Goal: Task Accomplishment & Management: Use online tool/utility

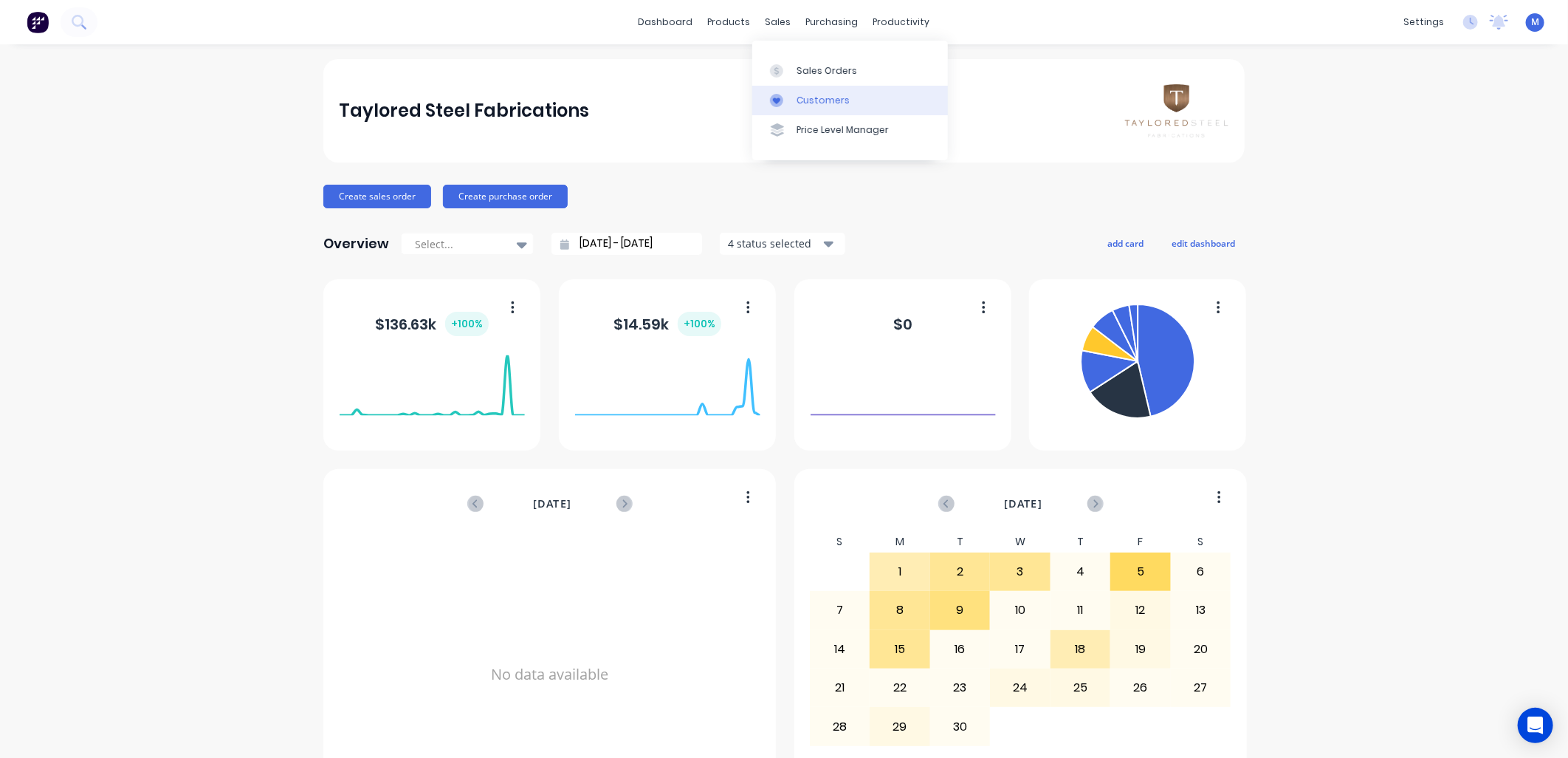
click at [793, 100] on link "Customers" at bounding box center [849, 100] width 195 height 30
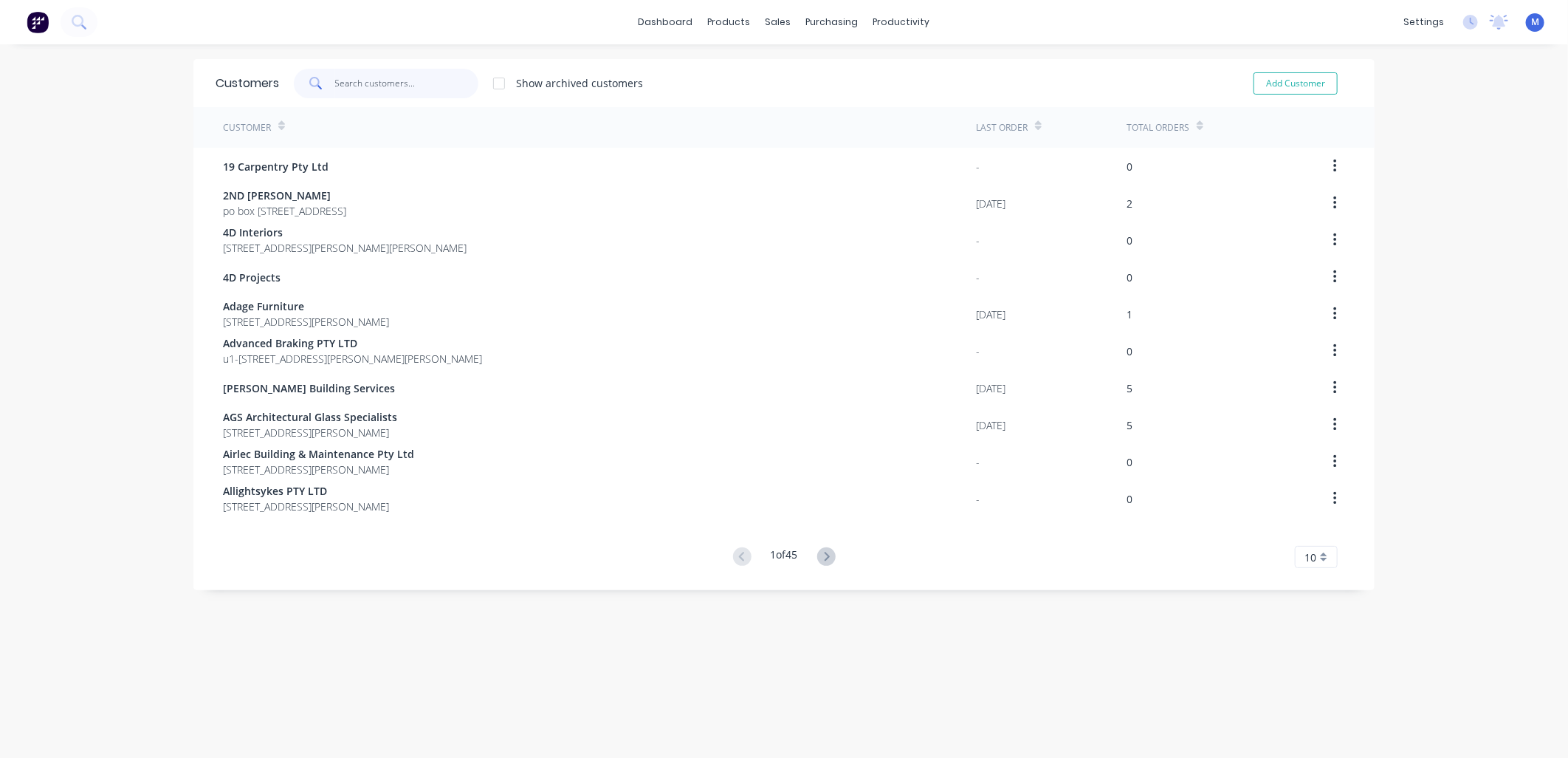
click at [377, 84] on input "text" at bounding box center [407, 83] width 144 height 30
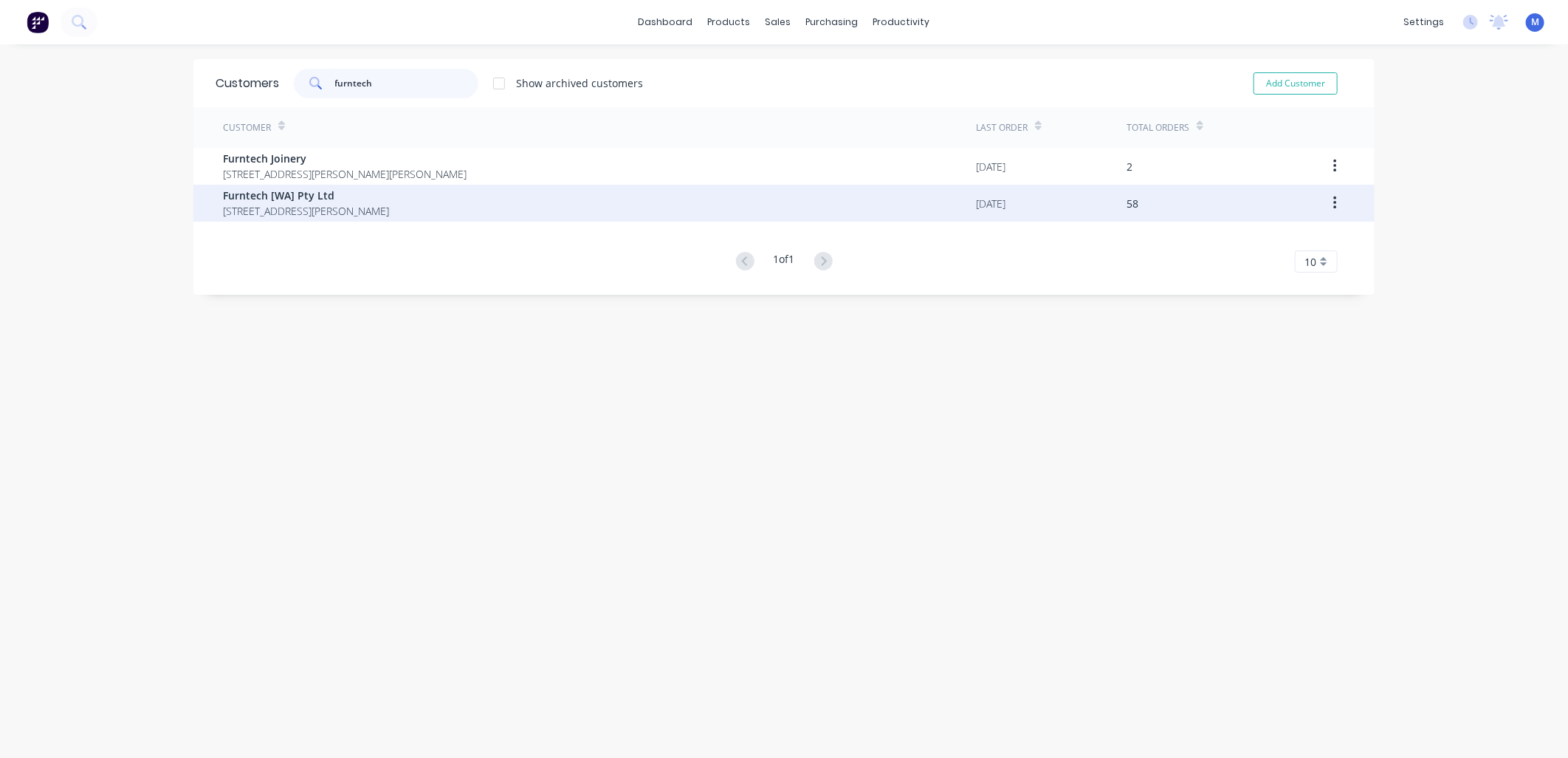
type input "furntech"
click at [327, 208] on span "123 Dowd Street Welshpool Western Australia Australia 6106" at bounding box center [306, 211] width 166 height 16
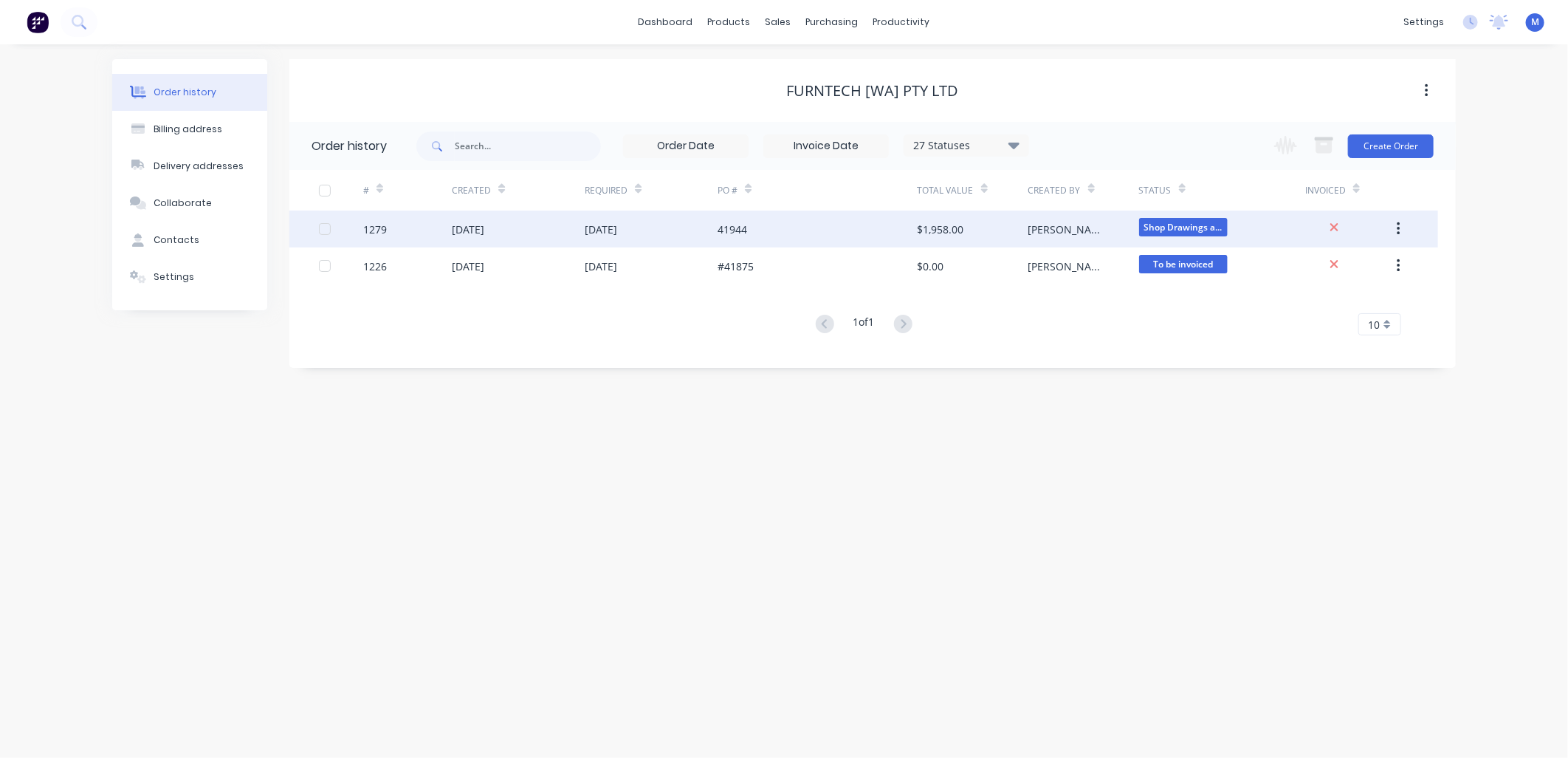
click at [733, 230] on div "41944" at bounding box center [732, 230] width 30 height 16
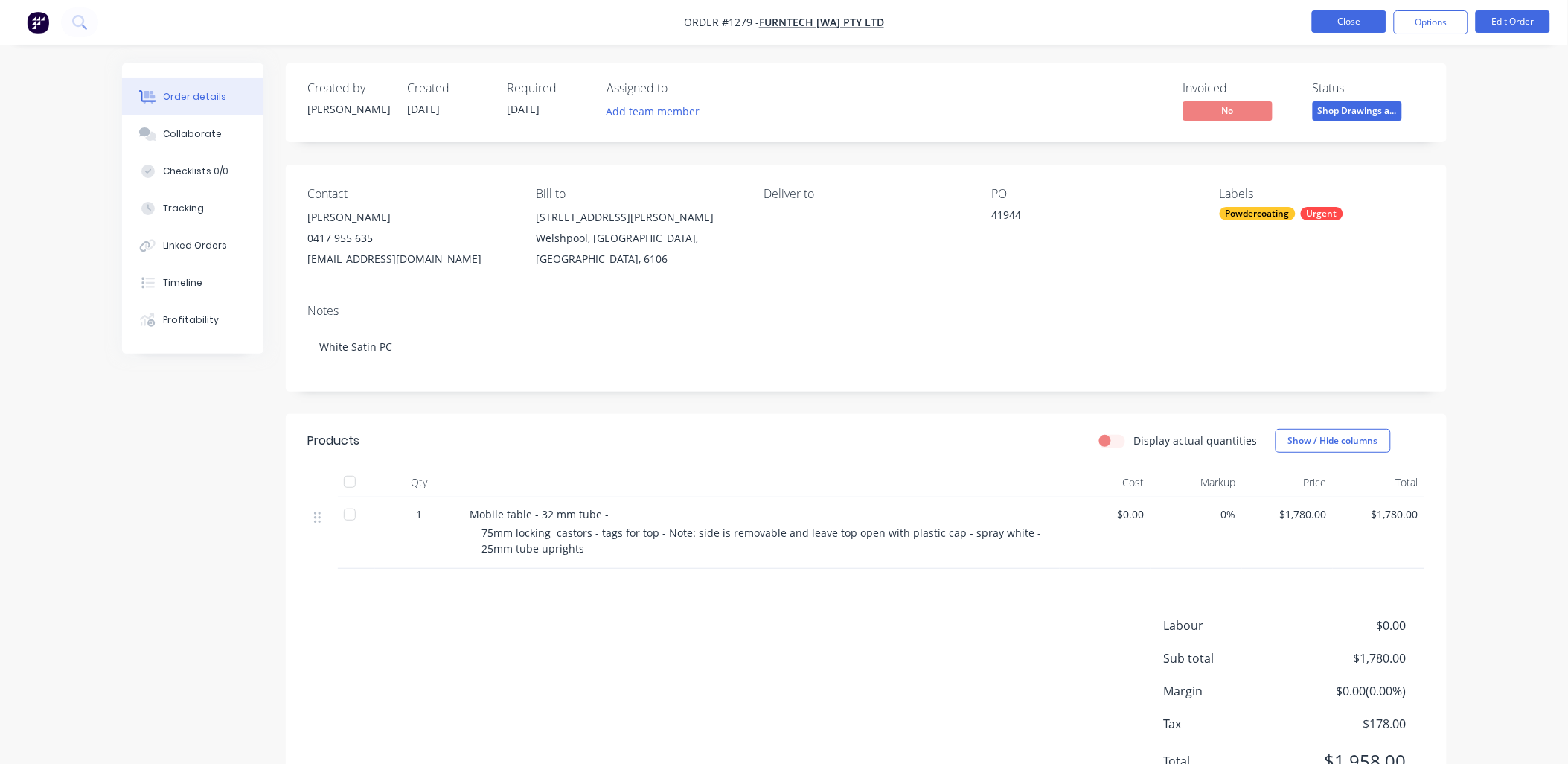
click at [1342, 27] on button "Close" at bounding box center [1348, 21] width 74 height 22
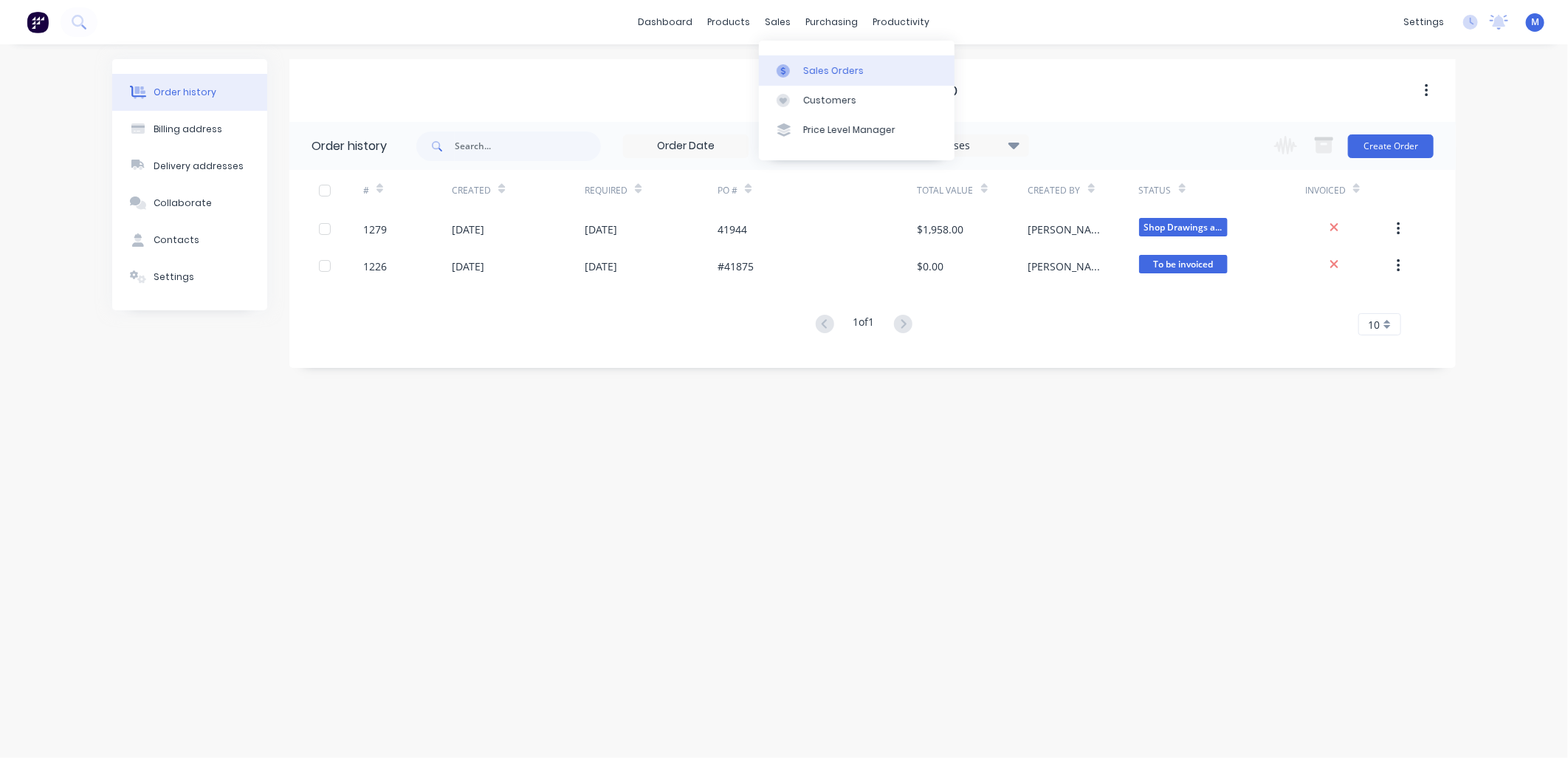
click at [801, 60] on link "Sales Orders" at bounding box center [856, 70] width 195 height 30
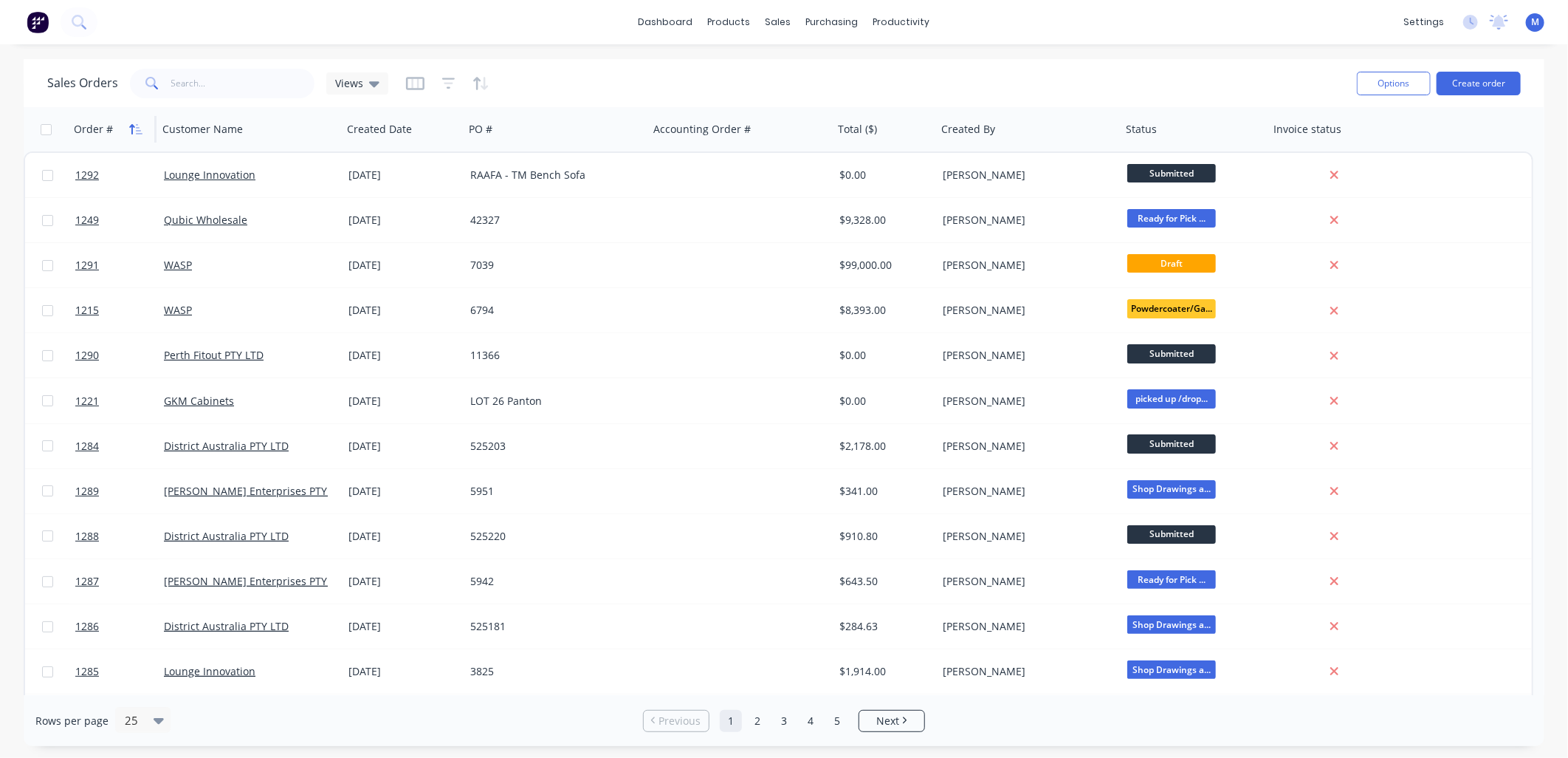
click at [129, 123] on icon "button" at bounding box center [135, 128] width 13 height 12
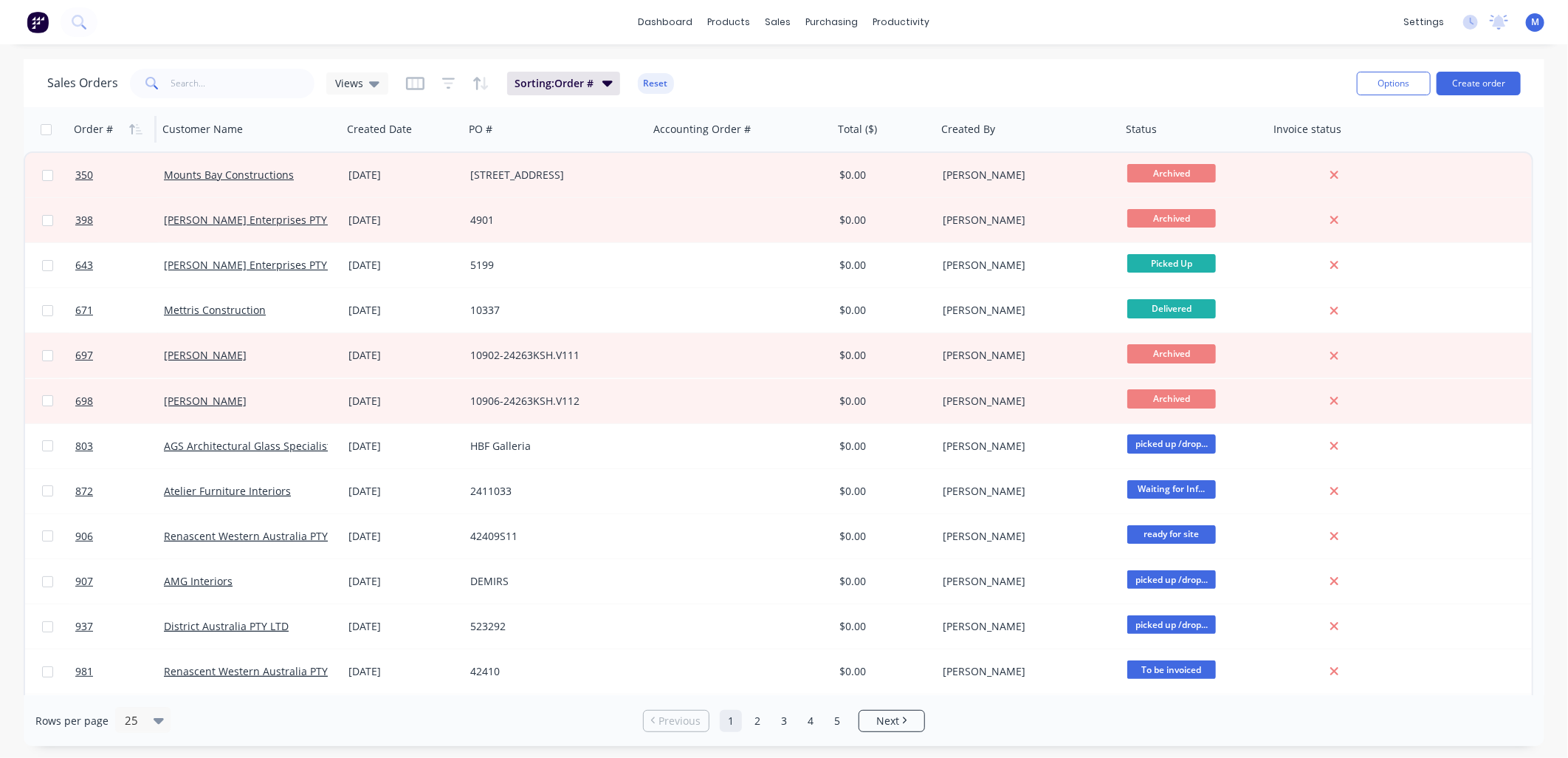
click at [129, 123] on icon "button" at bounding box center [135, 128] width 13 height 12
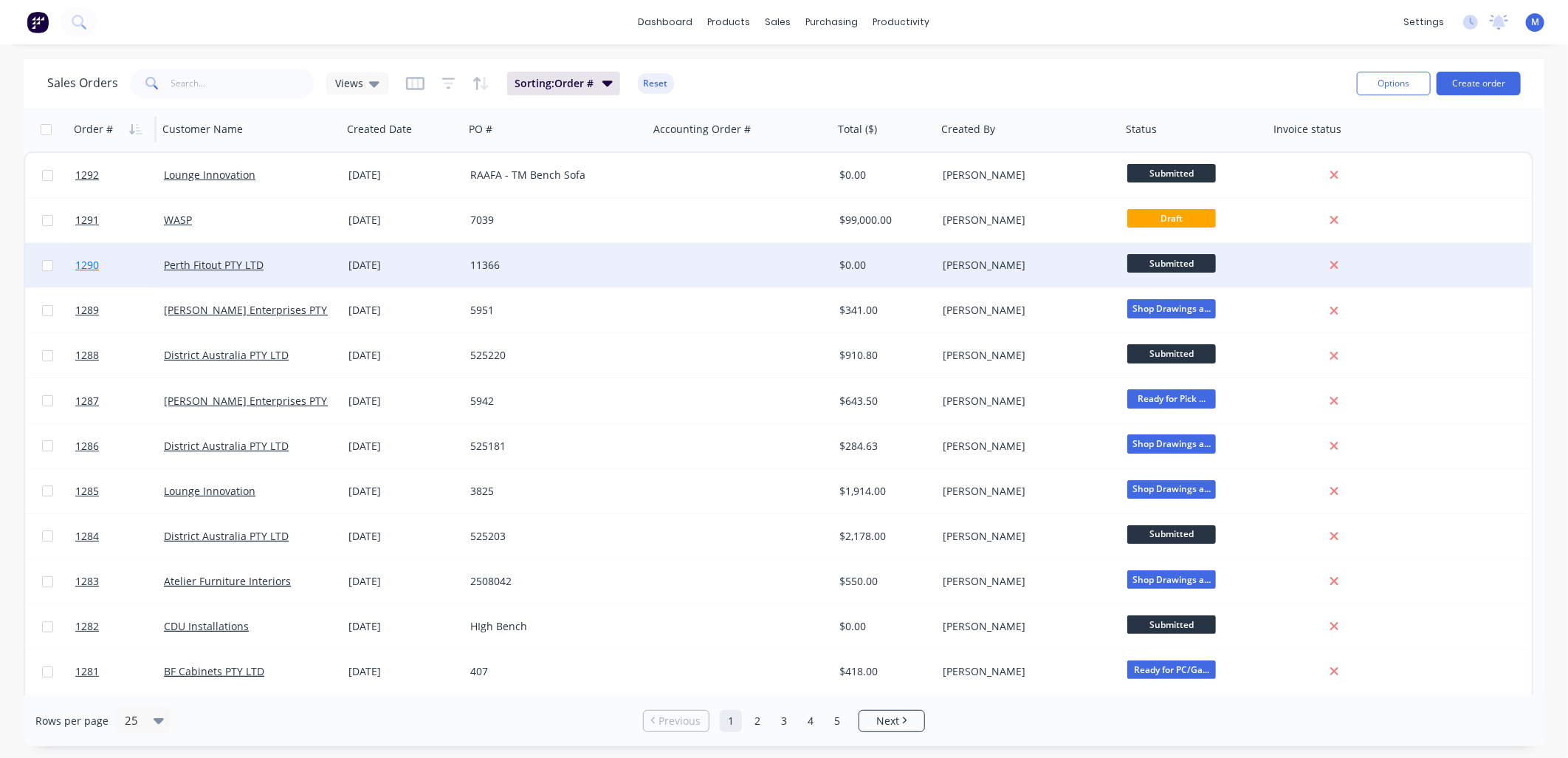
click at [94, 255] on link "1290" at bounding box center [120, 265] width 89 height 44
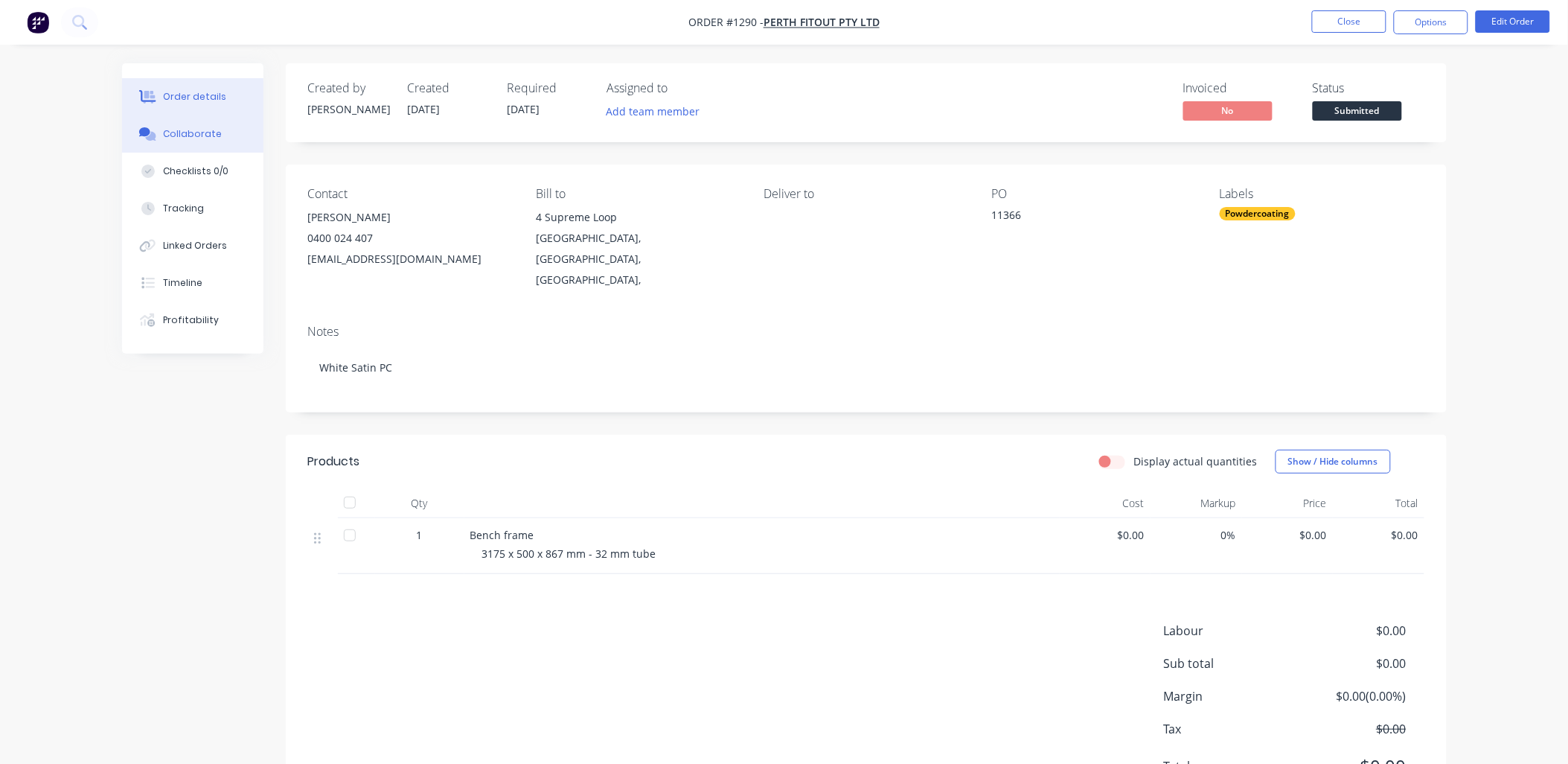
click at [205, 139] on div "Collaborate" at bounding box center [192, 133] width 59 height 13
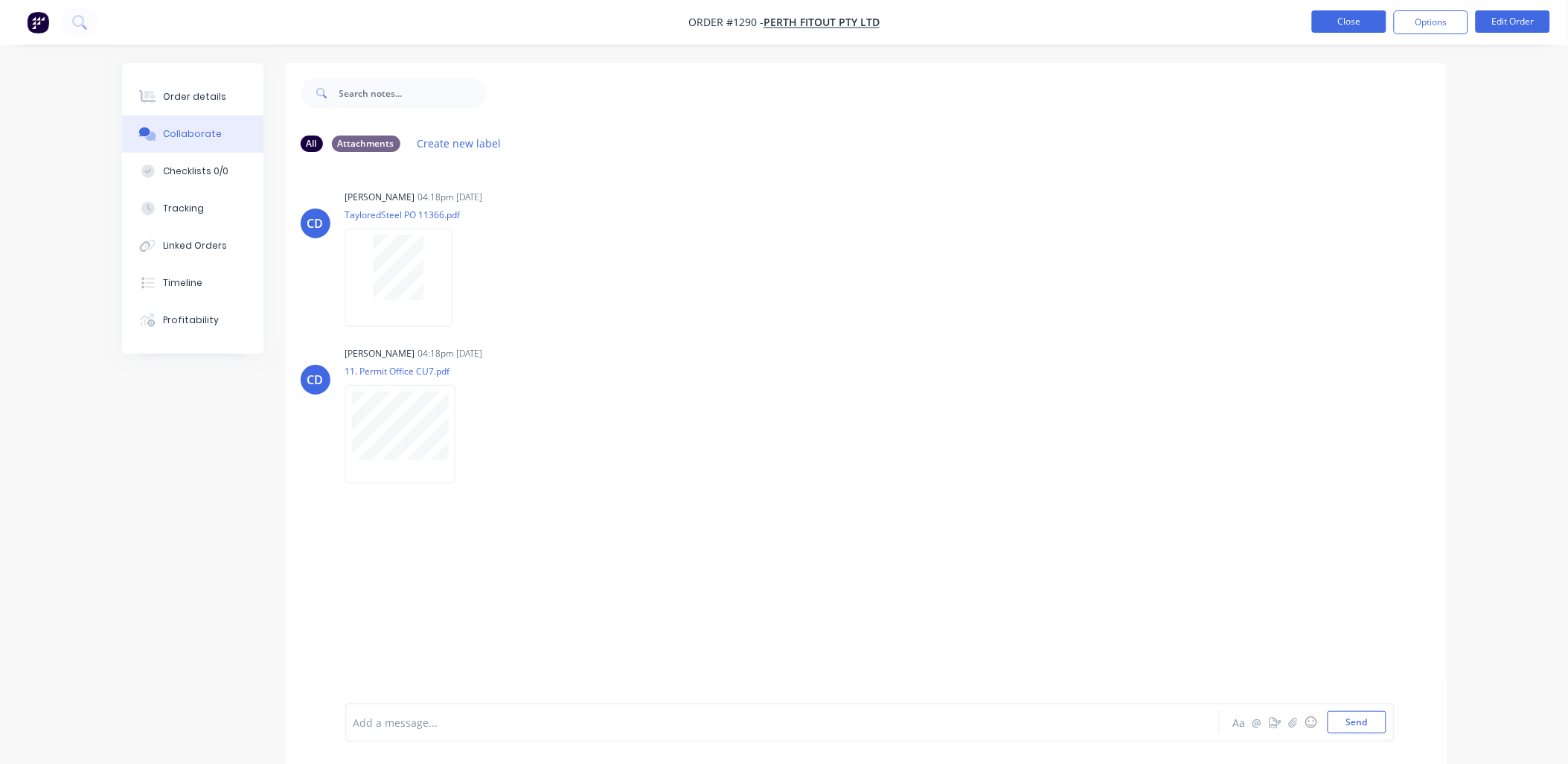
click at [1337, 16] on button "Close" at bounding box center [1348, 21] width 74 height 22
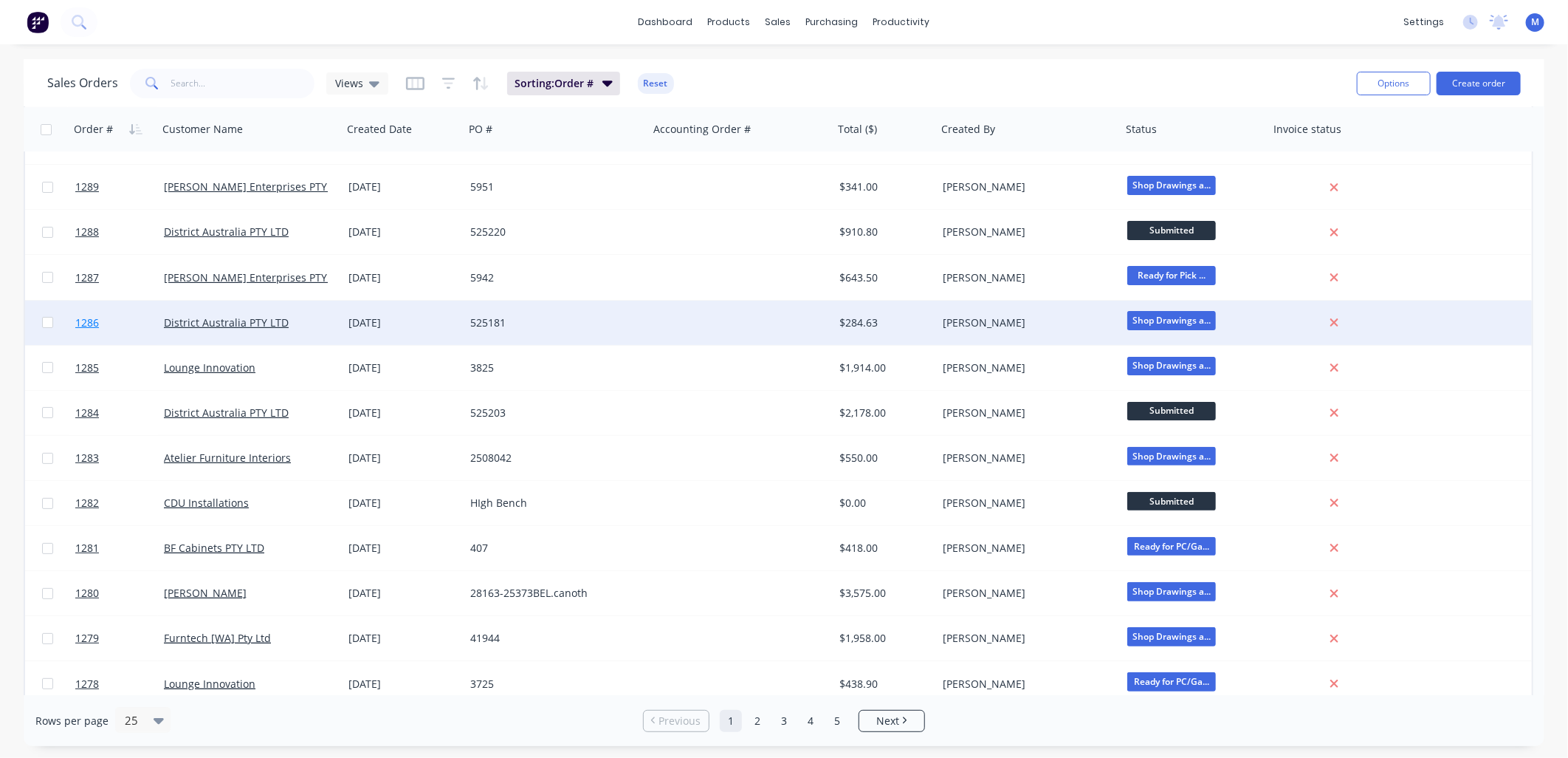
scroll to position [164, 0]
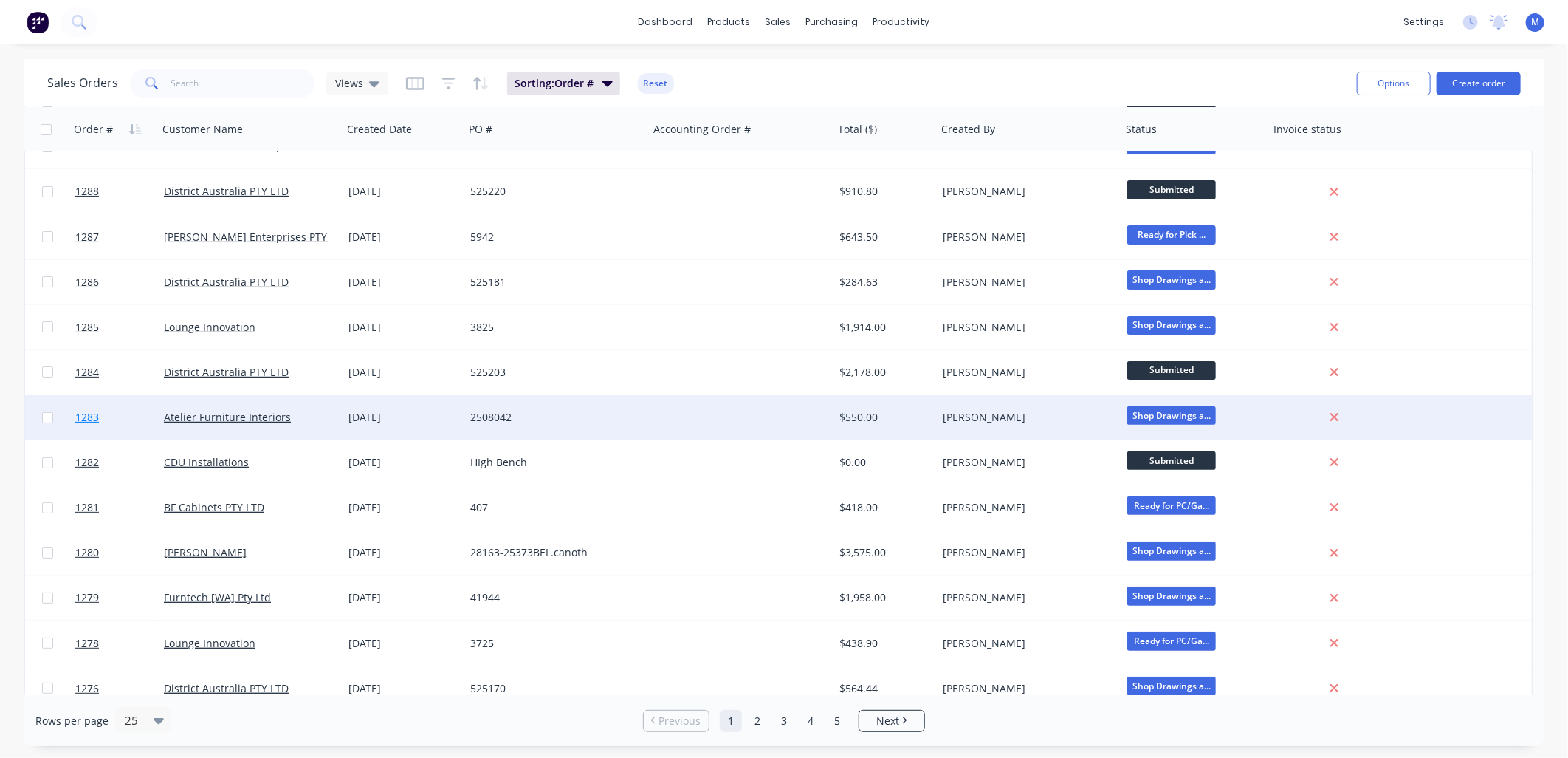
click at [98, 417] on span "1283" at bounding box center [87, 417] width 23 height 15
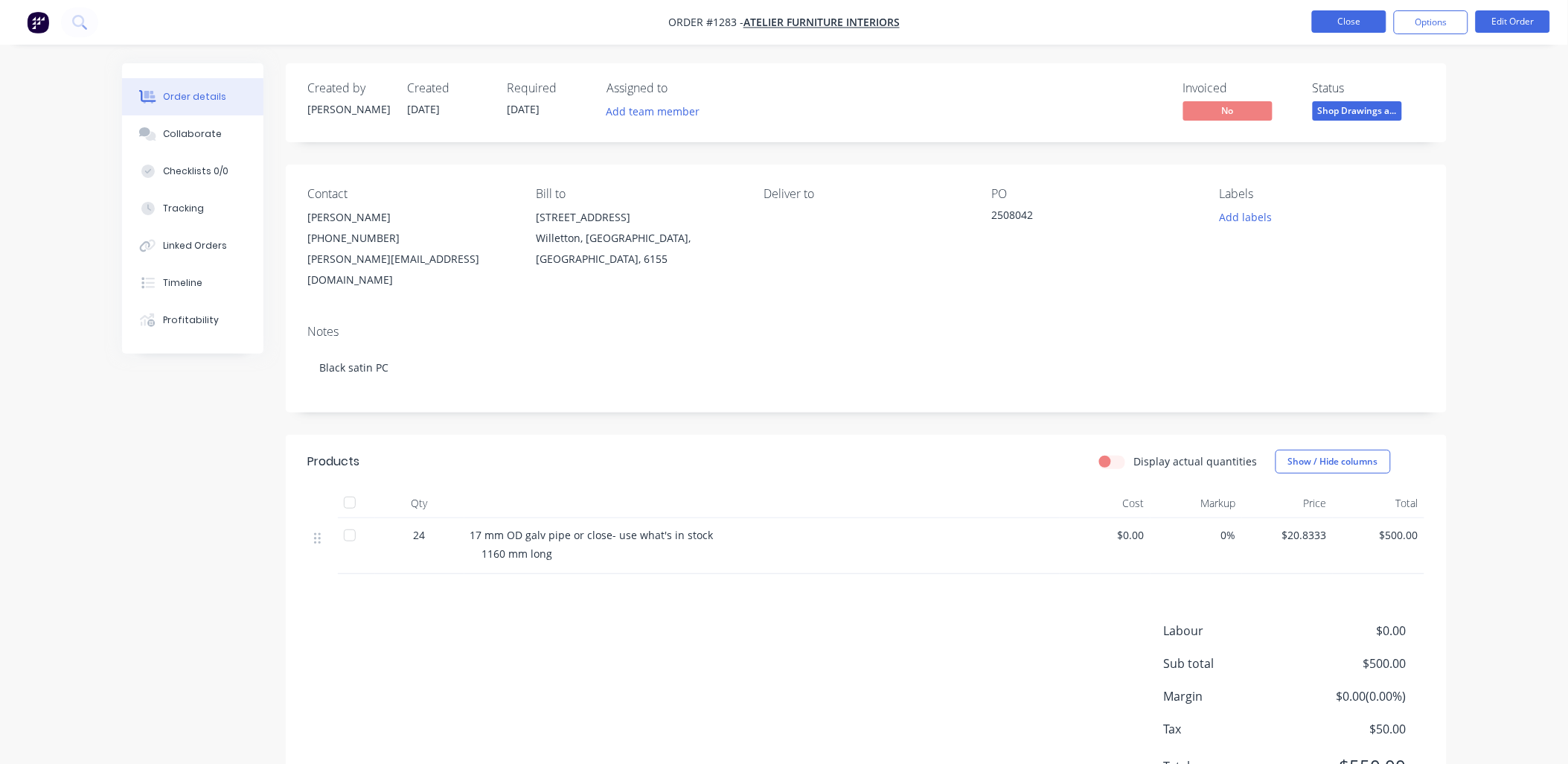
click at [1340, 21] on button "Close" at bounding box center [1348, 21] width 74 height 22
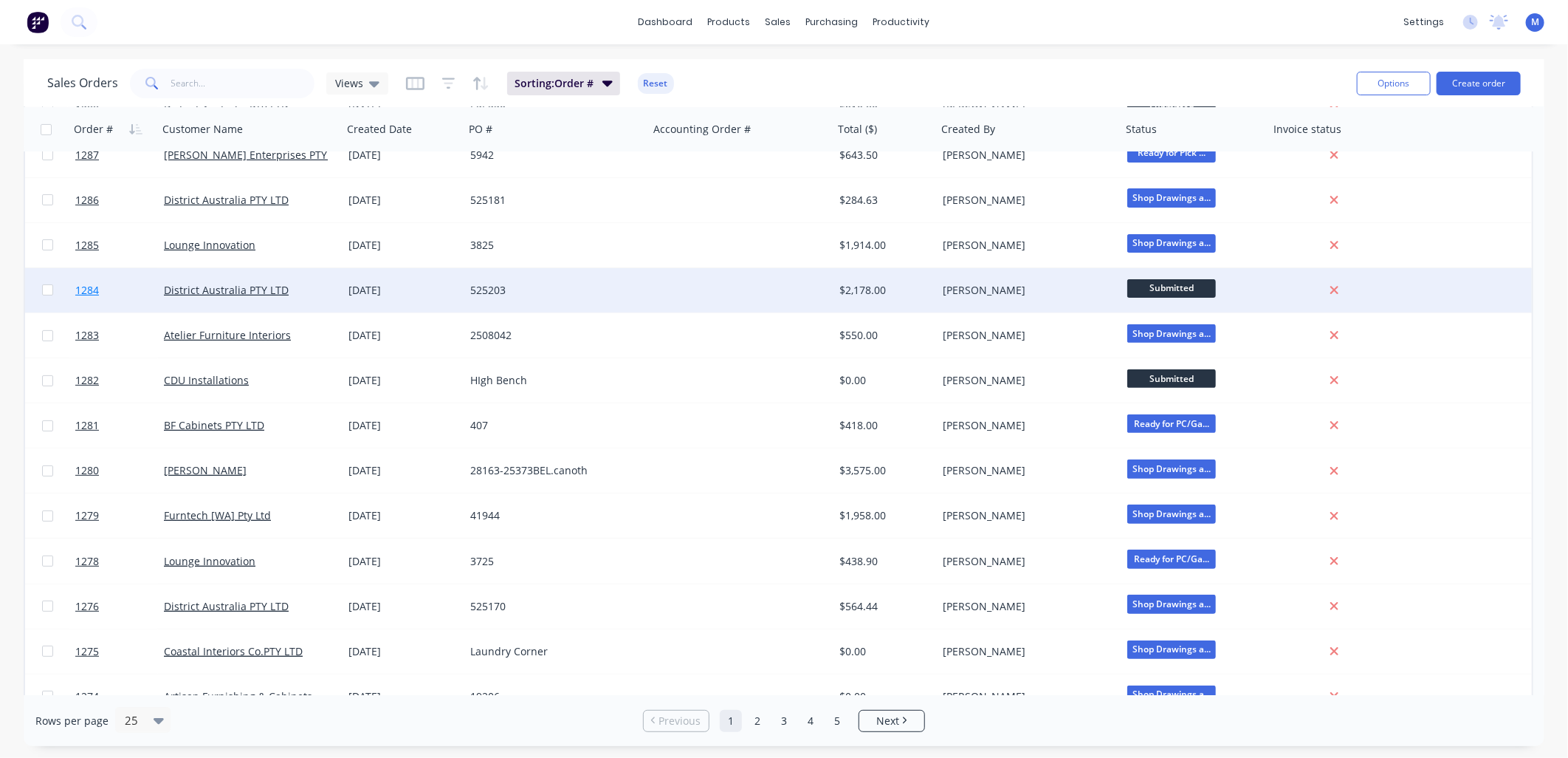
scroll to position [328, 0]
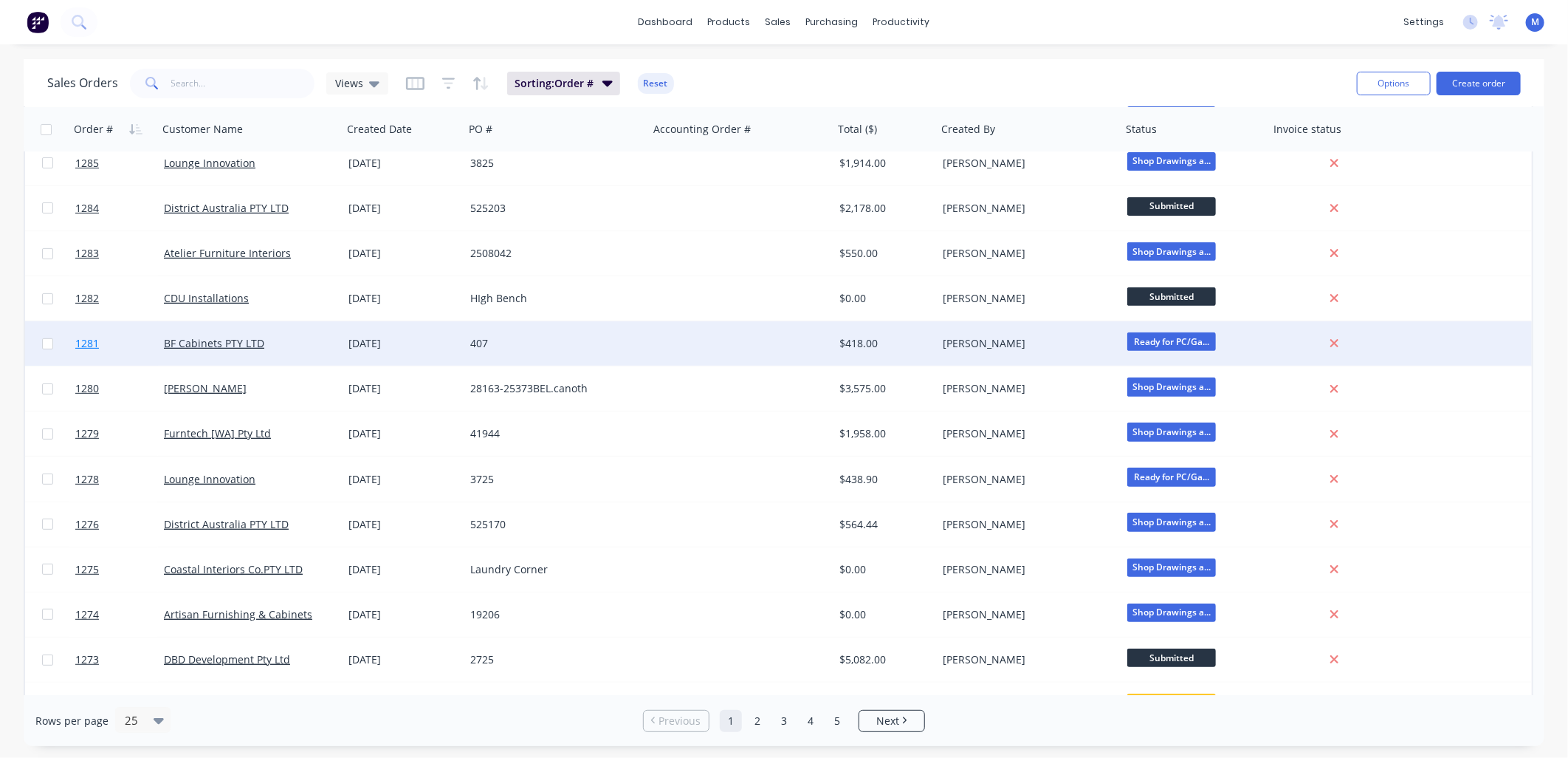
click at [97, 340] on span "1281" at bounding box center [87, 343] width 23 height 15
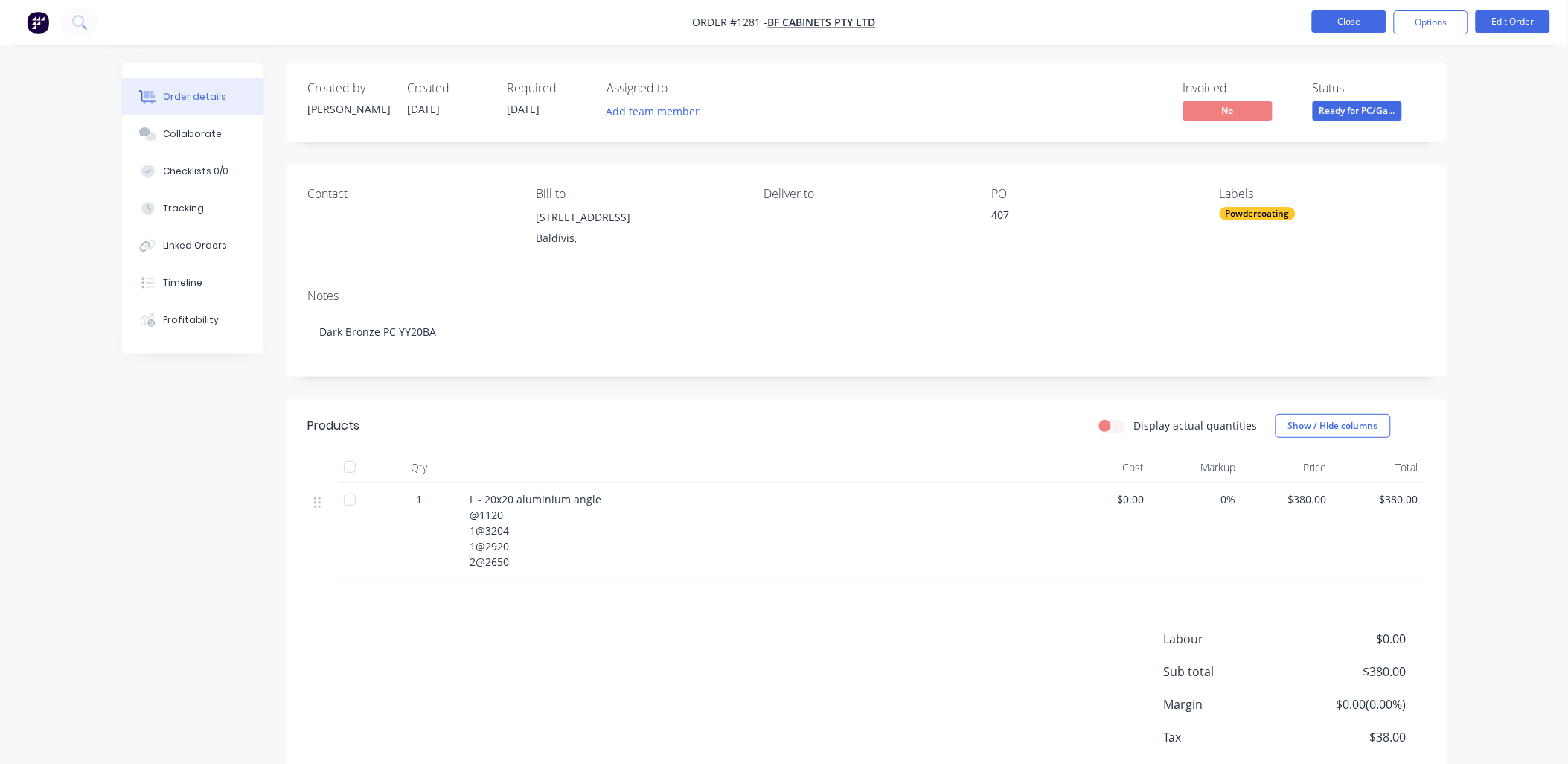
click at [1340, 16] on button "Close" at bounding box center [1348, 21] width 74 height 22
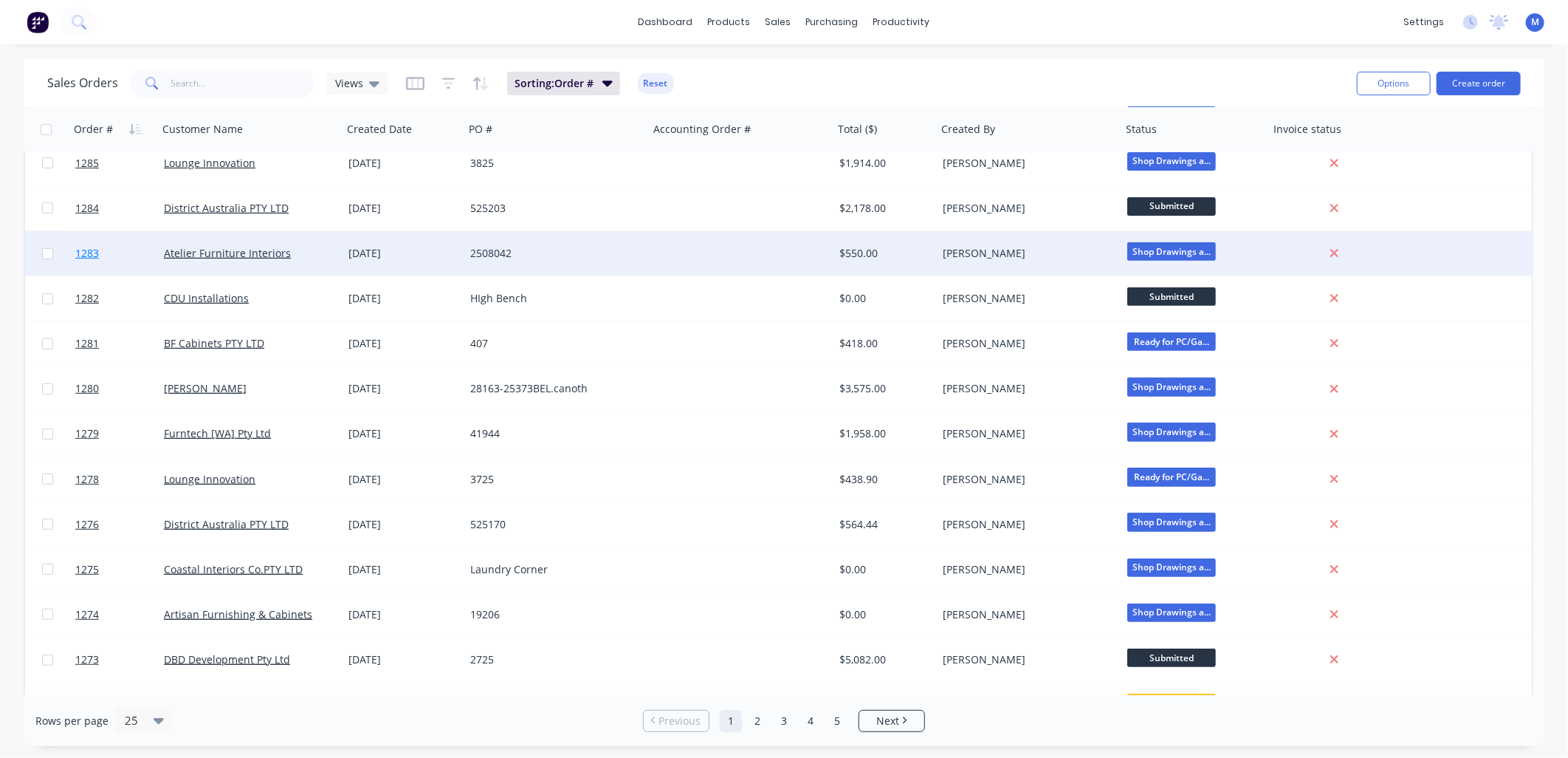
scroll to position [410, 0]
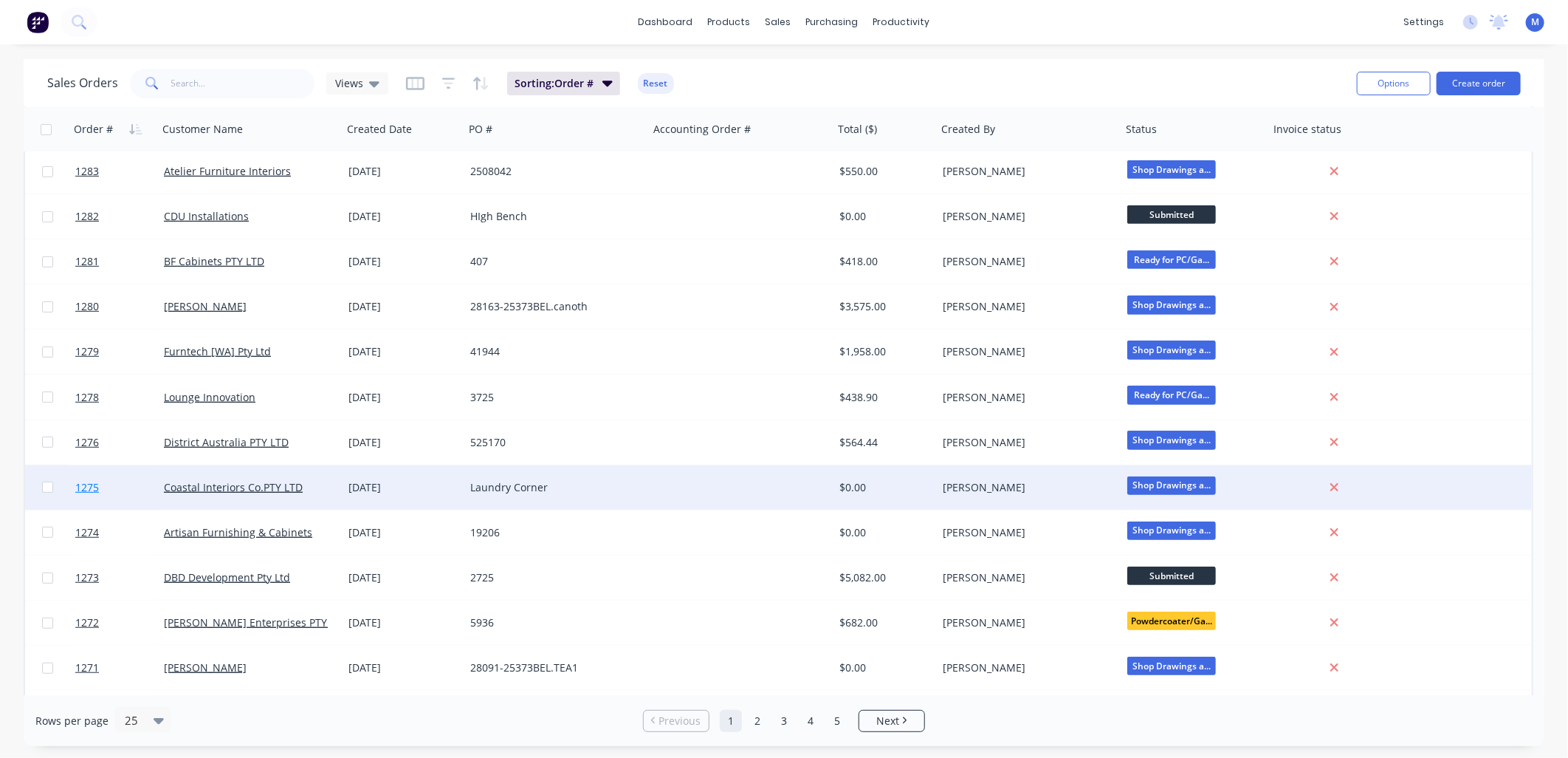
click at [92, 483] on span "1275" at bounding box center [87, 487] width 23 height 15
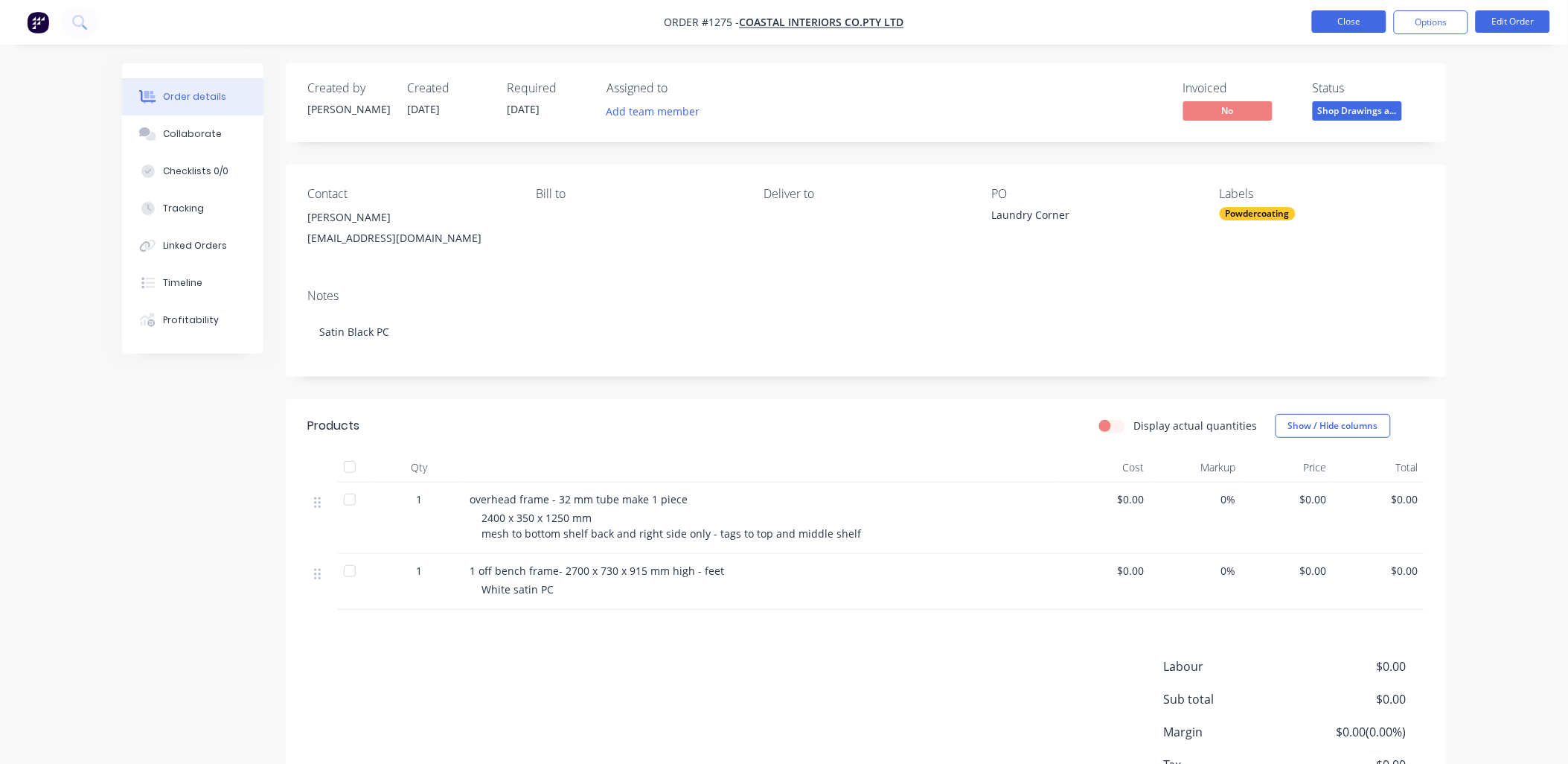
click at [1336, 22] on button "Close" at bounding box center [1348, 21] width 74 height 22
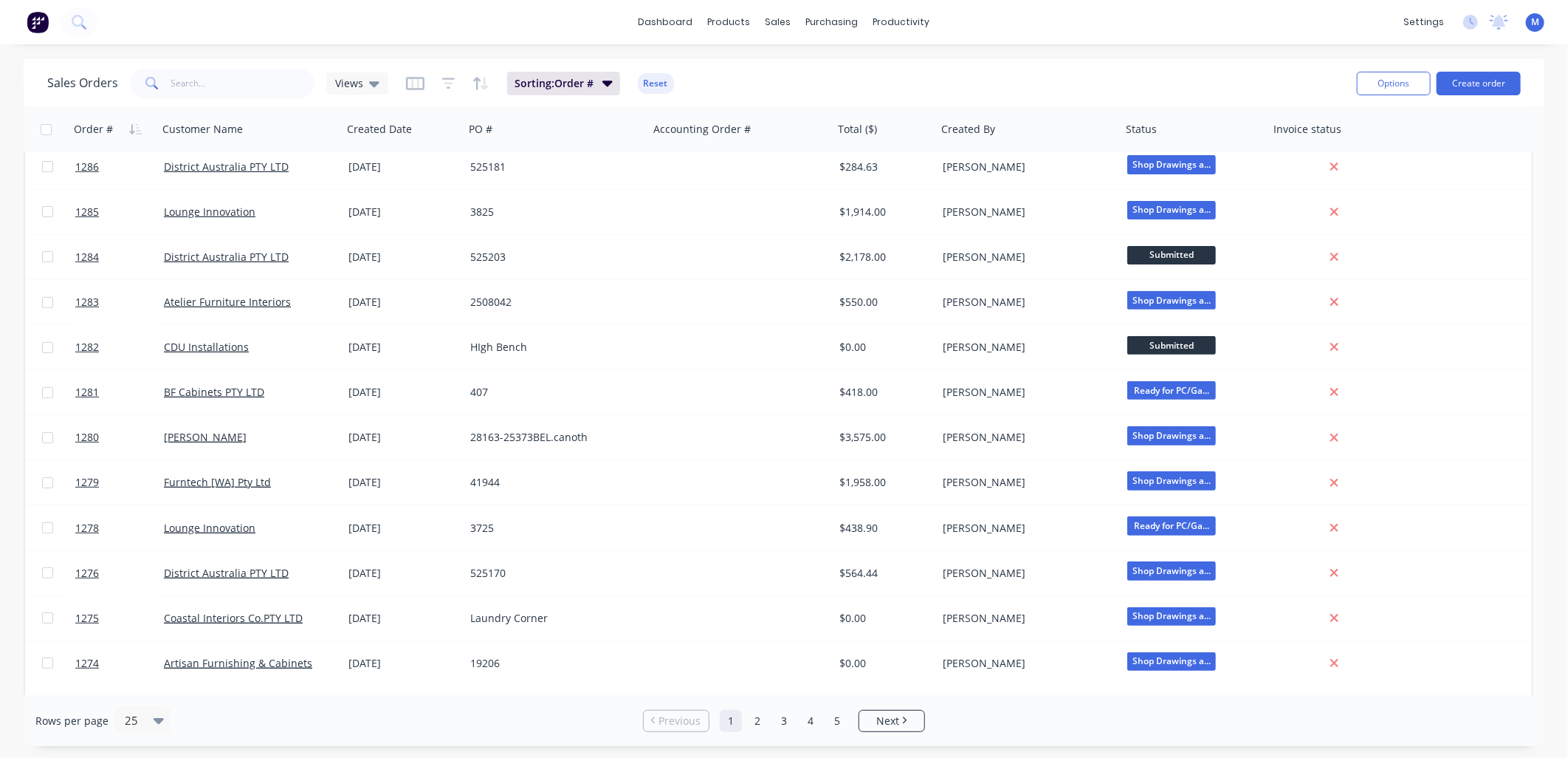
scroll to position [410, 0]
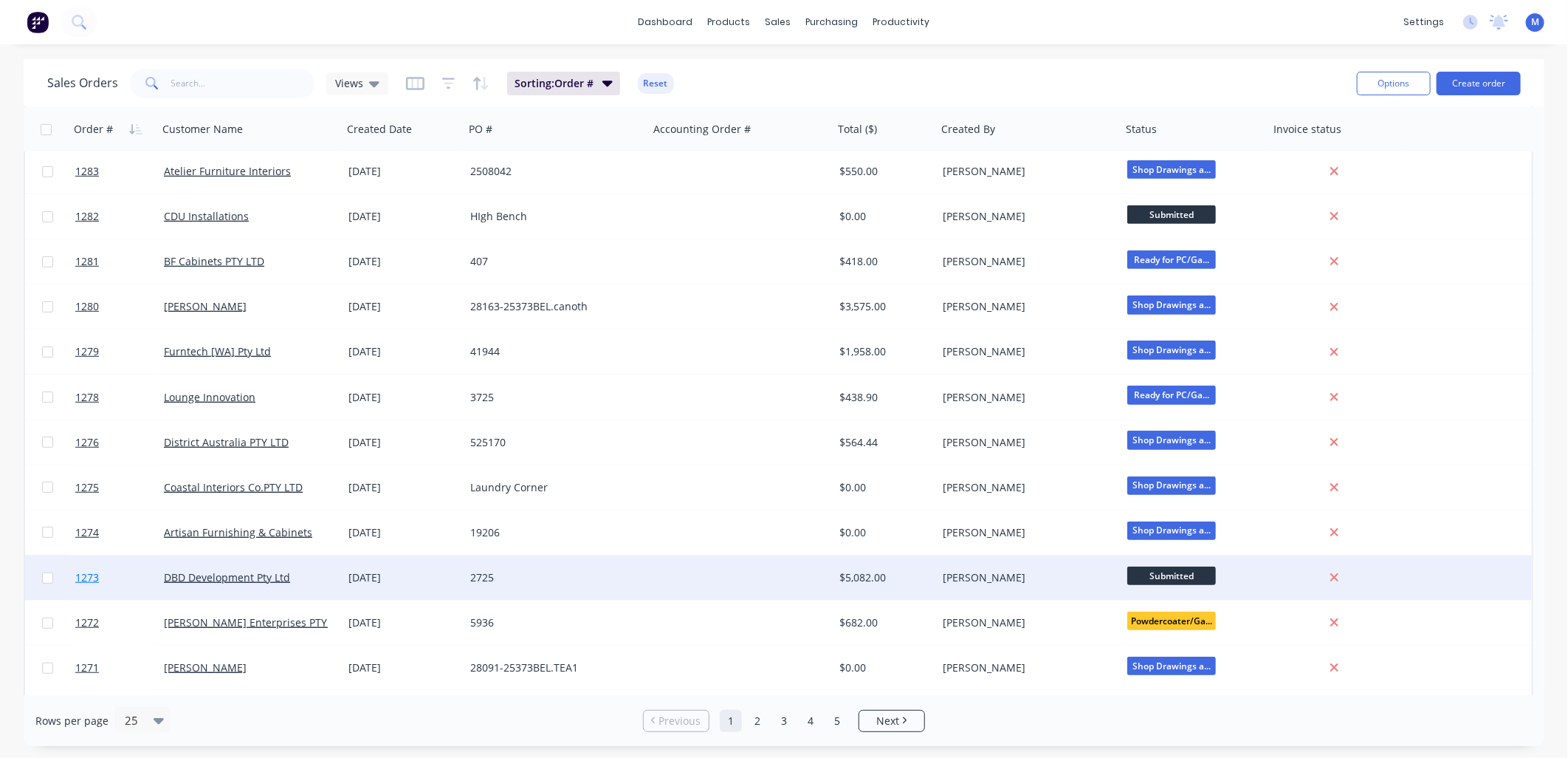
click at [93, 577] on span "1273" at bounding box center [87, 577] width 23 height 15
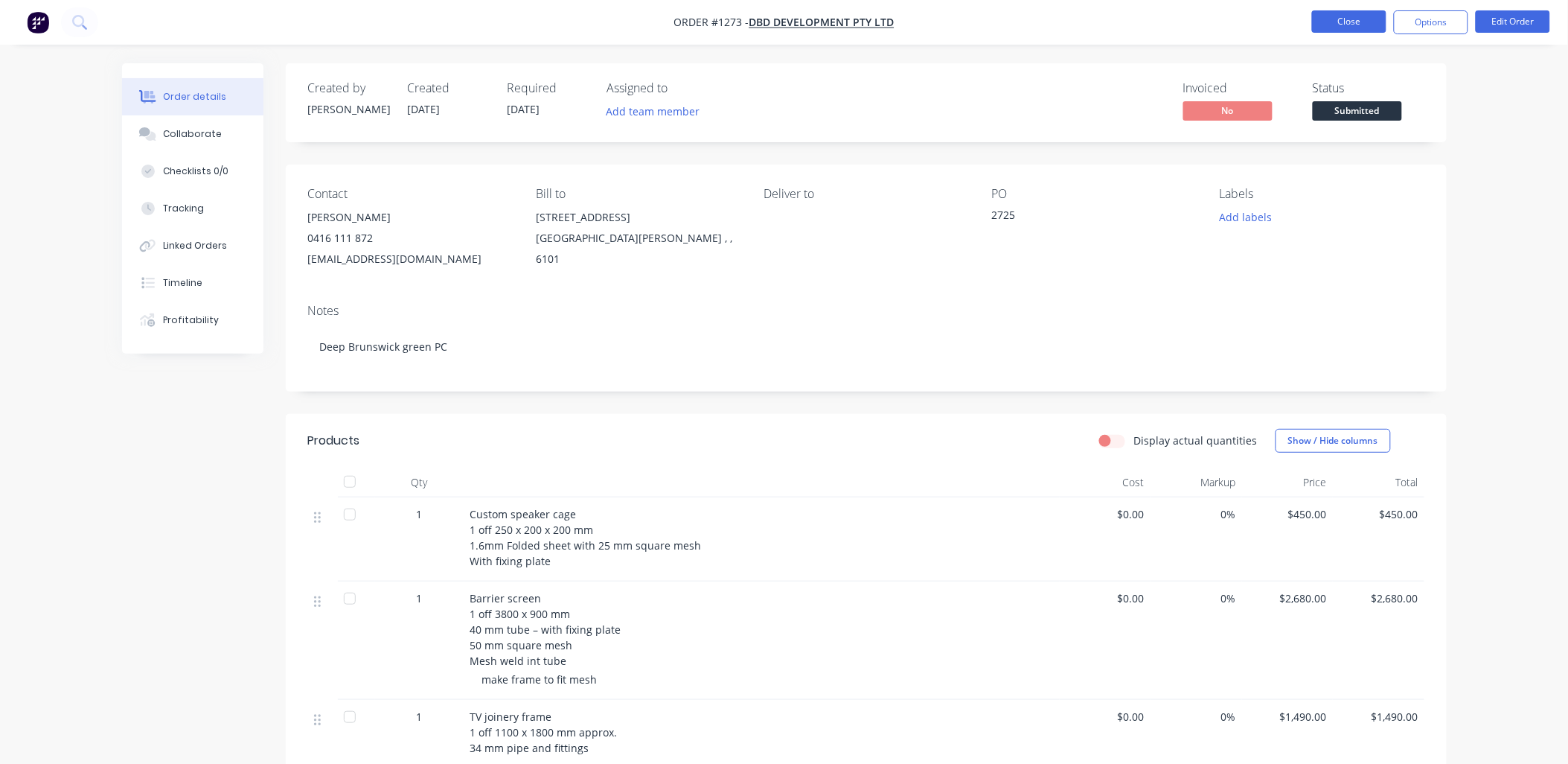
click at [1340, 24] on button "Close" at bounding box center [1348, 21] width 74 height 22
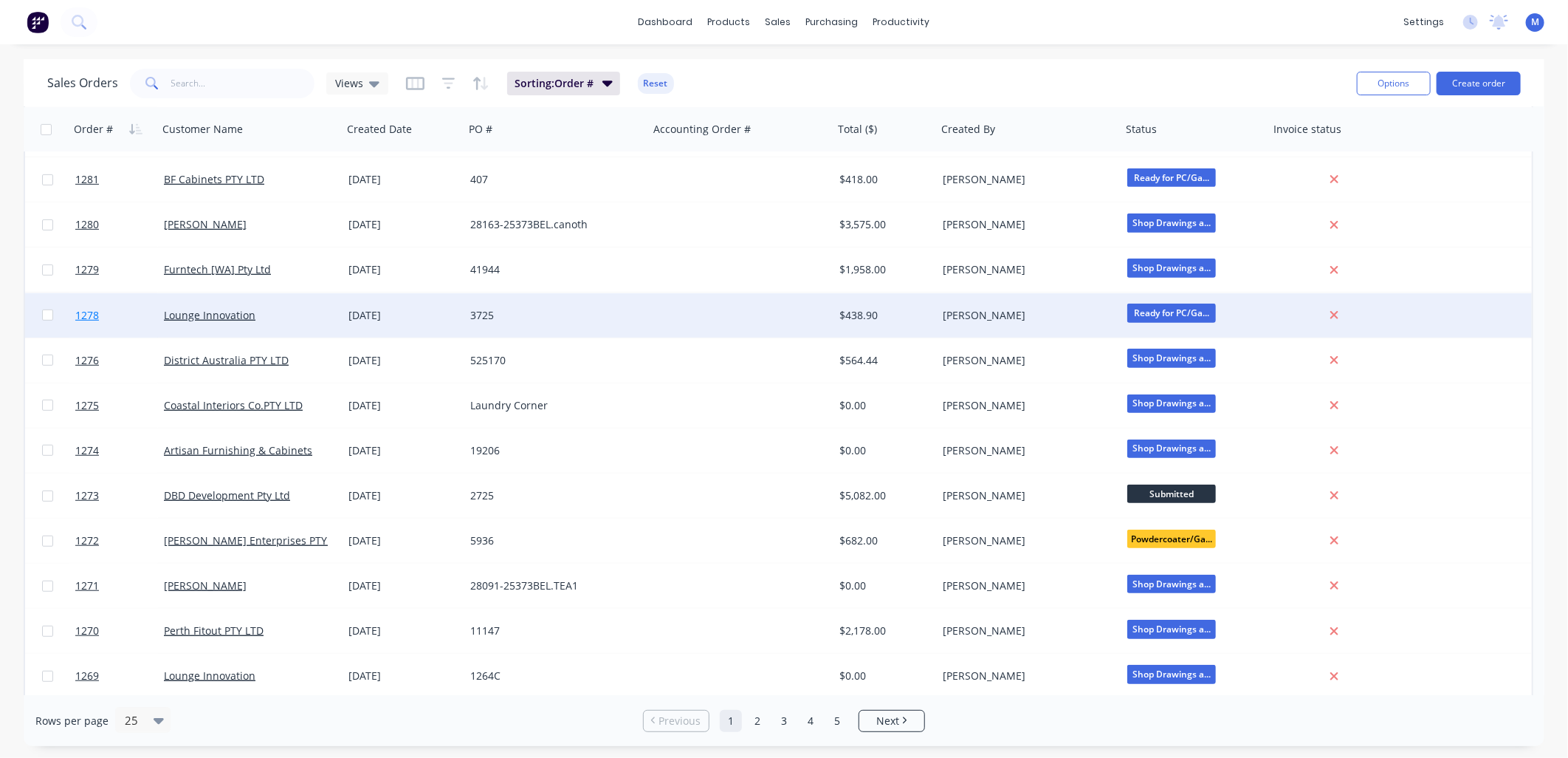
scroll to position [574, 0]
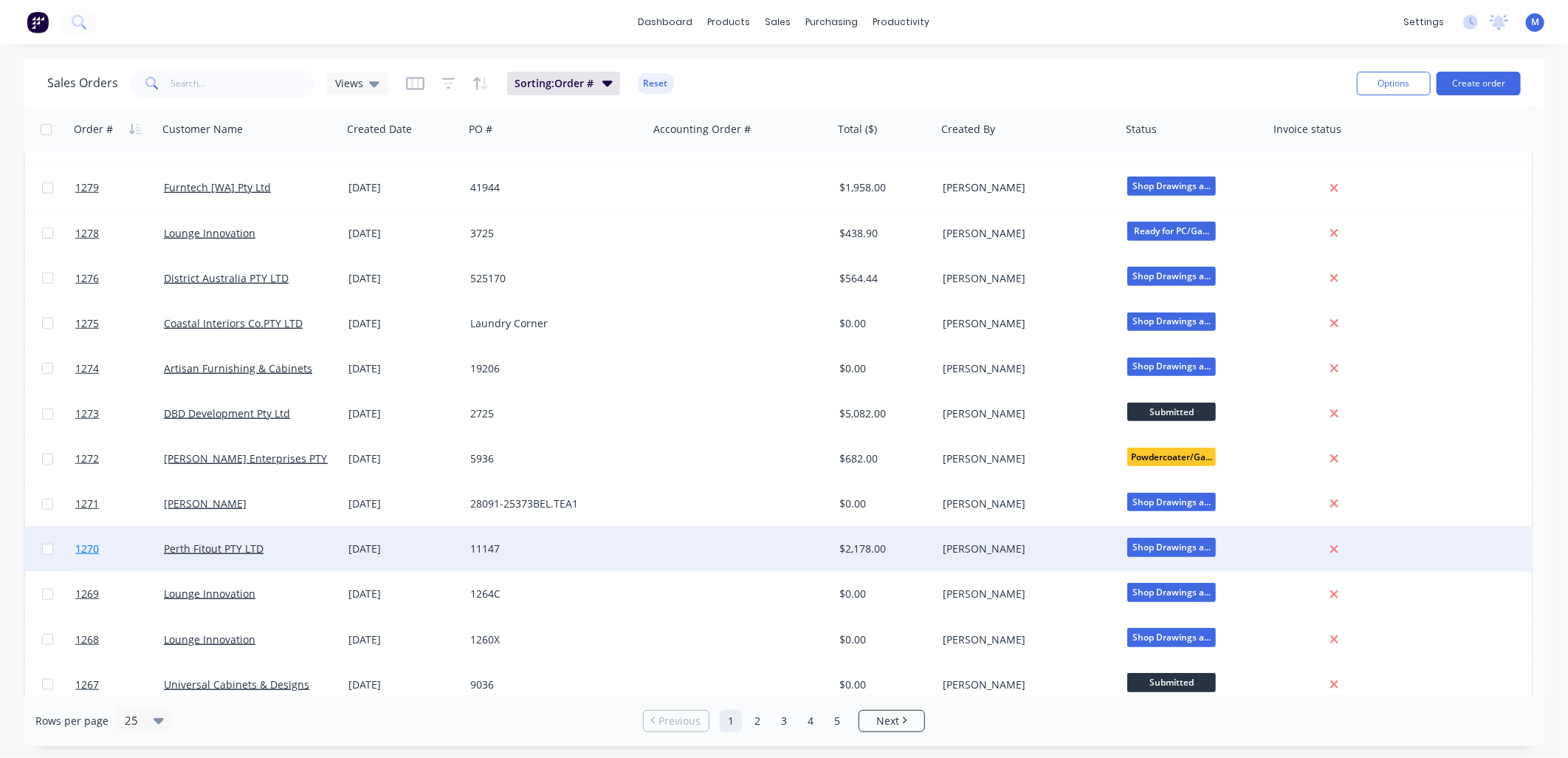
click at [91, 549] on span "1270" at bounding box center [87, 549] width 23 height 15
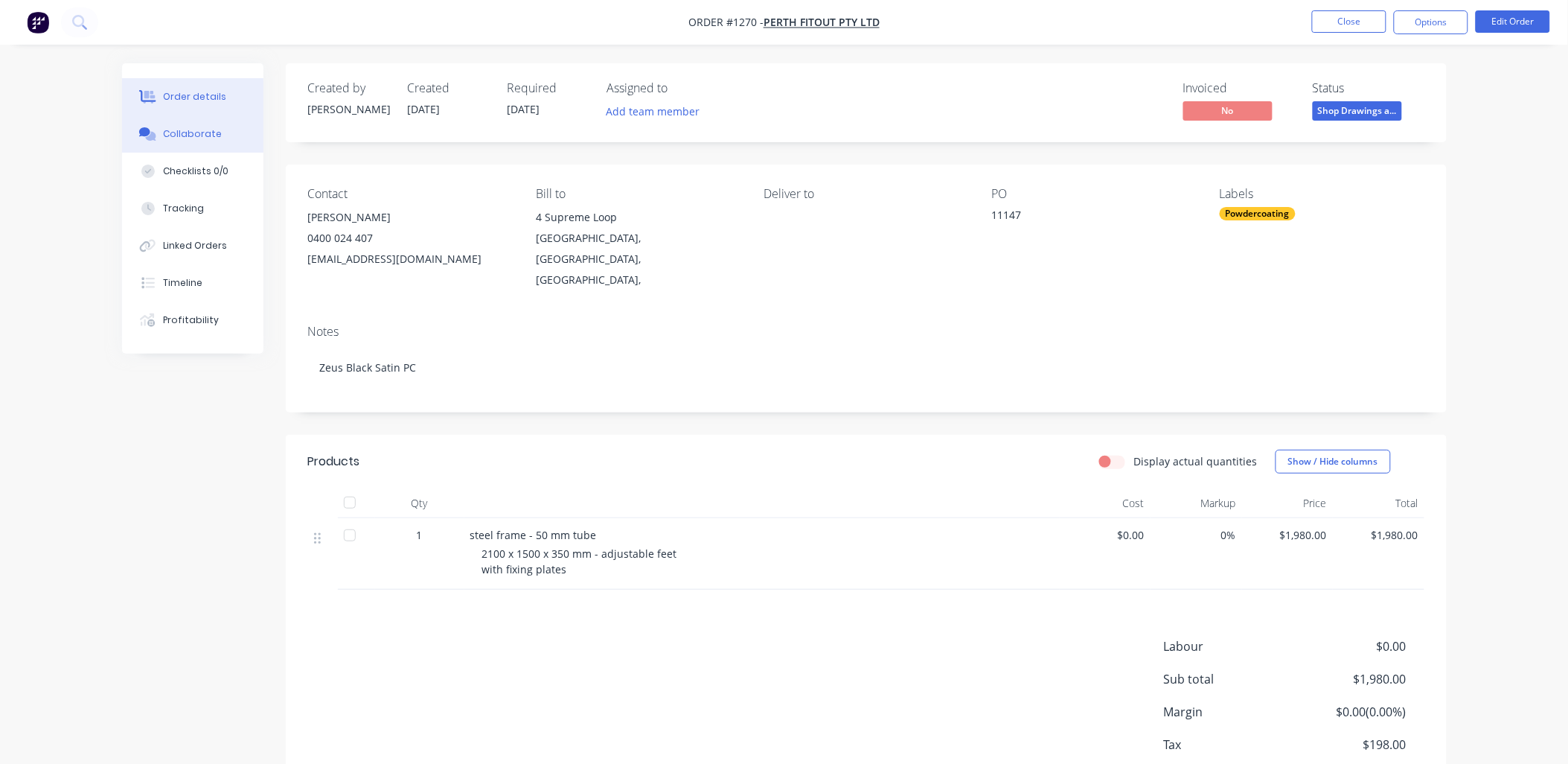
click at [209, 132] on div "Collaborate" at bounding box center [192, 133] width 59 height 13
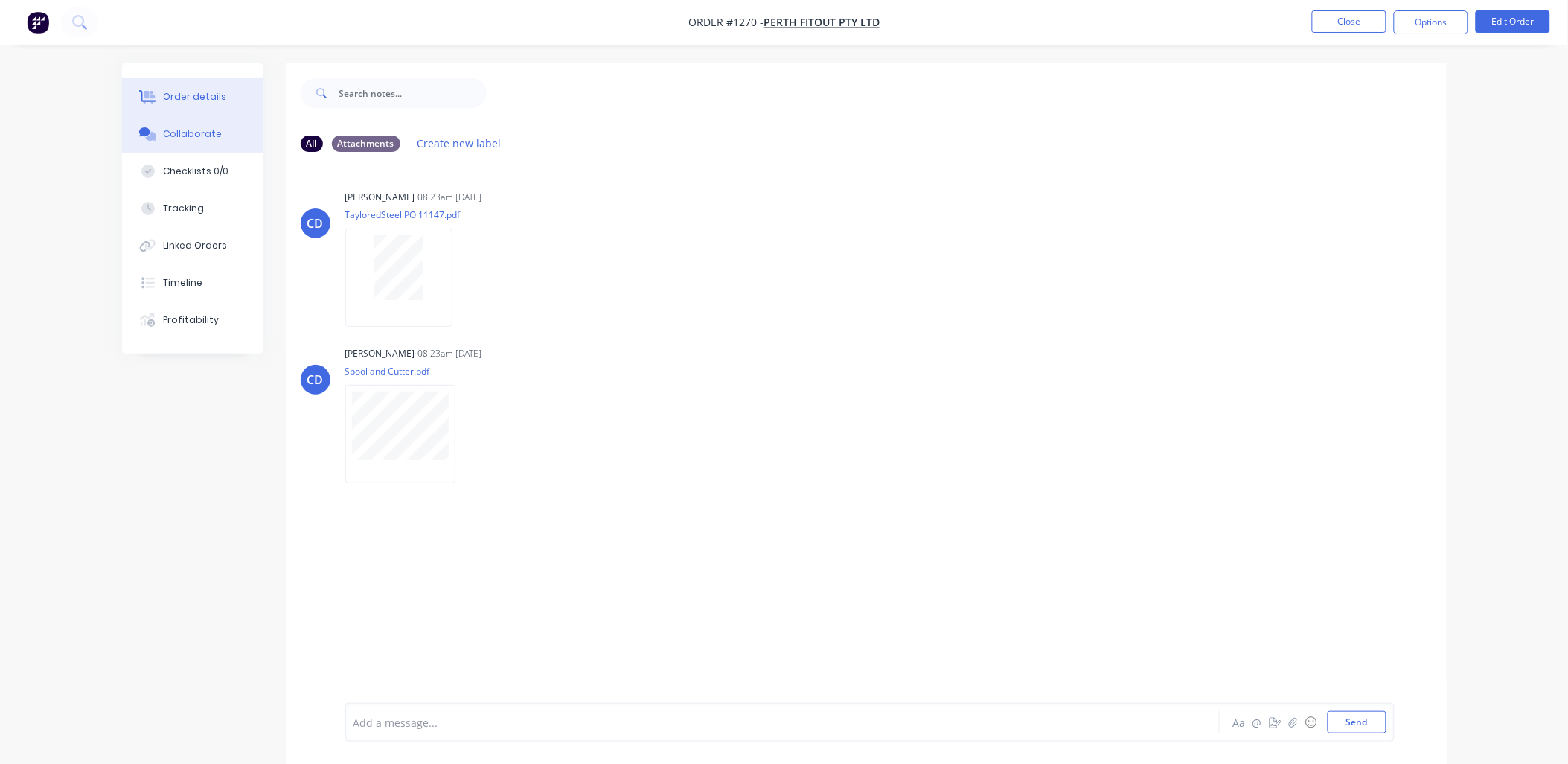
click at [217, 91] on div "Order details" at bounding box center [194, 96] width 64 height 13
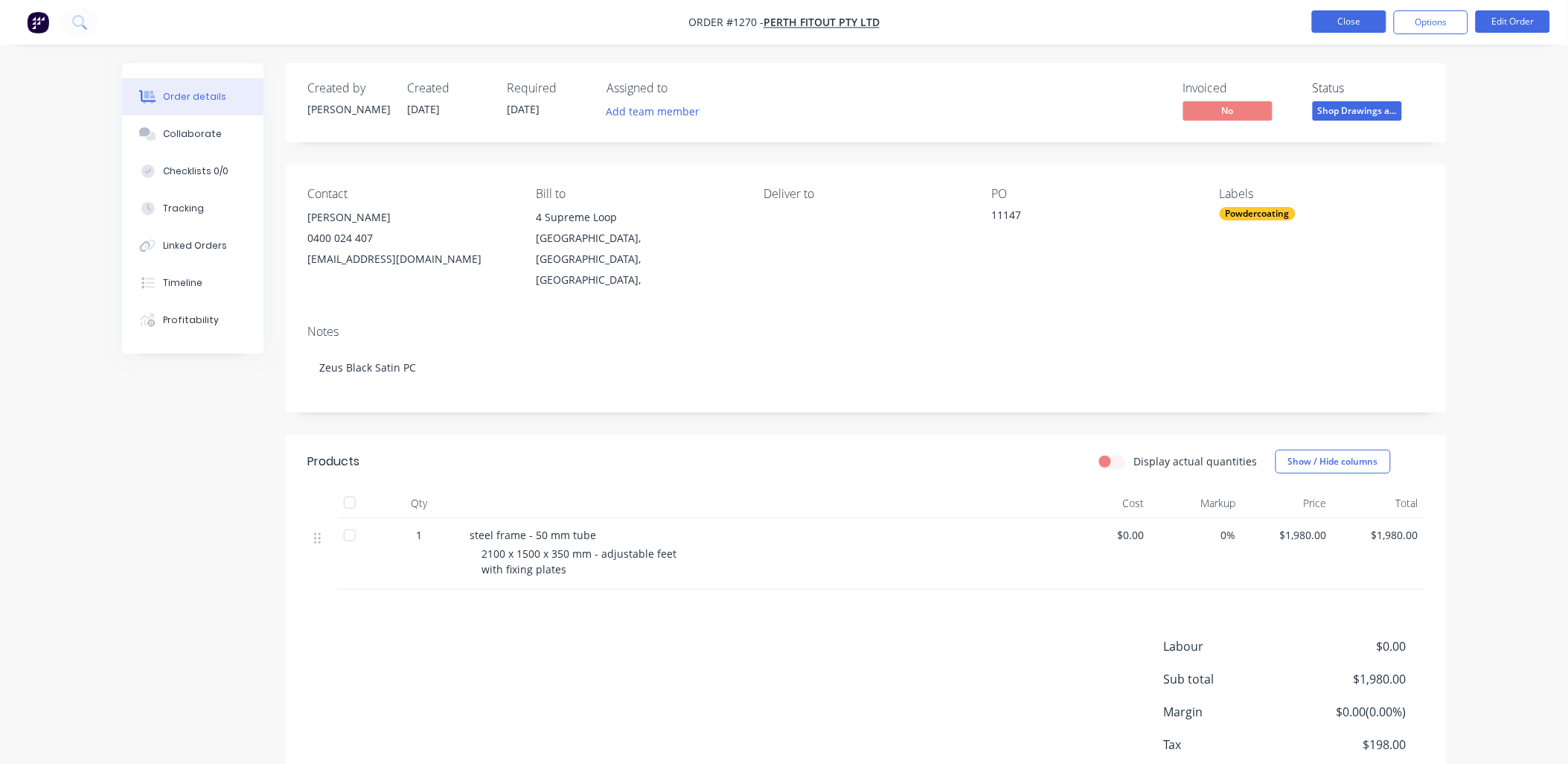
click at [1335, 23] on button "Close" at bounding box center [1348, 21] width 74 height 22
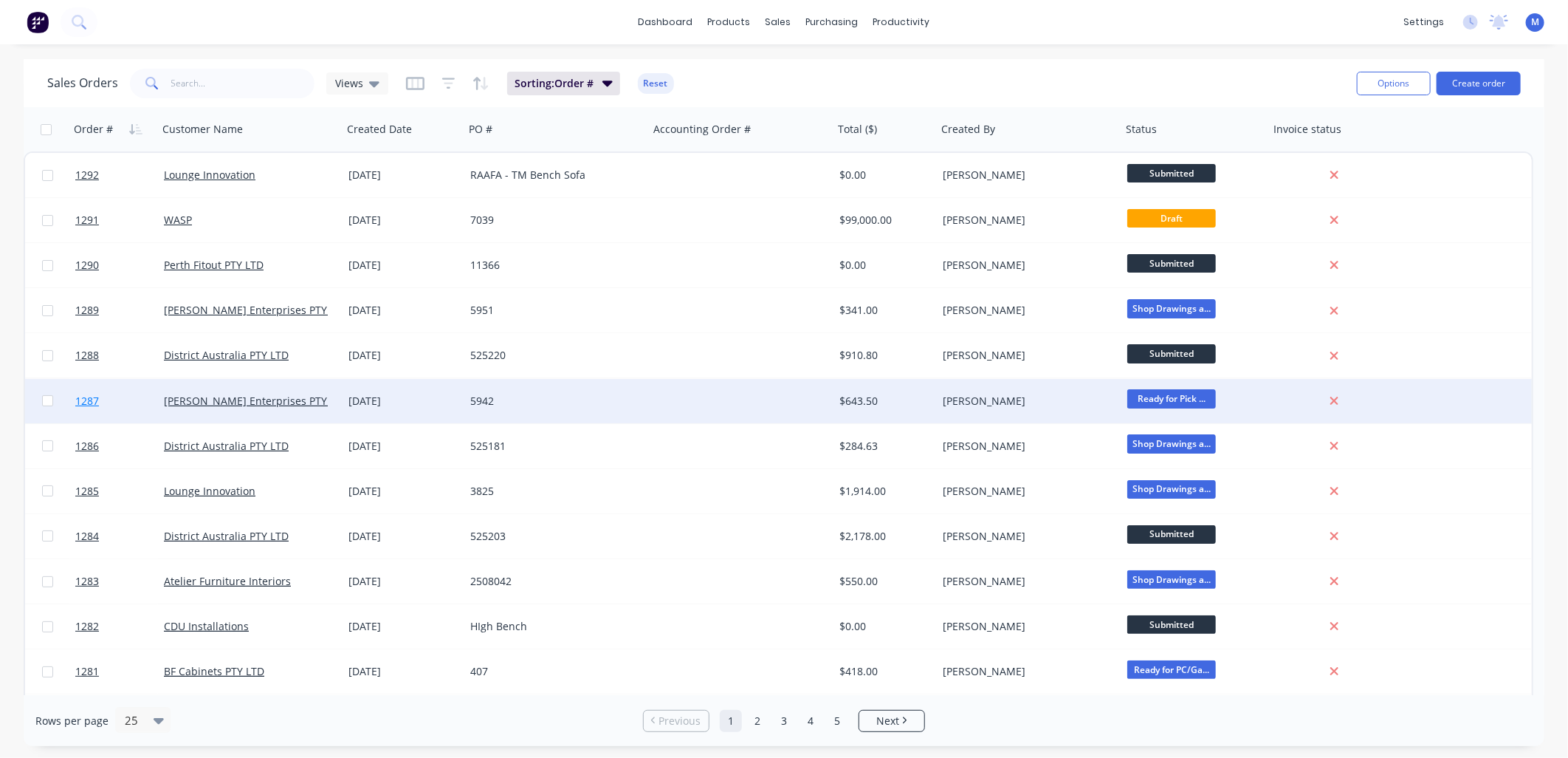
click at [93, 395] on span "1287" at bounding box center [87, 401] width 23 height 15
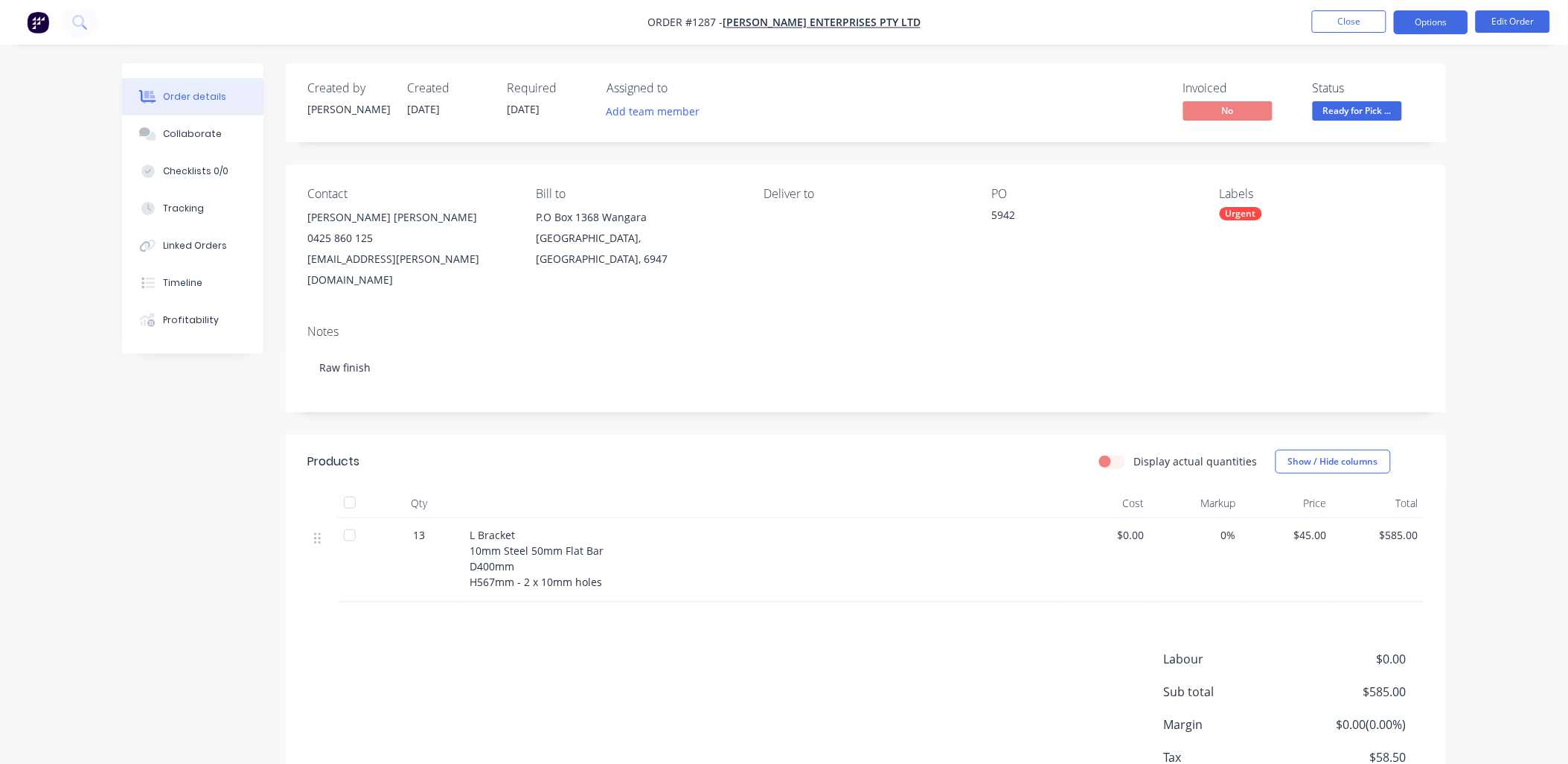
click at [1435, 23] on button "Options" at bounding box center [1431, 22] width 74 height 24
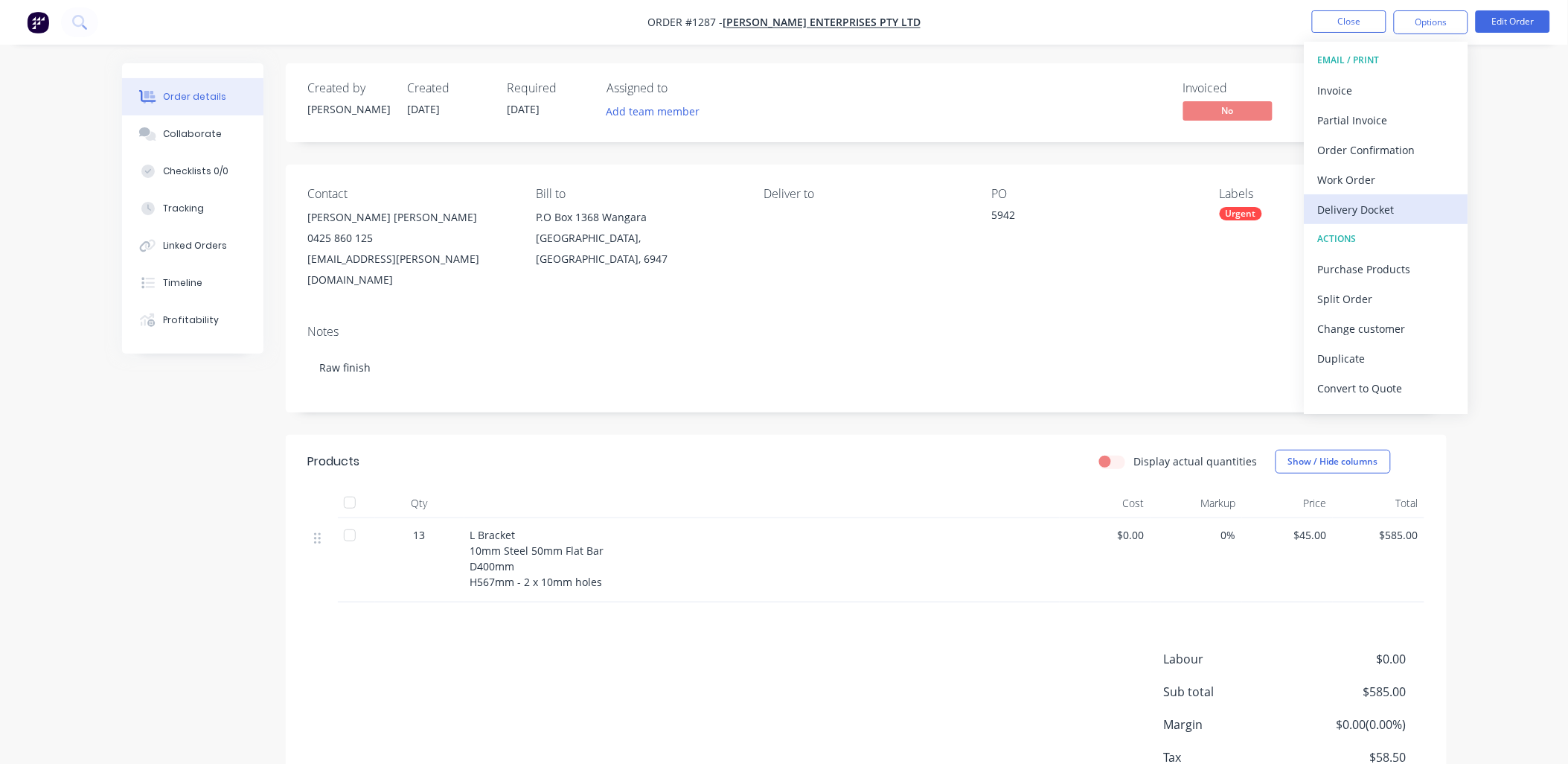
click at [1394, 201] on div "Delivery Docket" at bounding box center [1386, 209] width 137 height 22
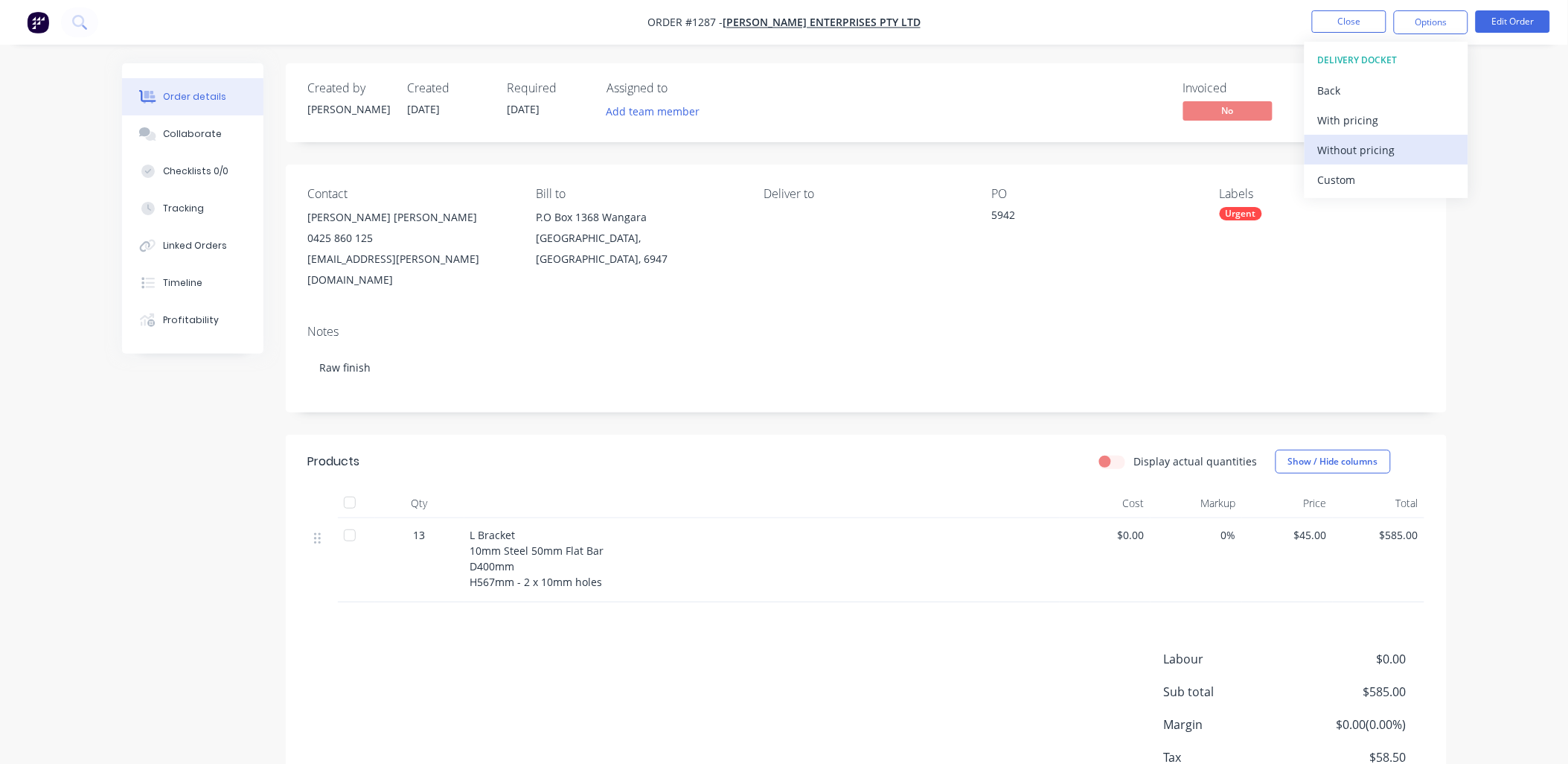
click at [1363, 147] on div "Without pricing" at bounding box center [1386, 150] width 137 height 22
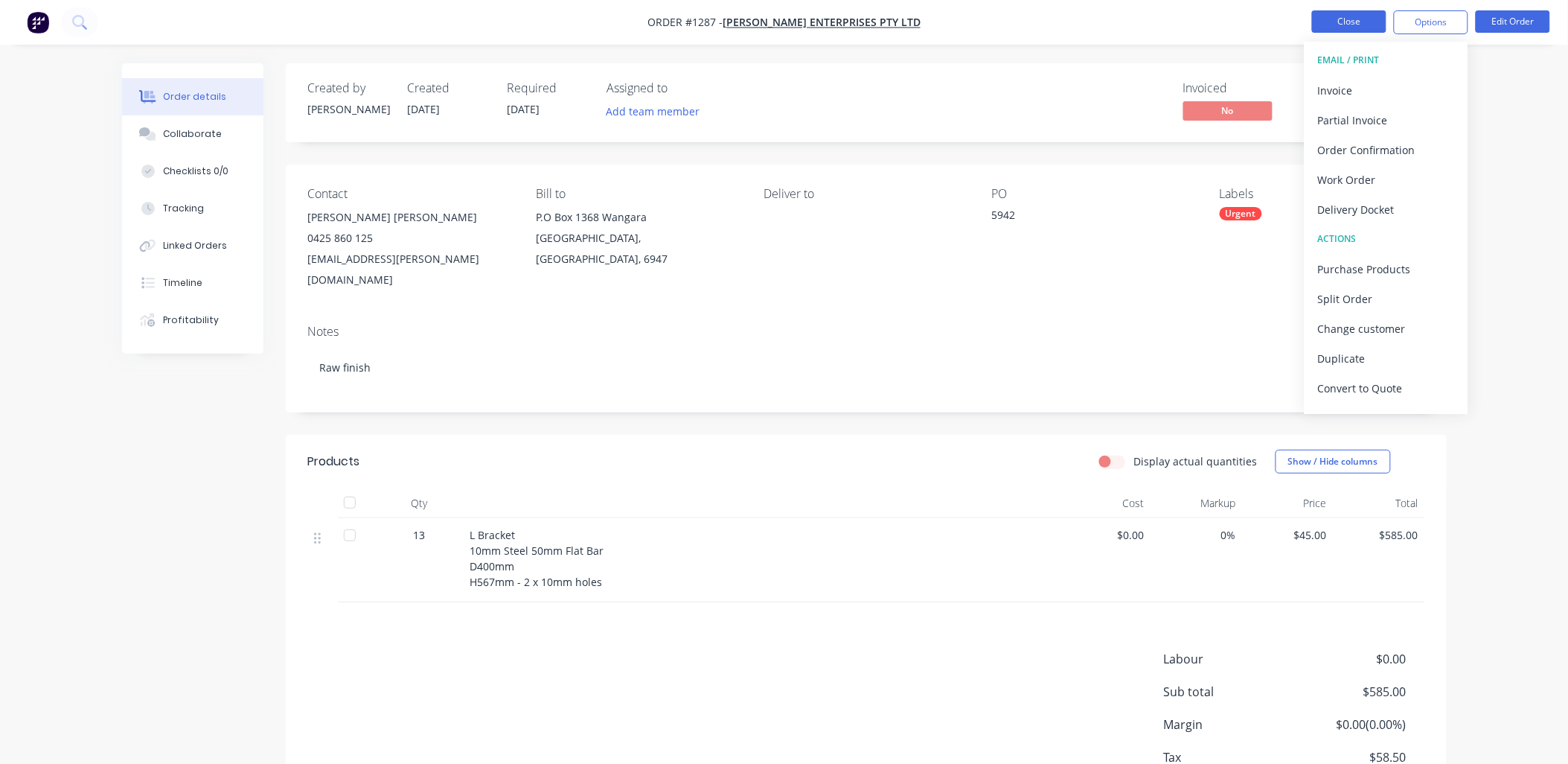
click at [1348, 22] on button "Close" at bounding box center [1348, 21] width 74 height 22
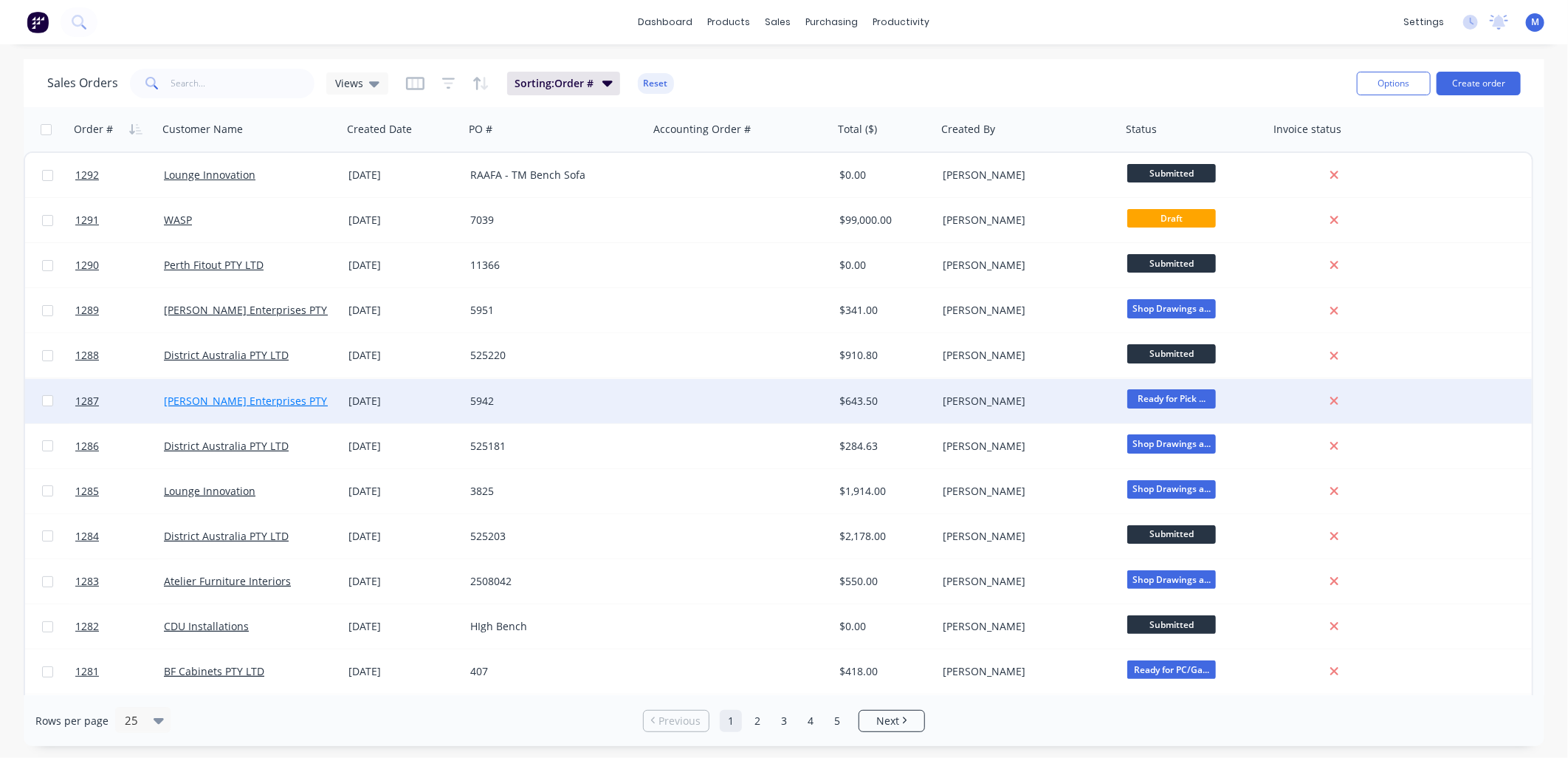
click at [211, 399] on link "[PERSON_NAME] Enterprises PTY LTD" at bounding box center [256, 401] width 184 height 14
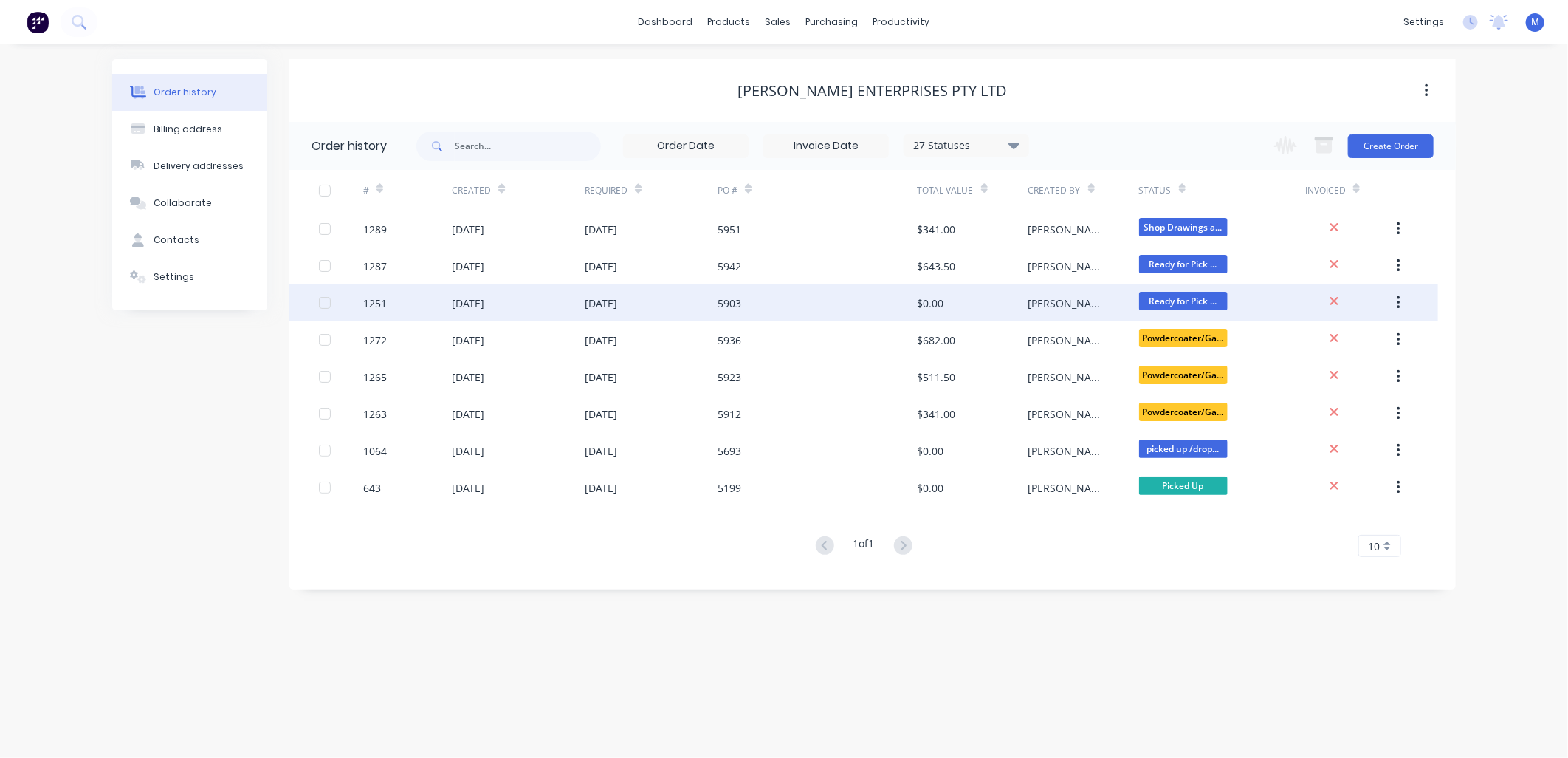
click at [383, 298] on div "1251" at bounding box center [375, 304] width 23 height 16
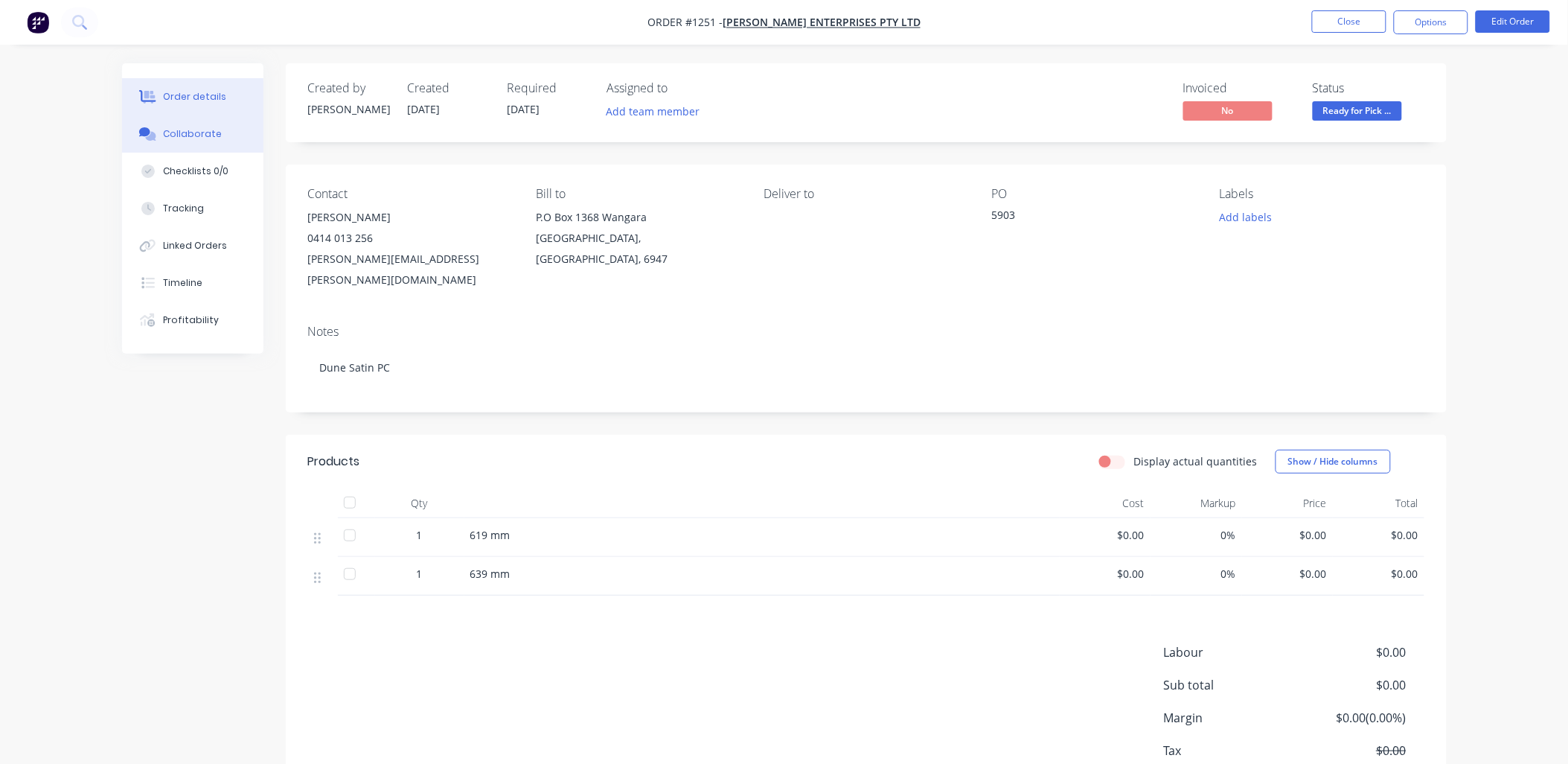
click at [198, 134] on div "Collaborate" at bounding box center [192, 133] width 59 height 13
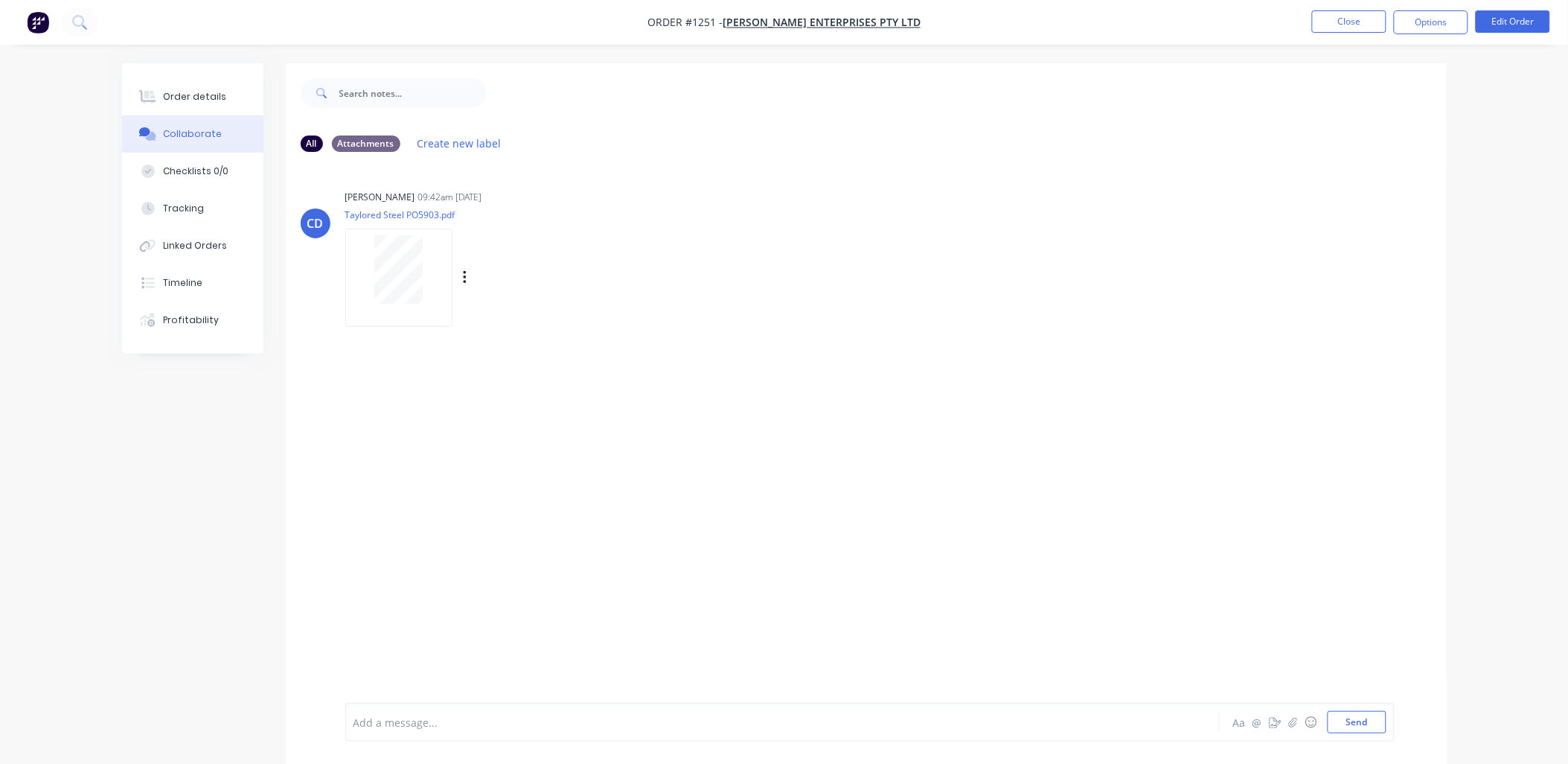
click at [370, 280] on div at bounding box center [399, 269] width 94 height 68
click at [1320, 27] on button "Close" at bounding box center [1348, 21] width 74 height 22
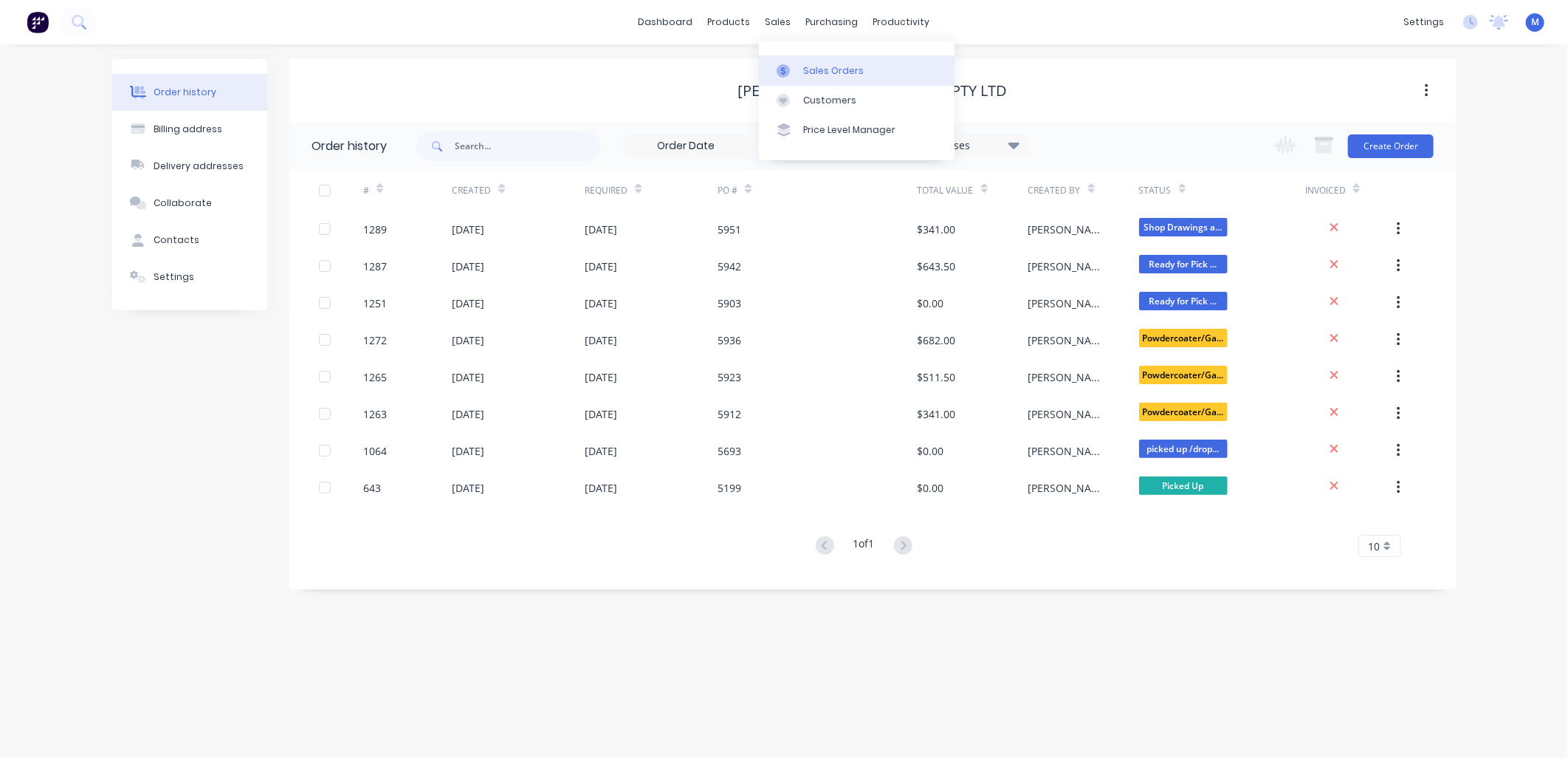
click at [786, 70] on icon at bounding box center [782, 71] width 13 height 13
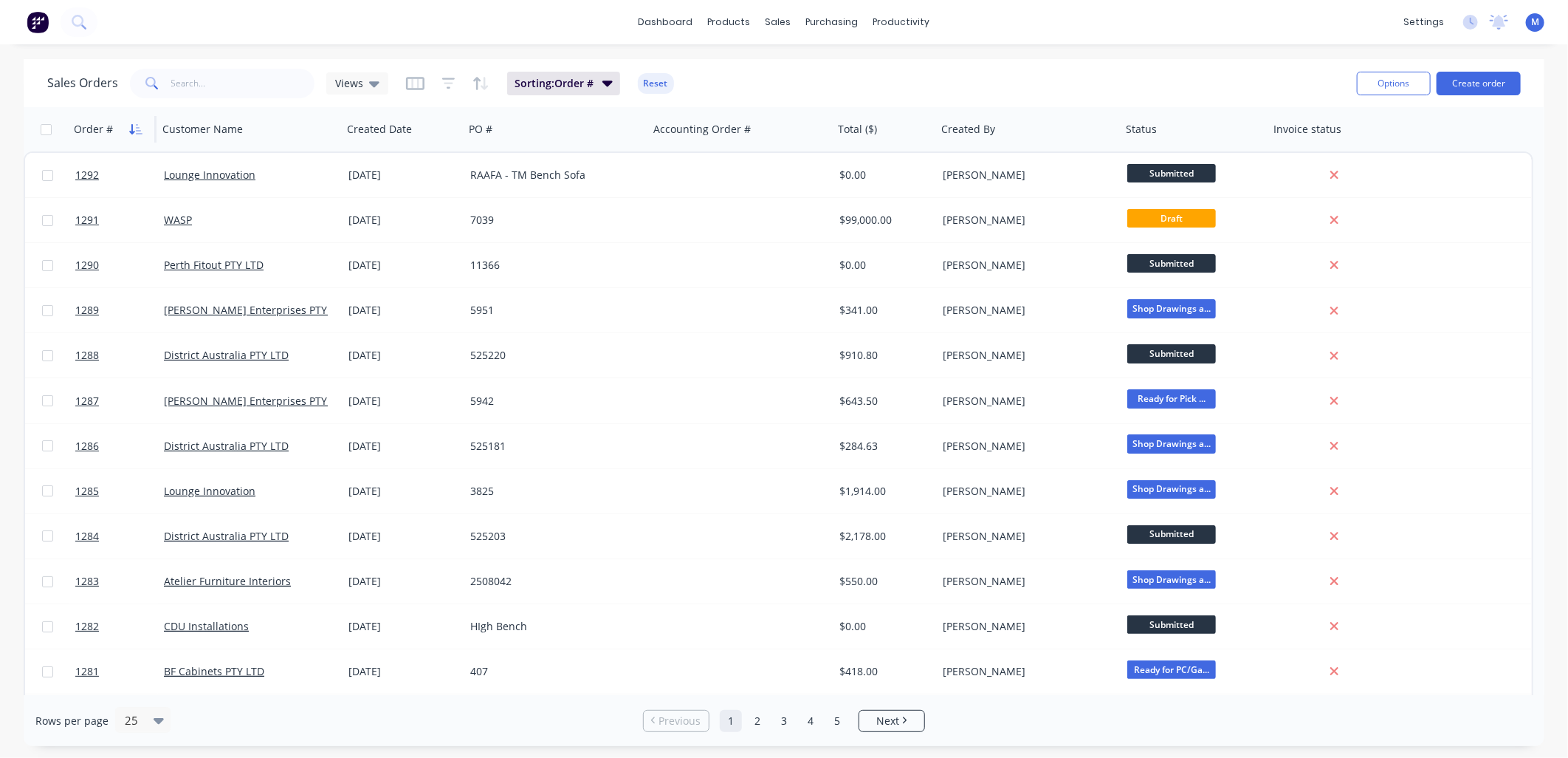
click at [130, 125] on icon "button" at bounding box center [135, 128] width 13 height 12
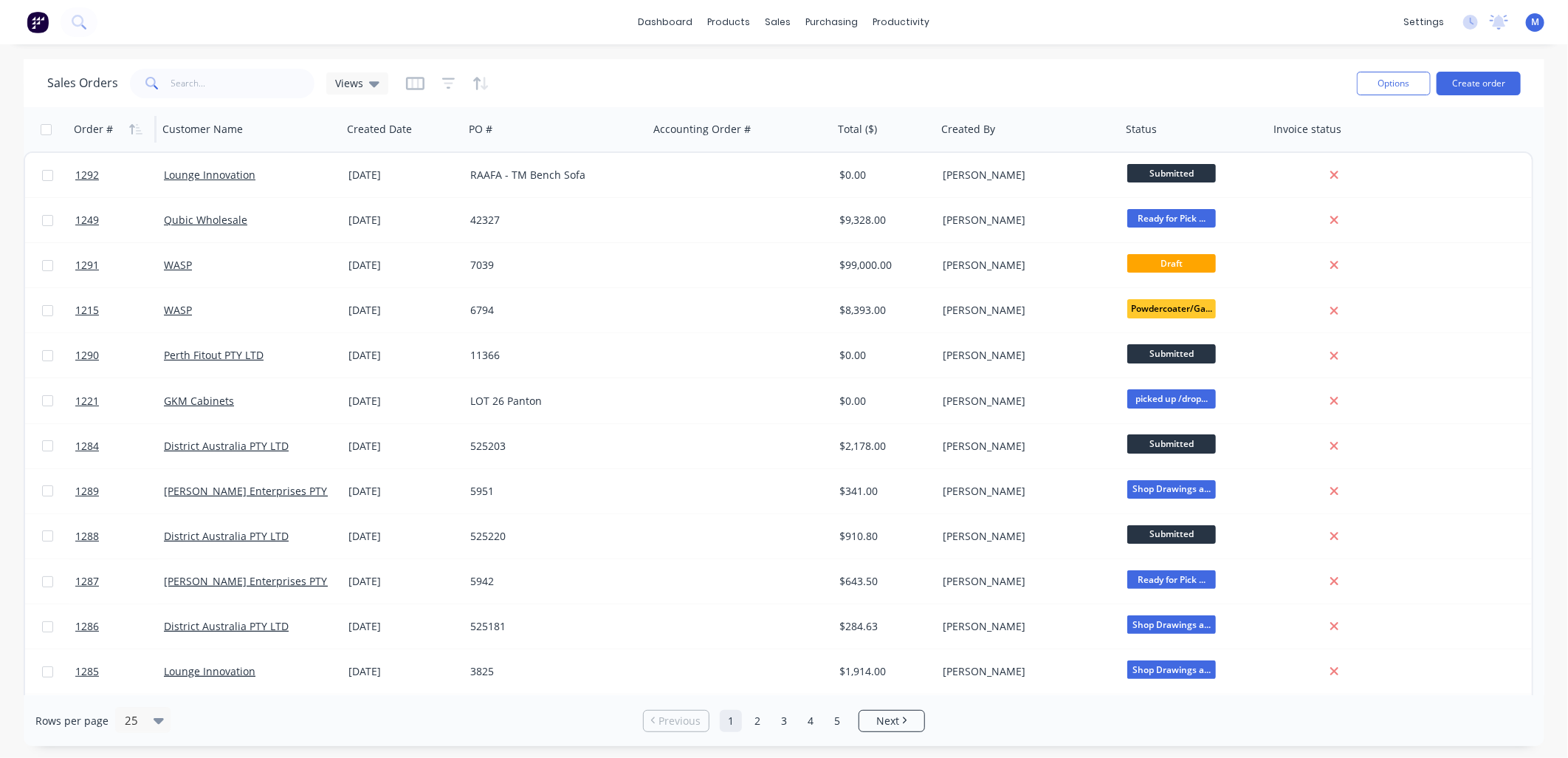
click at [130, 125] on icon "button" at bounding box center [131, 128] width 5 height 10
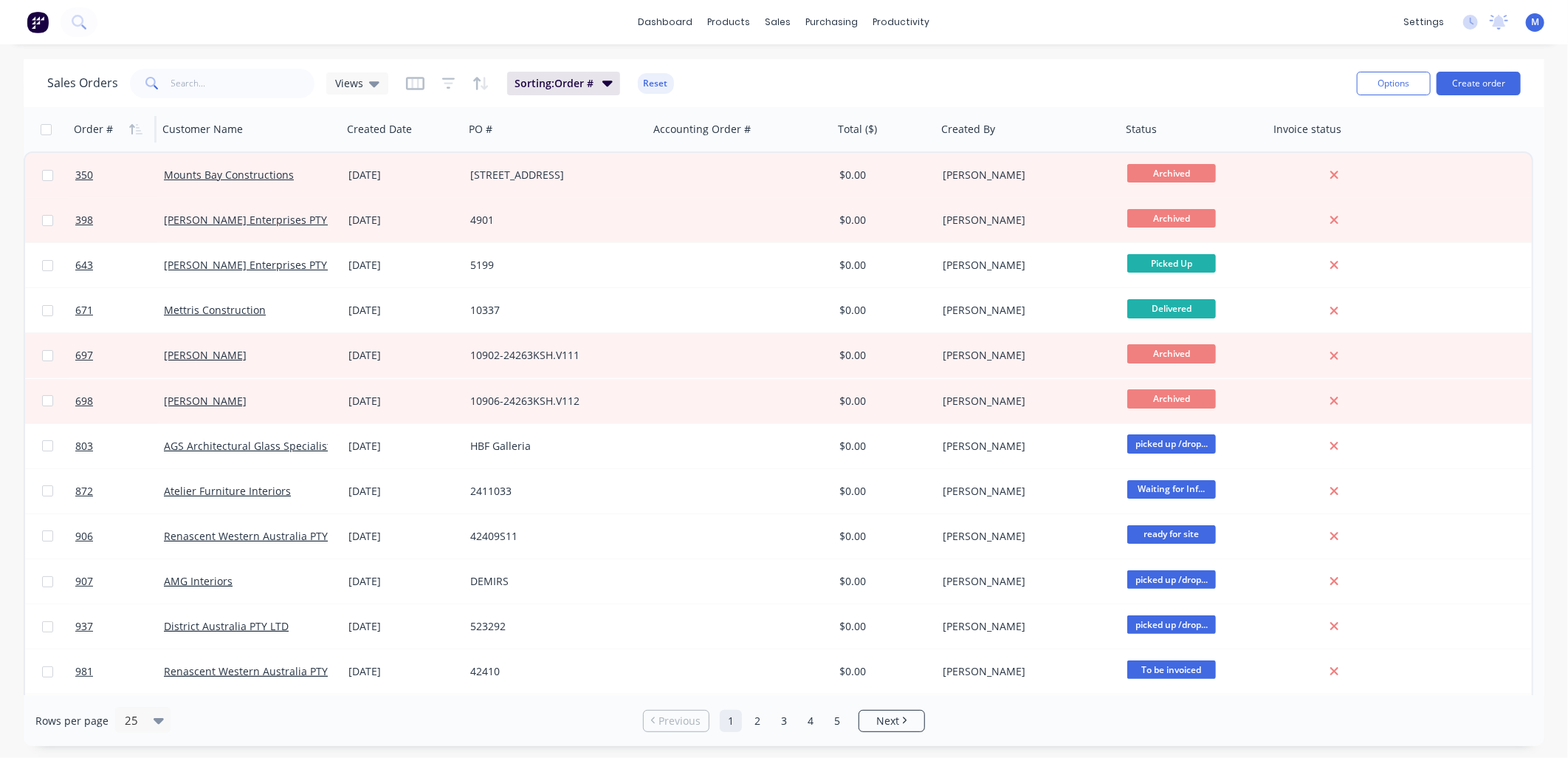
click at [130, 125] on icon "button" at bounding box center [131, 128] width 5 height 10
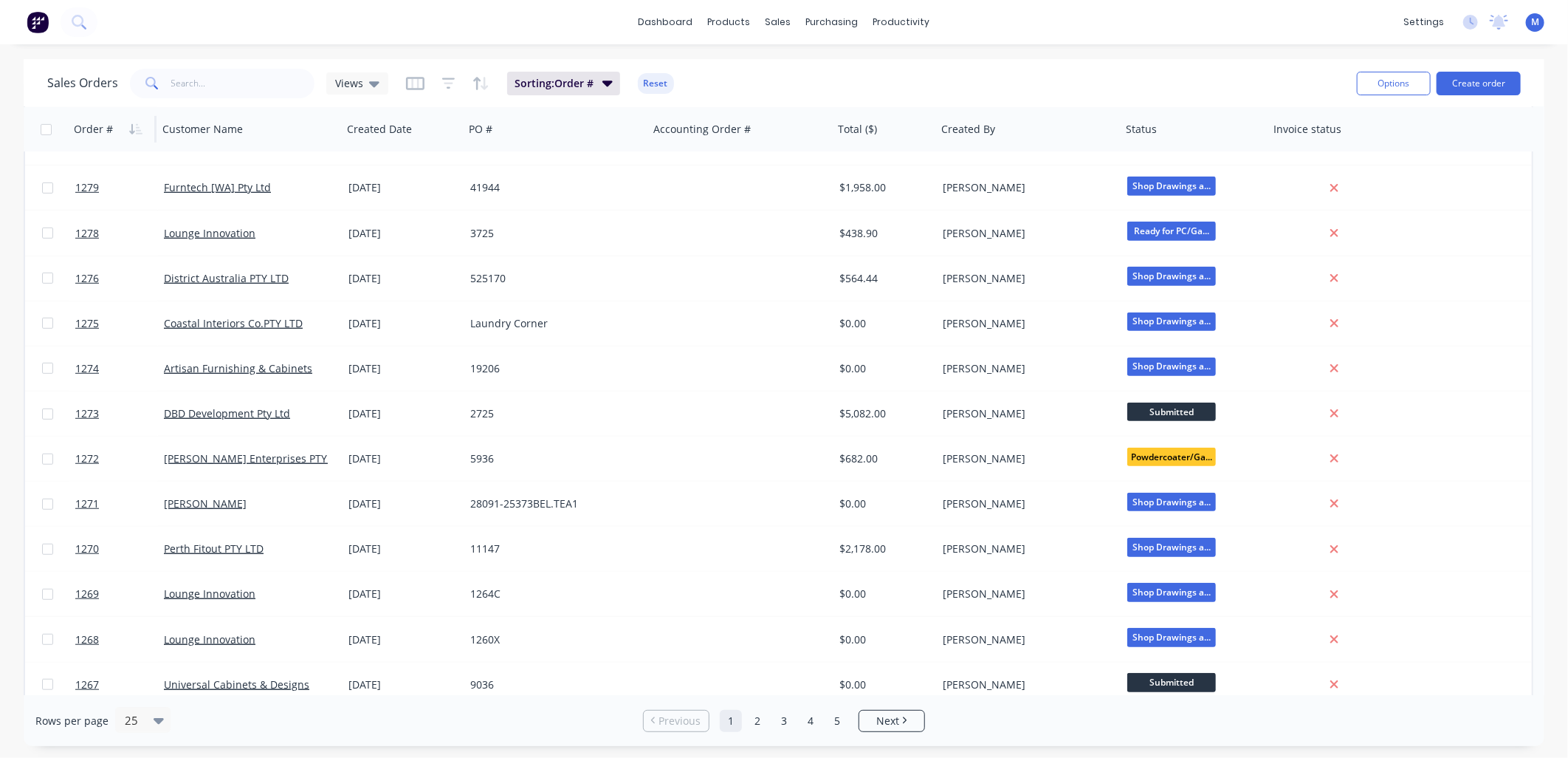
scroll to position [584, 0]
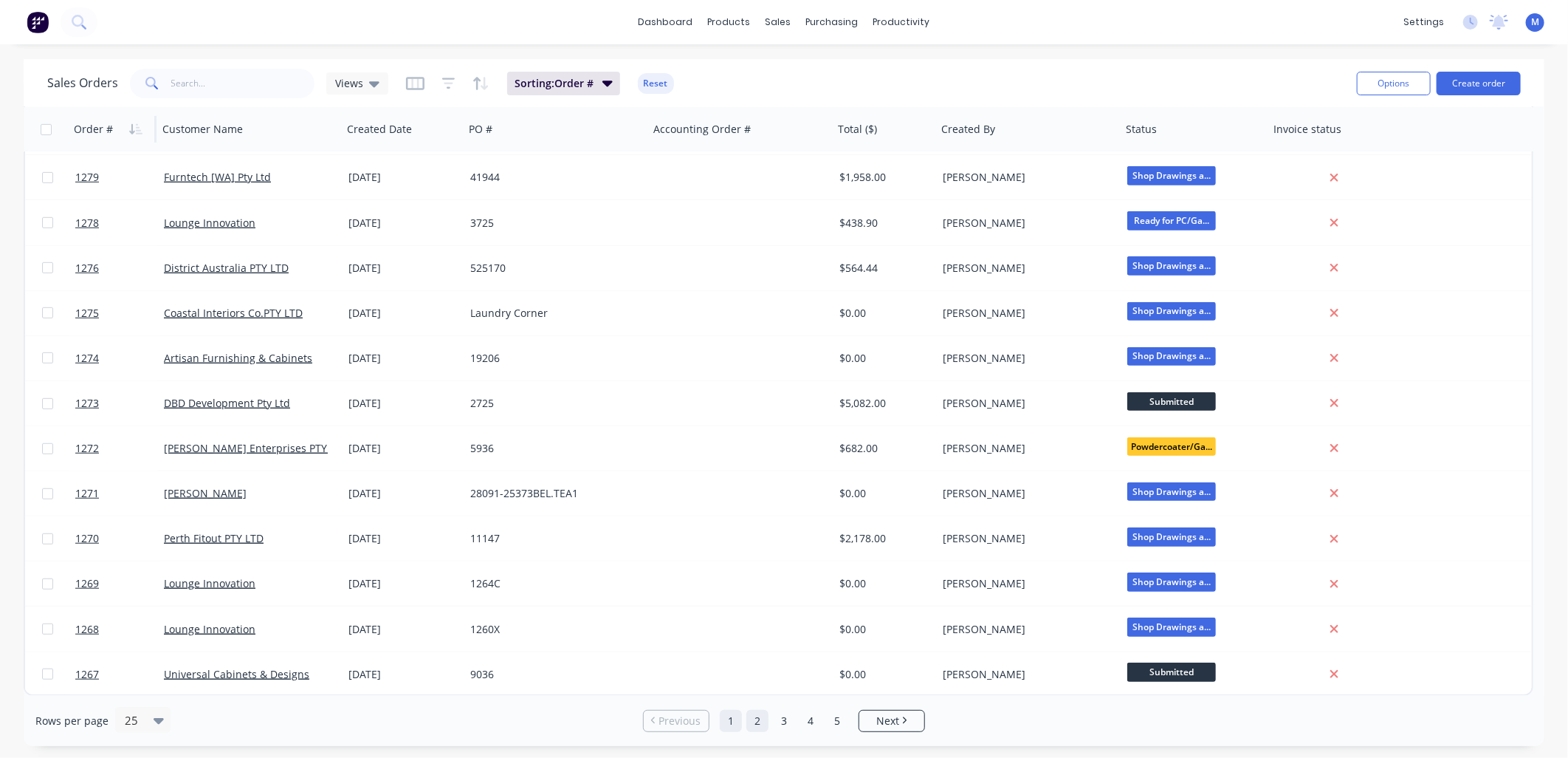
click at [757, 728] on link "2" at bounding box center [757, 721] width 22 height 22
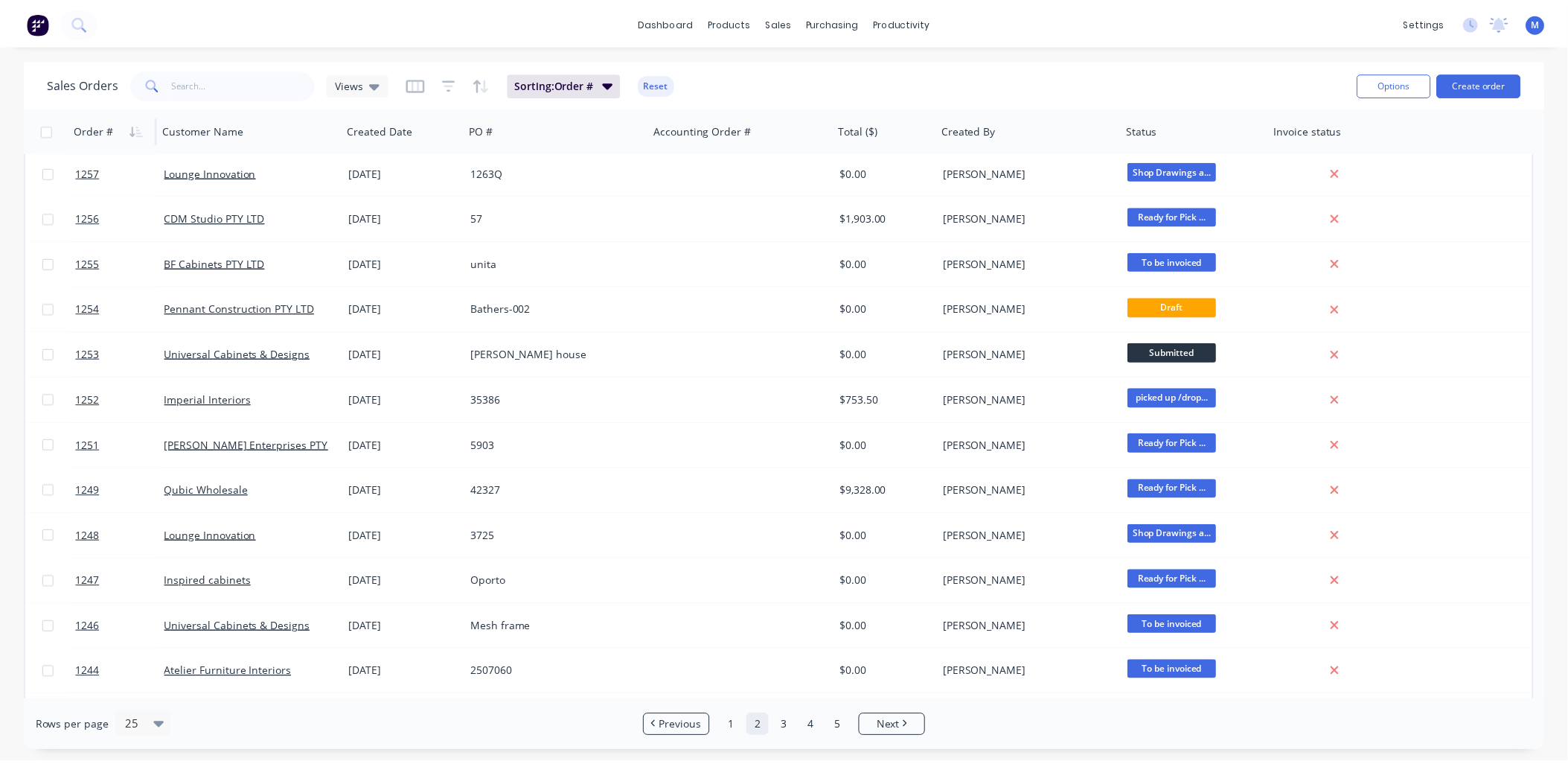
scroll to position [496, 0]
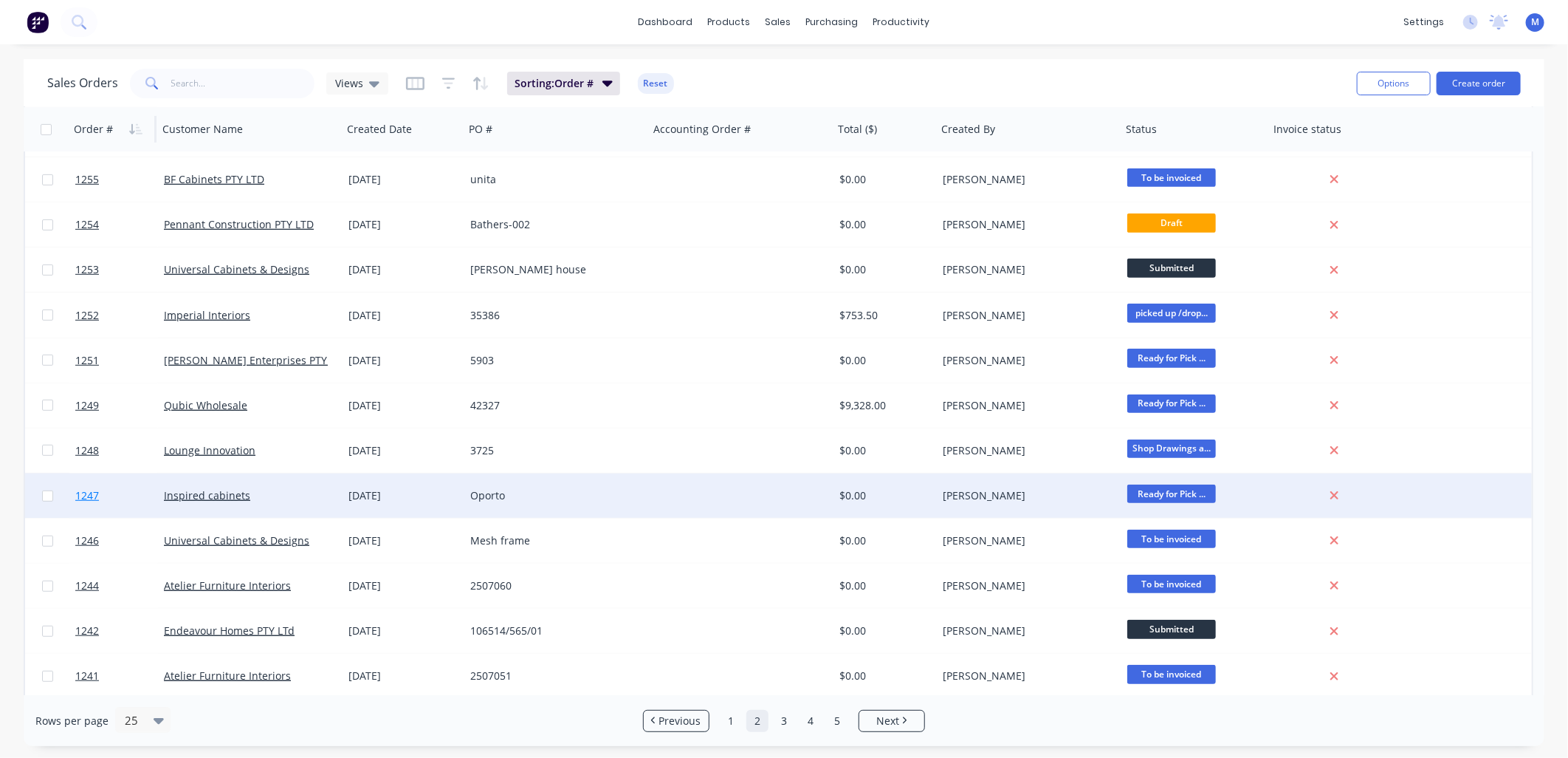
click at [87, 490] on span "1247" at bounding box center [87, 495] width 23 height 15
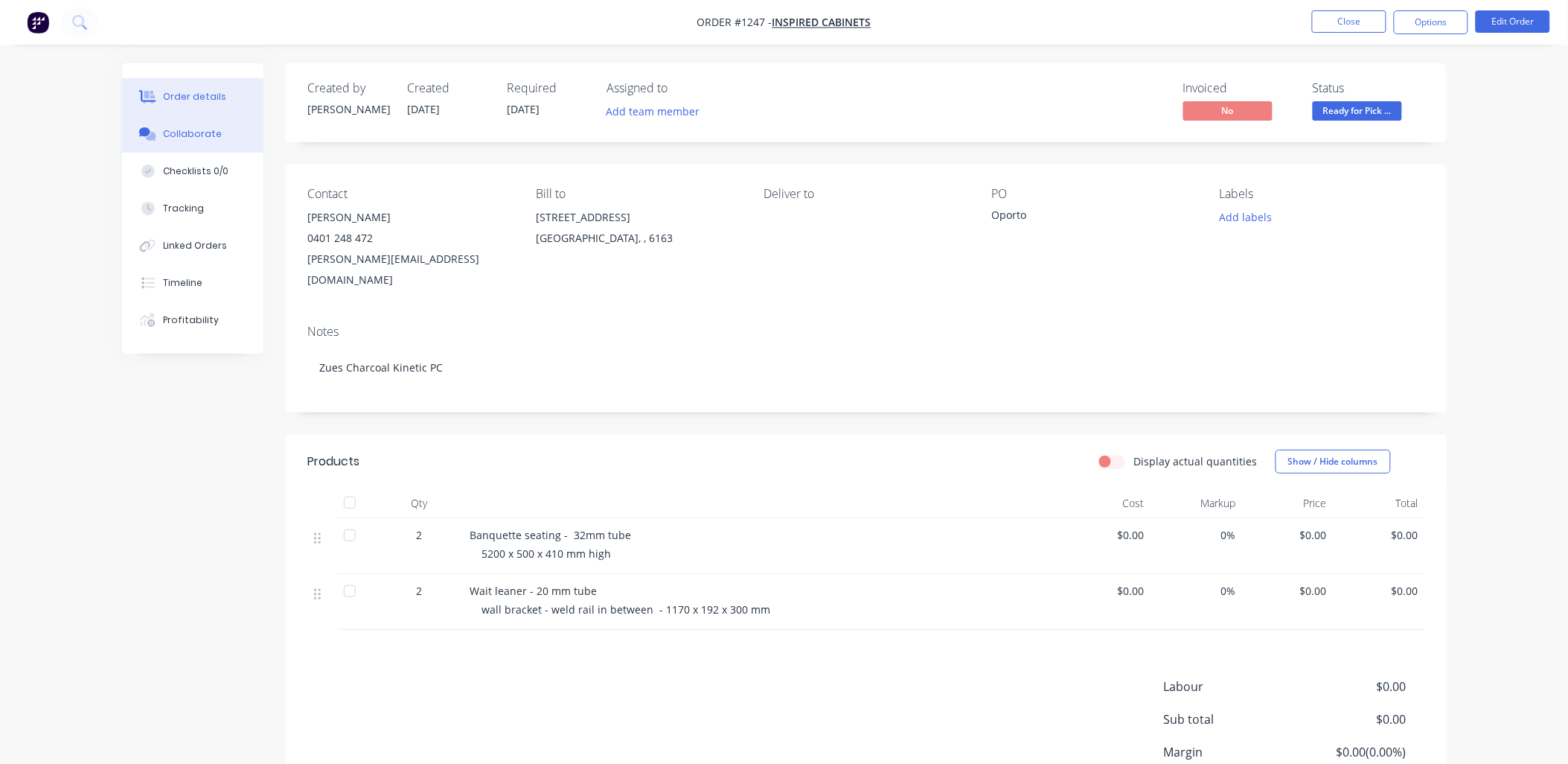
click at [204, 128] on div "Collaborate" at bounding box center [192, 133] width 59 height 13
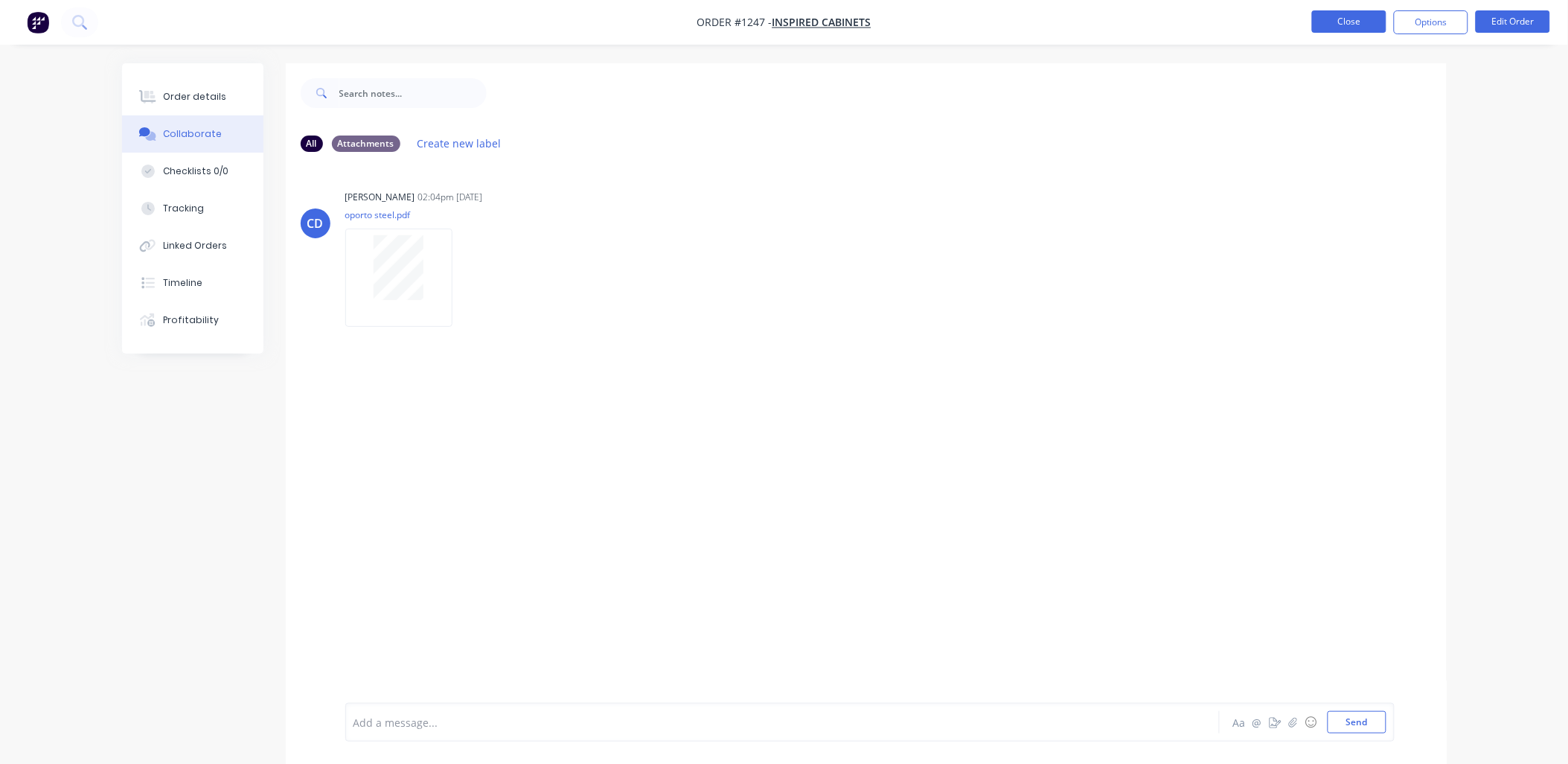
click at [1337, 31] on button "Close" at bounding box center [1348, 21] width 74 height 22
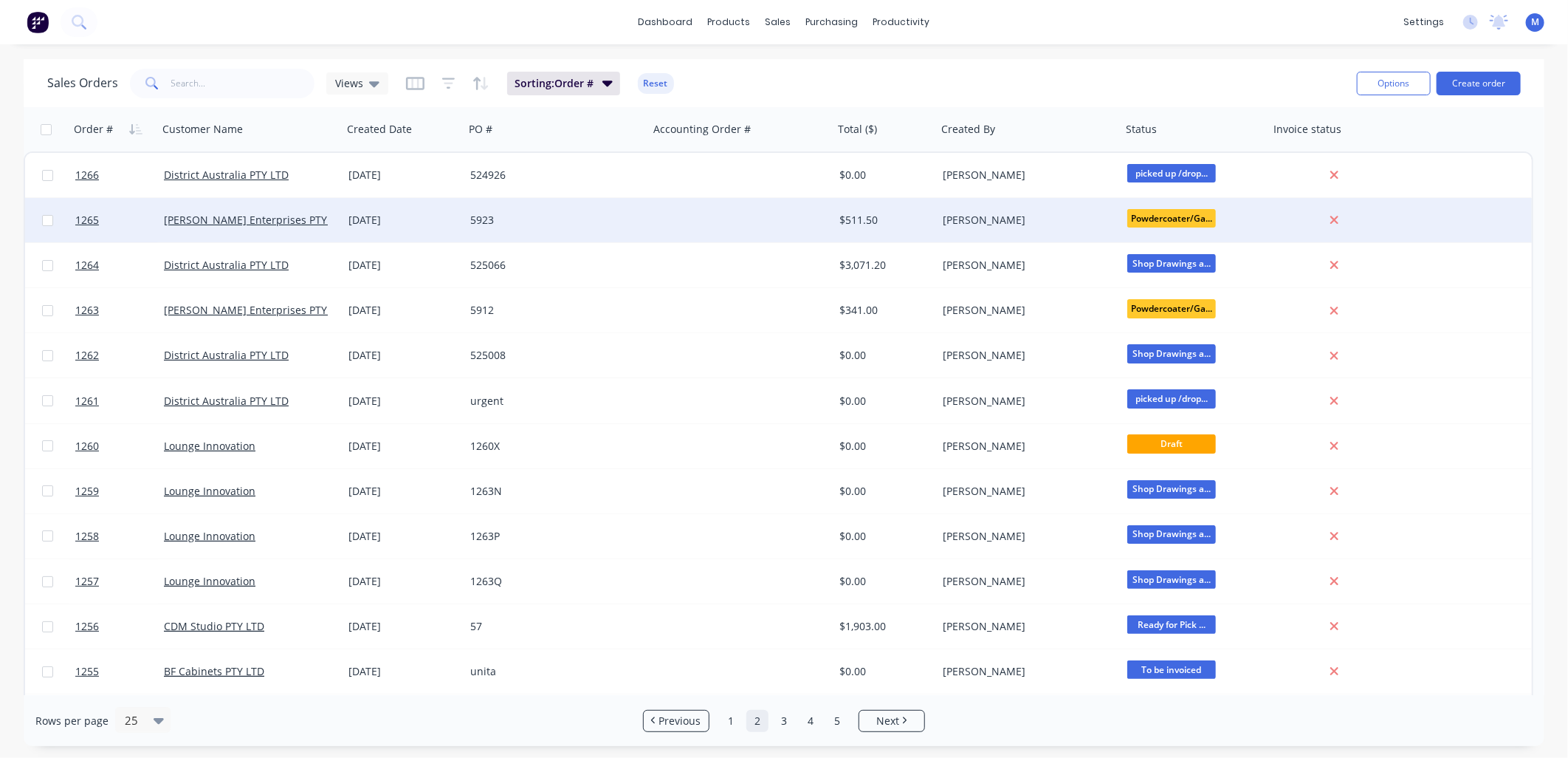
click at [231, 211] on div "[PERSON_NAME] Enterprises PTY LTD" at bounding box center [250, 219] width 184 height 44
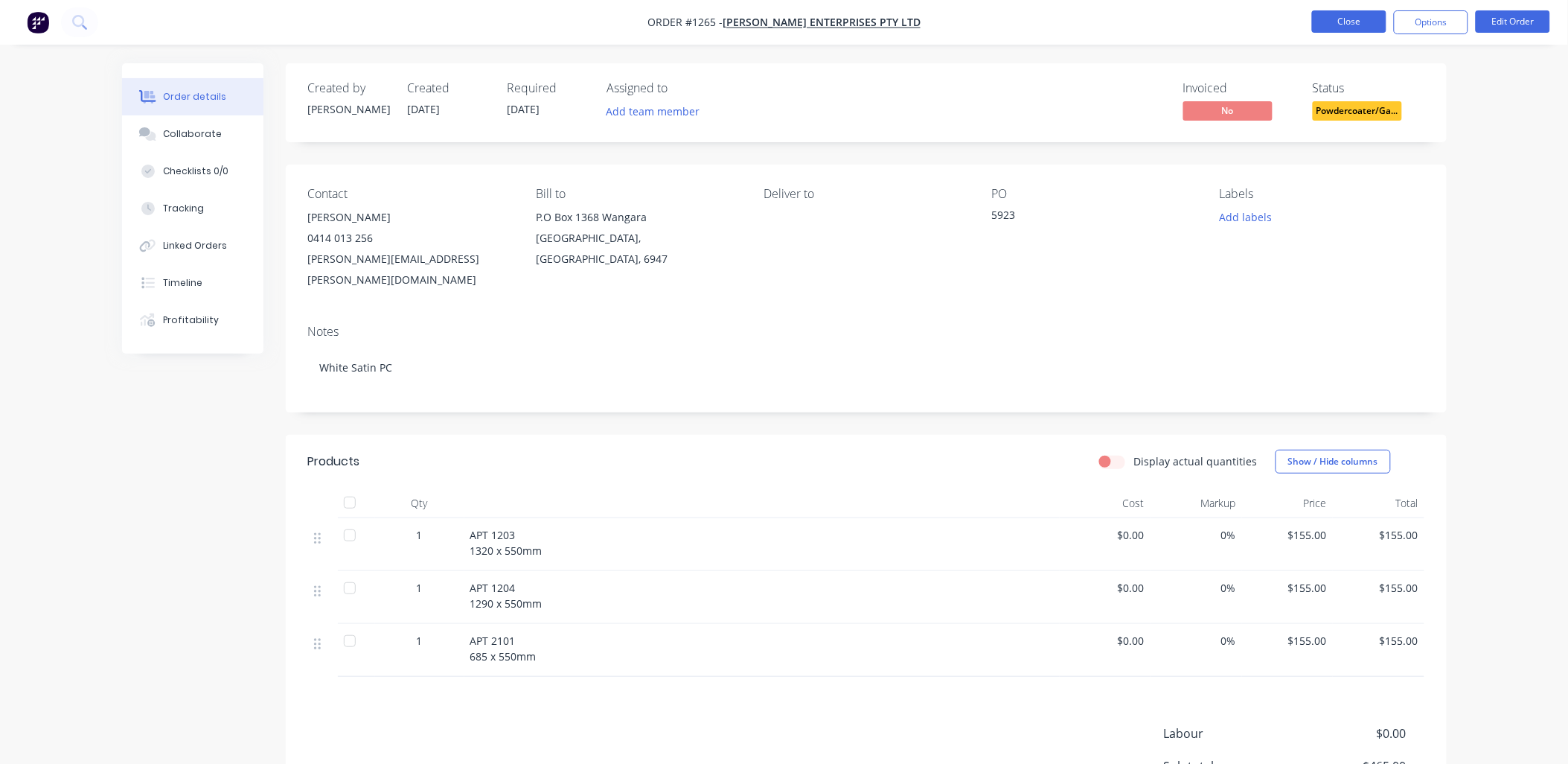
click at [1313, 17] on button "Close" at bounding box center [1348, 21] width 74 height 22
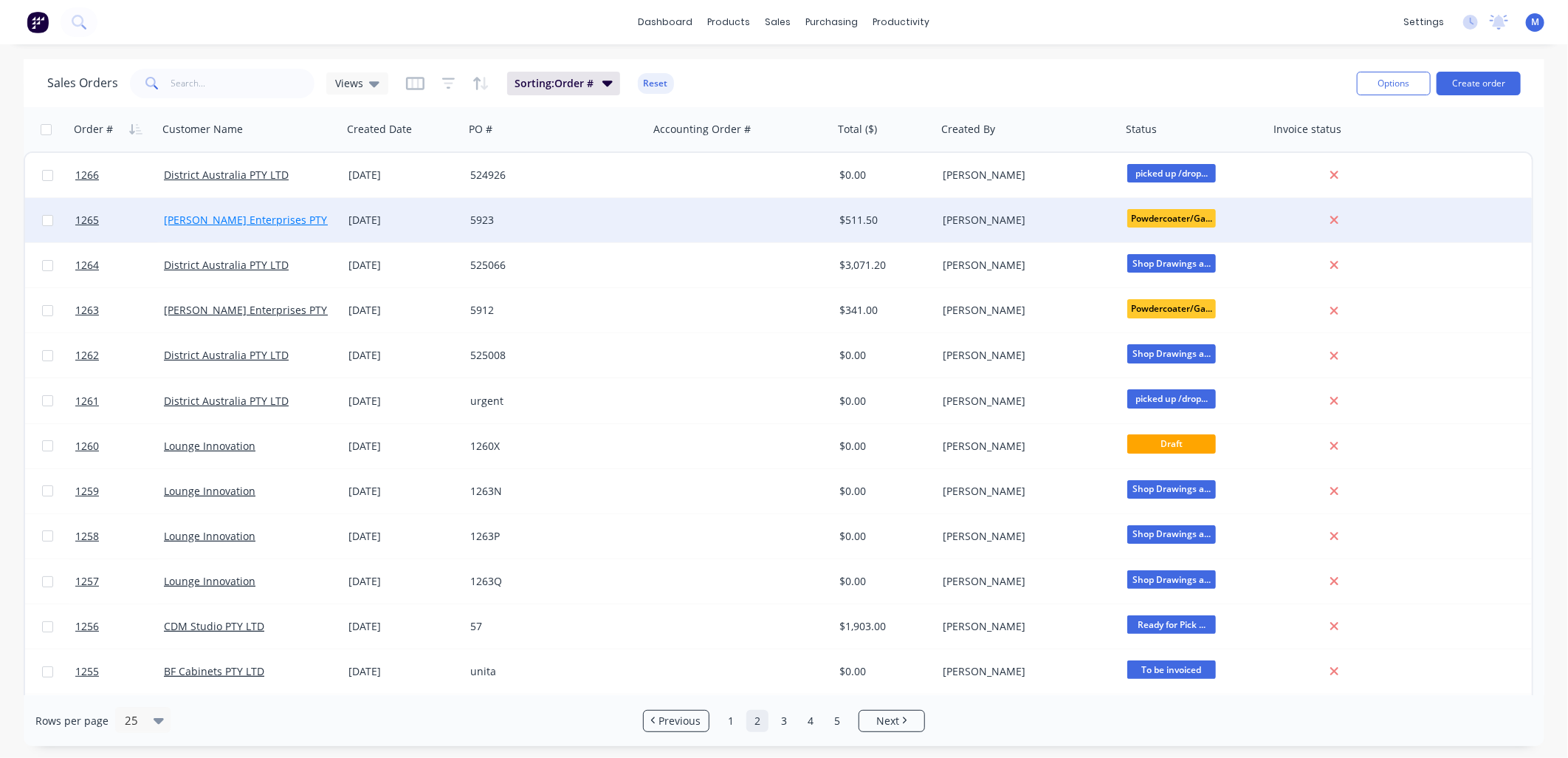
click at [188, 219] on link "[PERSON_NAME] Enterprises PTY LTD" at bounding box center [256, 219] width 184 height 14
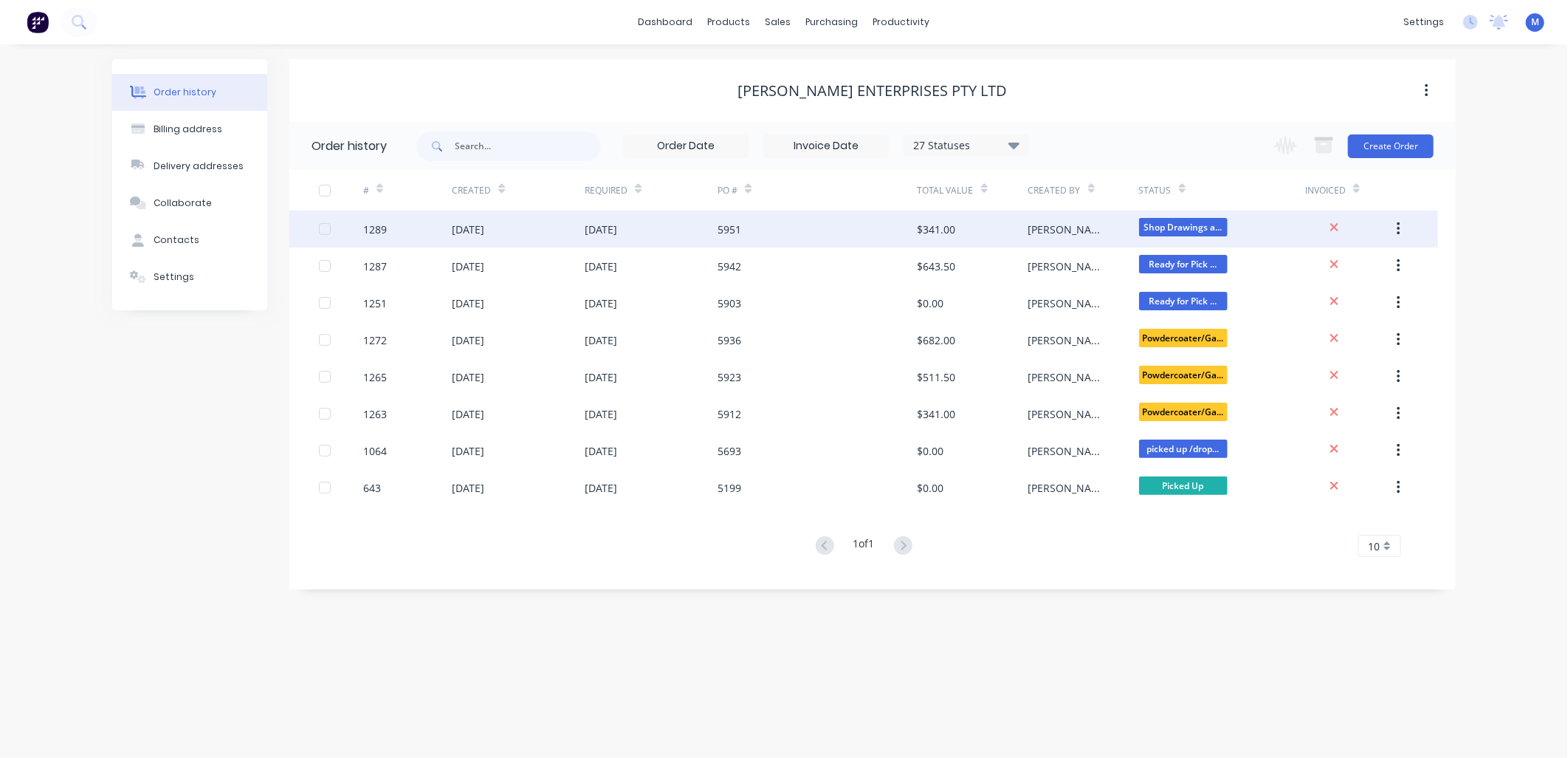
click at [731, 229] on div "5951" at bounding box center [729, 230] width 23 height 16
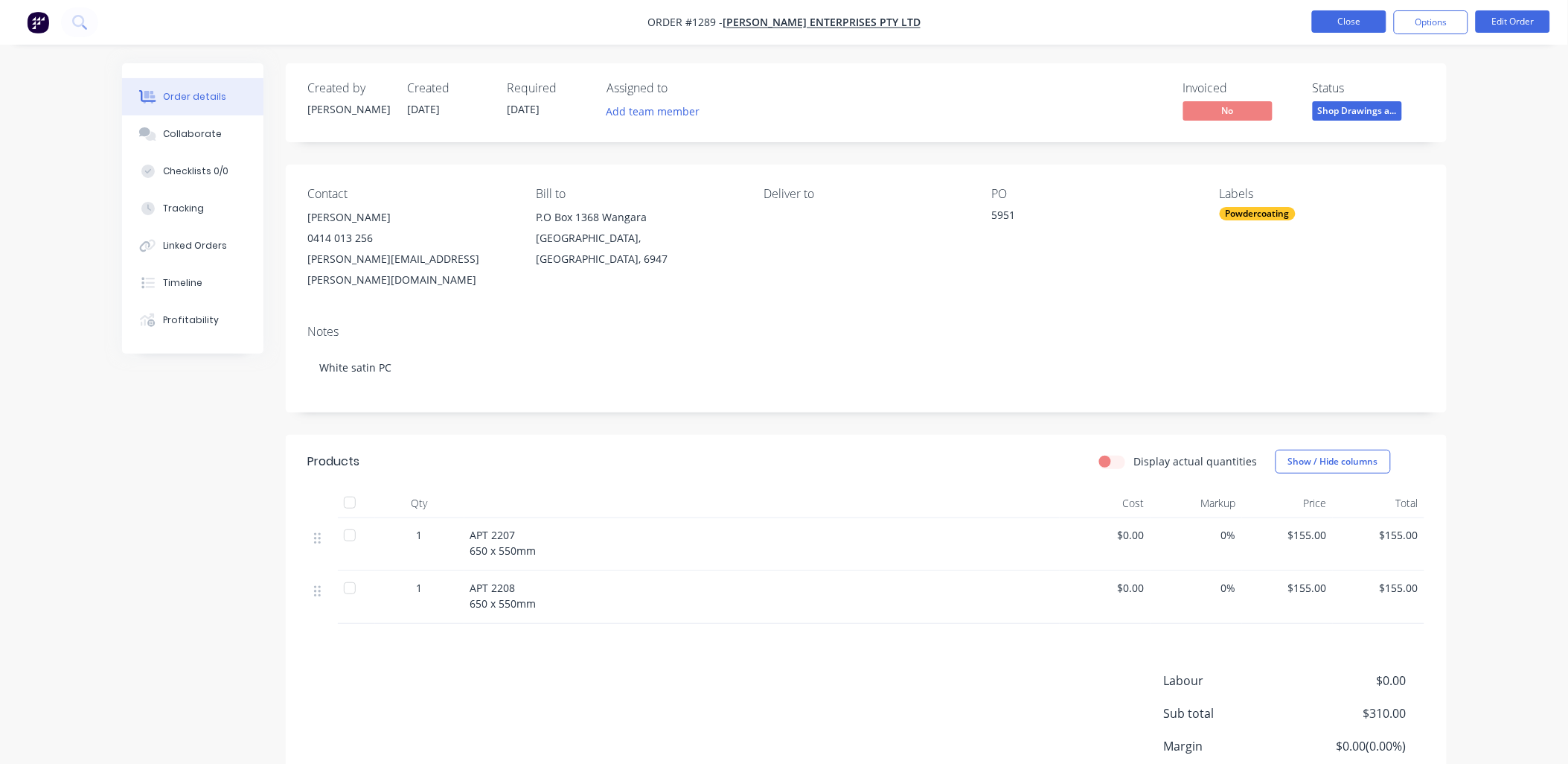
click at [1338, 28] on button "Close" at bounding box center [1348, 21] width 74 height 22
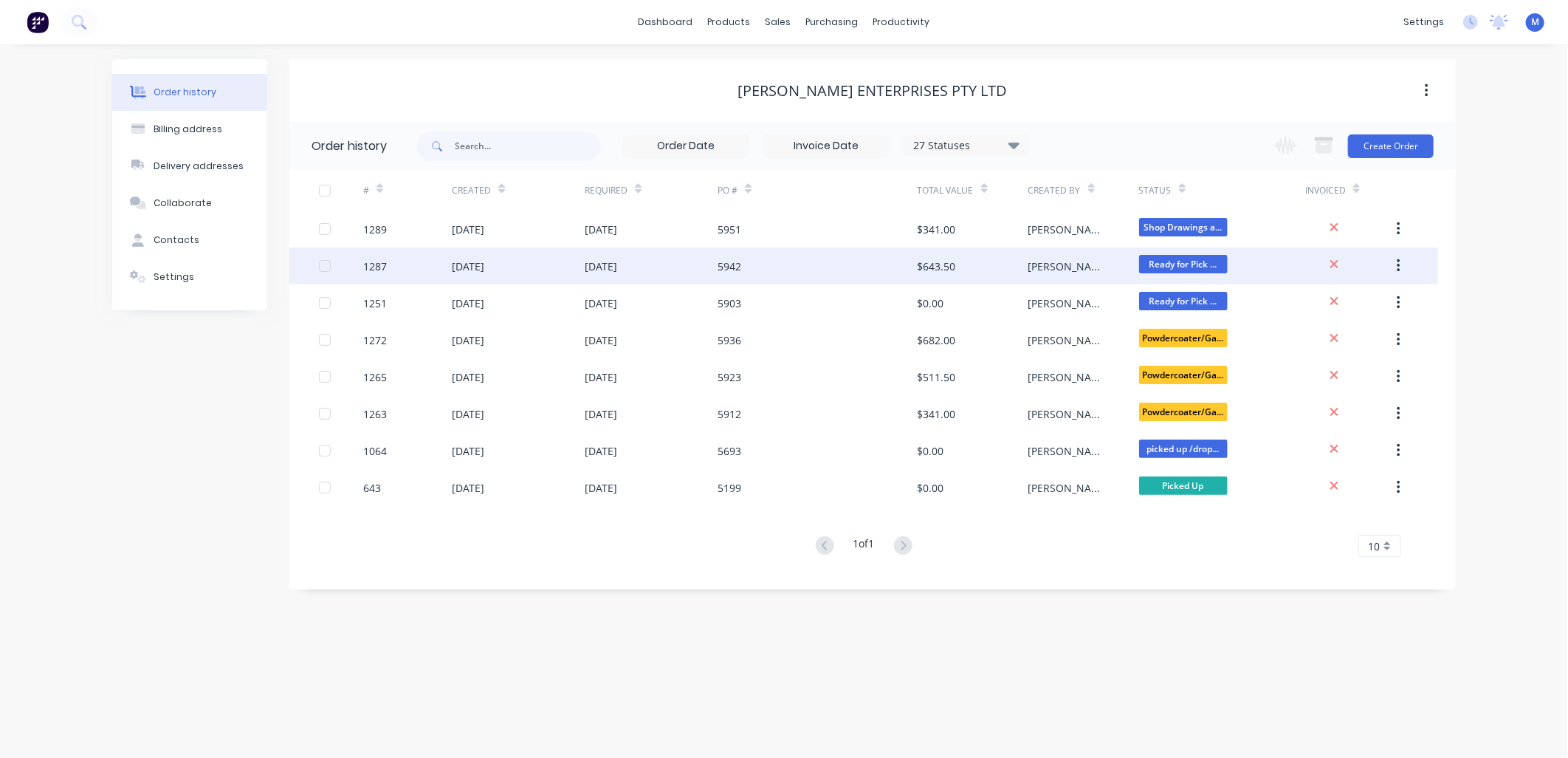
click at [617, 264] on div "03 Sep 2025" at bounding box center [601, 266] width 33 height 16
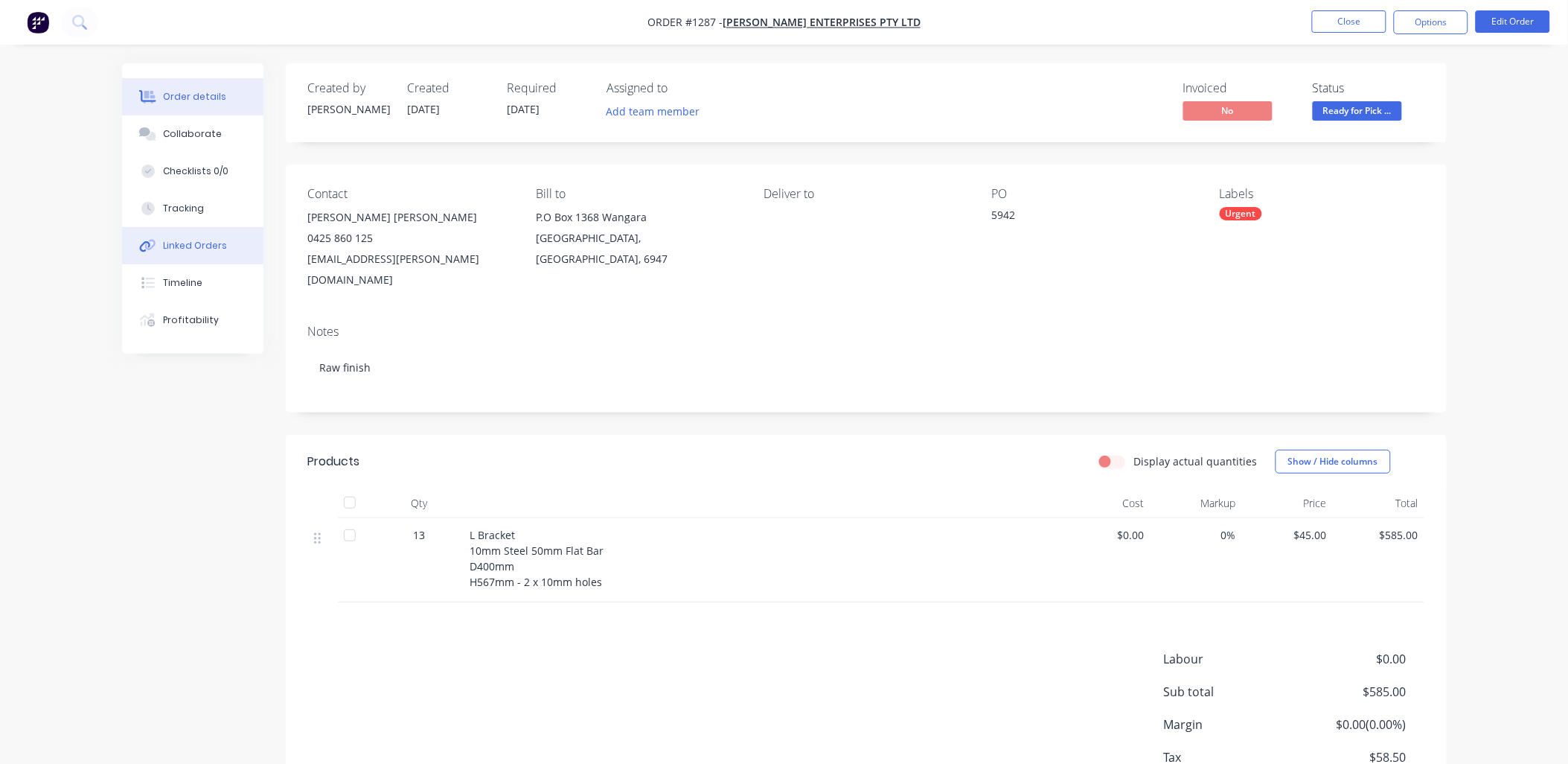
click at [191, 244] on div "Linked Orders" at bounding box center [195, 246] width 64 height 13
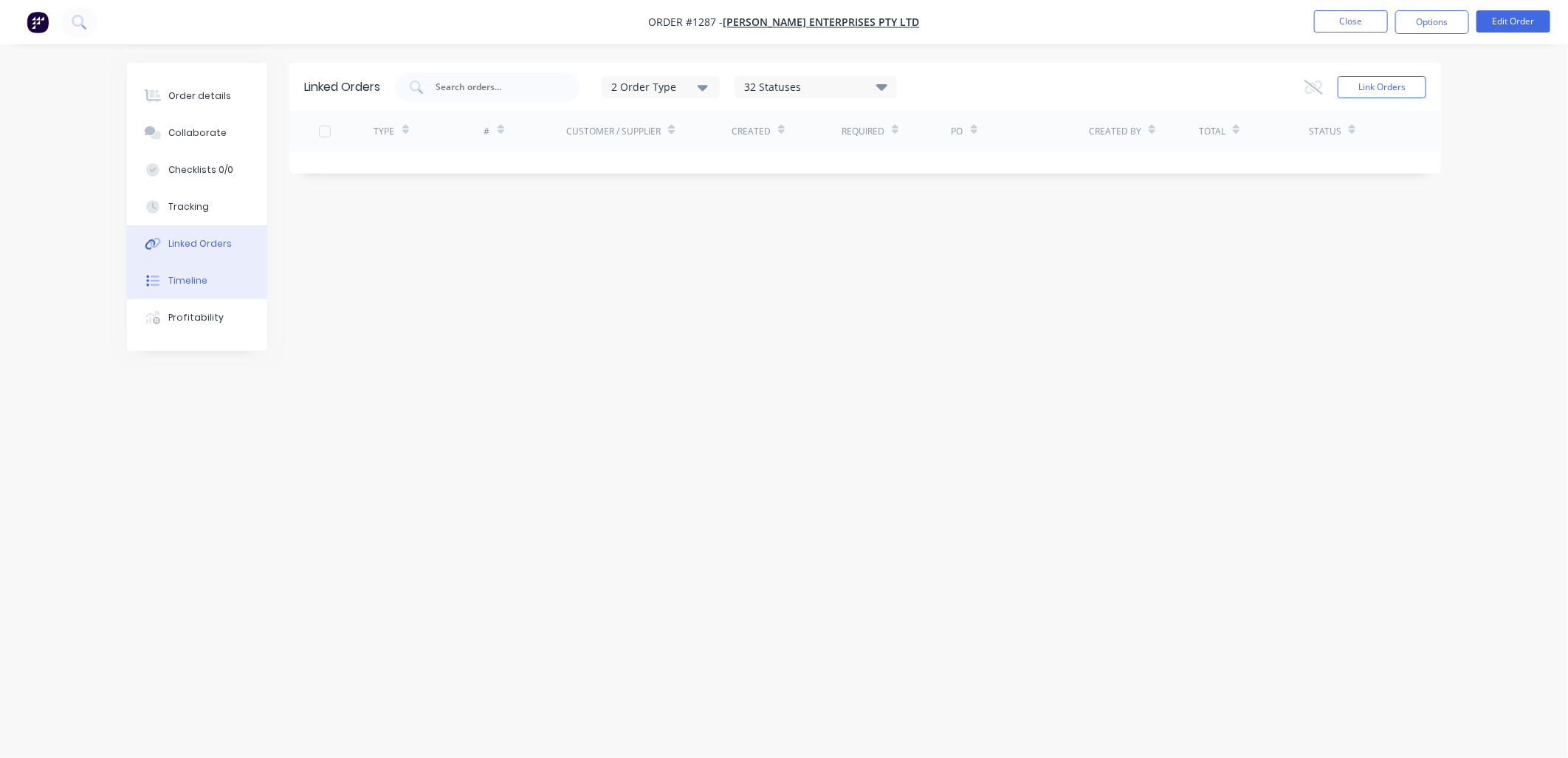
click at [192, 282] on div "Timeline" at bounding box center [187, 280] width 39 height 13
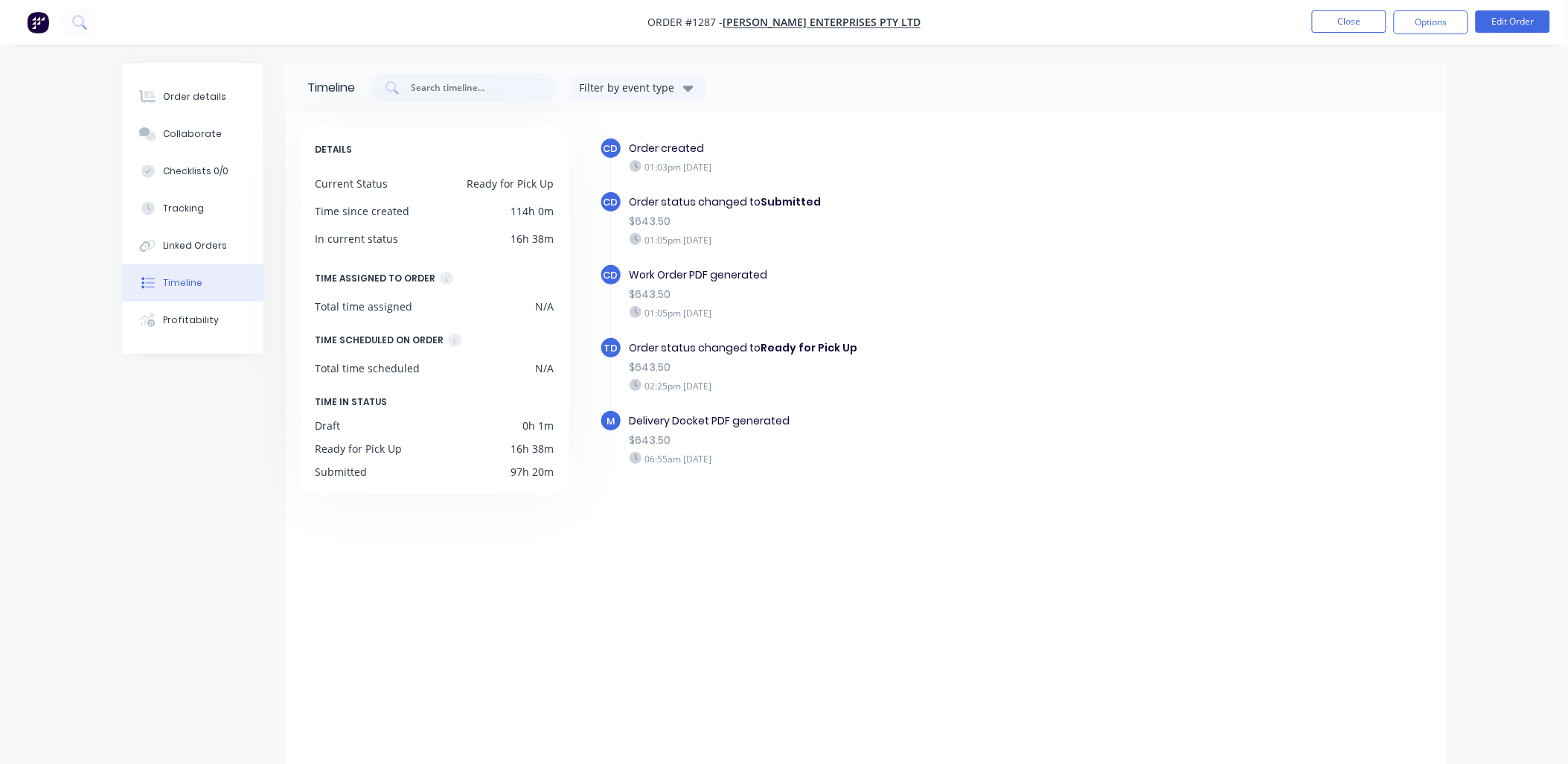
scroll to position [11, 0]
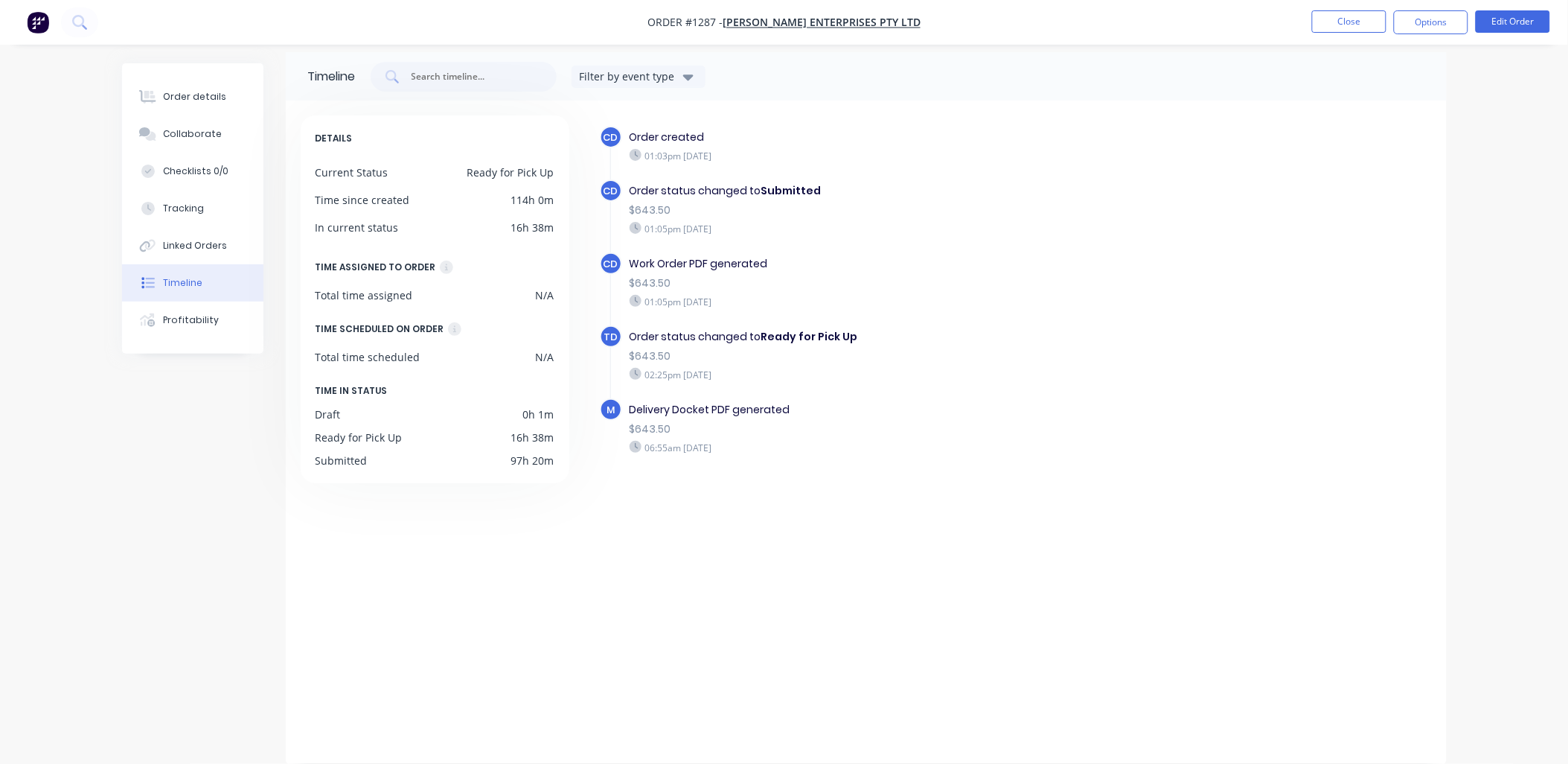
click at [733, 410] on div "Delivery Docket PDF generated" at bounding box center [887, 409] width 515 height 16
click at [618, 404] on div "M" at bounding box center [611, 409] width 22 height 22
click at [180, 92] on div "Order details" at bounding box center [194, 96] width 64 height 13
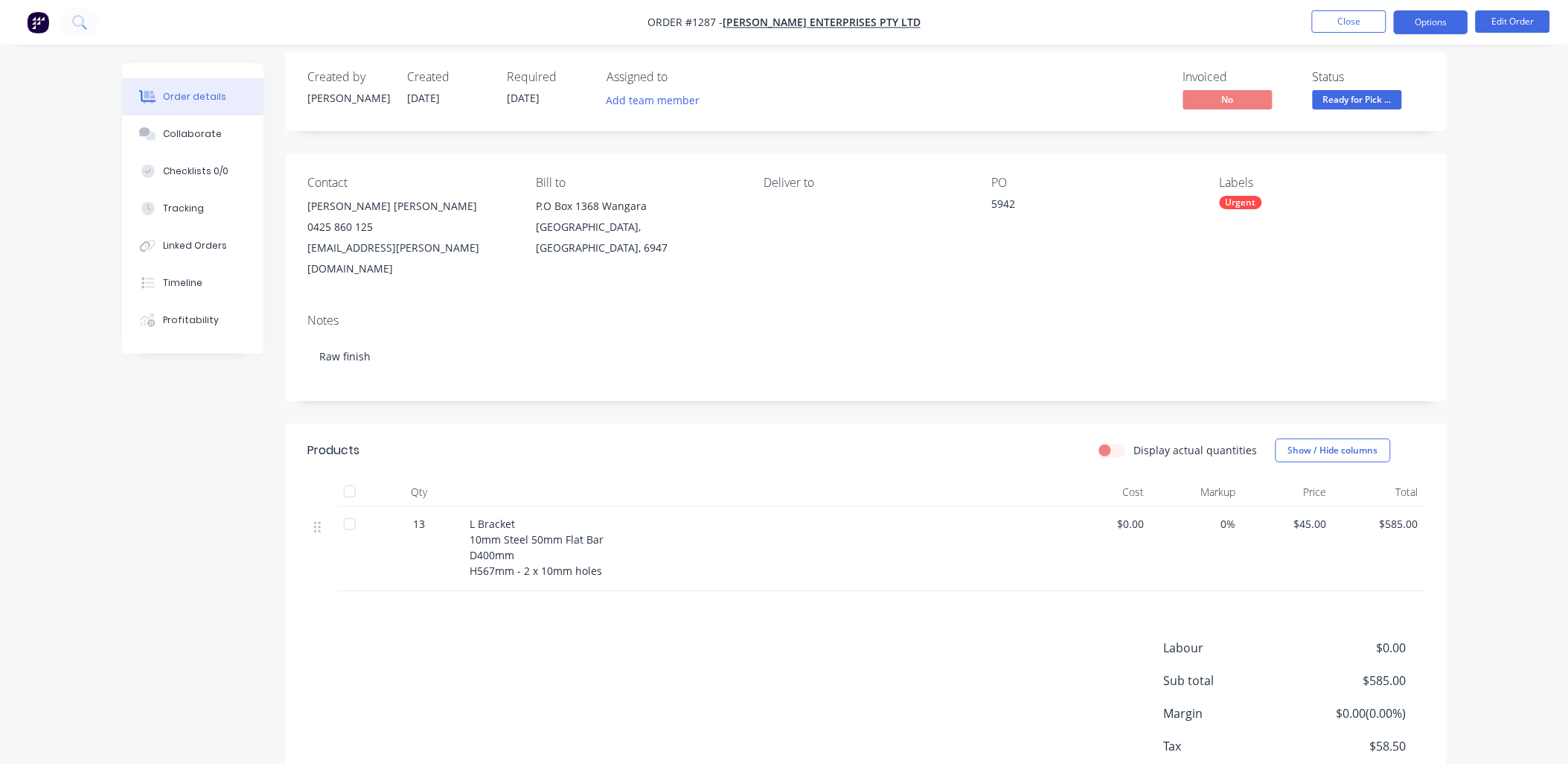
click at [1448, 24] on button "Options" at bounding box center [1431, 22] width 74 height 24
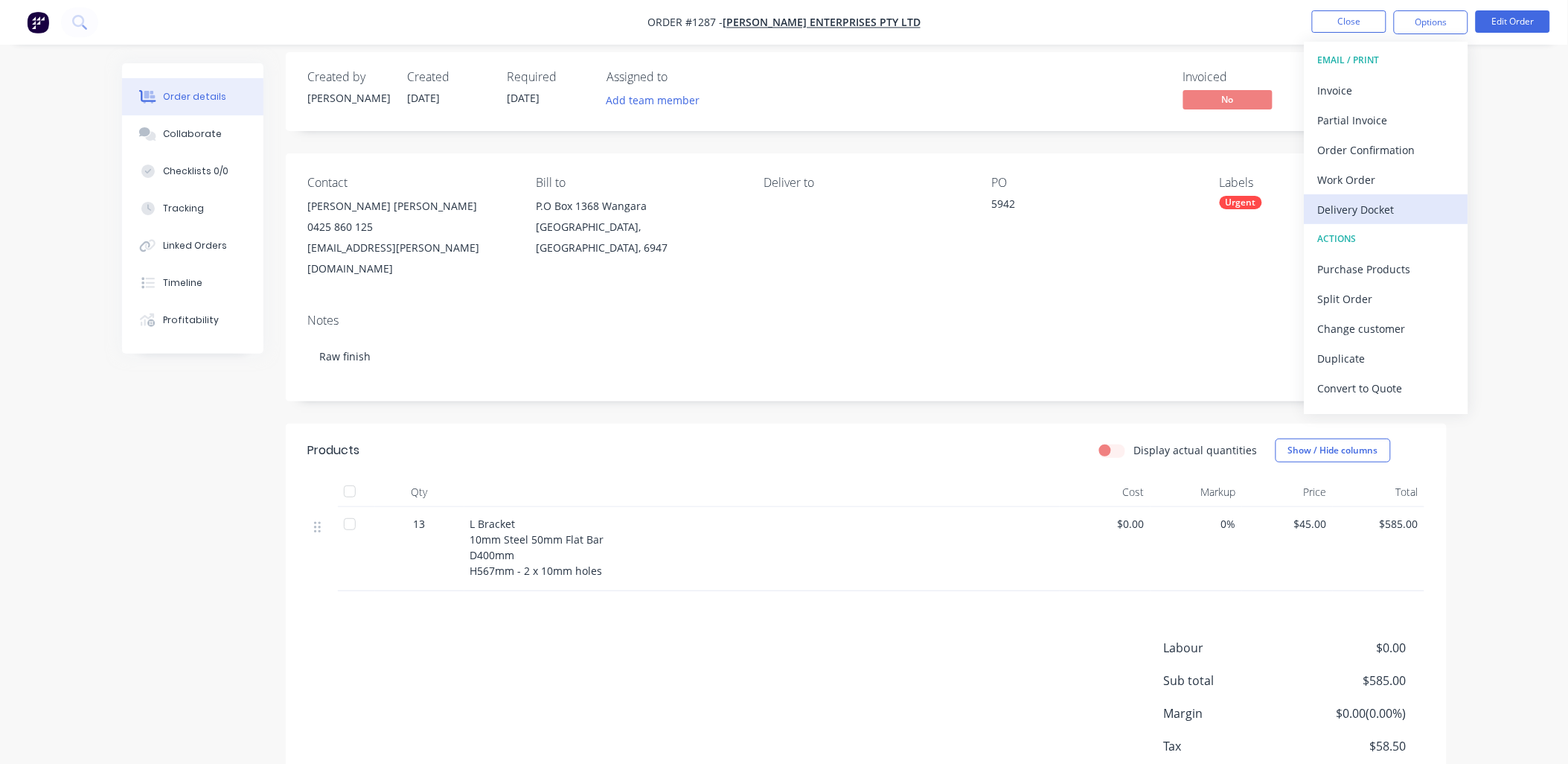
click at [1377, 210] on div "Delivery Docket" at bounding box center [1386, 209] width 137 height 22
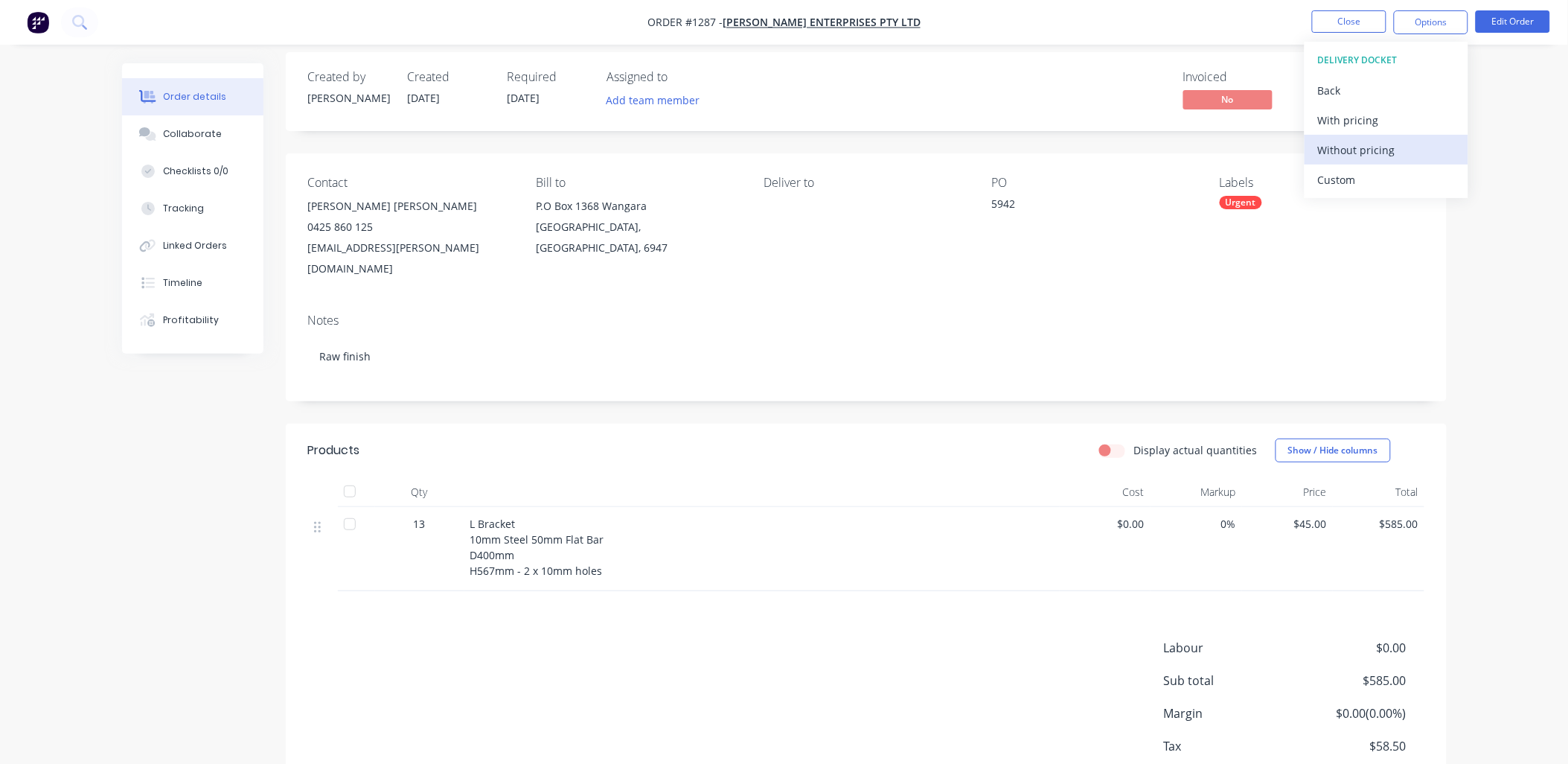
click at [1347, 147] on div "Without pricing" at bounding box center [1386, 150] width 137 height 22
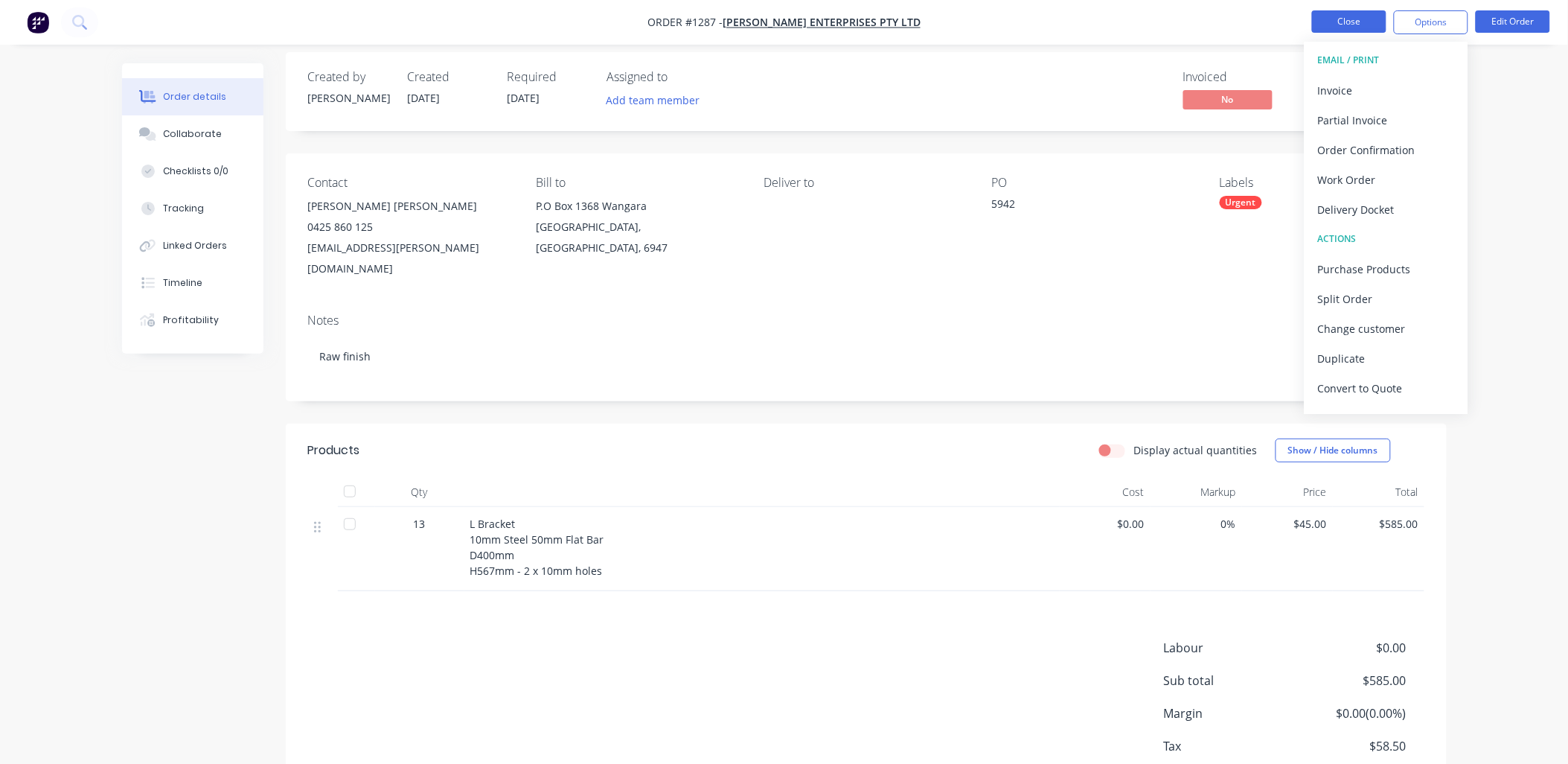
click at [1352, 15] on button "Close" at bounding box center [1348, 21] width 74 height 22
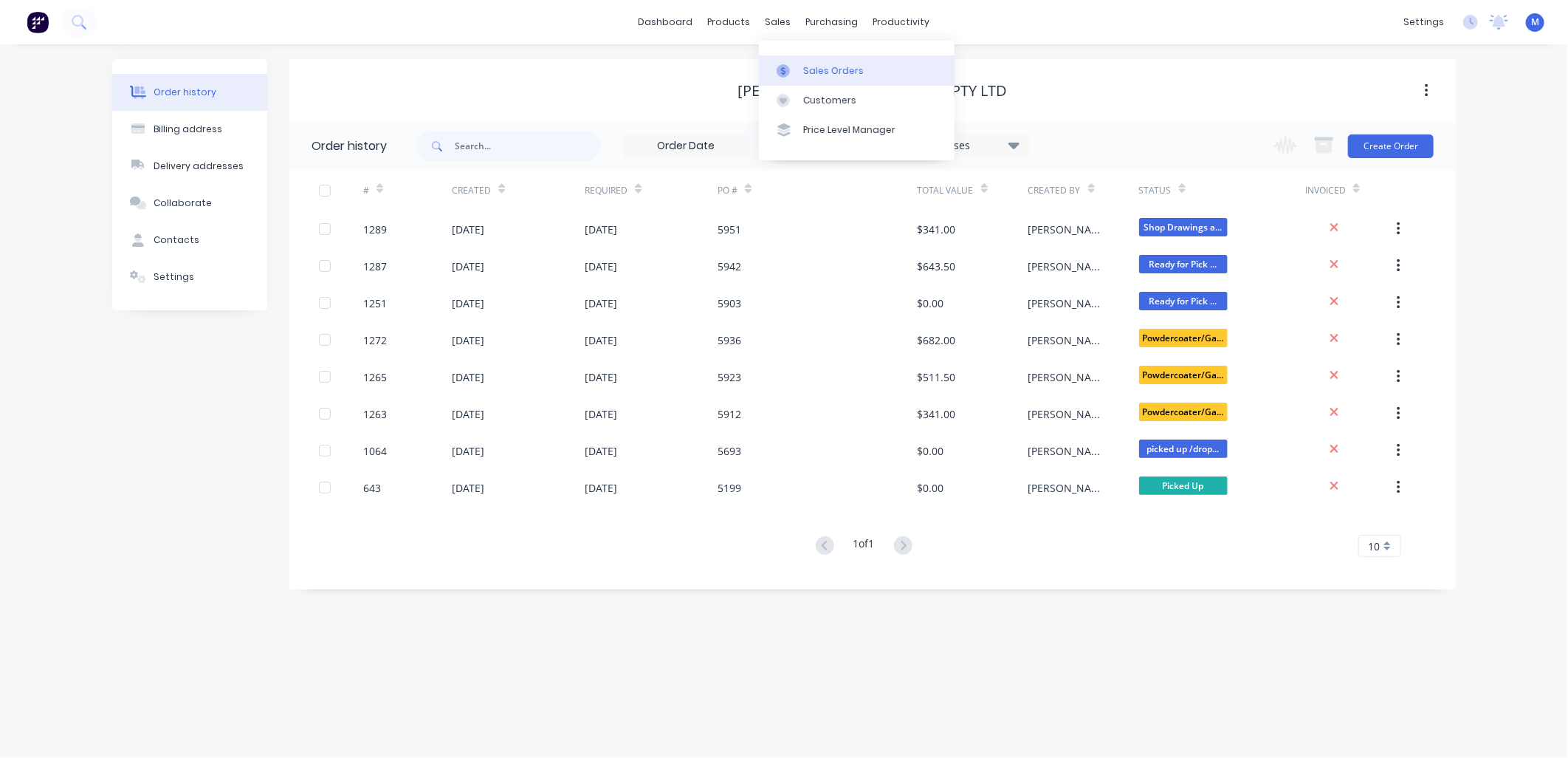
click at [795, 71] on div at bounding box center [787, 71] width 22 height 13
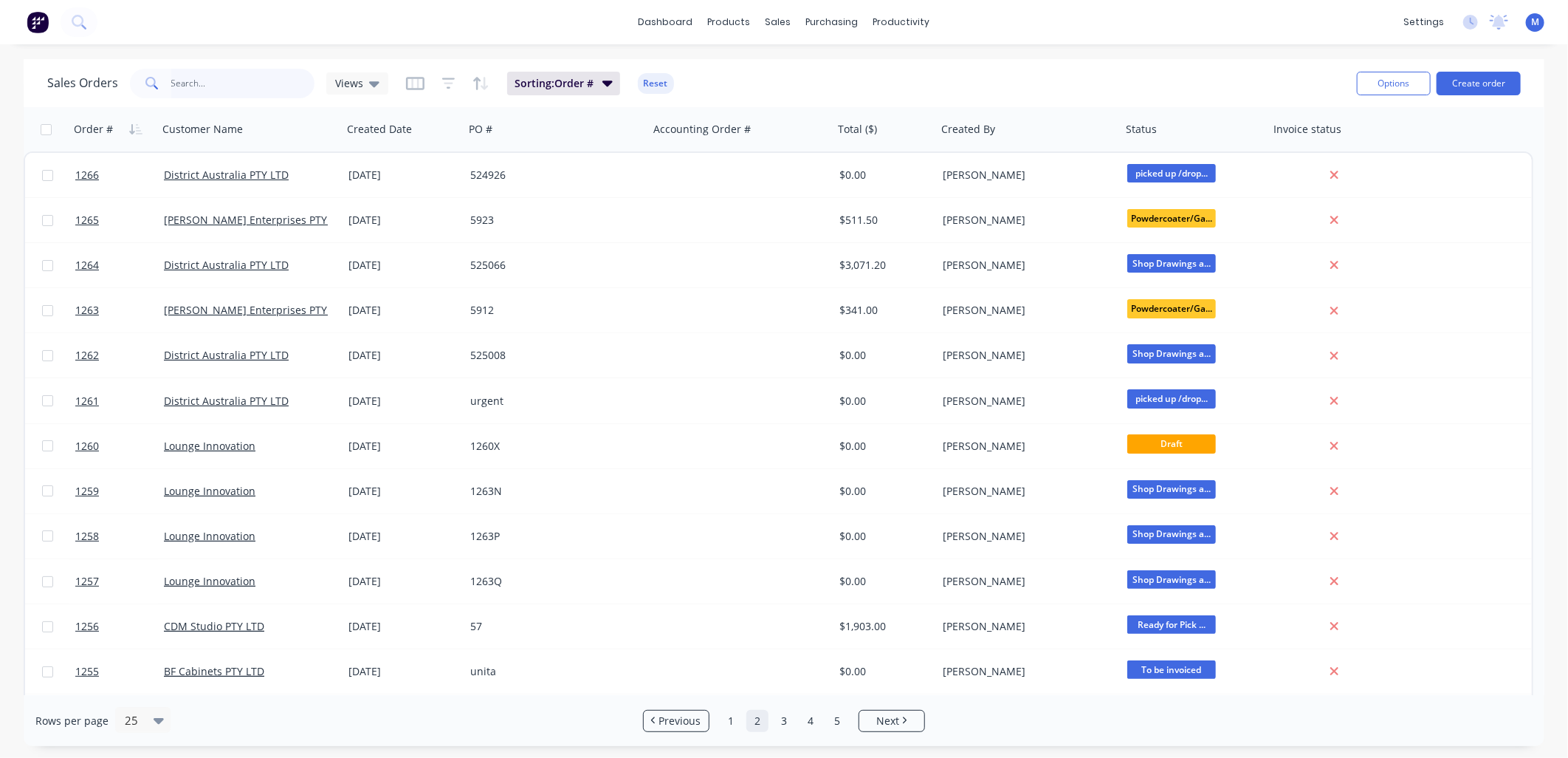
click at [231, 83] on input "text" at bounding box center [243, 83] width 144 height 30
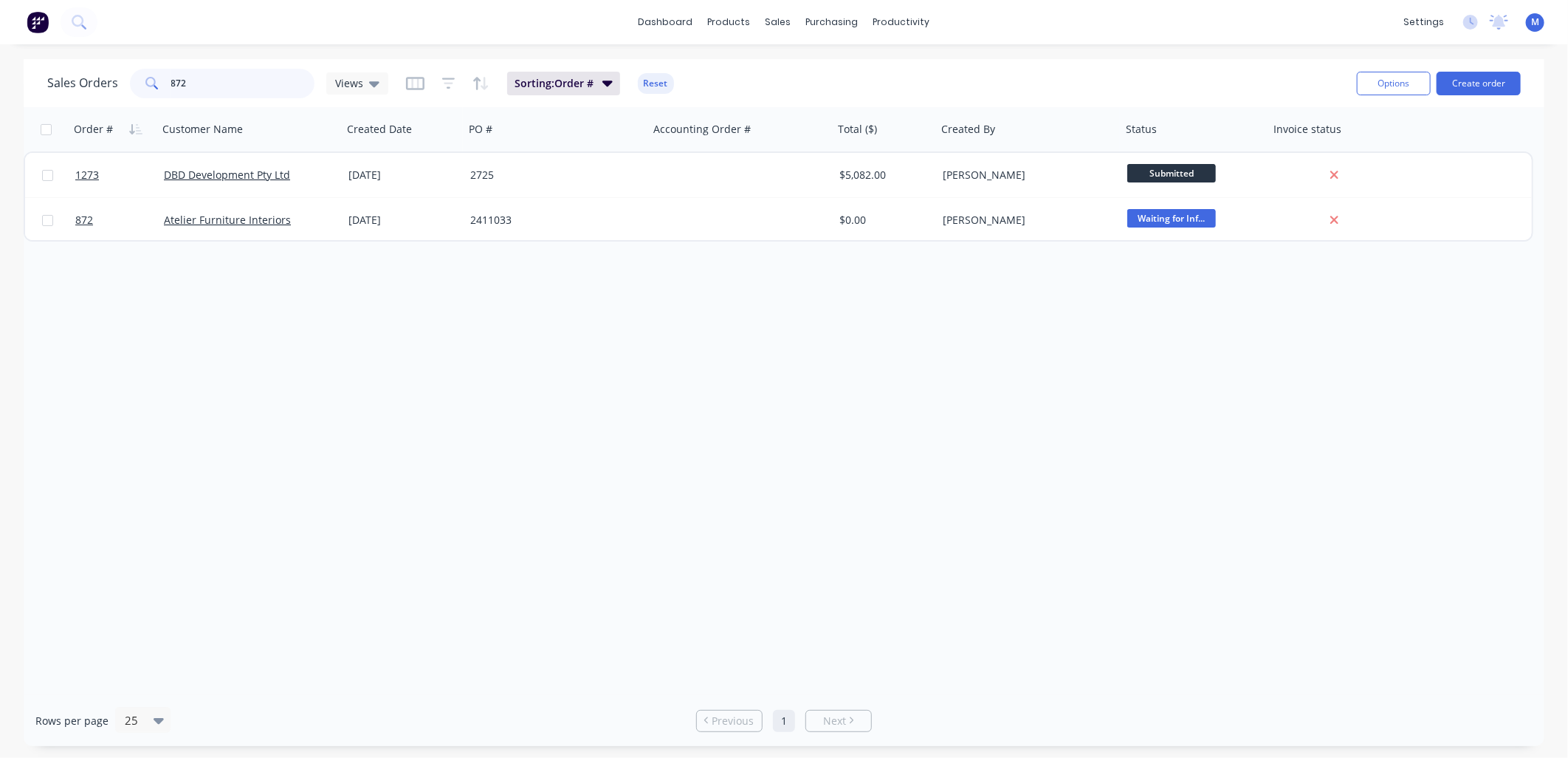
type input "872"
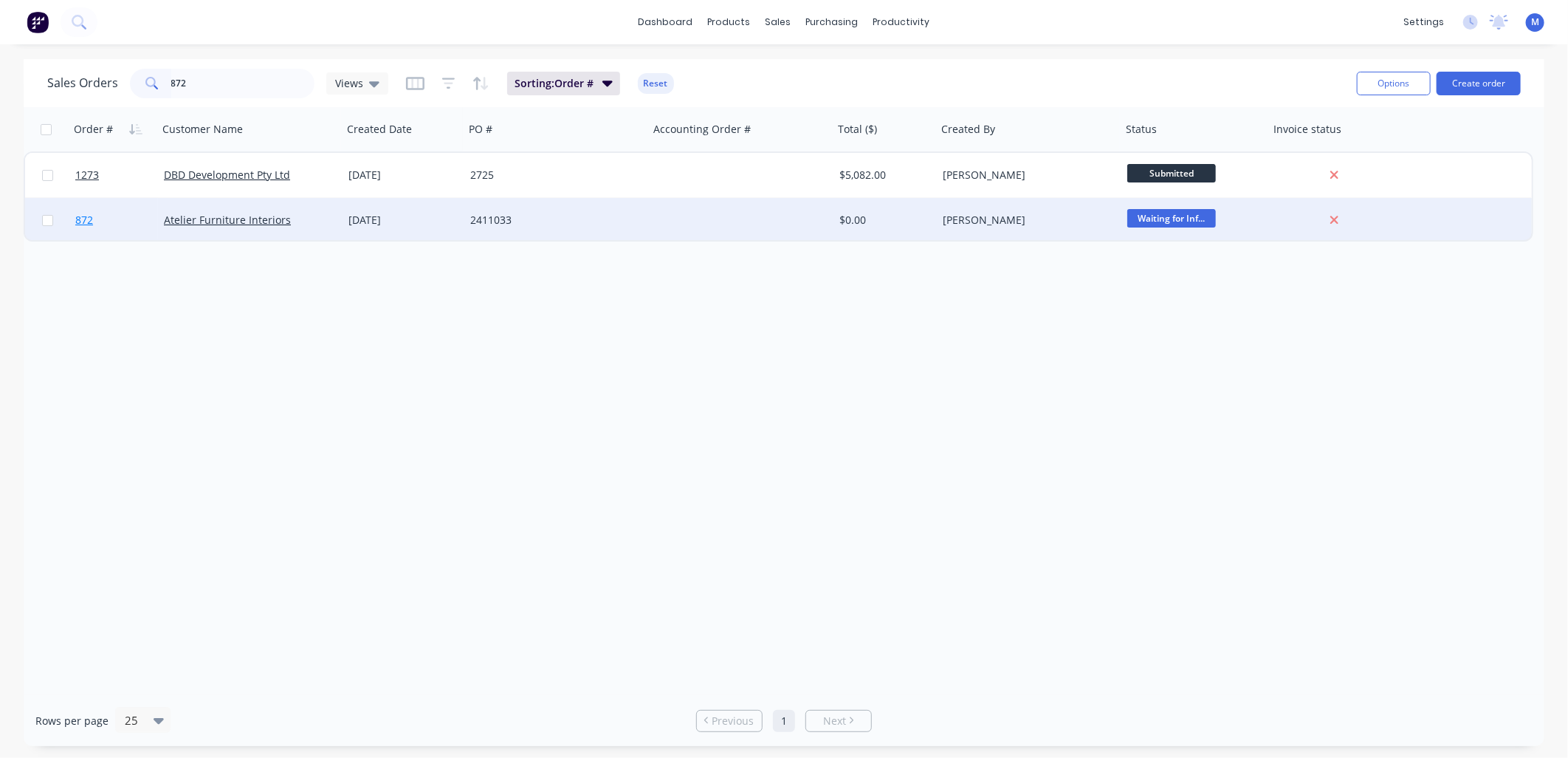
click at [86, 218] on span "872" at bounding box center [84, 219] width 18 height 15
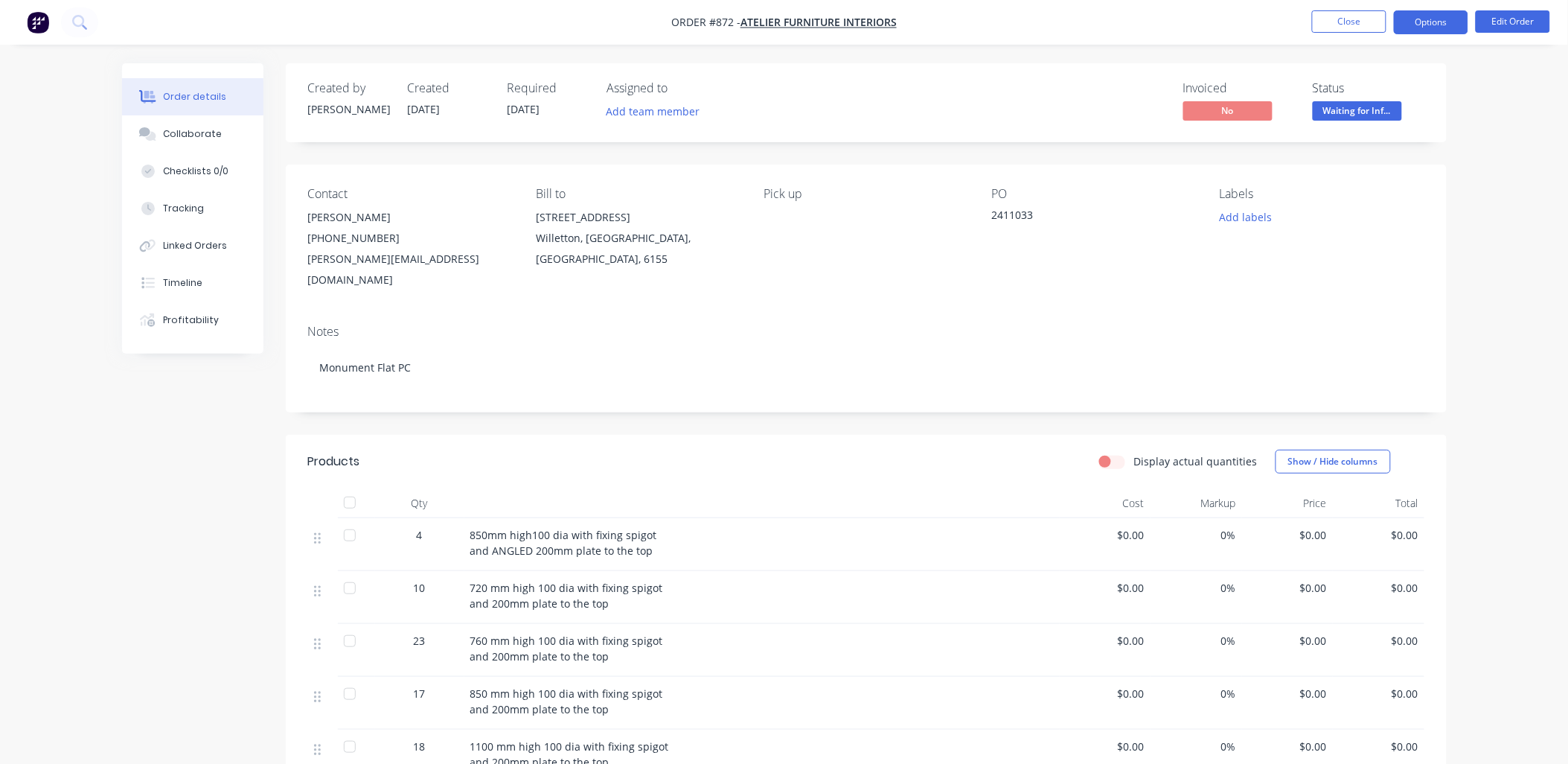
click at [1425, 23] on button "Options" at bounding box center [1431, 22] width 74 height 24
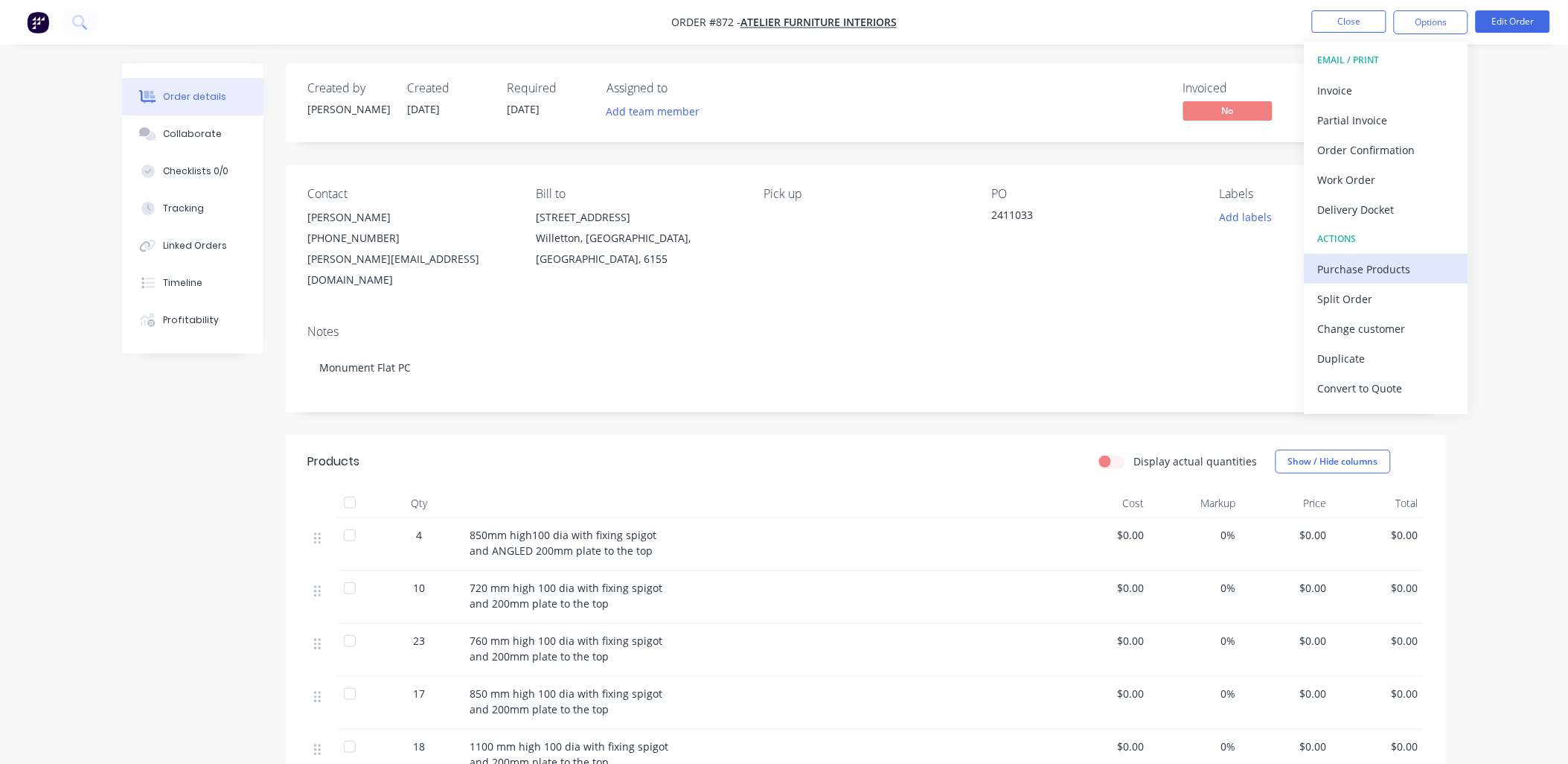
click at [1365, 264] on div "Purchase Products" at bounding box center [1386, 269] width 137 height 22
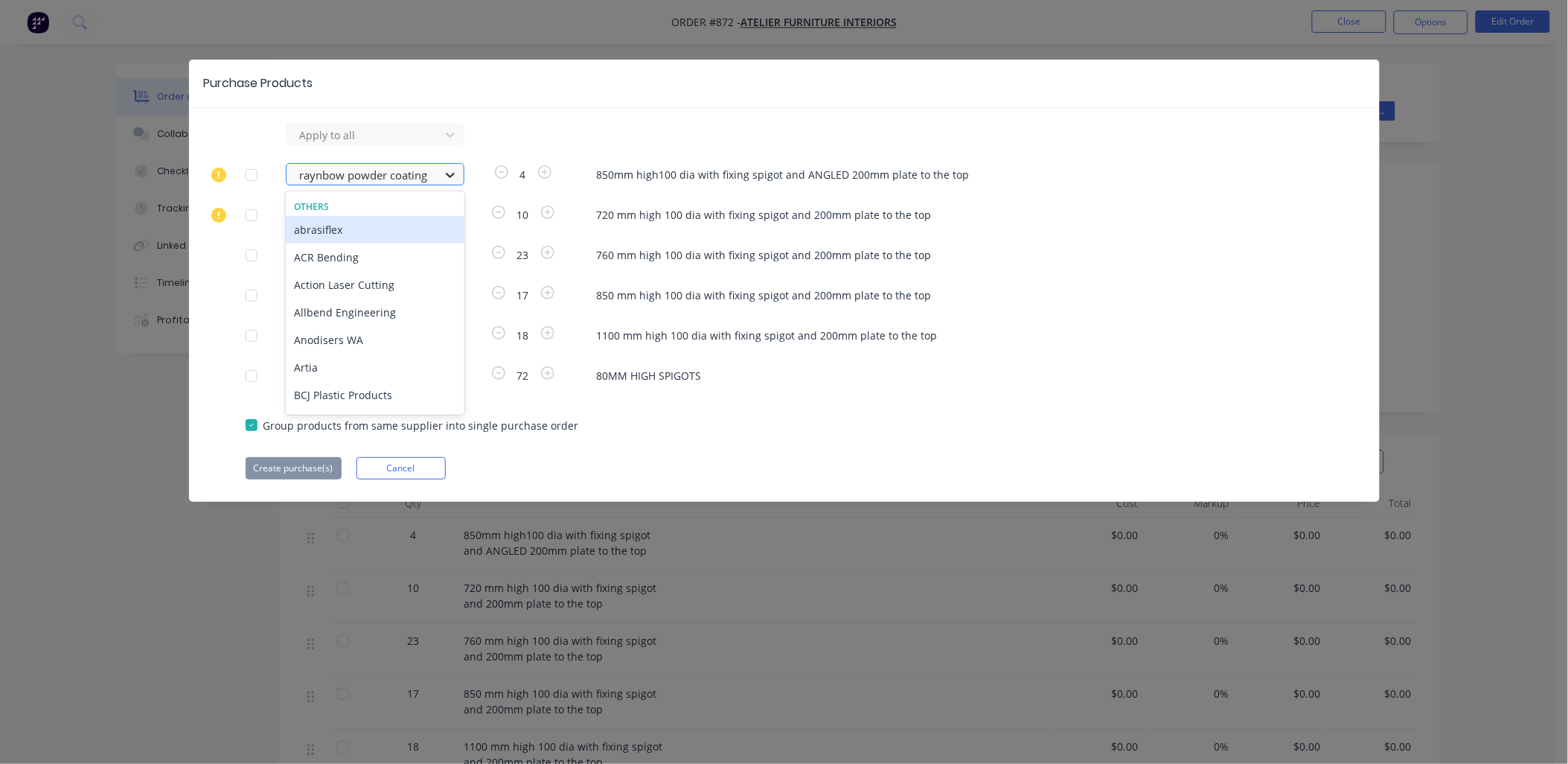
click at [452, 176] on icon at bounding box center [450, 175] width 15 height 15
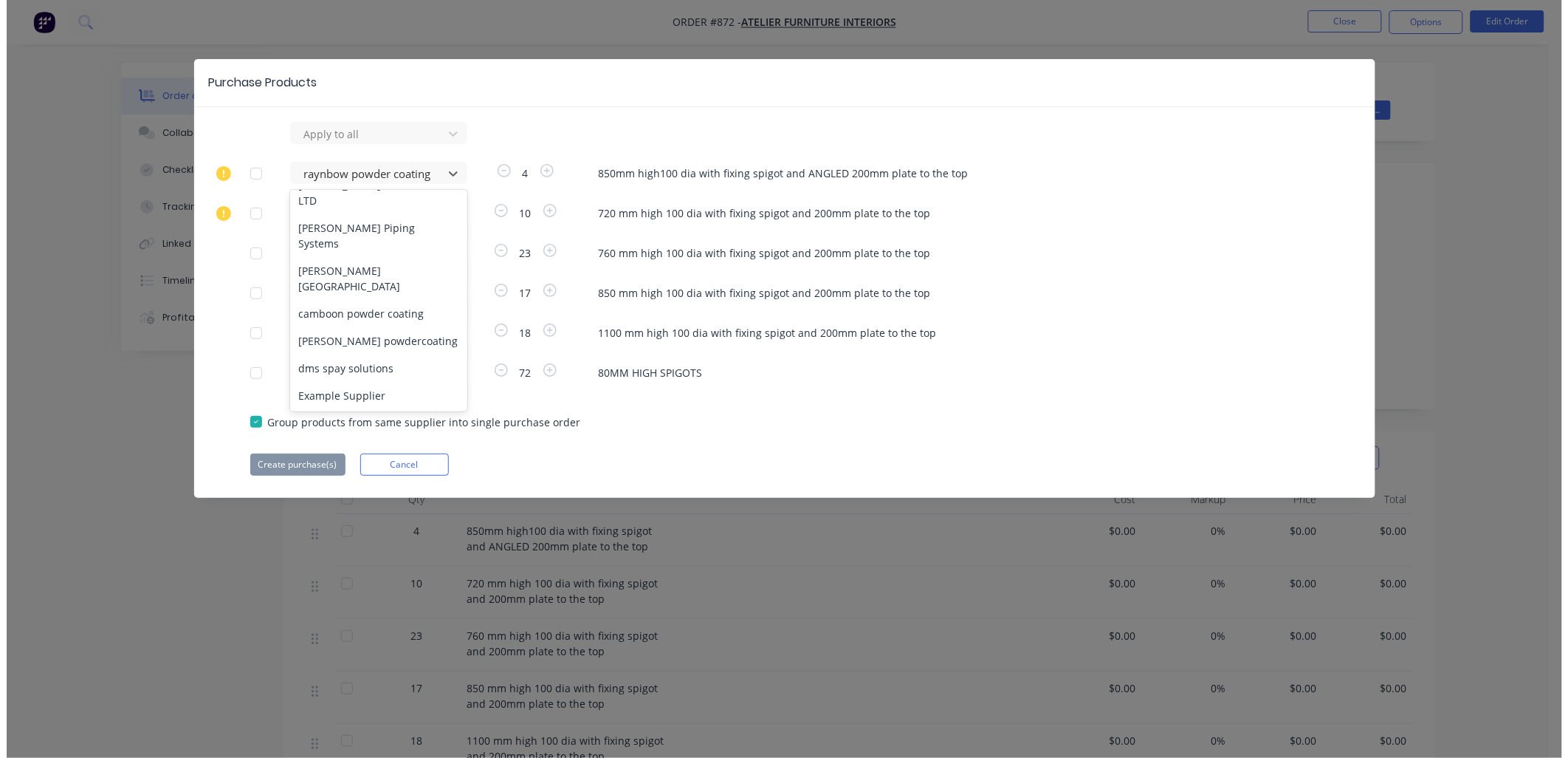
scroll to position [328, 0]
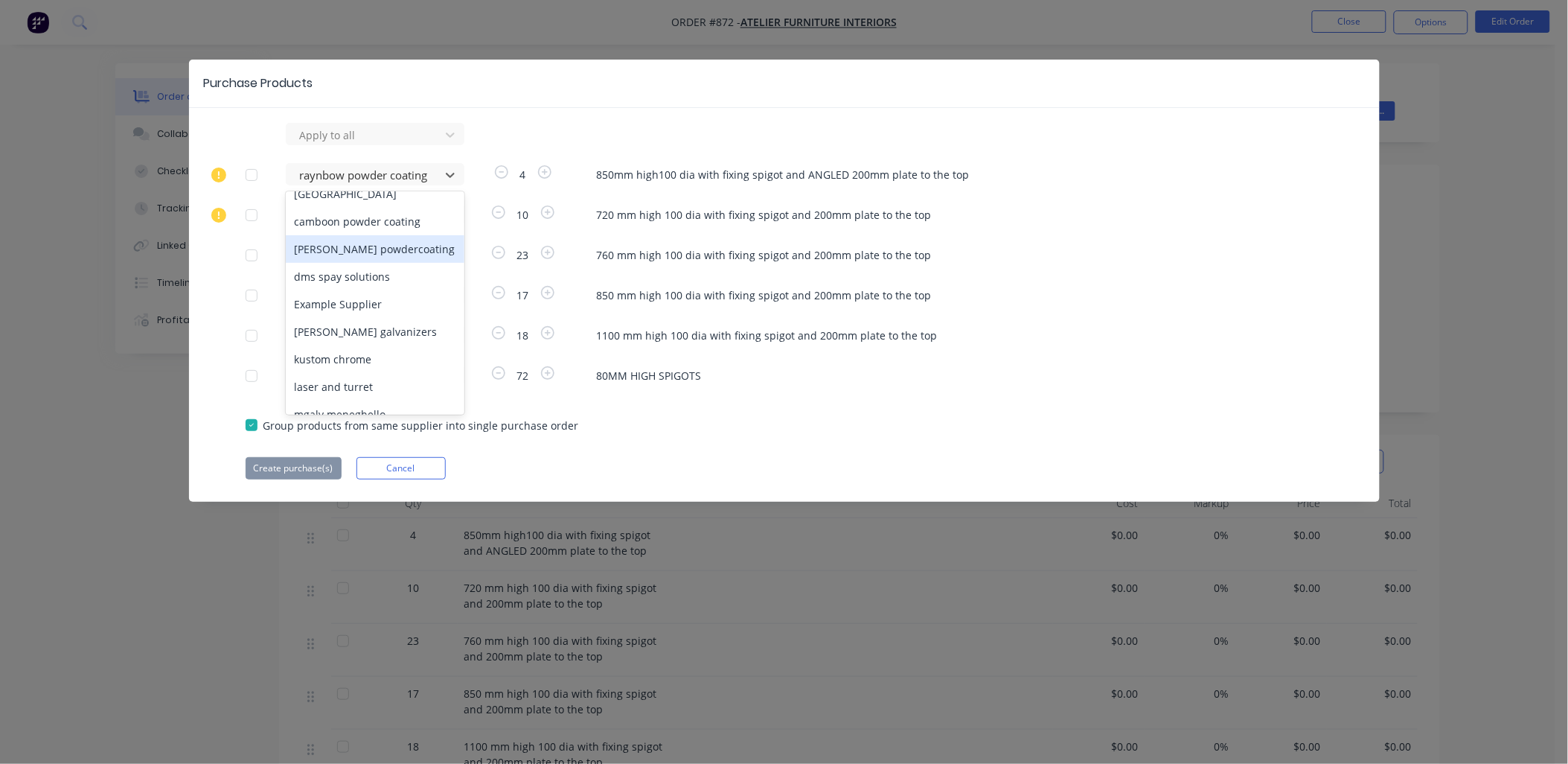
click at [251, 175] on div at bounding box center [252, 175] width 30 height 30
click at [318, 474] on button "Create purchase(s)" at bounding box center [293, 468] width 96 height 22
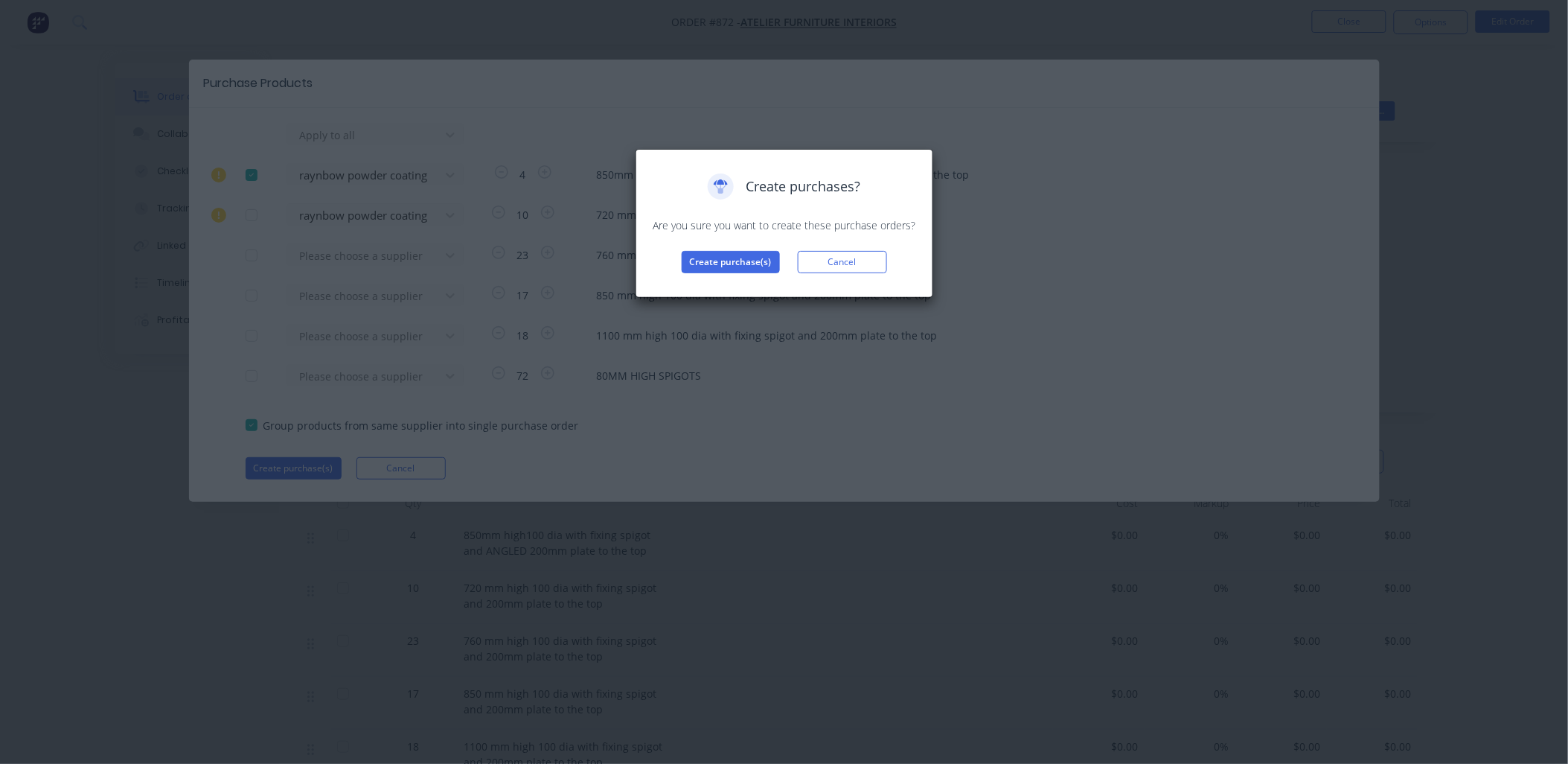
click at [718, 248] on div "Create purchases? Are you sure you want to create these purchase orders? Create…" at bounding box center [784, 223] width 267 height 100
click at [718, 257] on button "Create purchase(s)" at bounding box center [730, 262] width 98 height 22
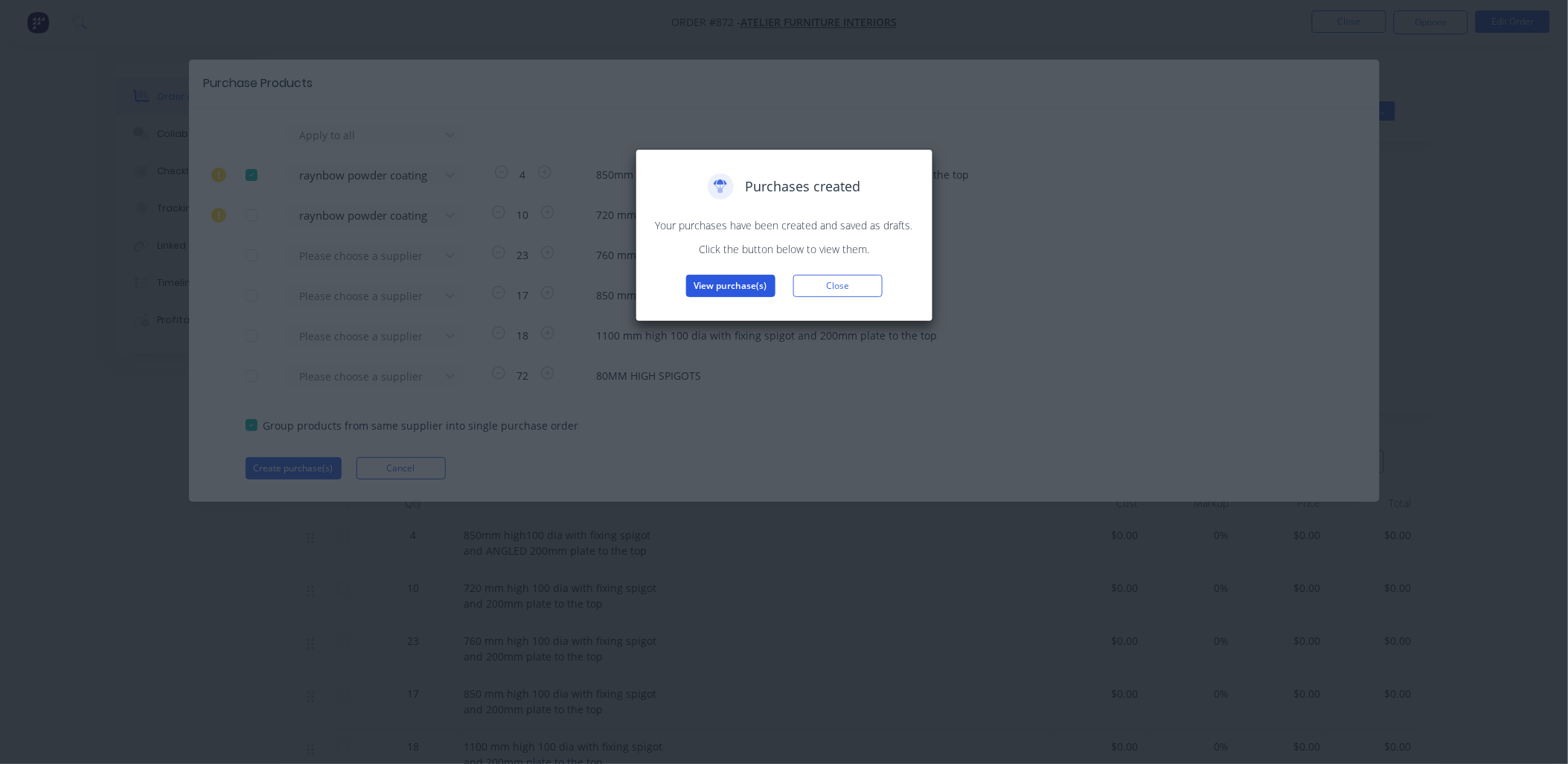
click at [715, 285] on button "View purchase(s)" at bounding box center [731, 286] width 89 height 22
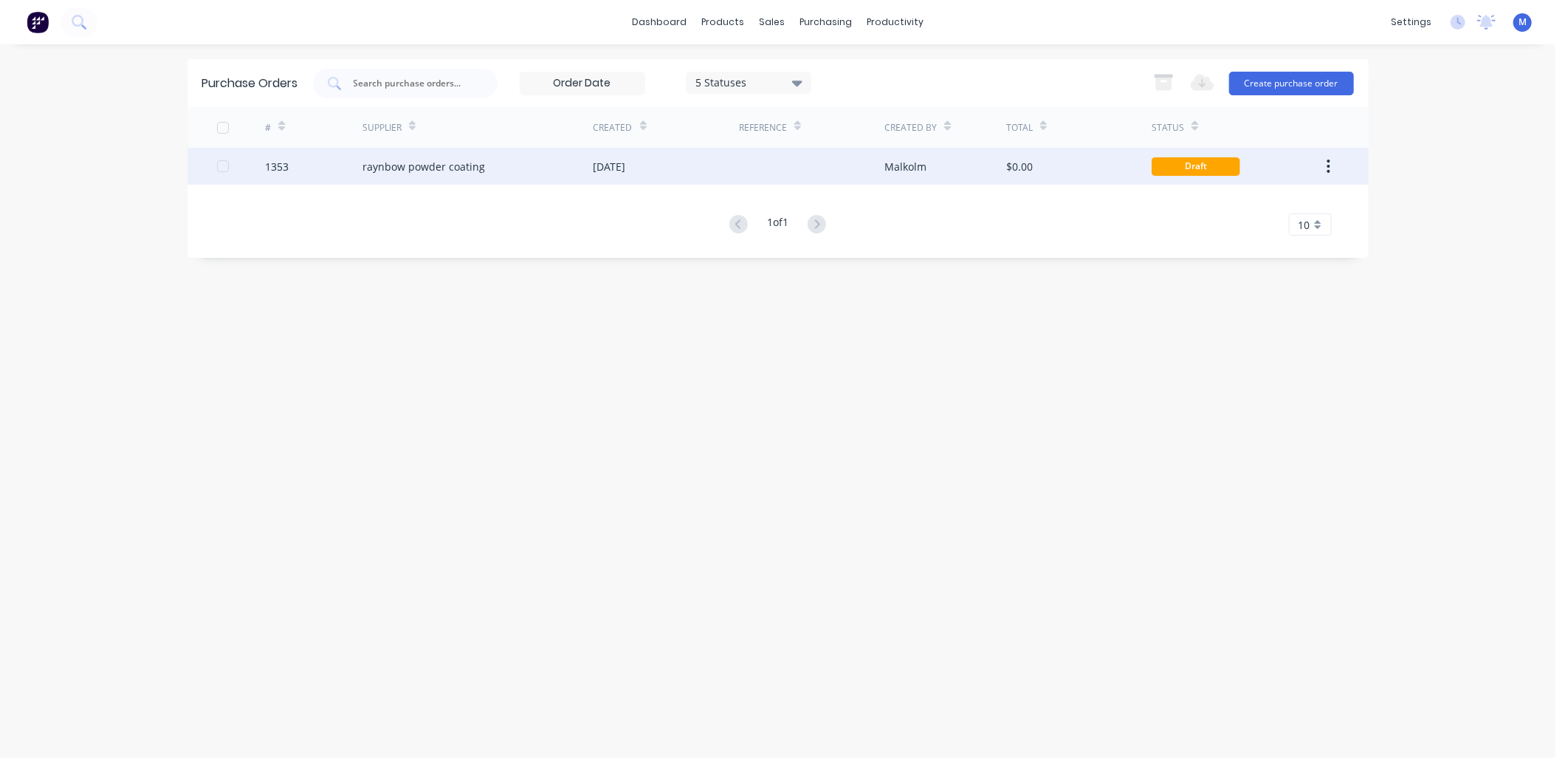
click at [455, 171] on div "raynbow powder coating" at bounding box center [424, 167] width 123 height 16
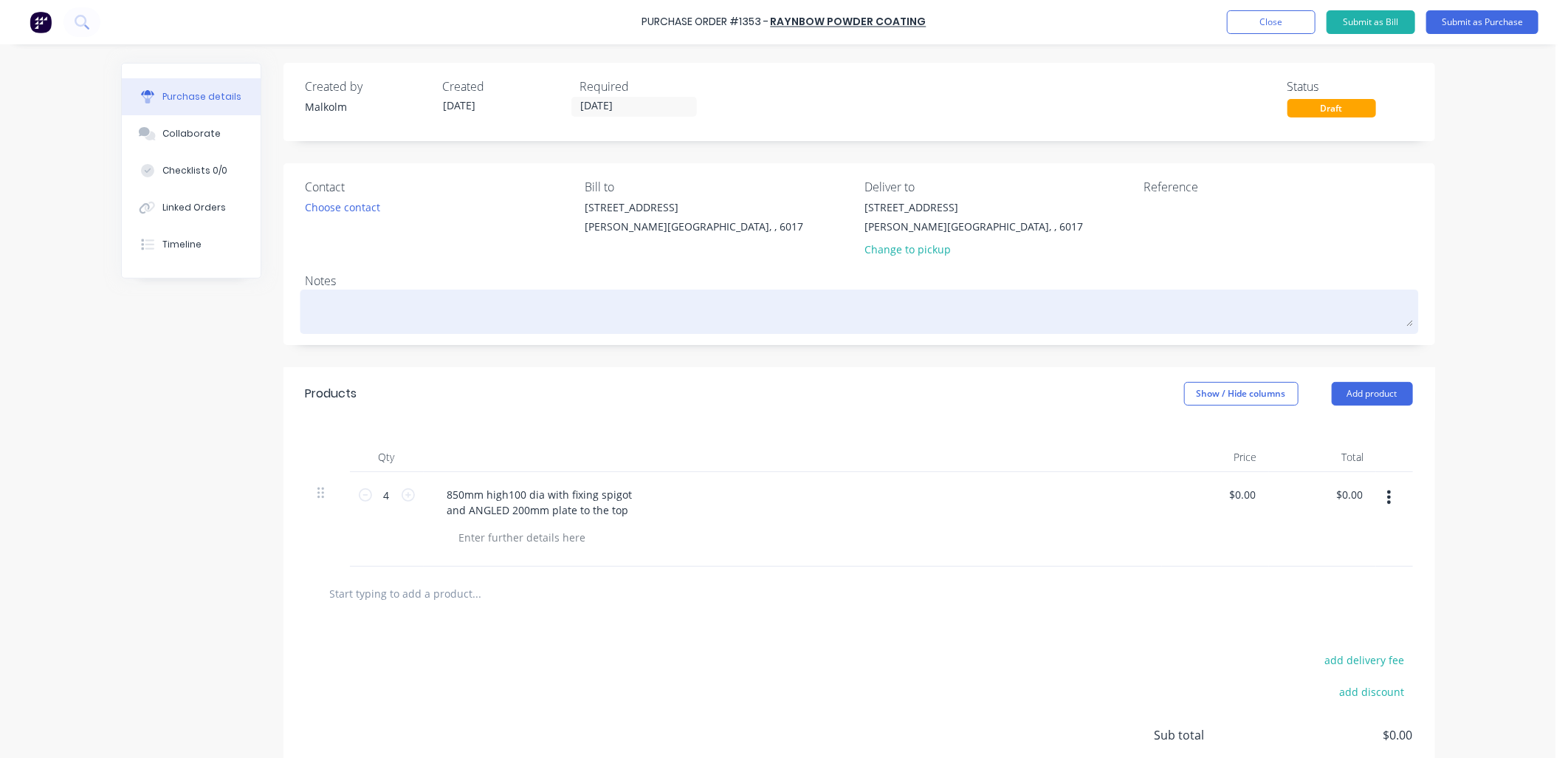
click at [370, 298] on textarea at bounding box center [859, 310] width 1108 height 33
type textarea "x"
type textarea "P"
type textarea "x"
type textarea "PC"
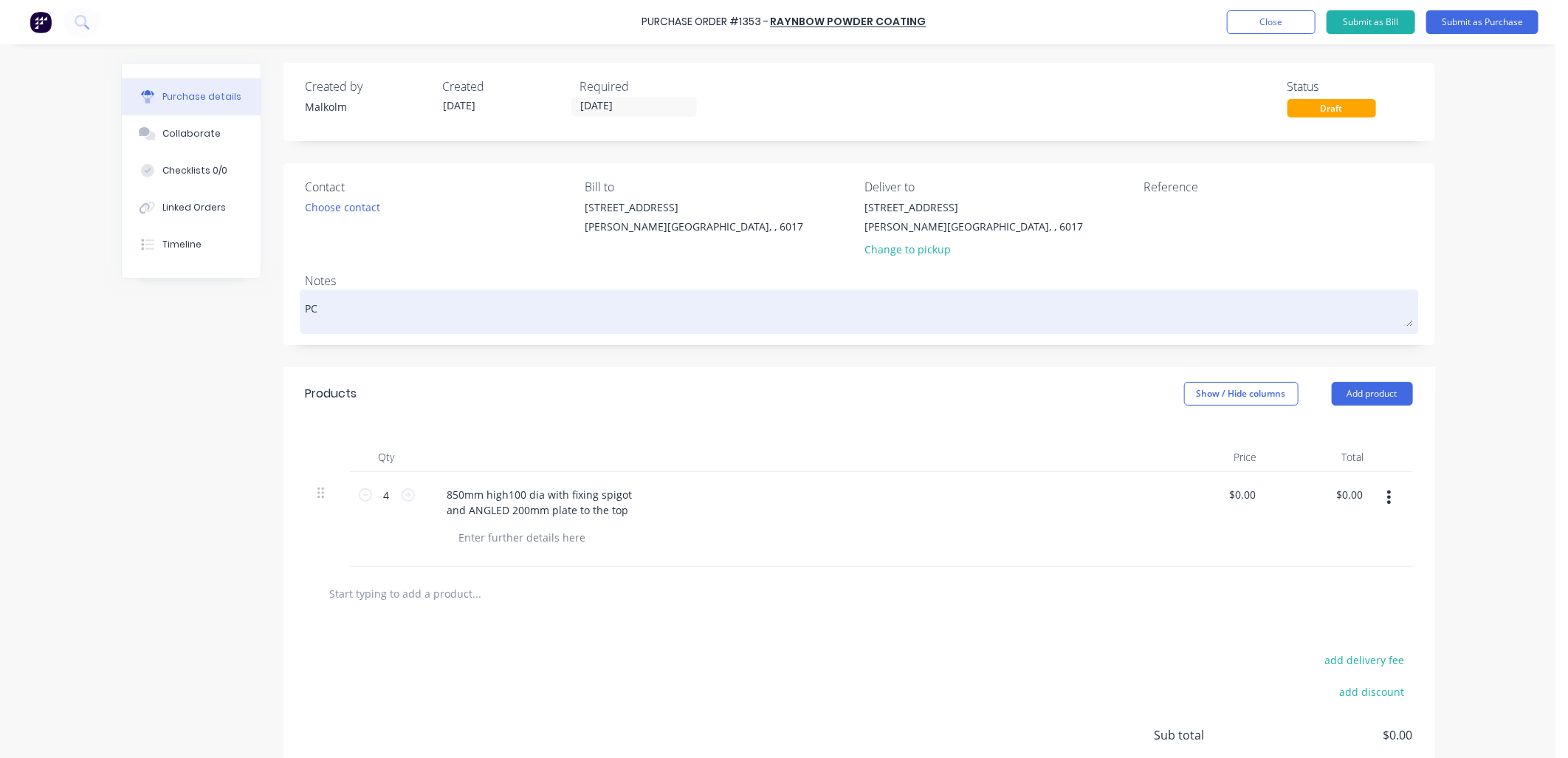
type textarea "x"
type textarea "PC"
type textarea "x"
type textarea "PC M"
type textarea "x"
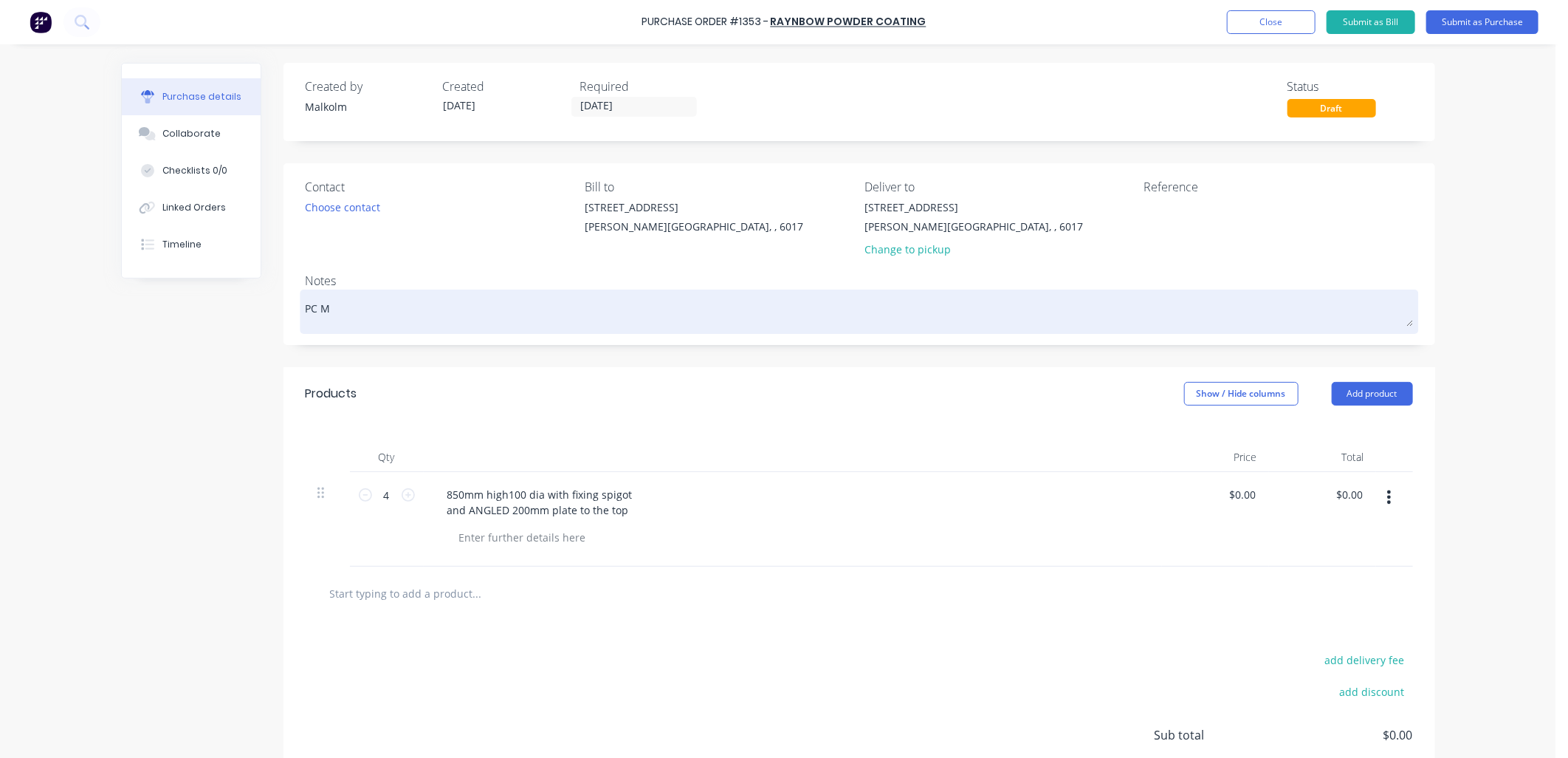
type textarea "PC Mo"
type textarea "x"
type textarea "PC Mon"
type textarea "x"
type textarea "PC Monu"
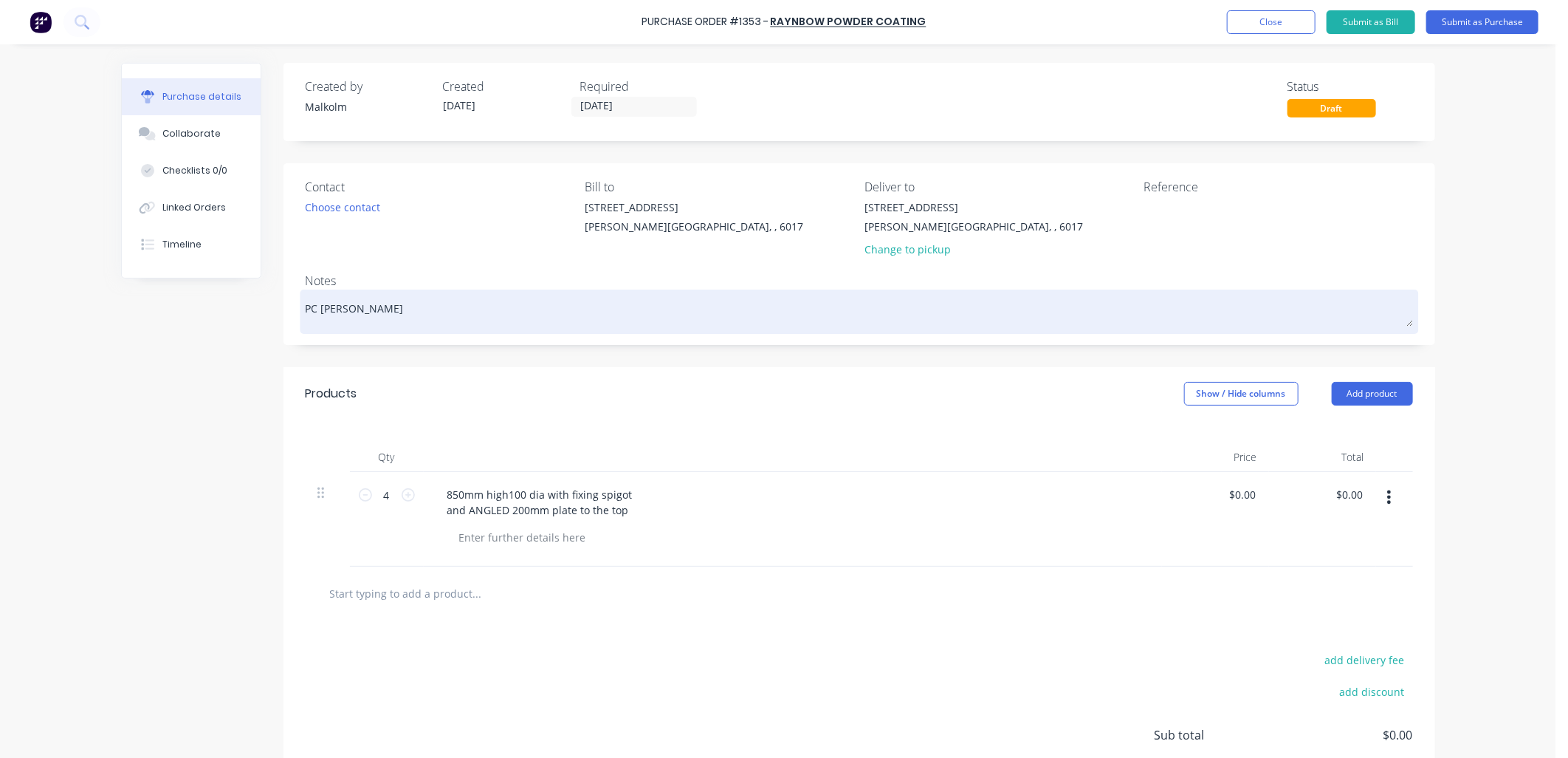
type textarea "x"
type textarea "PC Monum"
type textarea "x"
type textarea "PC Monume"
type textarea "x"
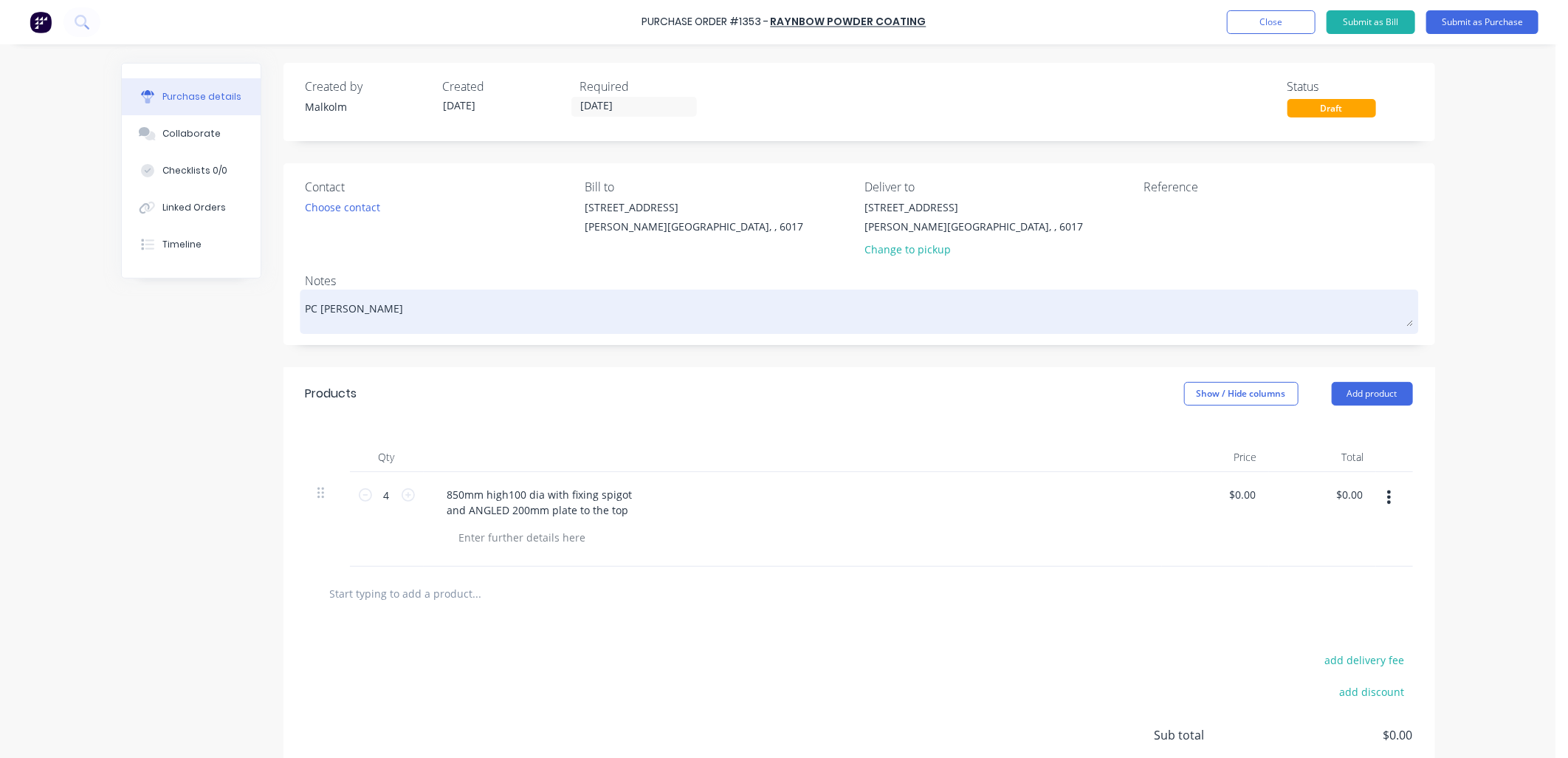
type textarea "PC Monumen"
type textarea "x"
type textarea "PC Monument"
type textarea "x"
type textarea "PC Monument"
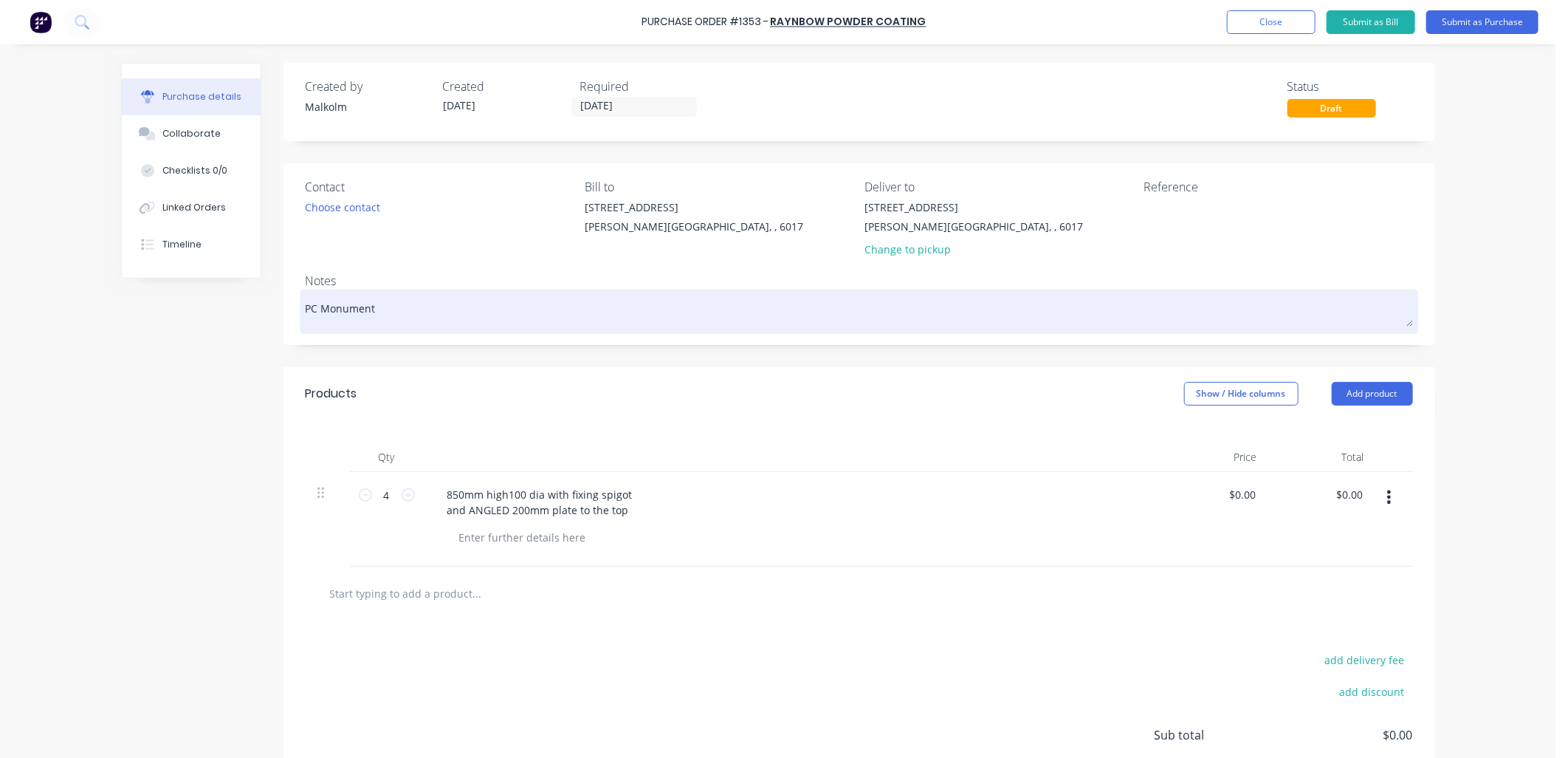
type textarea "x"
type textarea "PC Monument F"
type textarea "x"
type textarea "PC Monument Fl"
type textarea "x"
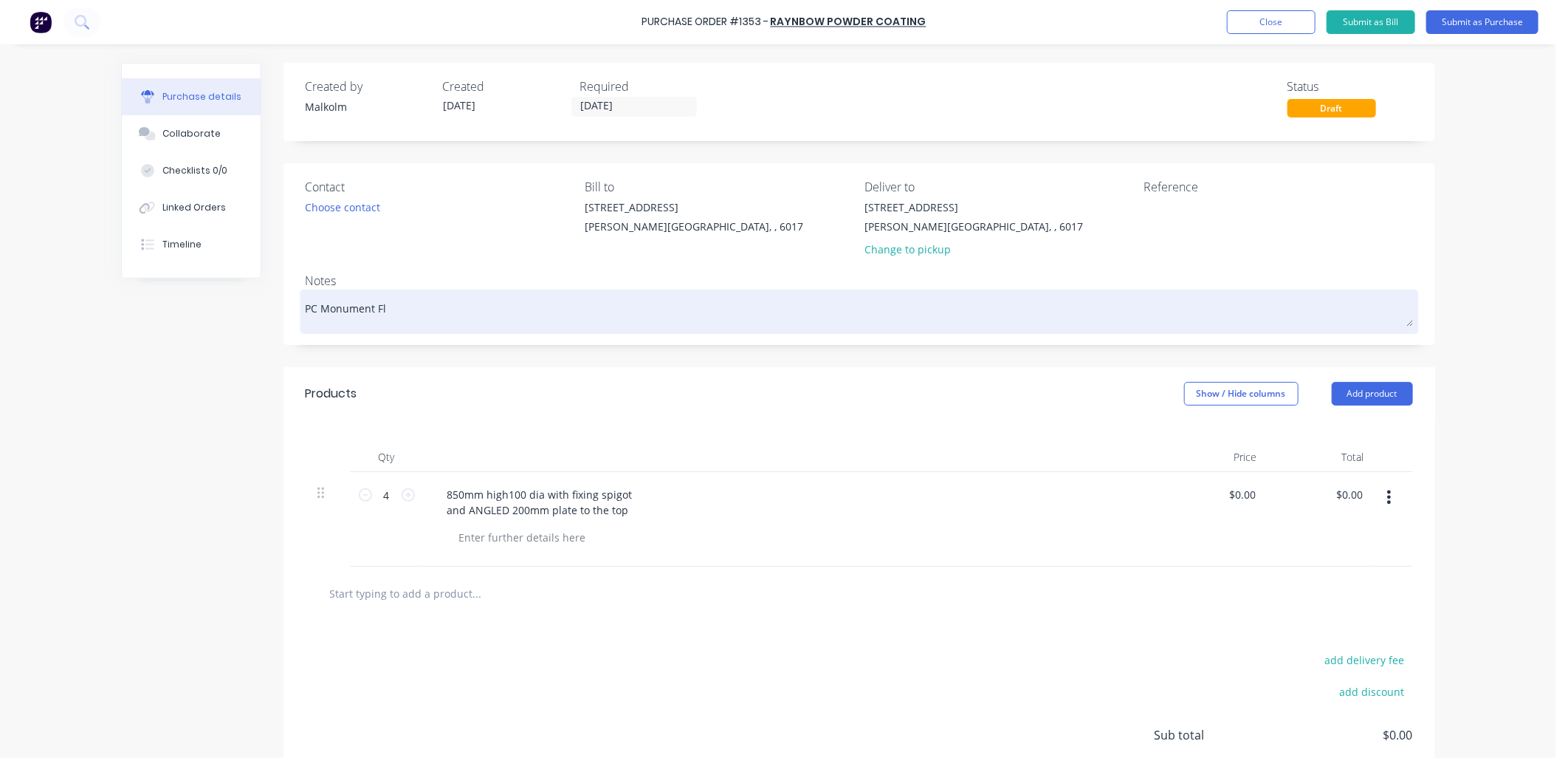
type textarea "PC Monument Fla"
type textarea "x"
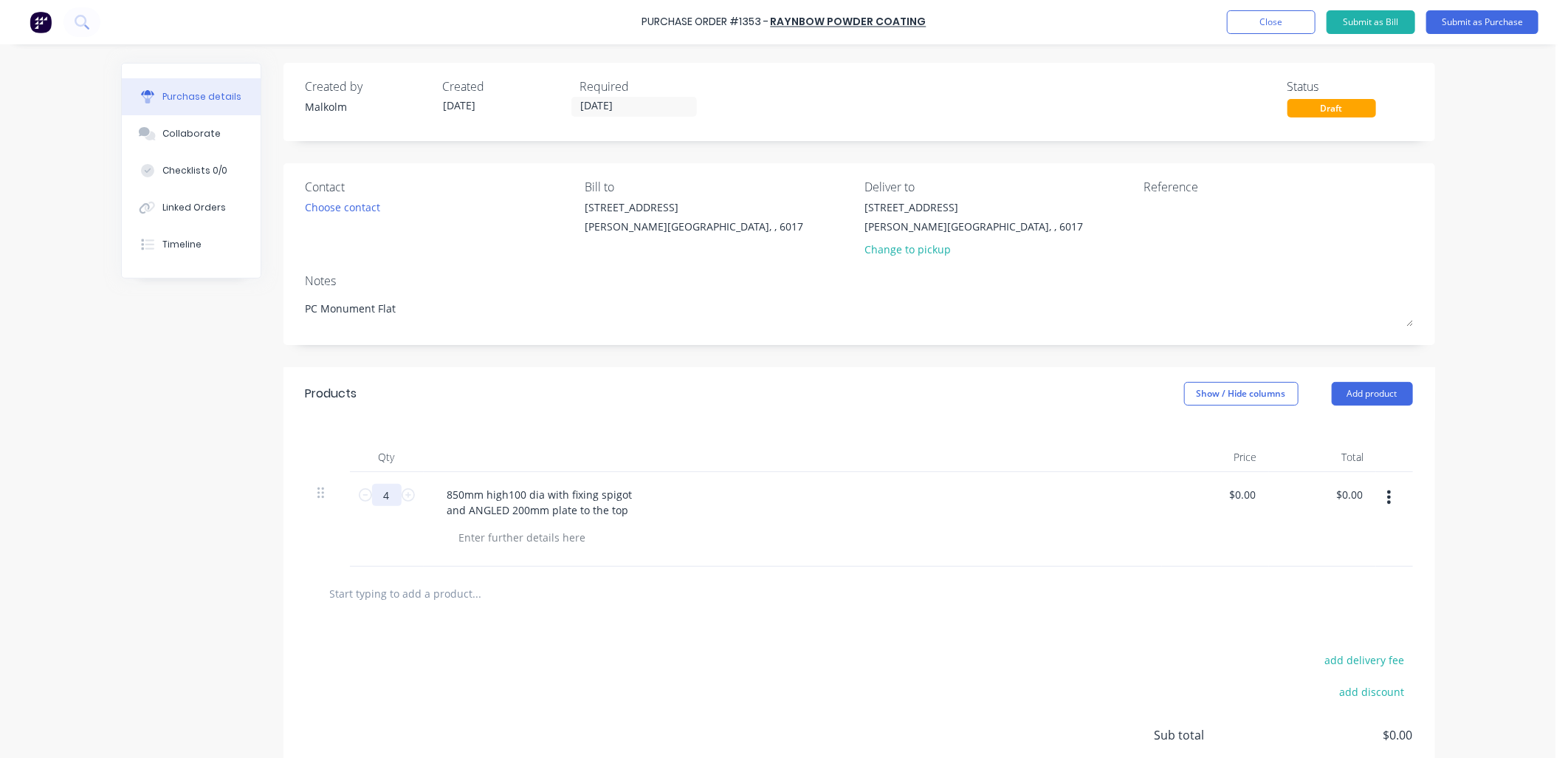
type textarea "PC Monument Flat"
type textarea "x"
type textarea "PC Monument Flat"
click at [385, 490] on input "4" at bounding box center [387, 495] width 30 height 22
type textarea "x"
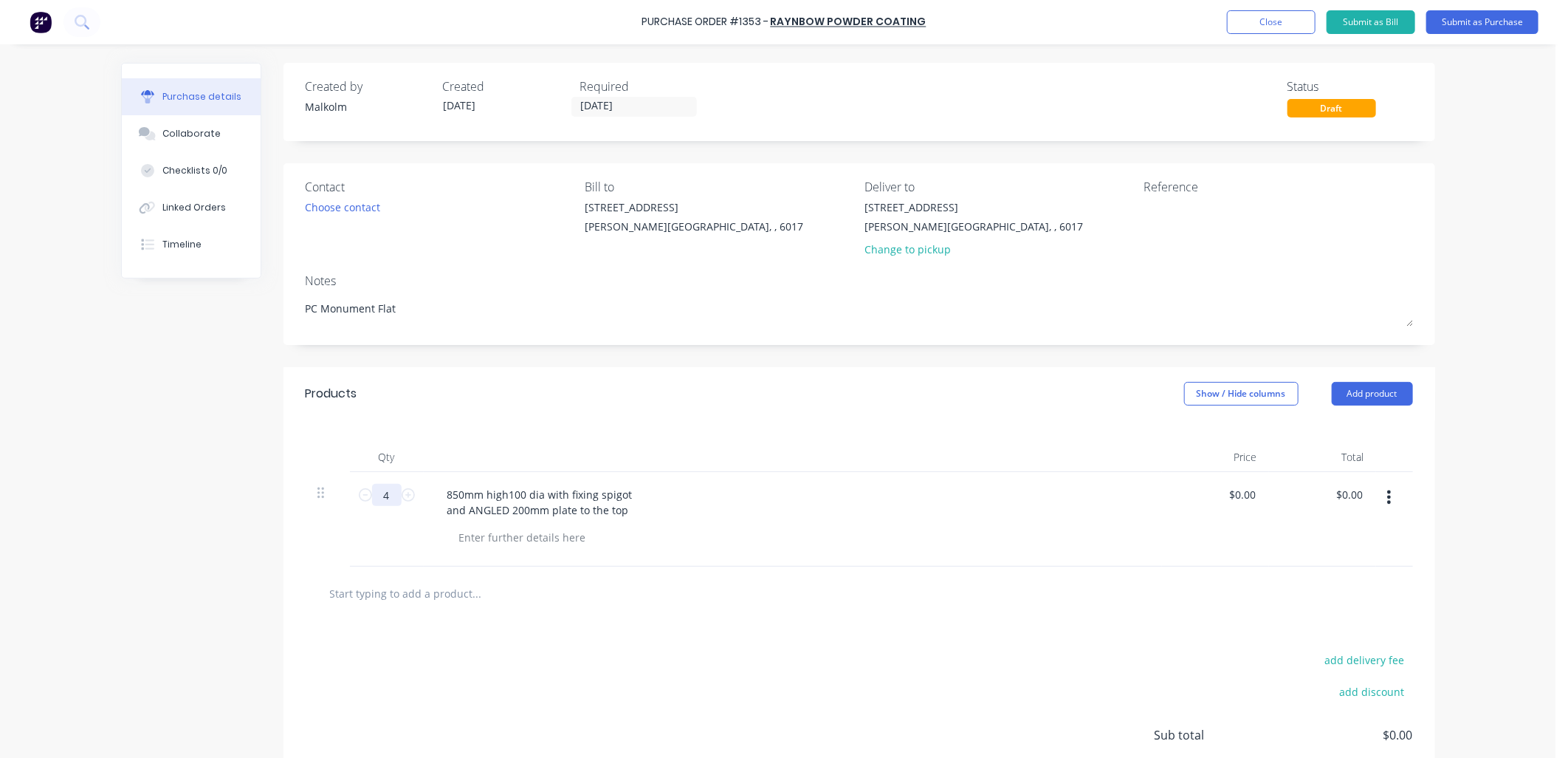
type input "1"
type textarea "x"
type input "16"
type textarea "x"
type input "16"
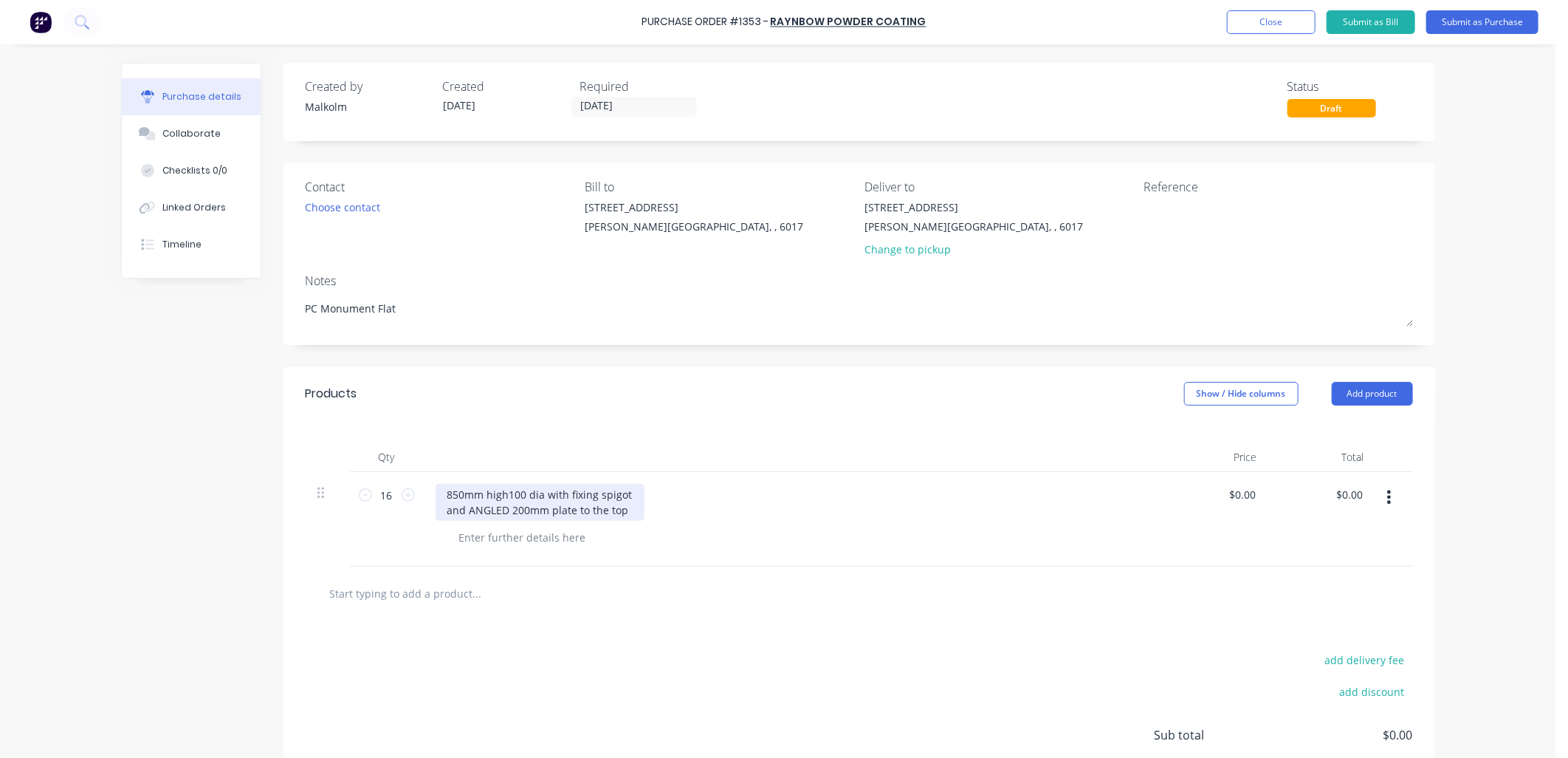
type textarea "x"
drag, startPoint x: 442, startPoint y: 495, endPoint x: 624, endPoint y: 512, distance: 182.8
click at [624, 512] on div "850mm high100 dia with fixing spigot and ANGLED 200mm plate to the top" at bounding box center [540, 502] width 209 height 37
type textarea "x"
click at [533, 525] on div at bounding box center [523, 522] width 151 height 22
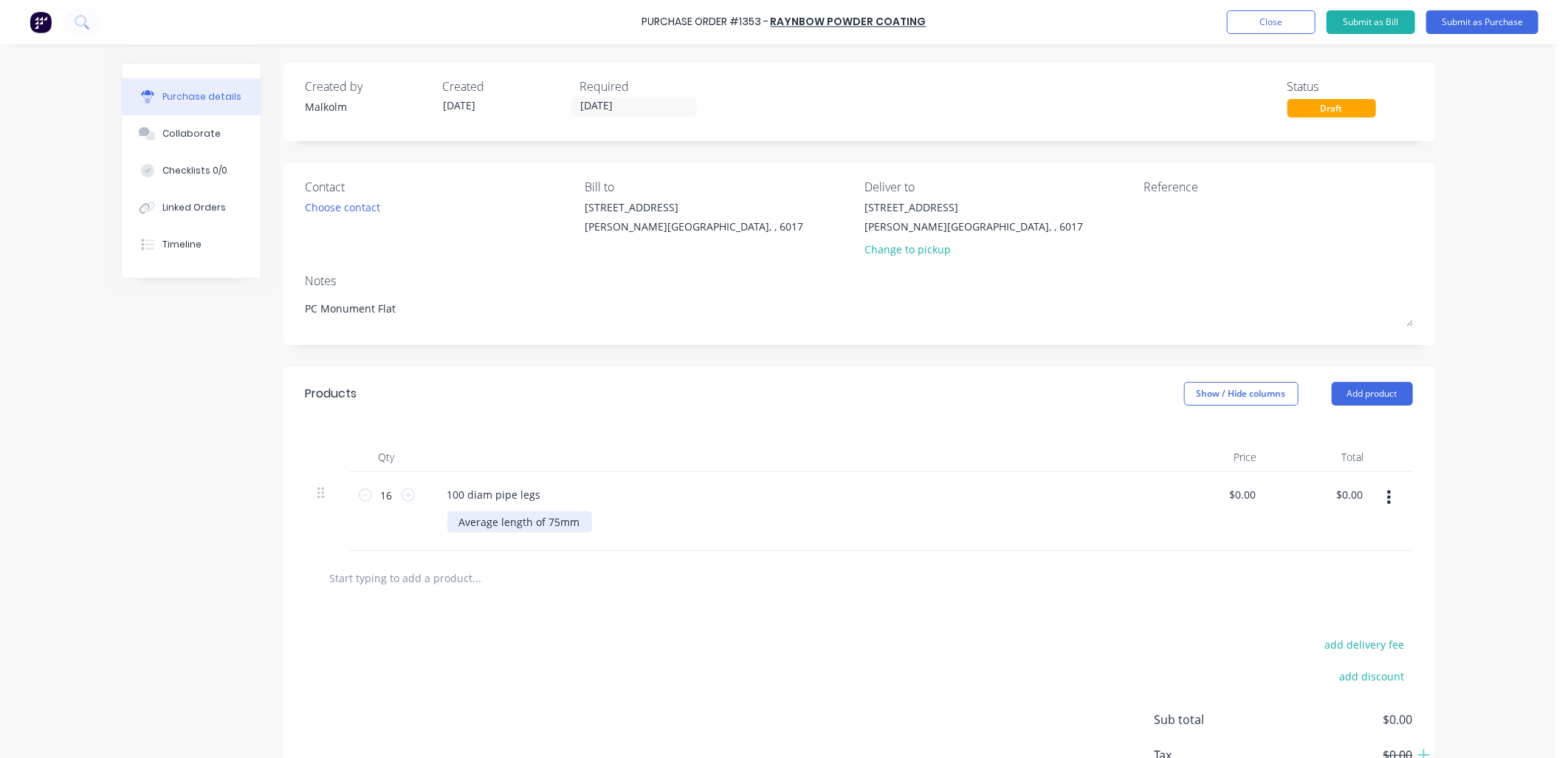
click at [554, 526] on div "Average length of 75mm" at bounding box center [520, 522] width 145 height 22
click at [649, 496] on div "100 diam pipe legs" at bounding box center [793, 495] width 715 height 22
drag, startPoint x: 489, startPoint y: 525, endPoint x: 454, endPoint y: 525, distance: 35.0
click at [454, 525] on div "Average length of 750mm" at bounding box center [523, 522] width 151 height 22
click at [534, 497] on div "100 diam pipe legs" at bounding box center [494, 495] width 117 height 22
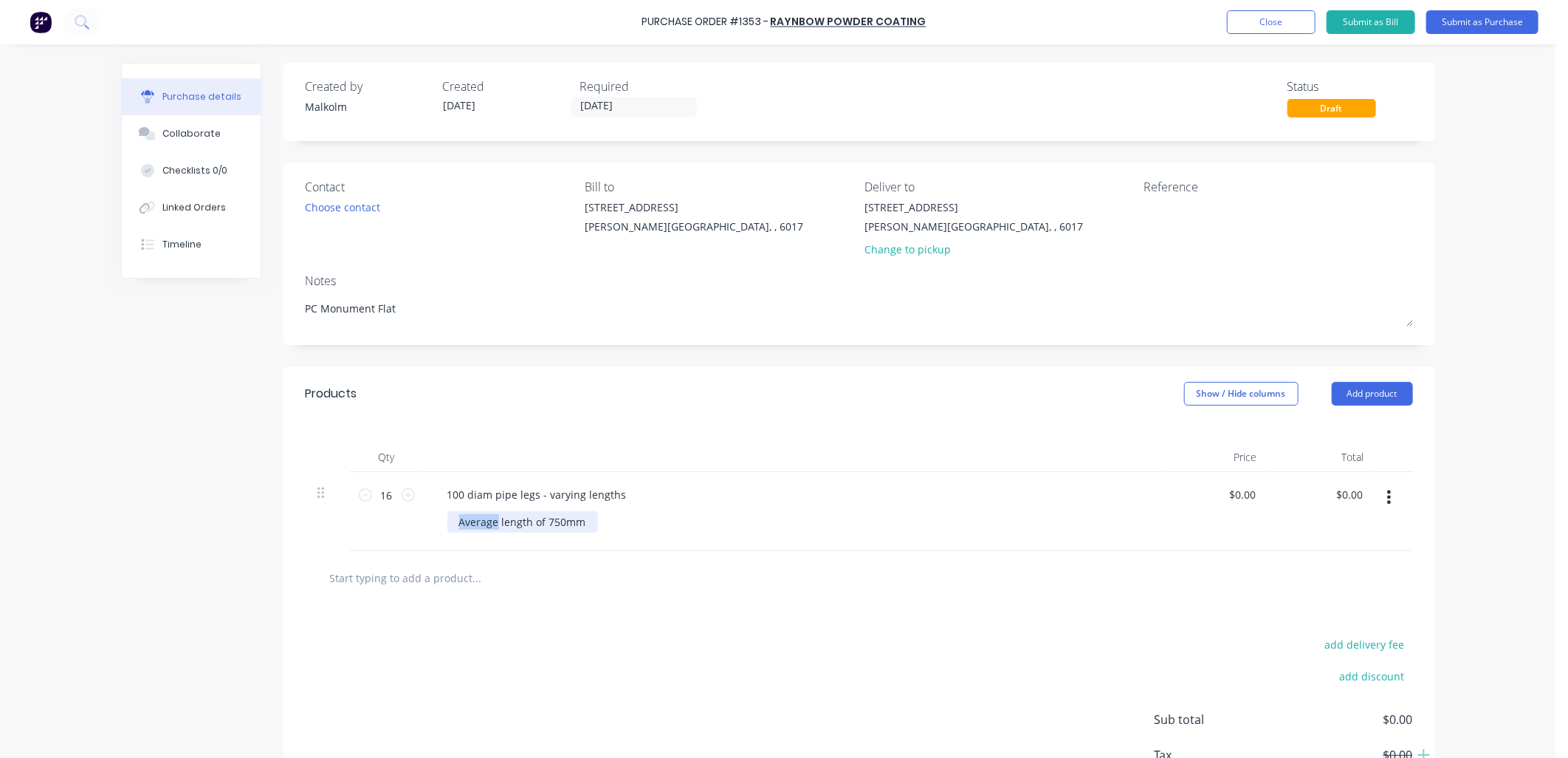
drag, startPoint x: 490, startPoint y: 525, endPoint x: 449, endPoint y: 527, distance: 41.0
click at [449, 527] on div "Average length of 750mm" at bounding box center [523, 522] width 151 height 22
click at [544, 521] on div "Approximate length of 750mm" at bounding box center [534, 522] width 174 height 22
click at [548, 525] on div "Approximate length of 750mm" at bounding box center [534, 522] width 174 height 22
click at [681, 540] on div "100 diam pipe legs - varying lengths Approximate lengths of 750mm" at bounding box center [793, 511] width 738 height 79
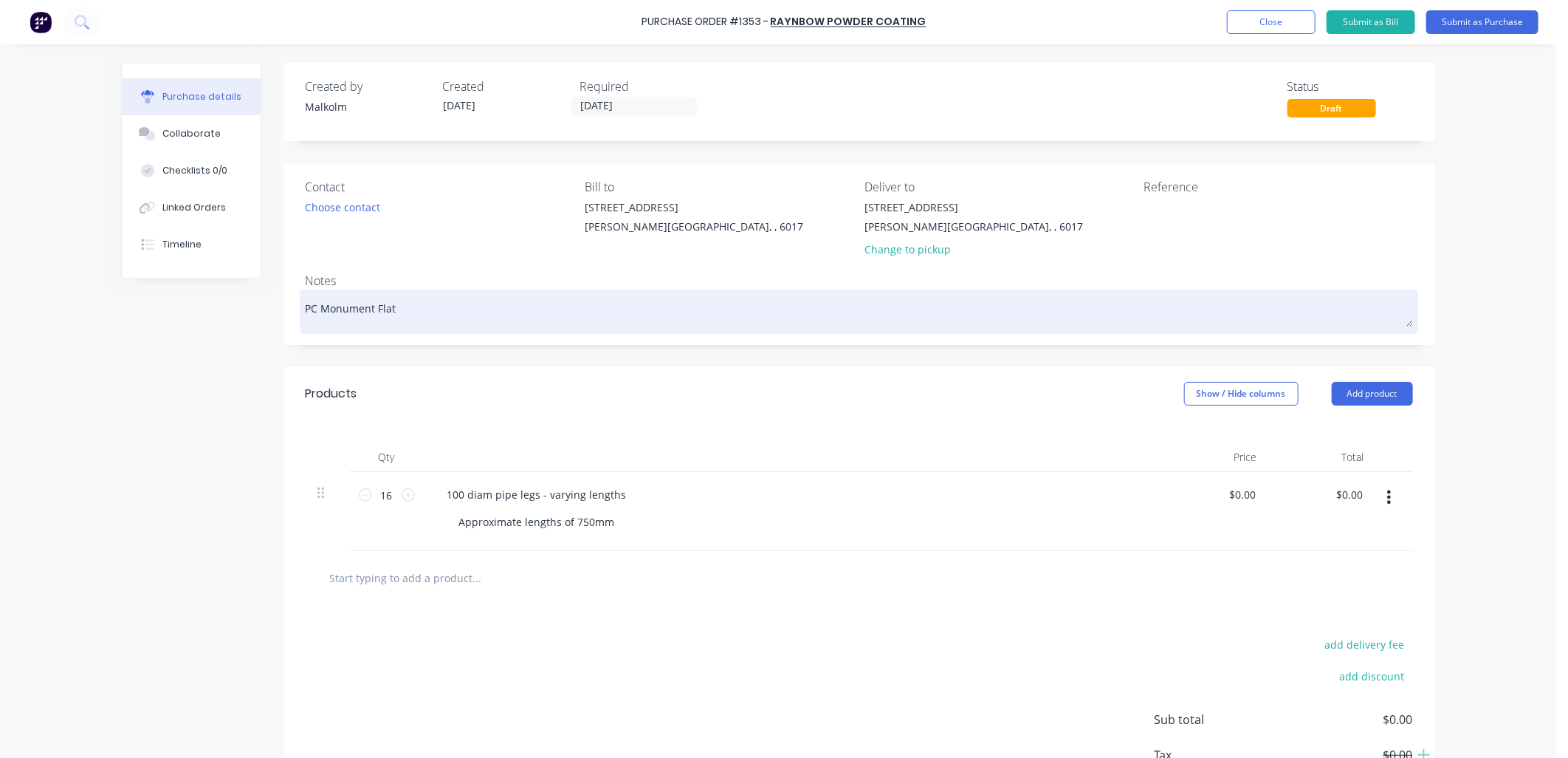
click at [401, 311] on textarea "PC Monument Flat" at bounding box center [859, 310] width 1108 height 33
type textarea "x"
type textarea "PC Monument Flat"
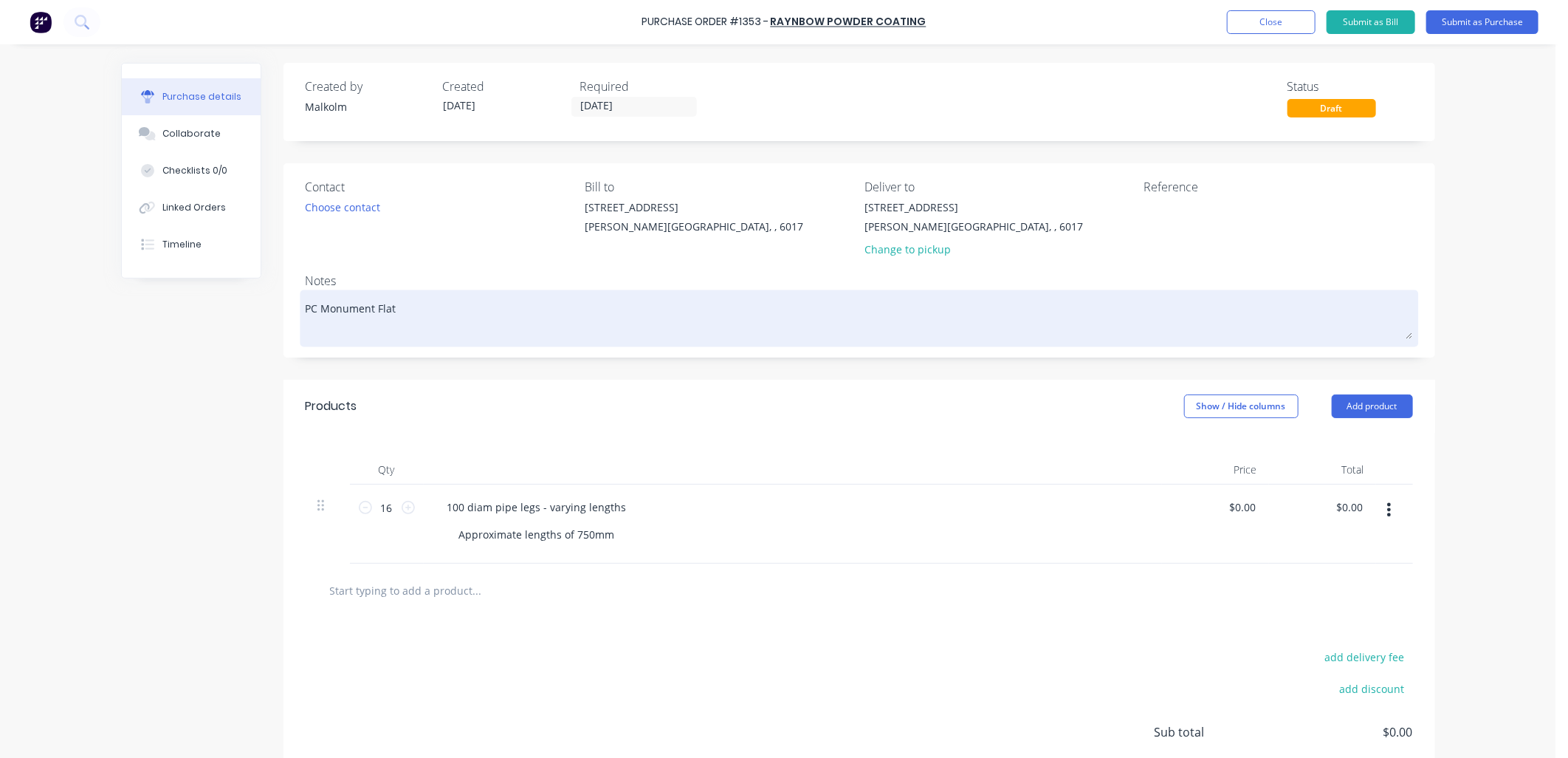
type textarea "x"
type textarea "PC Monument Flat 1"
type textarea "x"
type textarea "PC Monument Flat 12"
type textarea "x"
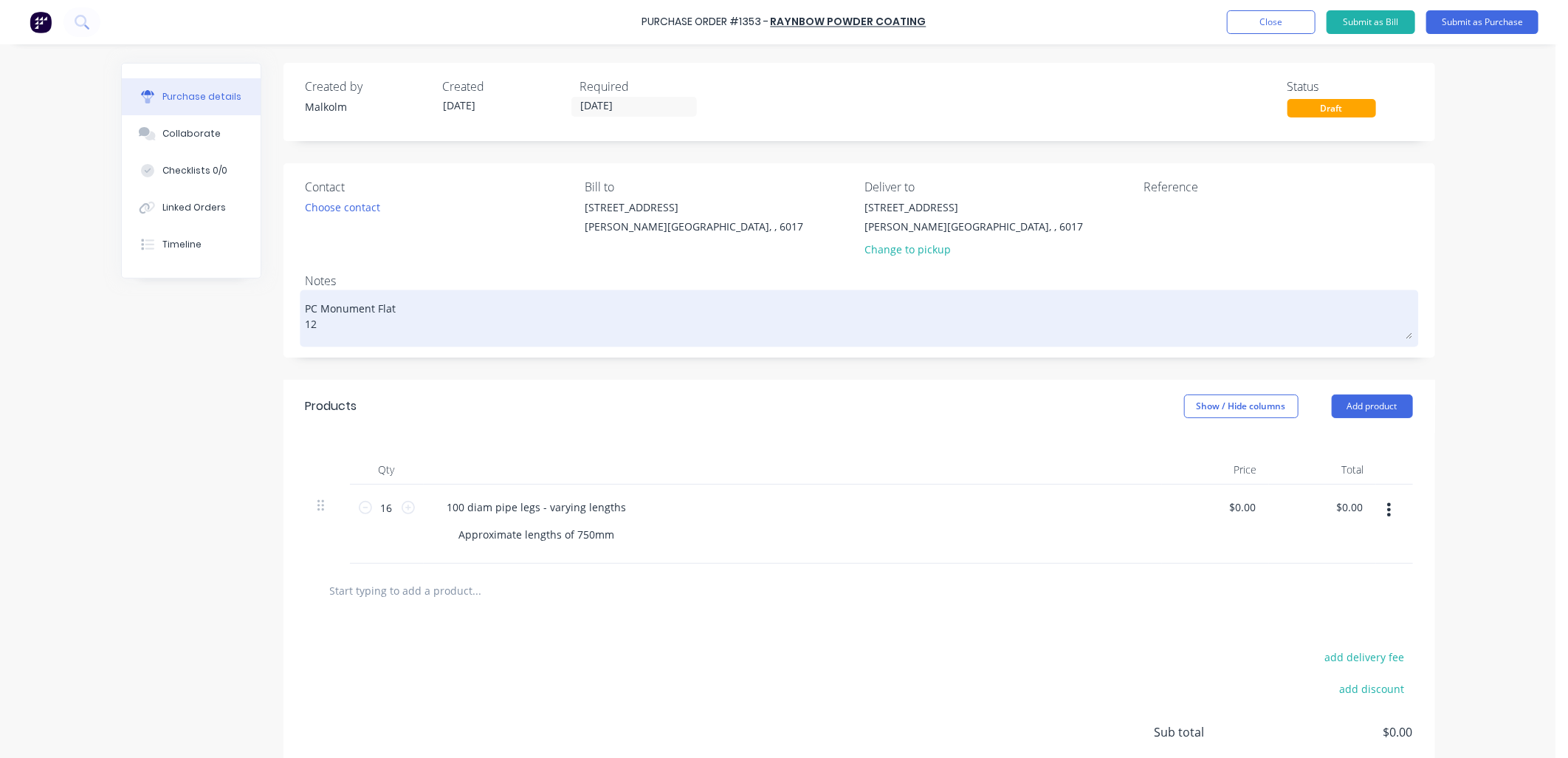
type textarea "PC Monument Flat 12L"
type textarea "x"
type textarea "PC Monument Flat 12L/"
type textarea "x"
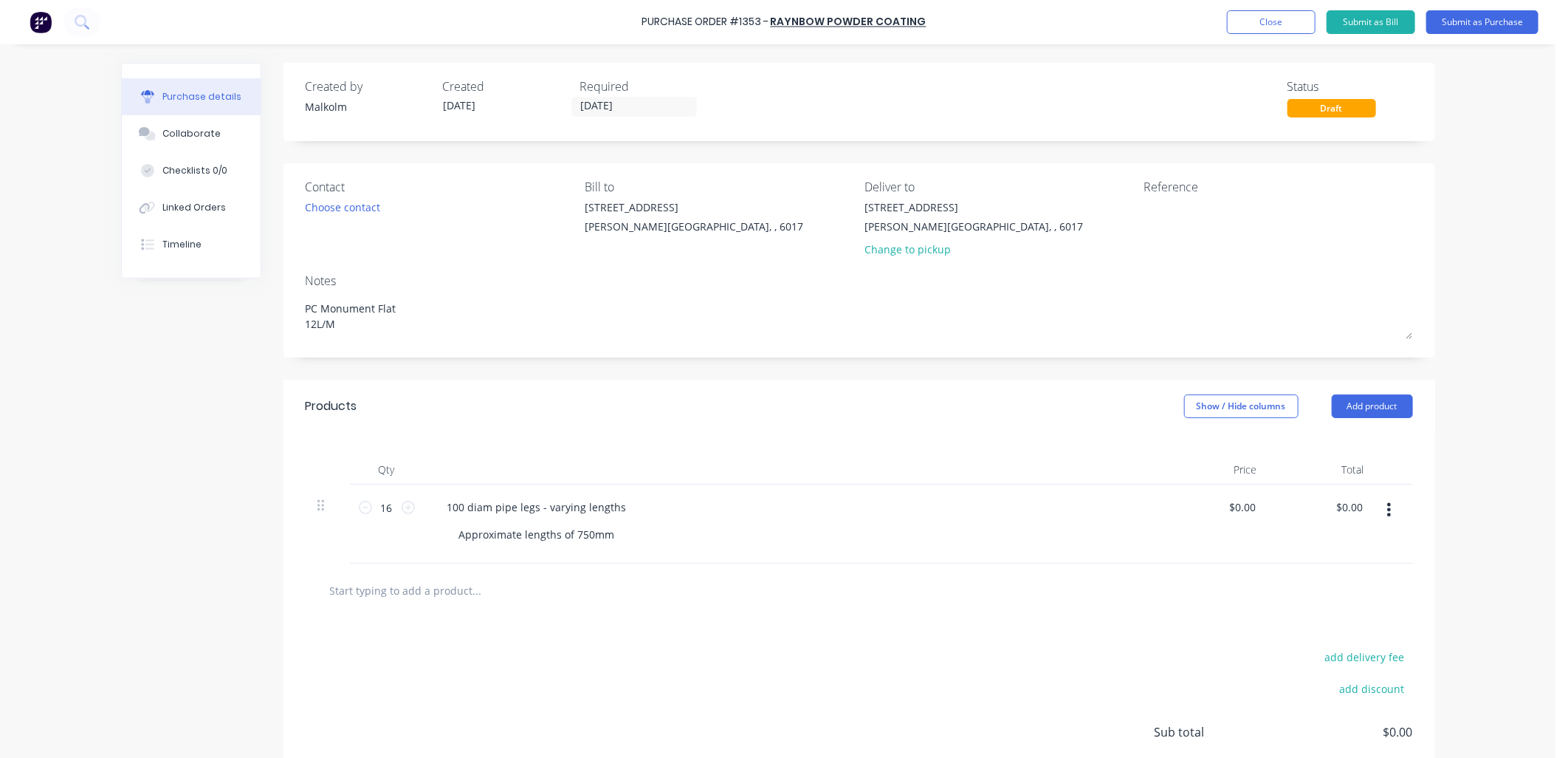
type textarea "PC Monument Flat 12L/M"
type textarea "x"
type textarea "PC Monument Flat 12L/M"
click at [470, 272] on div "Notes" at bounding box center [859, 280] width 1108 height 18
click at [1157, 215] on textarea at bounding box center [1236, 216] width 184 height 33
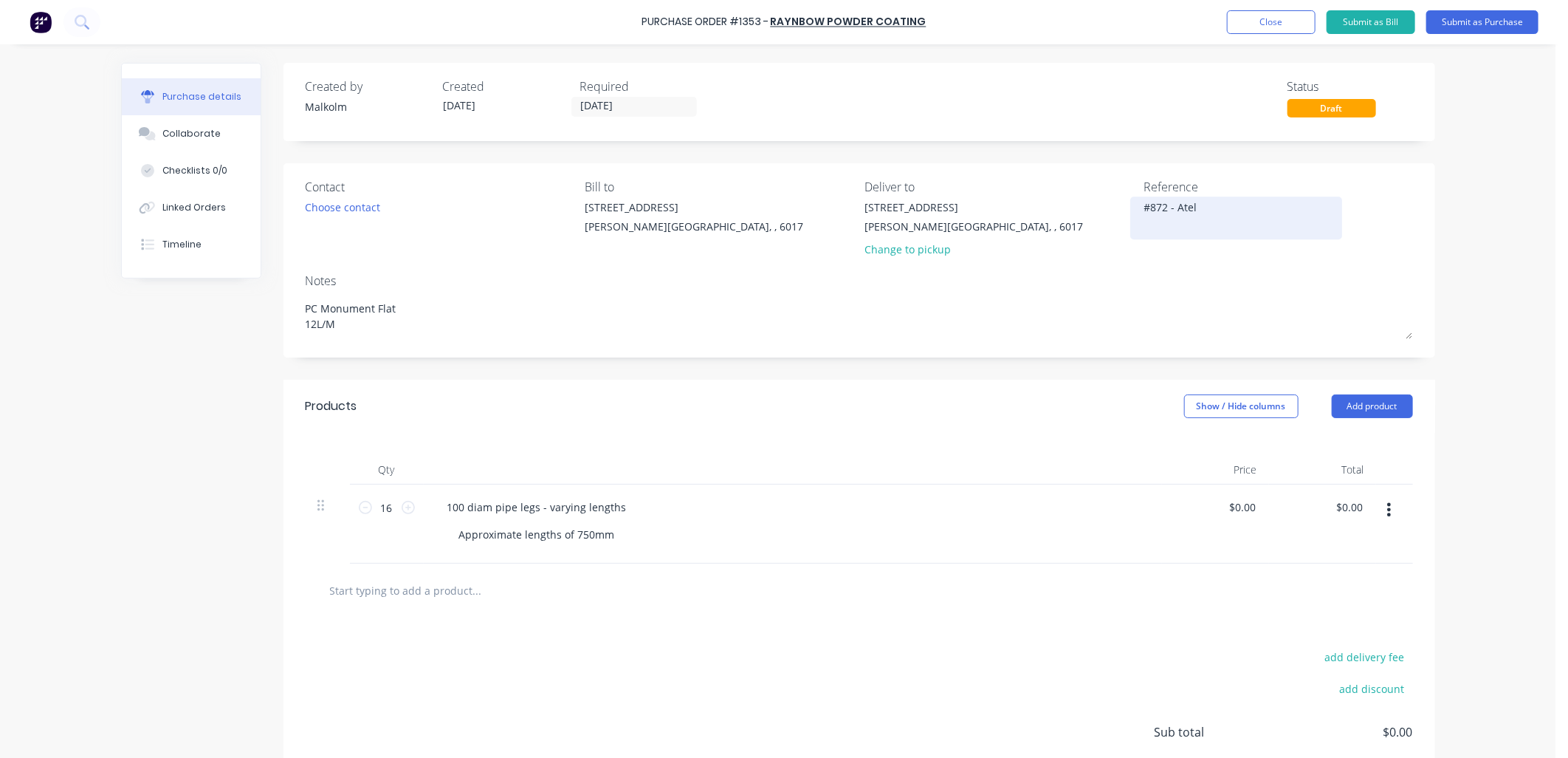
type textarea "#872 - Ateli"
type textarea "x"
type textarea "#872 - Atelie"
type textarea "x"
type textarea "#872 - Atelier"
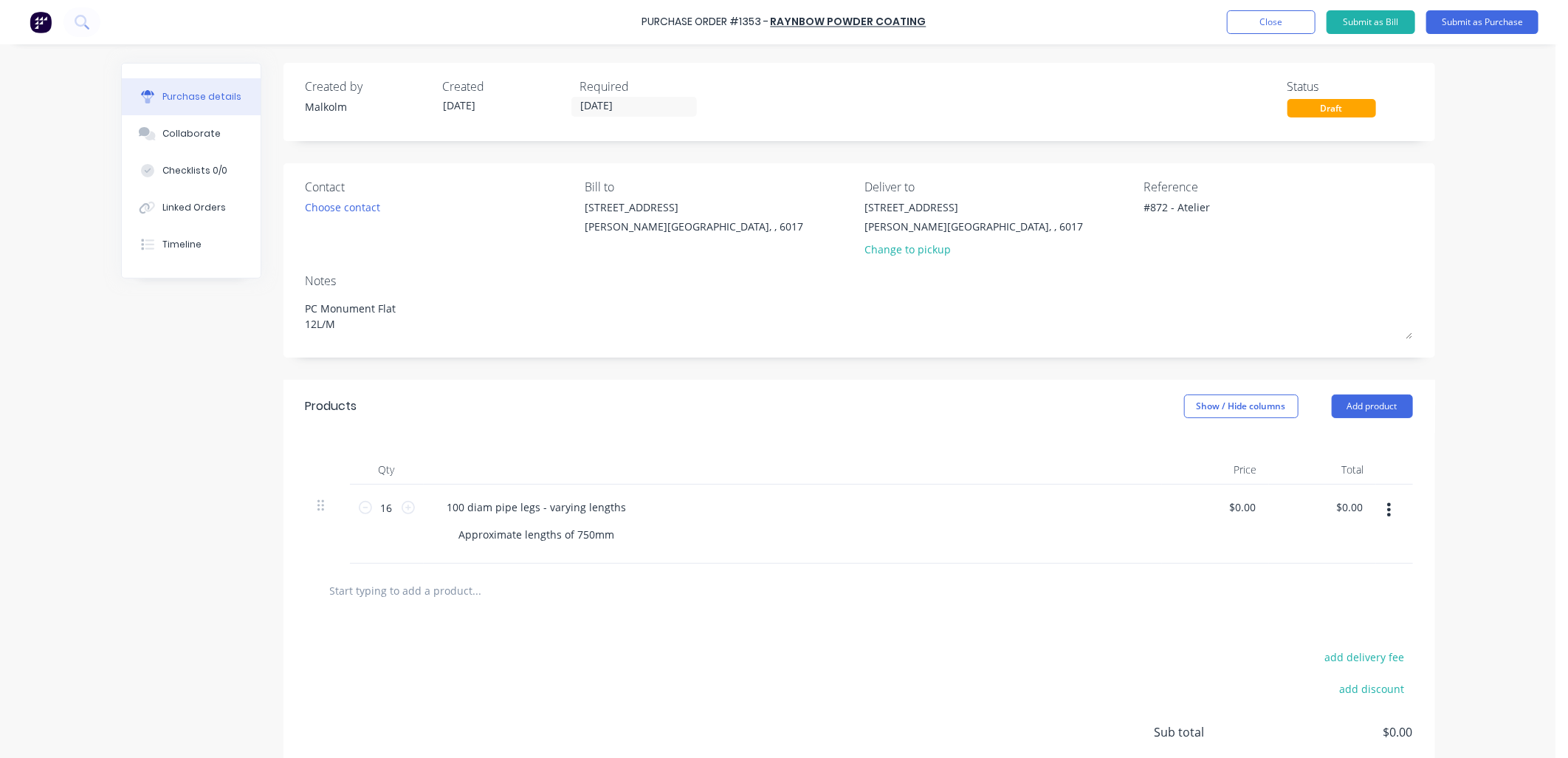
type textarea "x"
type textarea "#872 - Atelier"
click at [1165, 256] on div "Reference #872 - Atelier" at bounding box center [1278, 221] width 268 height 86
click at [1484, 23] on button "Submit as Purchase" at bounding box center [1482, 22] width 112 height 23
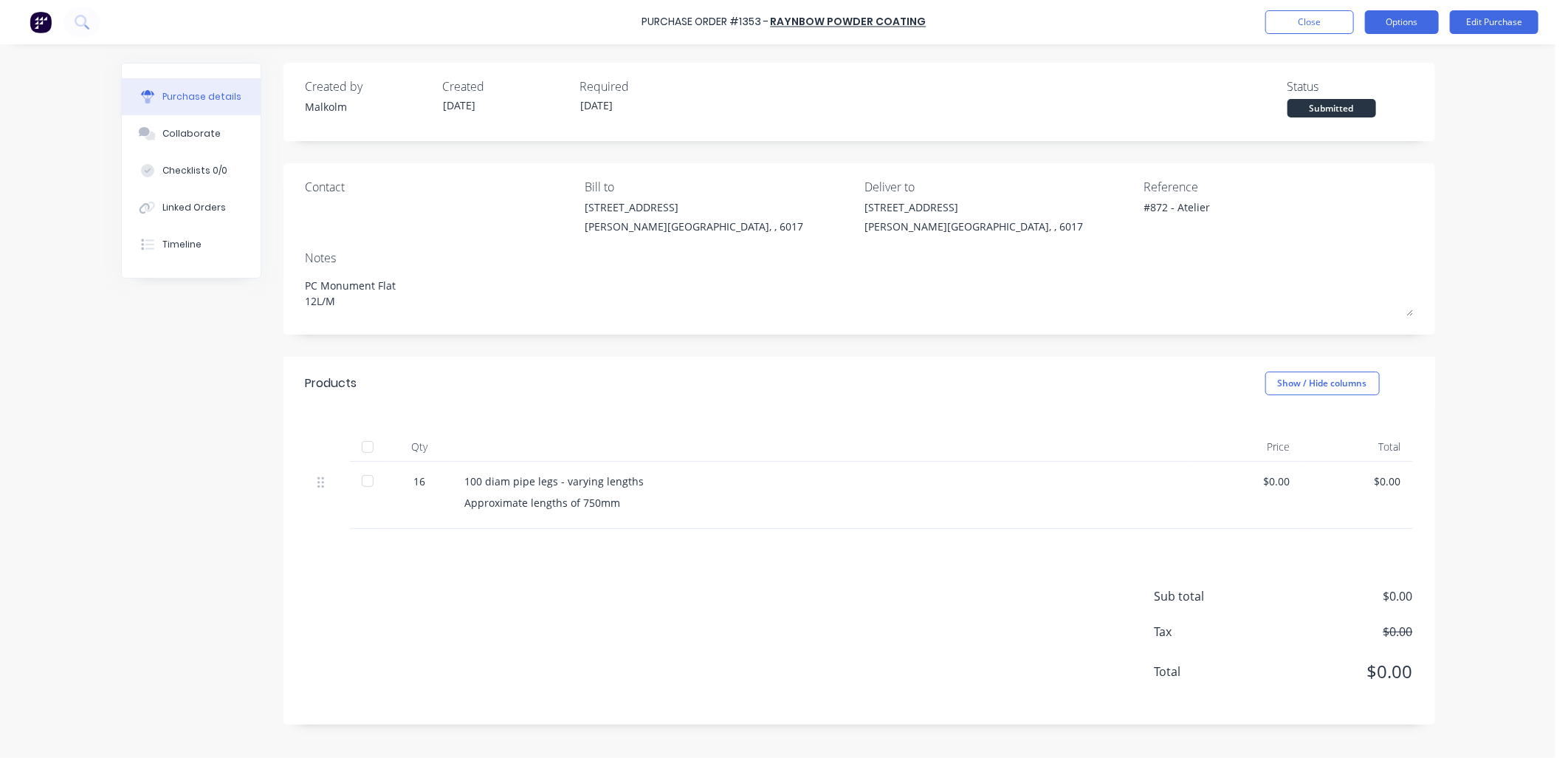
click at [1408, 25] on button "Options" at bounding box center [1402, 22] width 74 height 23
click at [1353, 63] on div "Print / Email" at bounding box center [1368, 61] width 114 height 22
click at [1339, 113] on div "Without pricing" at bounding box center [1368, 120] width 114 height 22
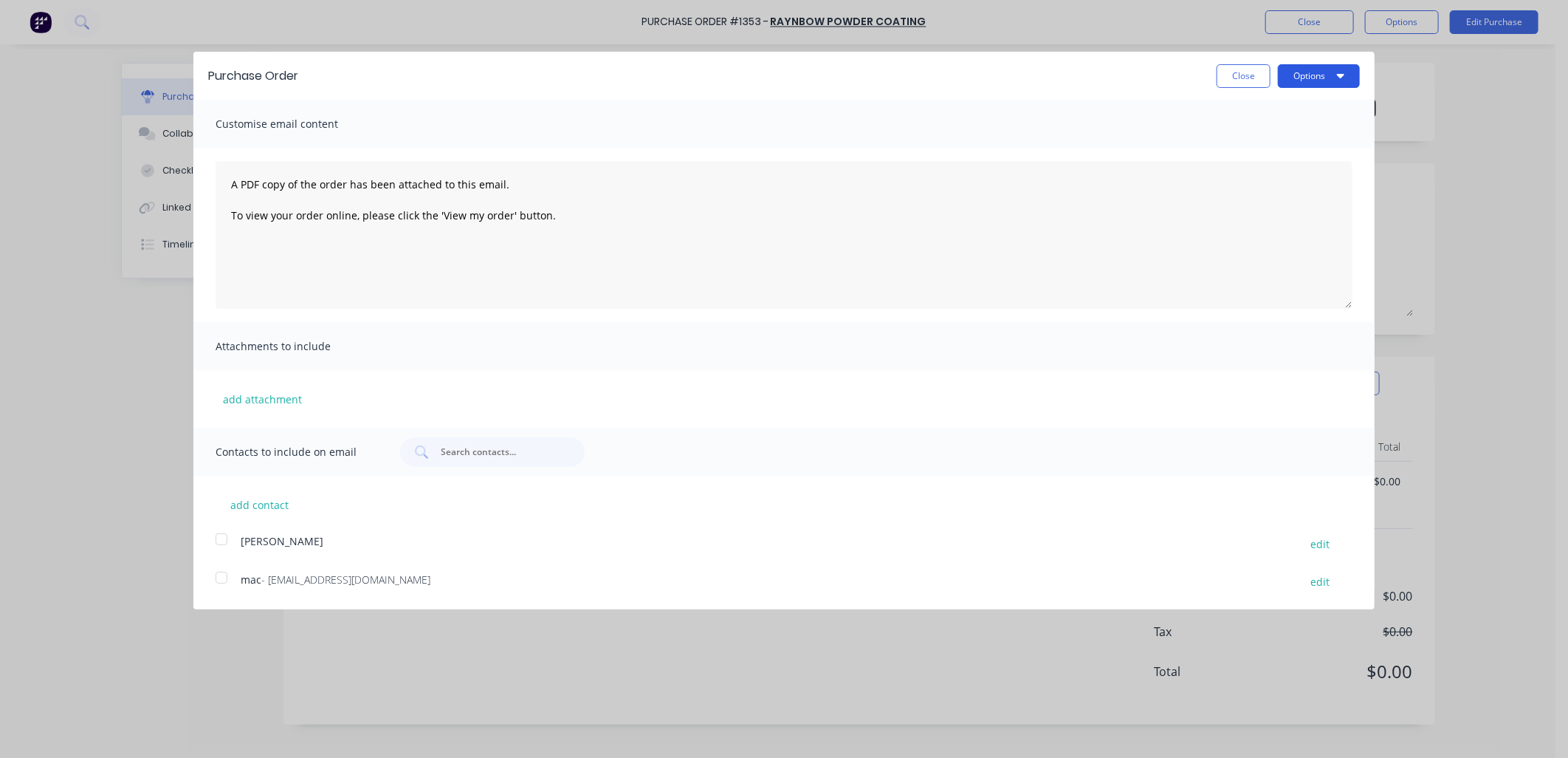
click at [1297, 78] on button "Options" at bounding box center [1318, 76] width 82 height 23
click at [1277, 115] on div "Print" at bounding box center [1290, 114] width 114 height 22
type textarea "x"
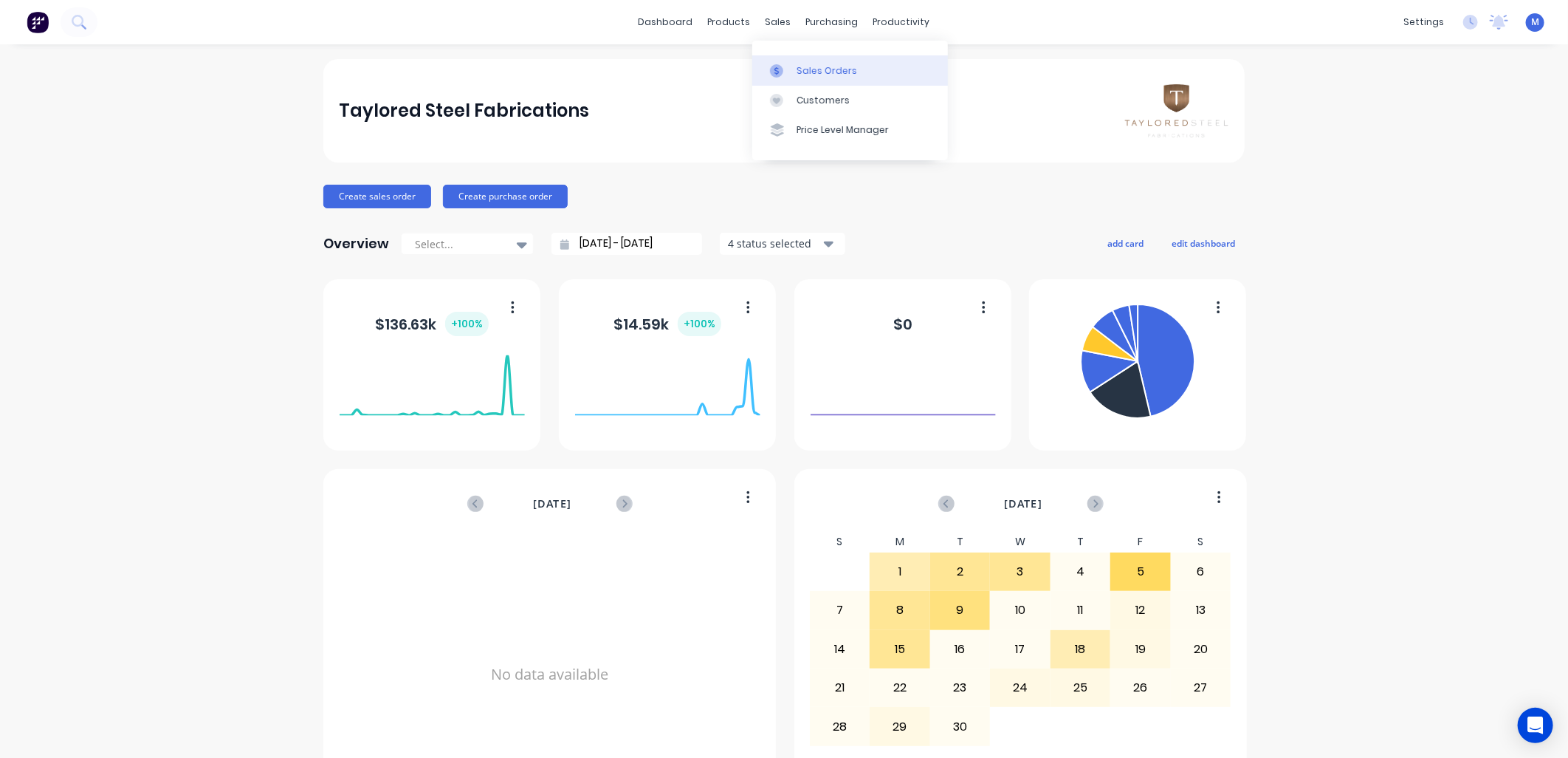
click at [789, 65] on div at bounding box center [781, 71] width 22 height 13
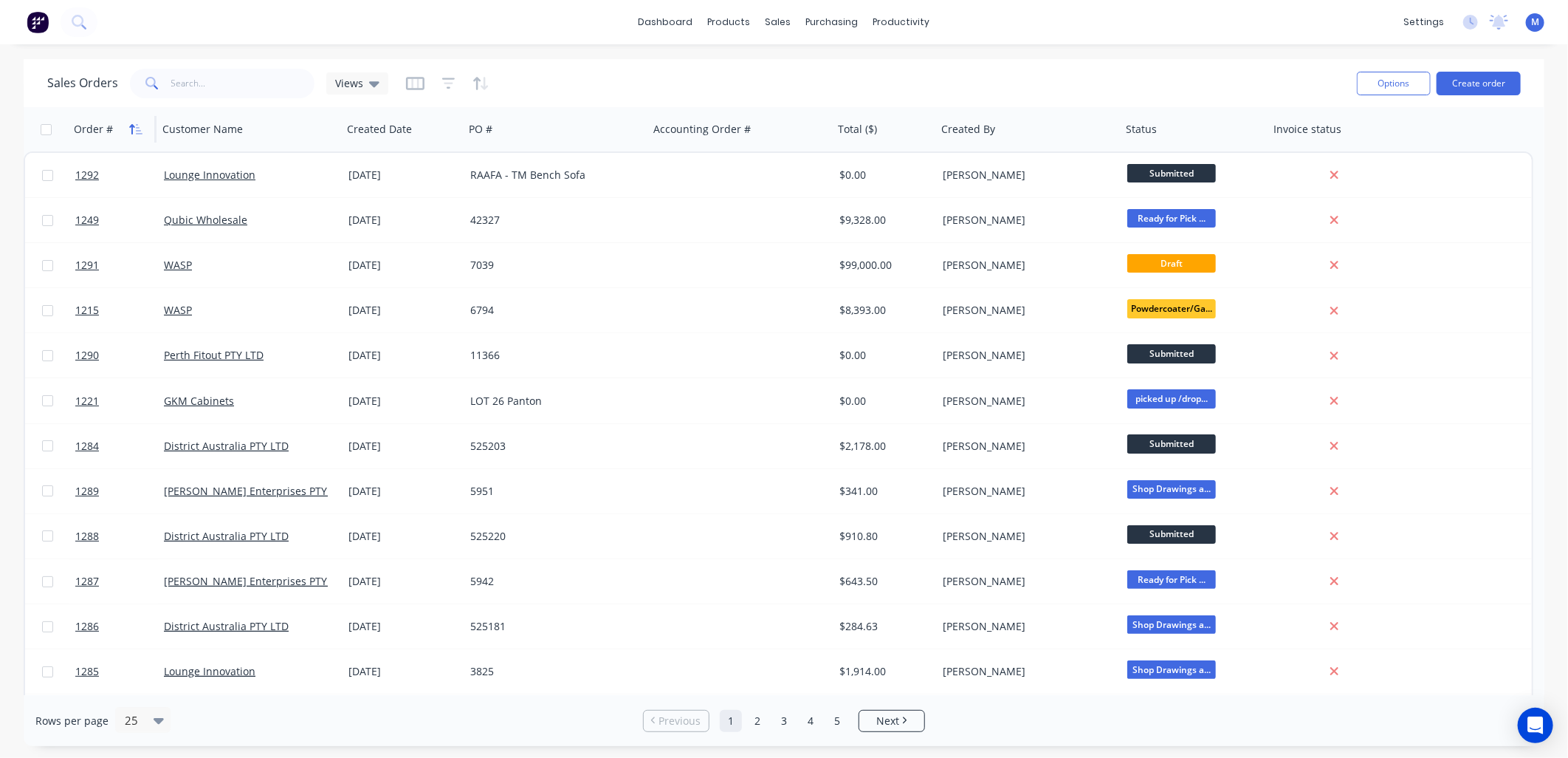
click at [128, 130] on button "button" at bounding box center [135, 129] width 22 height 22
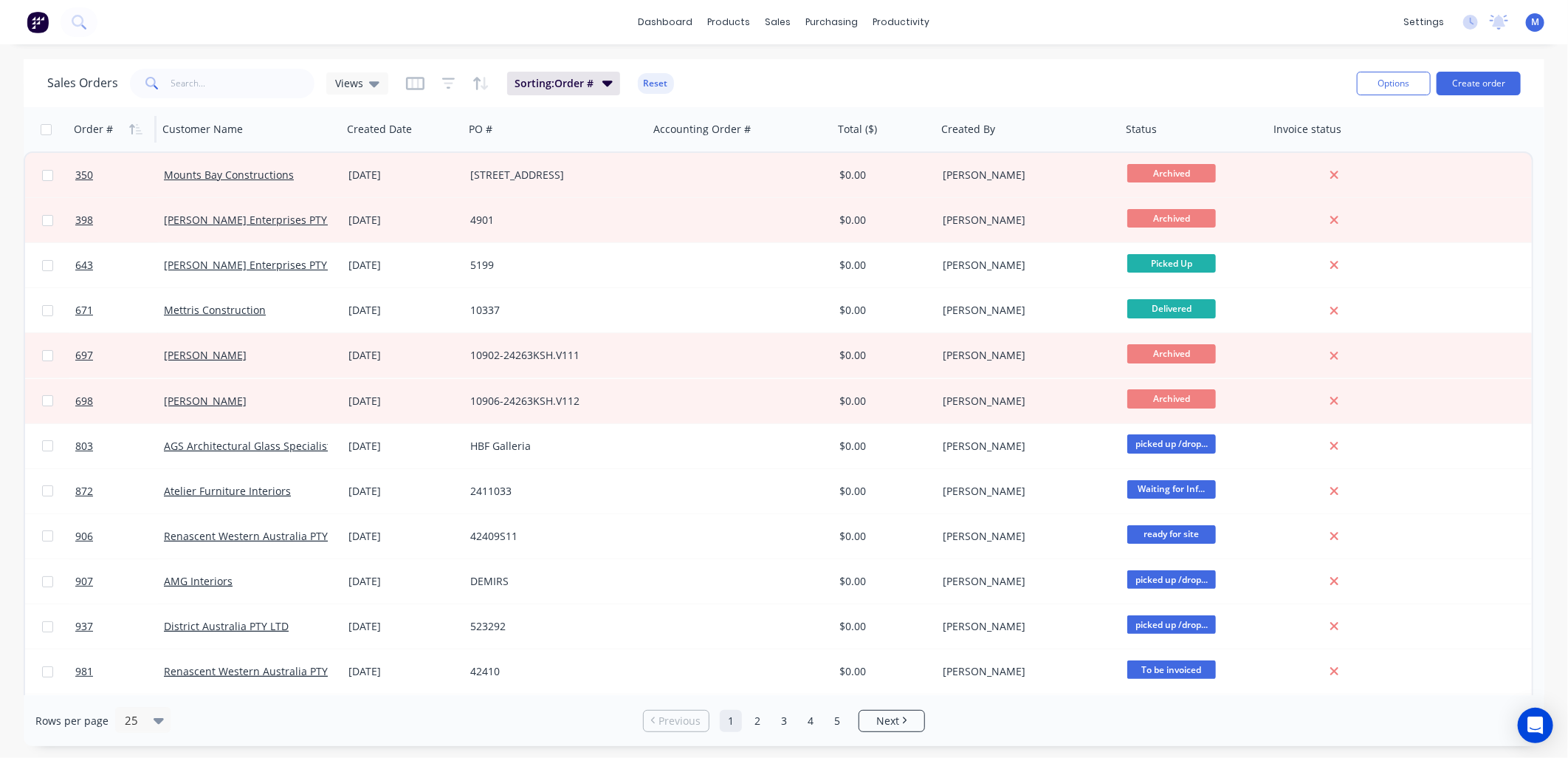
click at [128, 130] on button "button" at bounding box center [135, 129] width 22 height 22
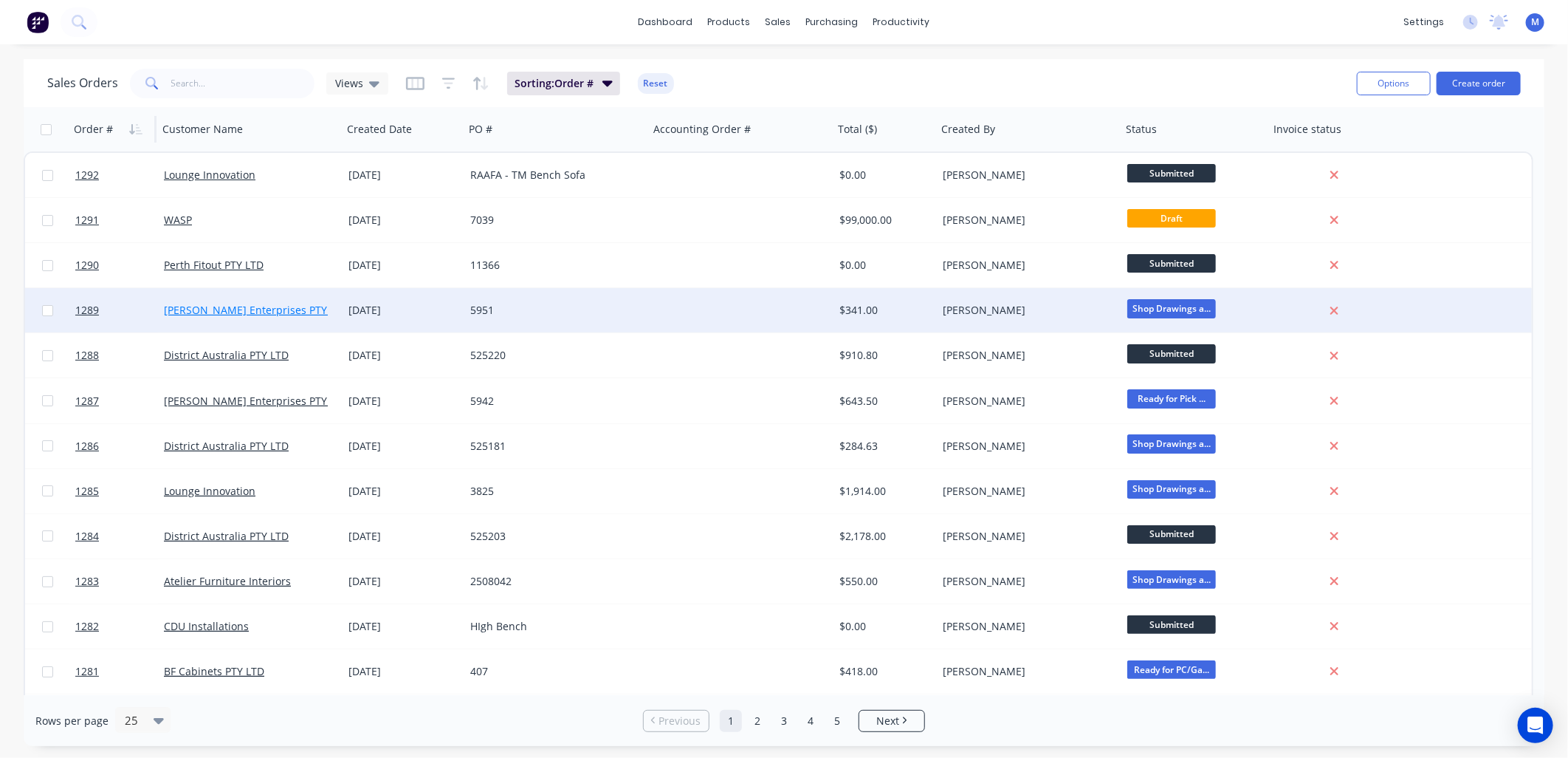
click at [253, 312] on link "[PERSON_NAME] Enterprises PTY LTD" at bounding box center [256, 310] width 184 height 14
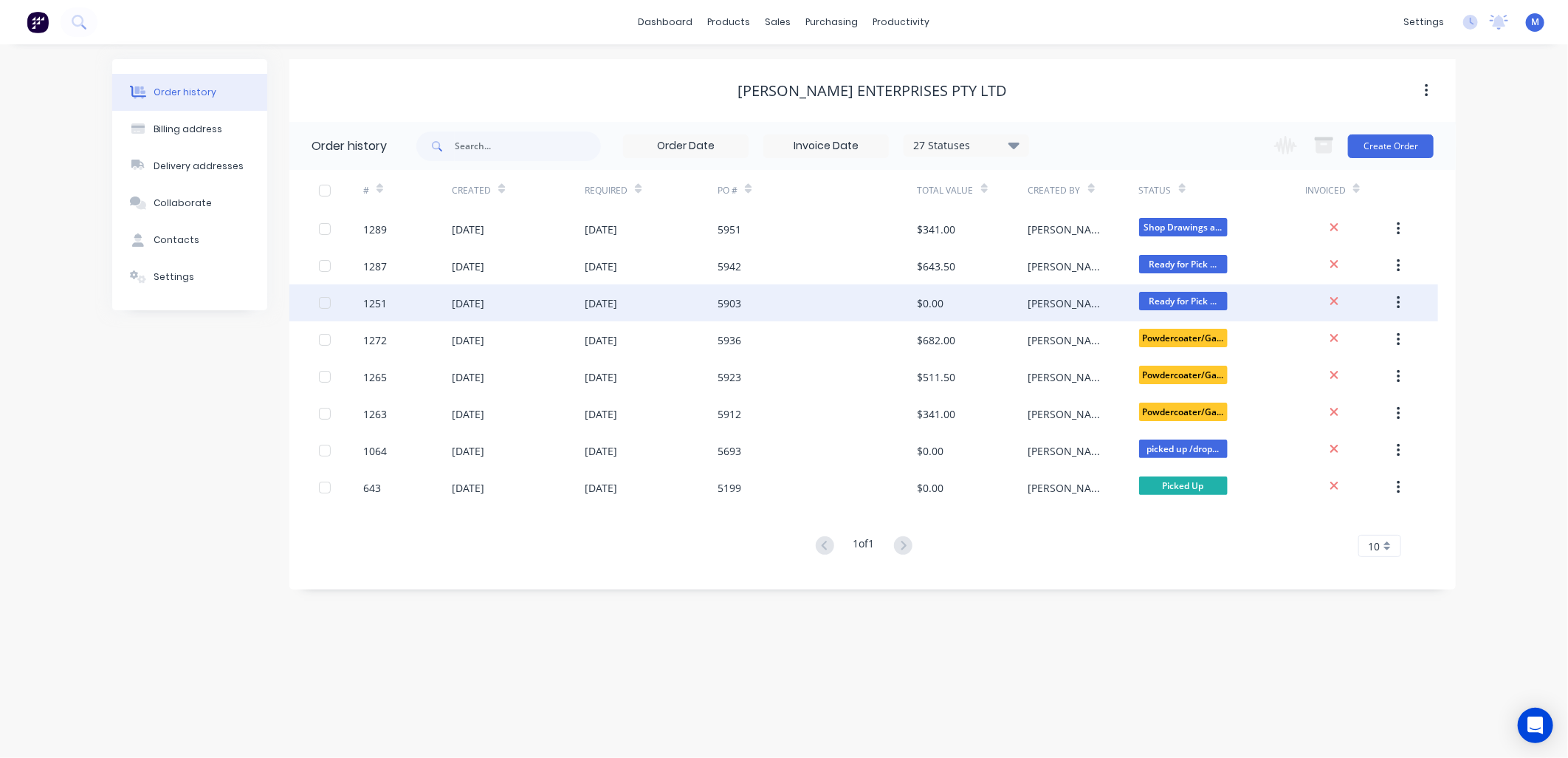
click at [728, 300] on div "5903" at bounding box center [729, 304] width 23 height 16
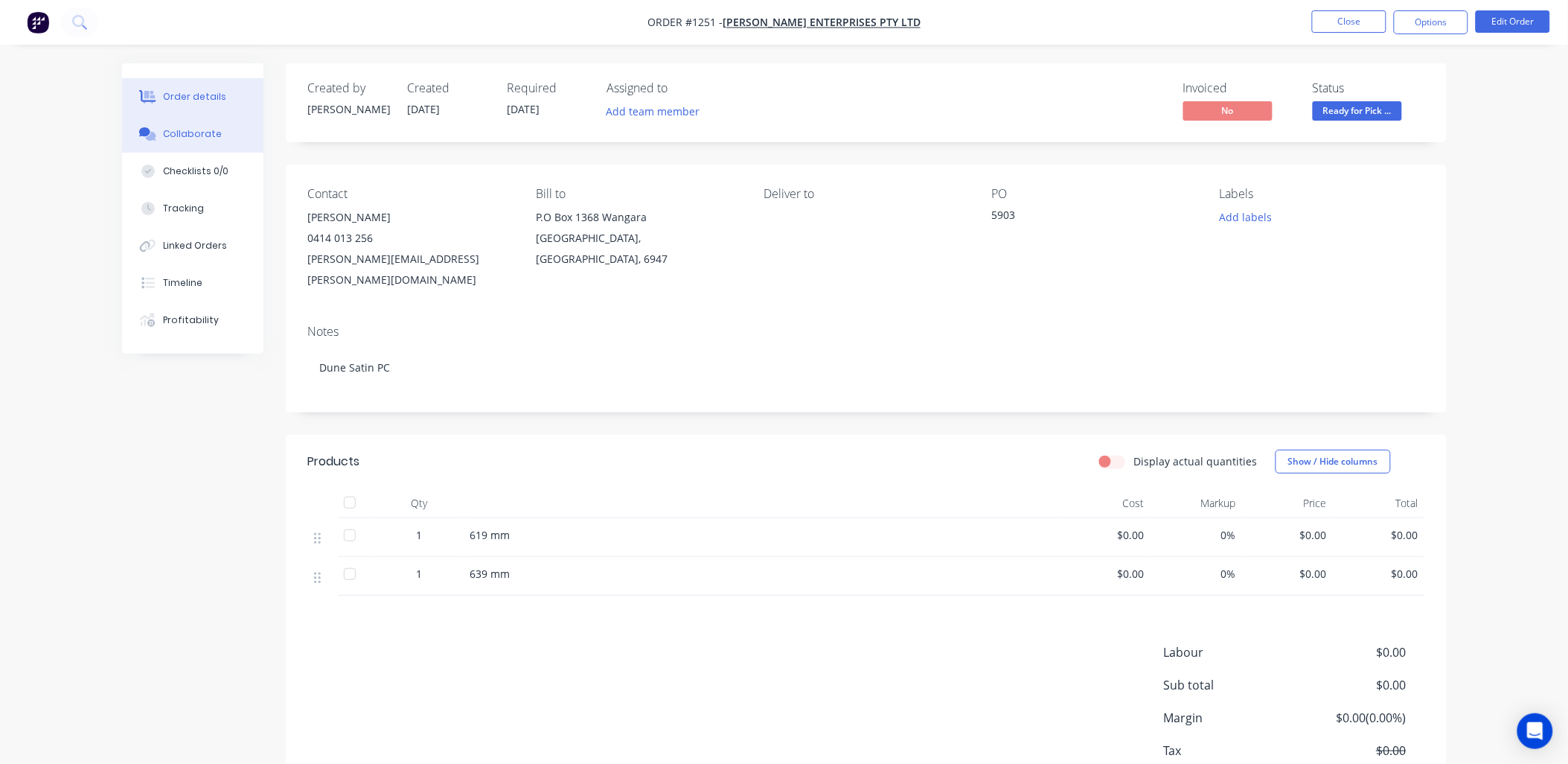
click at [173, 129] on div "Collaborate" at bounding box center [192, 133] width 59 height 13
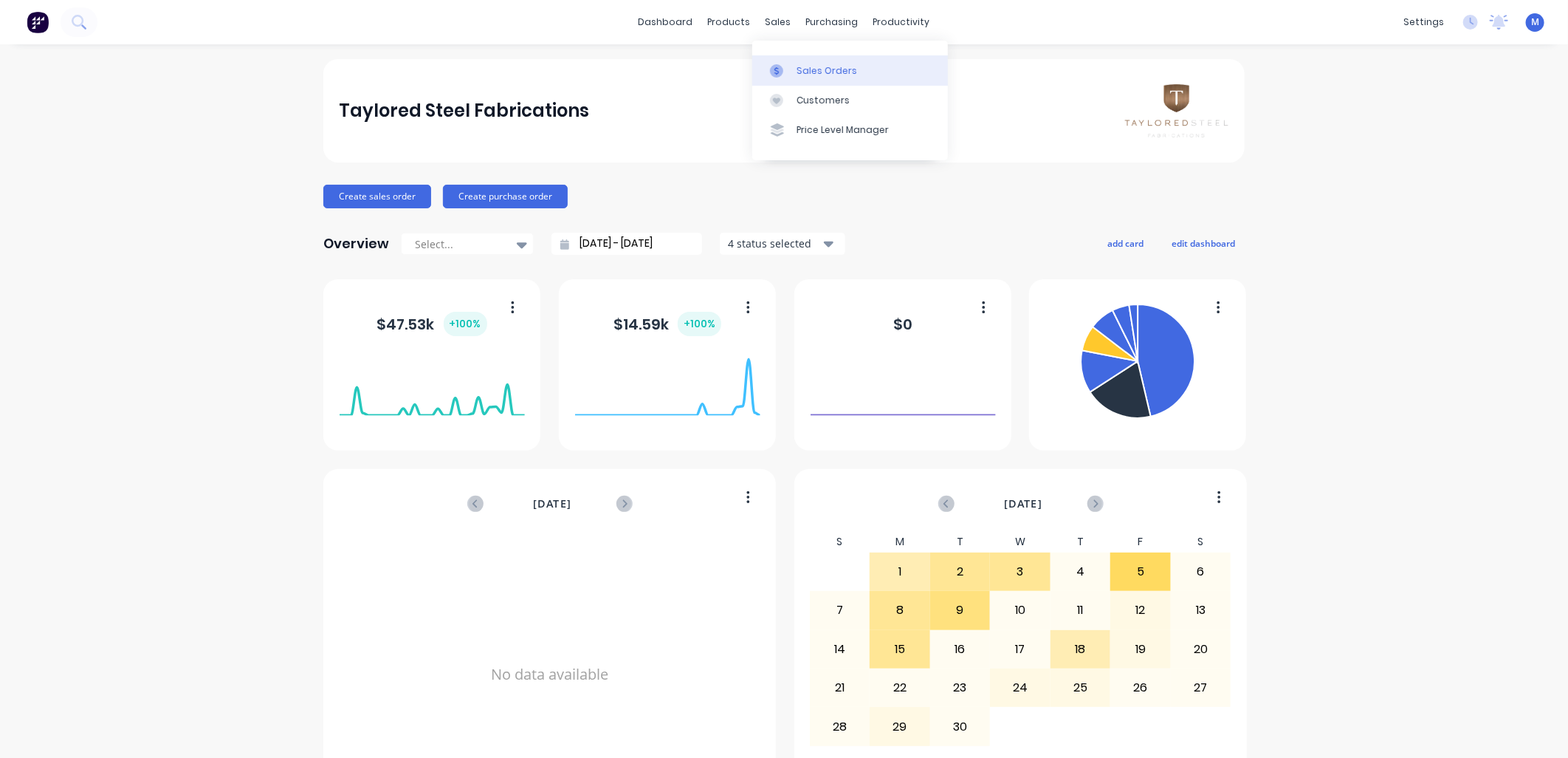
click at [791, 66] on div at bounding box center [781, 71] width 22 height 13
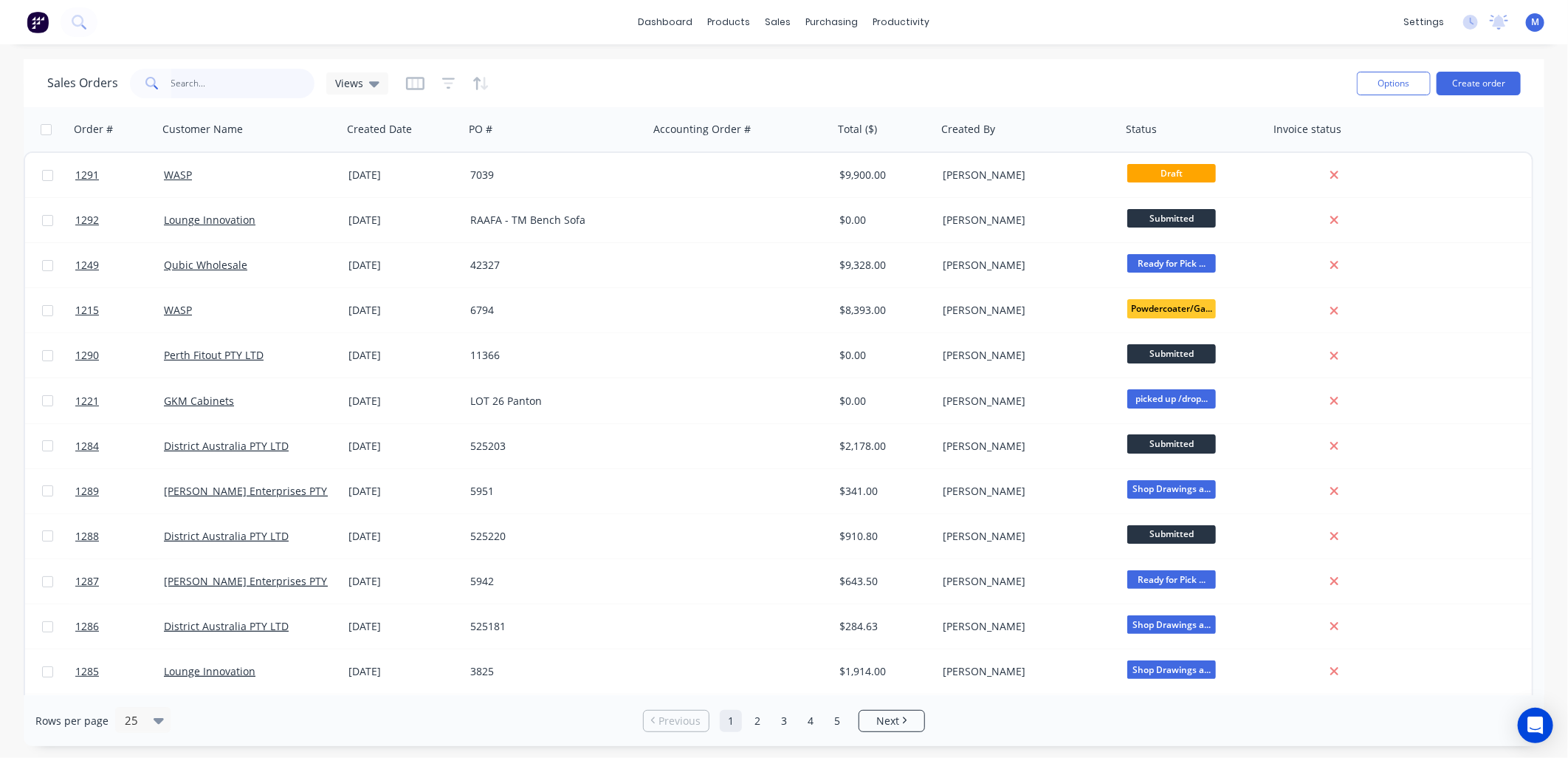
click at [238, 79] on input "text" at bounding box center [243, 83] width 144 height 30
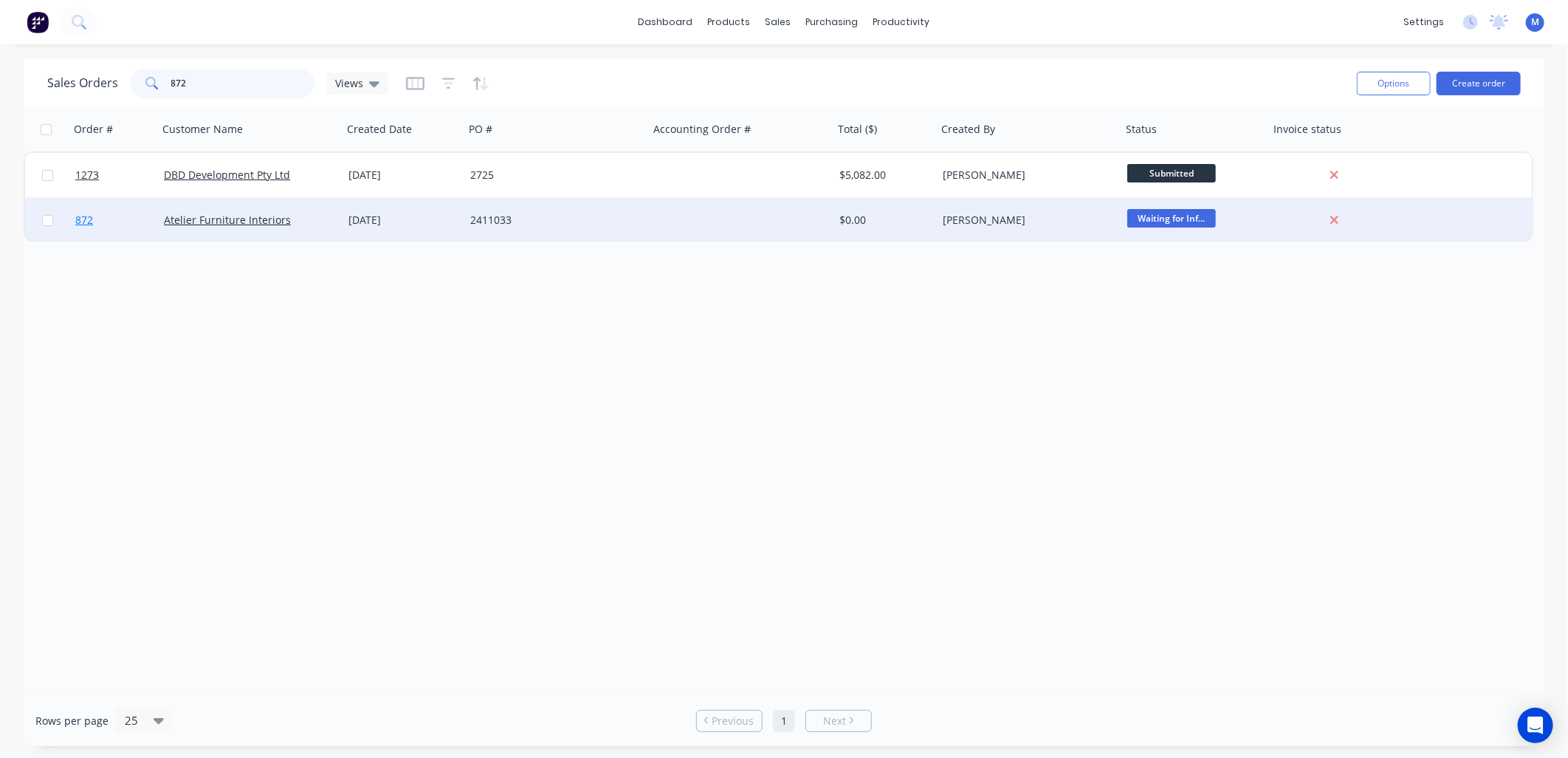
type input "872"
click at [90, 219] on span "872" at bounding box center [84, 219] width 18 height 15
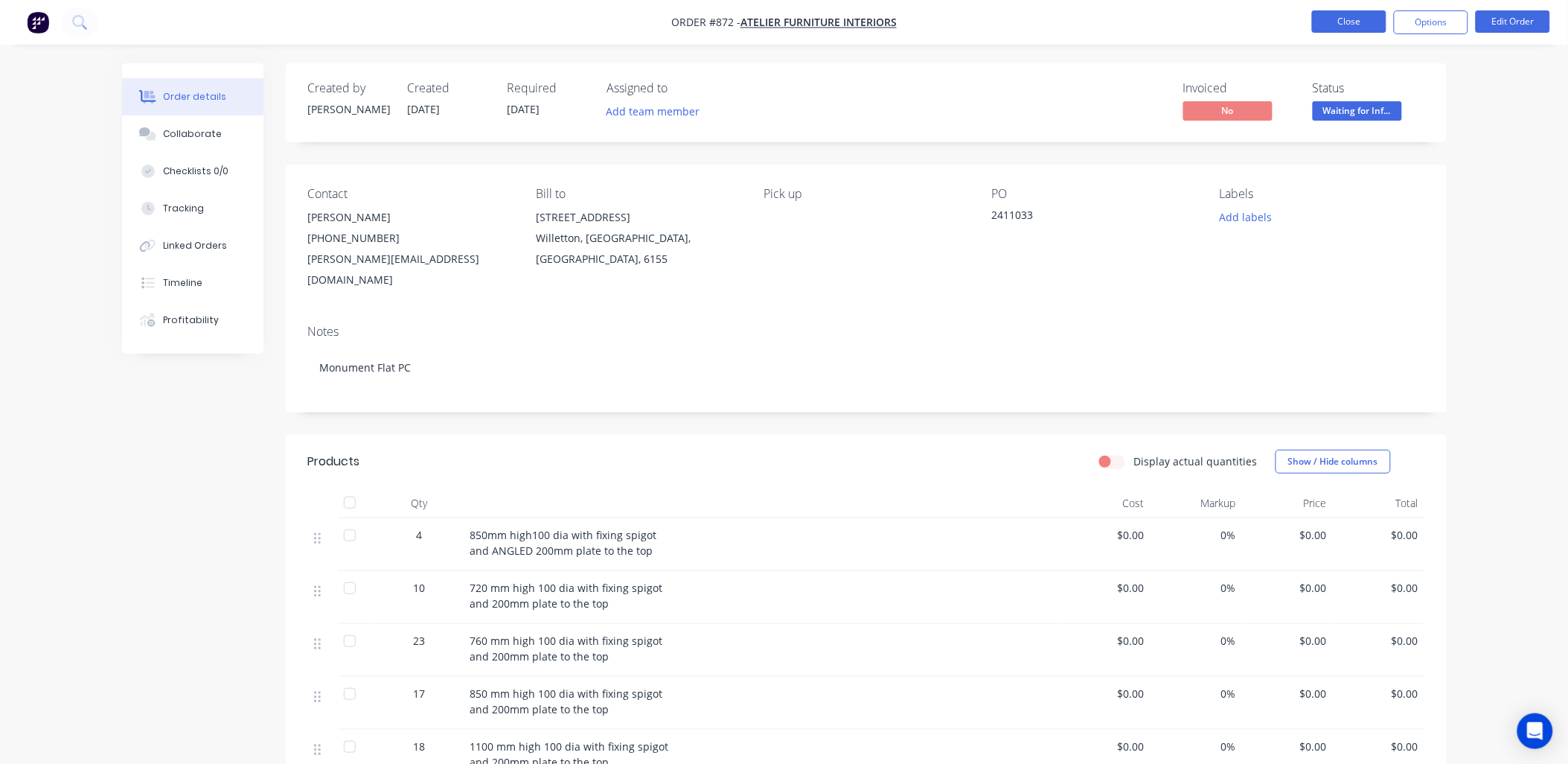
click at [1323, 20] on button "Close" at bounding box center [1348, 21] width 74 height 22
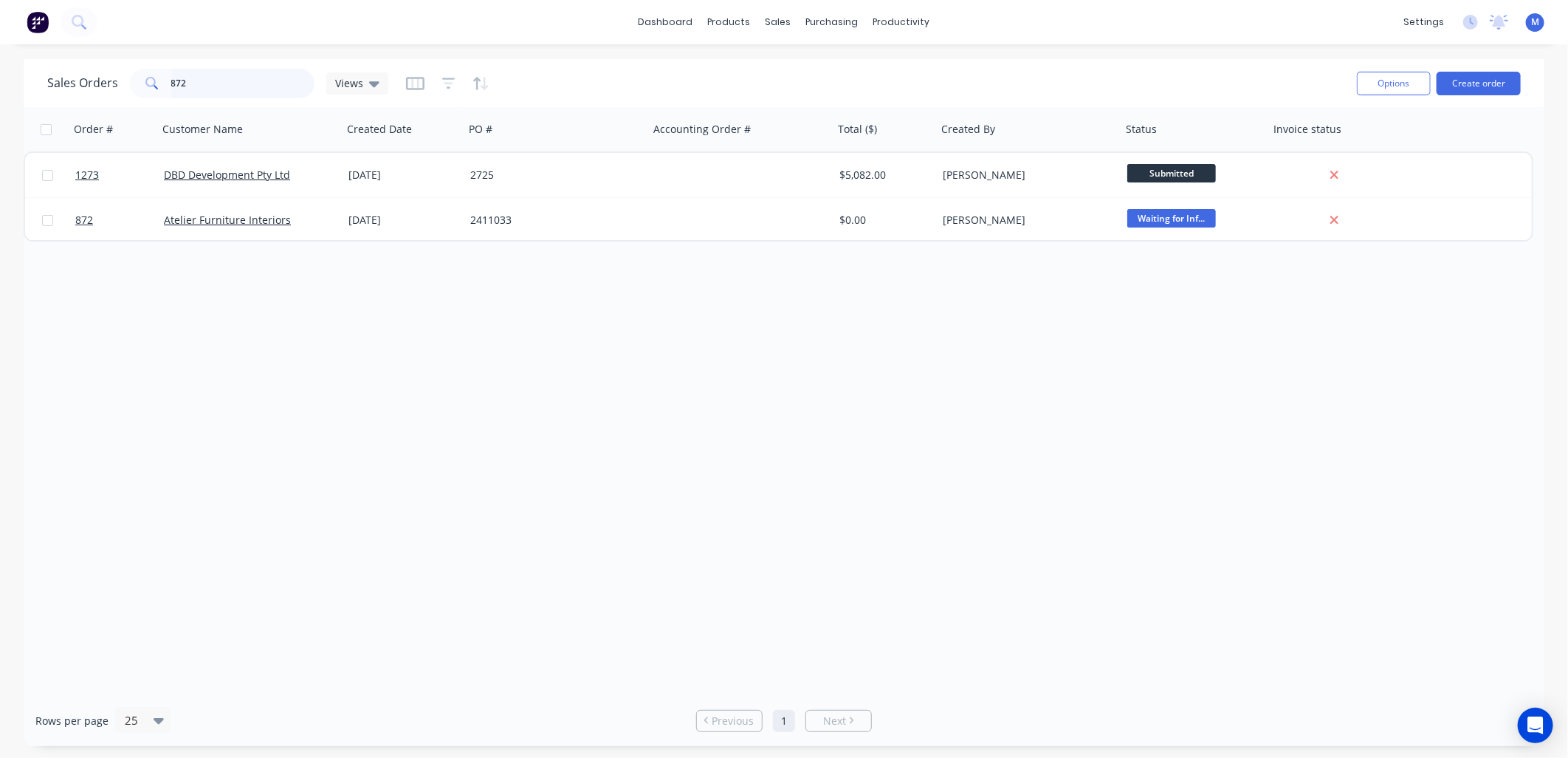
click at [199, 83] on input "872" at bounding box center [243, 83] width 144 height 30
type input "1290"
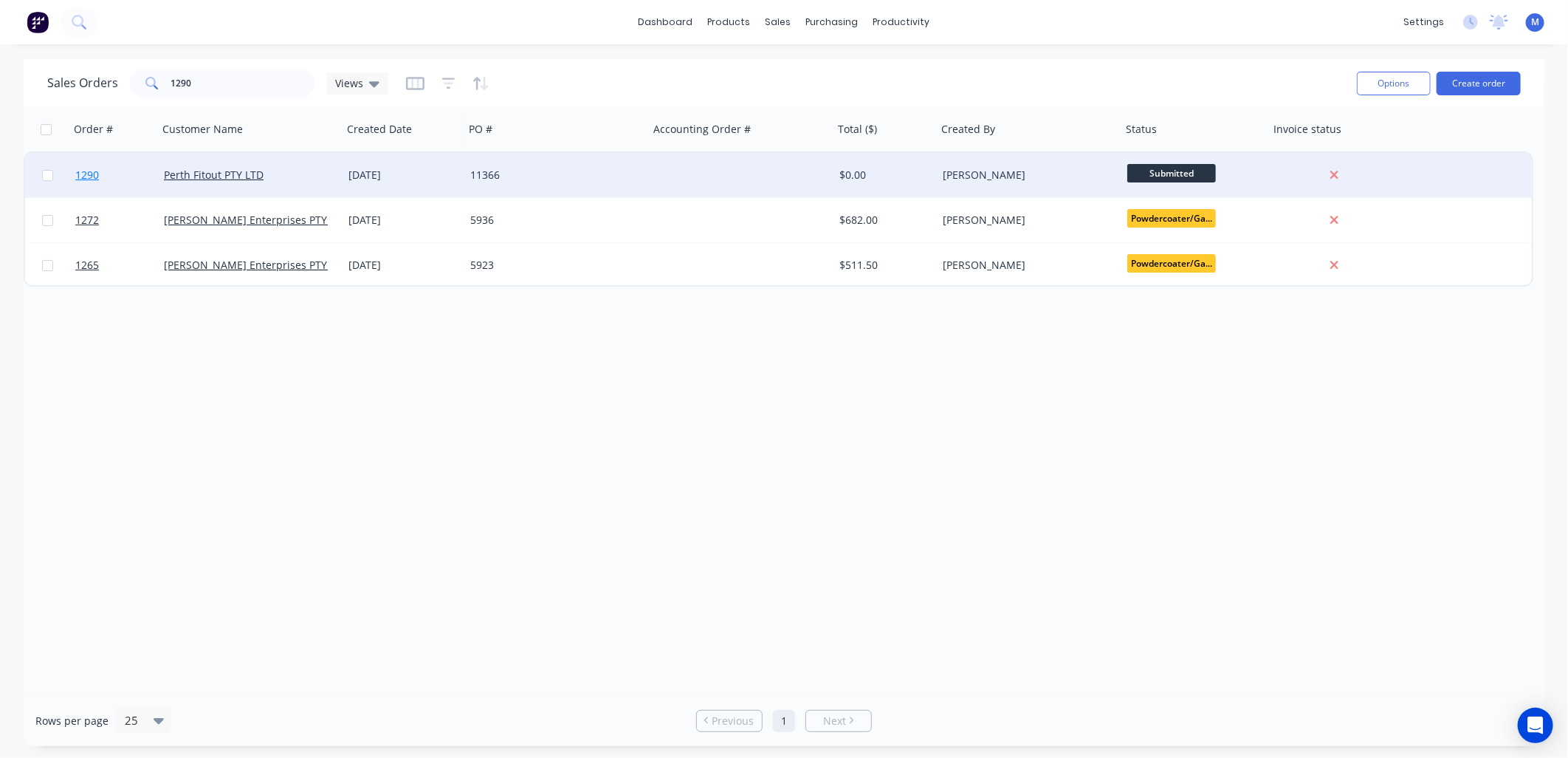
click at [79, 168] on span "1290" at bounding box center [87, 174] width 23 height 15
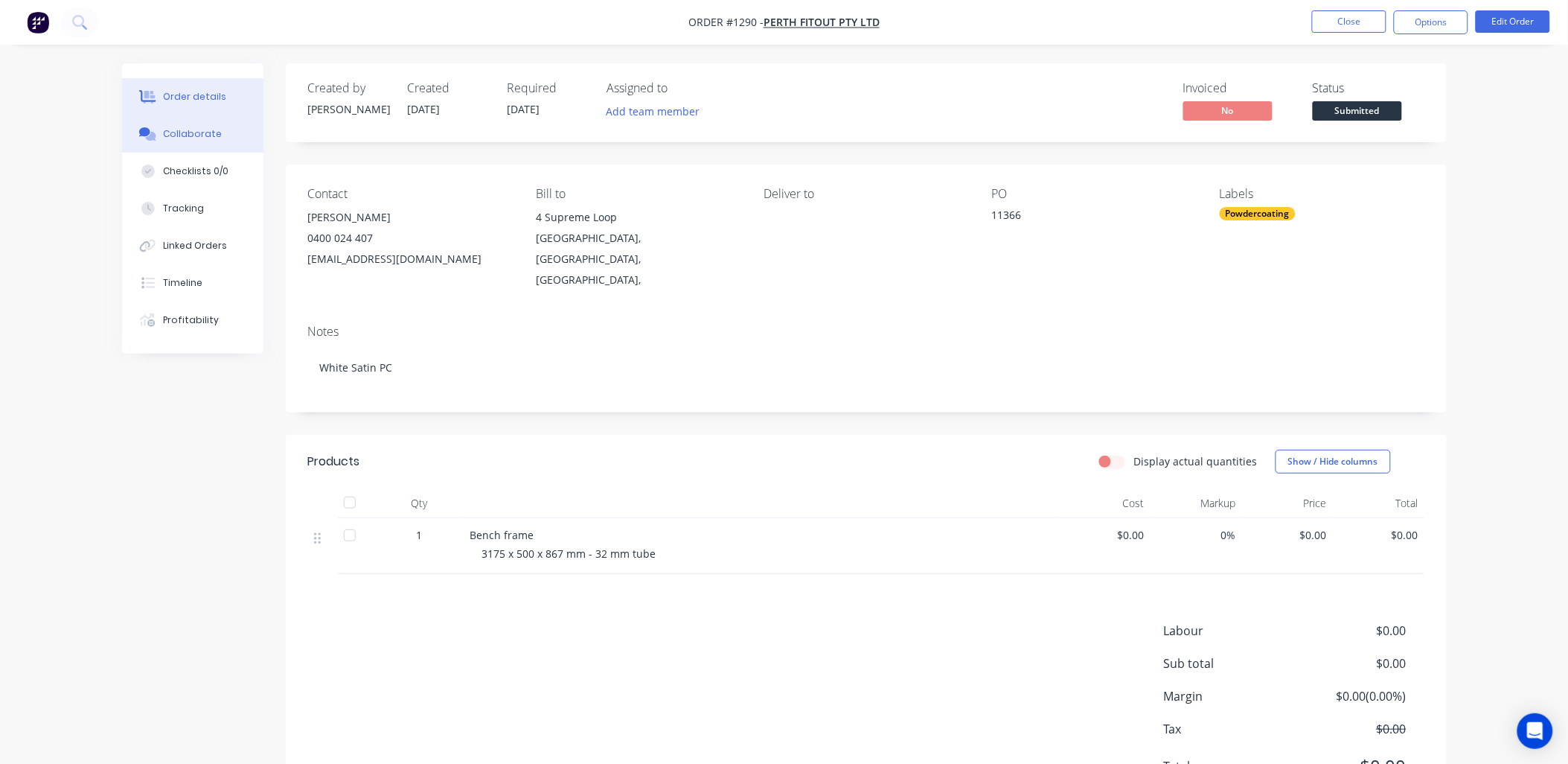
click at [188, 134] on div "Collaborate" at bounding box center [192, 133] width 59 height 13
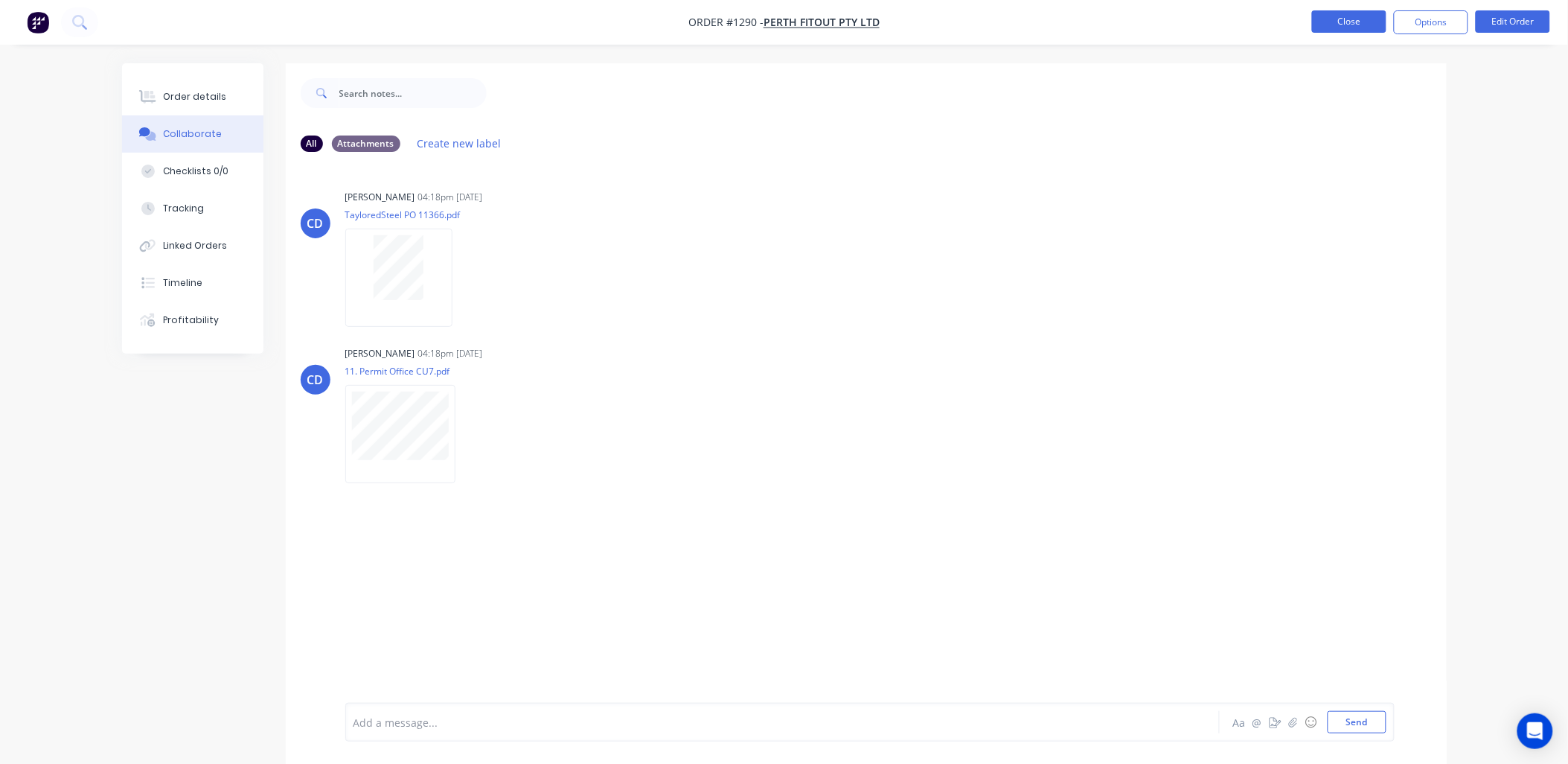
click at [1341, 20] on button "Close" at bounding box center [1348, 21] width 74 height 22
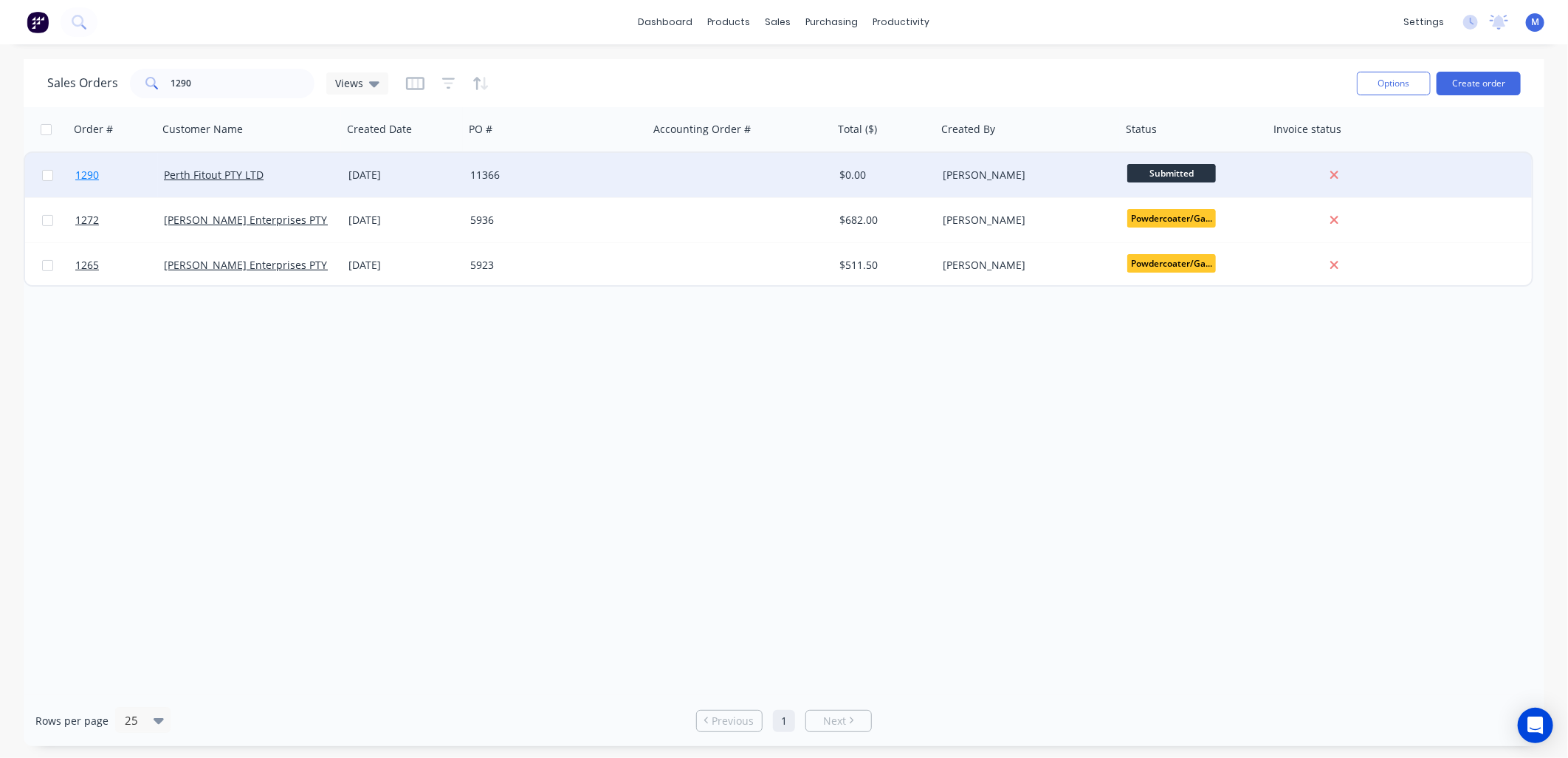
click at [91, 172] on span "1290" at bounding box center [87, 174] width 23 height 15
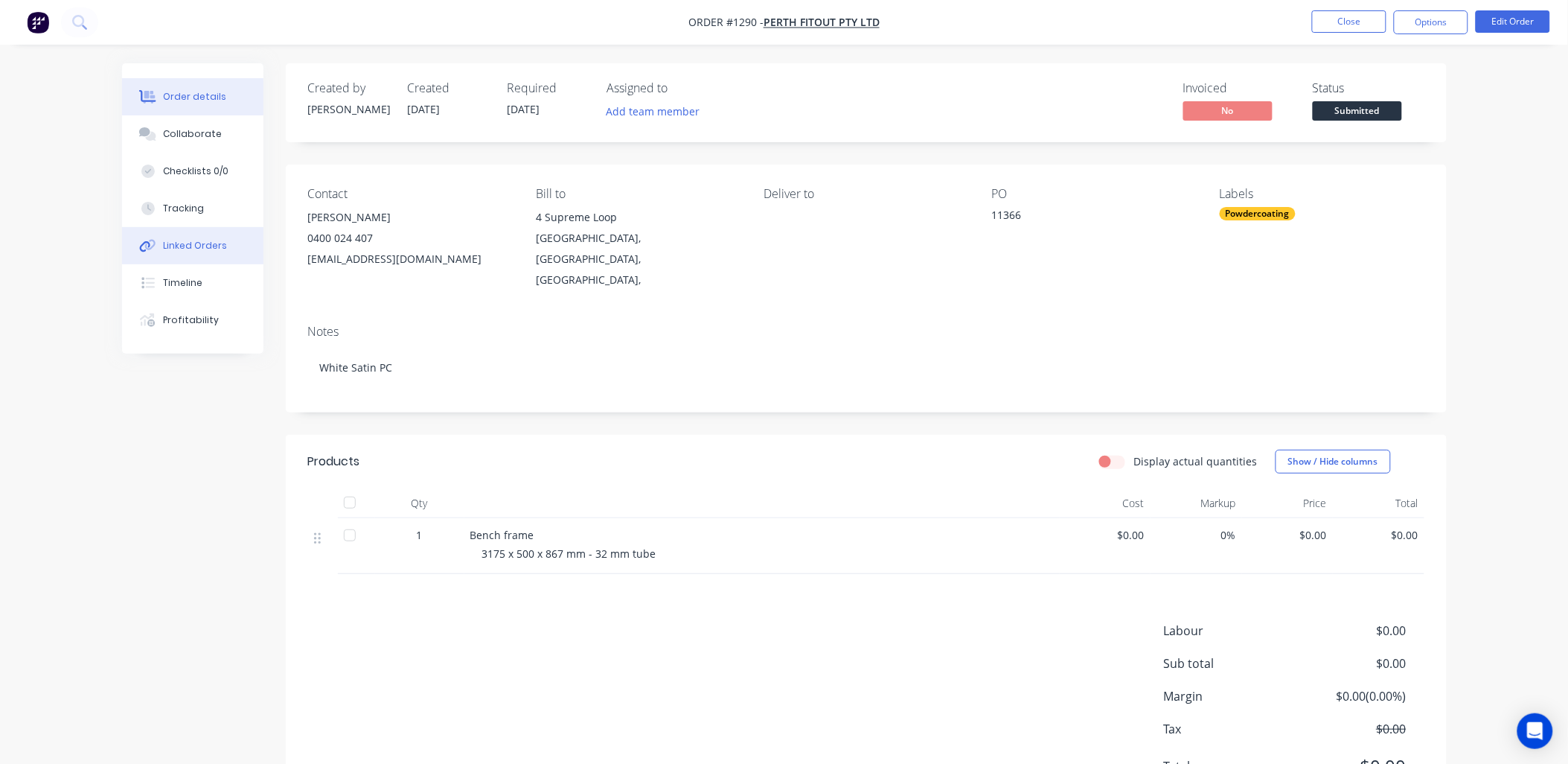
click at [202, 233] on button "Linked Orders" at bounding box center [193, 245] width 141 height 37
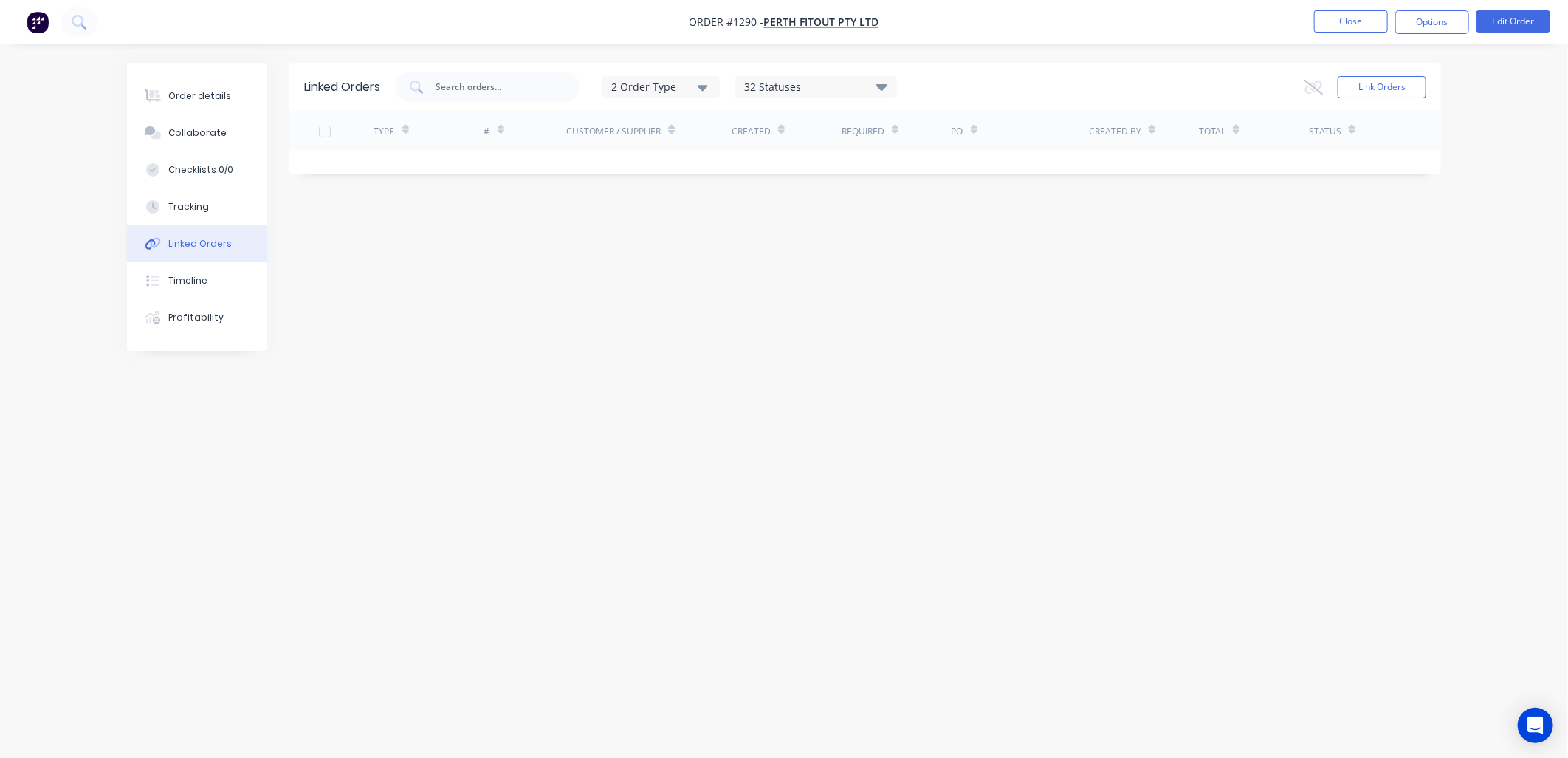
click at [201, 241] on div "Linked Orders" at bounding box center [200, 244] width 64 height 13
click at [180, 242] on div "Linked Orders" at bounding box center [200, 244] width 64 height 13
click at [205, 104] on button "Order details" at bounding box center [197, 96] width 140 height 37
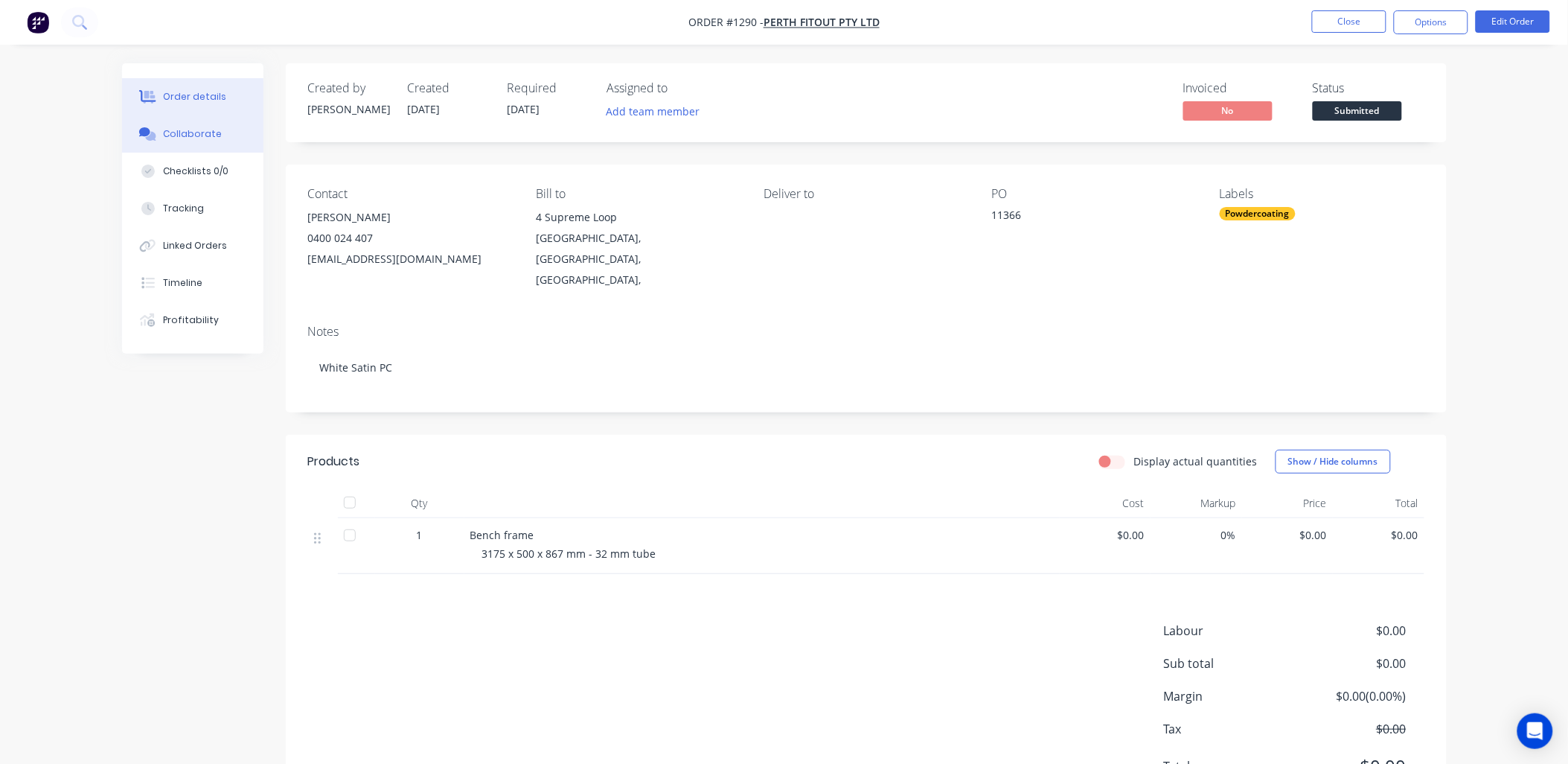
click at [212, 128] on div "Collaborate" at bounding box center [192, 133] width 59 height 13
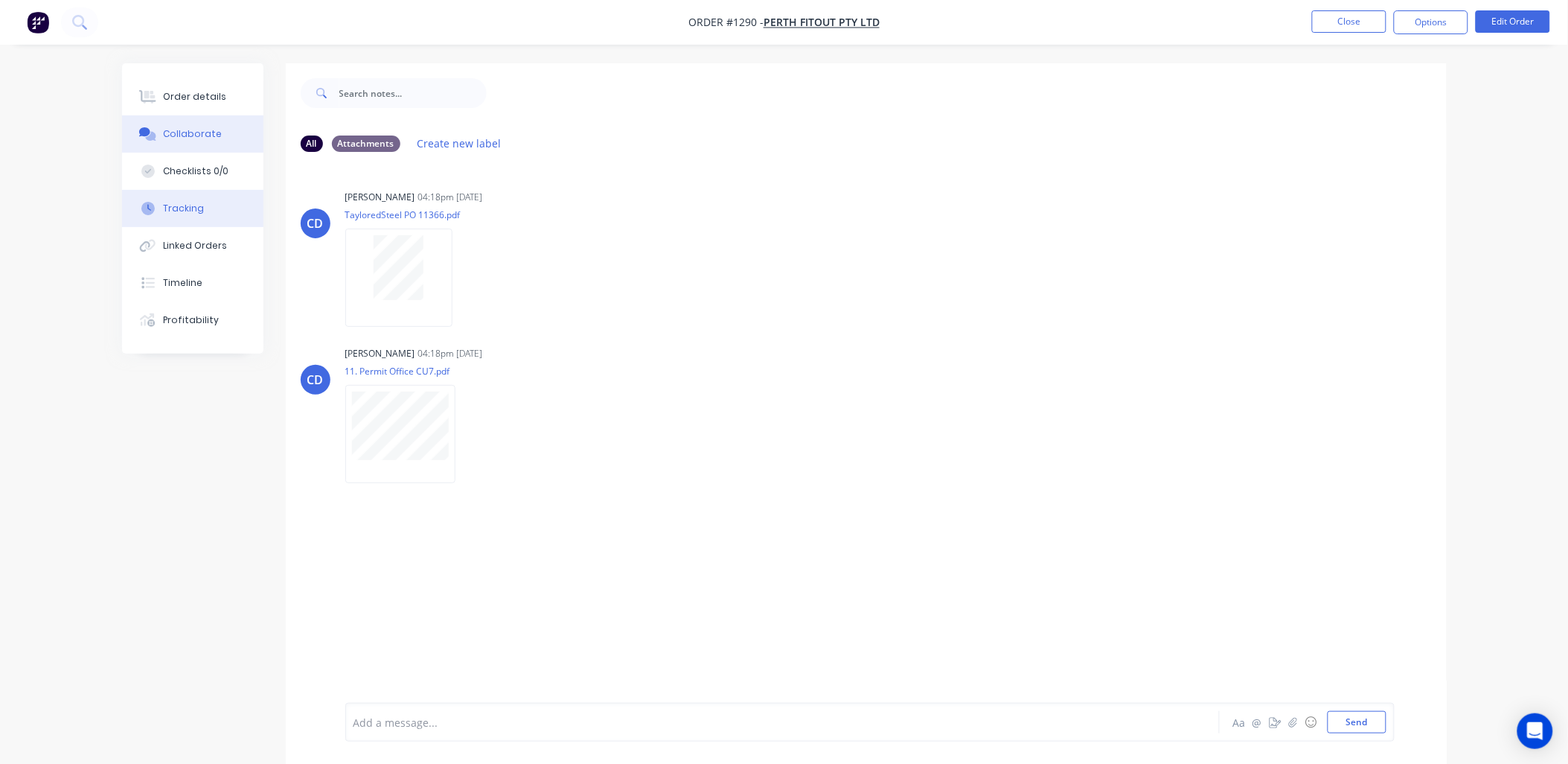
click at [187, 213] on div "Tracking" at bounding box center [183, 208] width 41 height 13
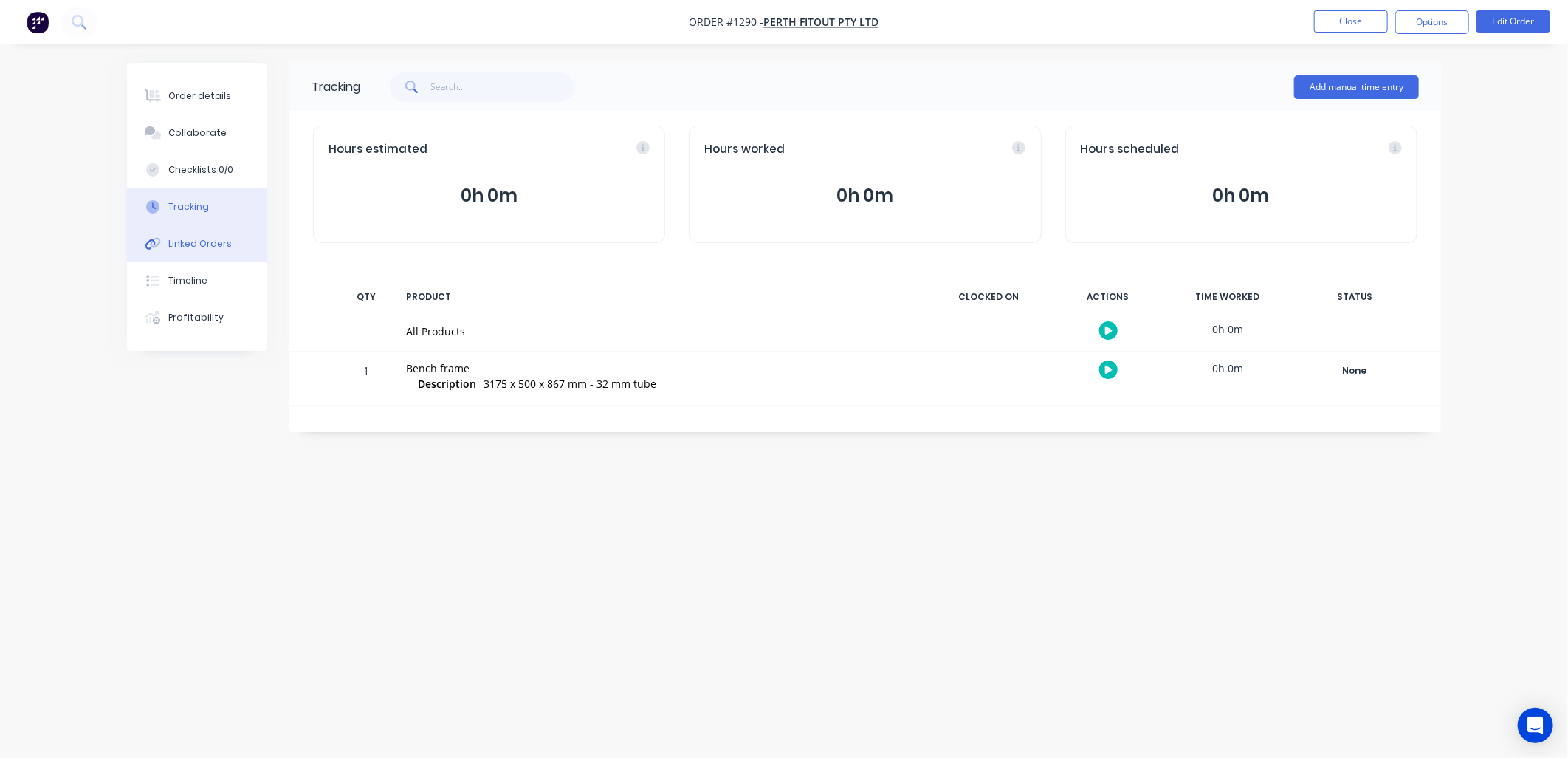
click at [201, 226] on button "Linked Orders" at bounding box center [197, 243] width 140 height 37
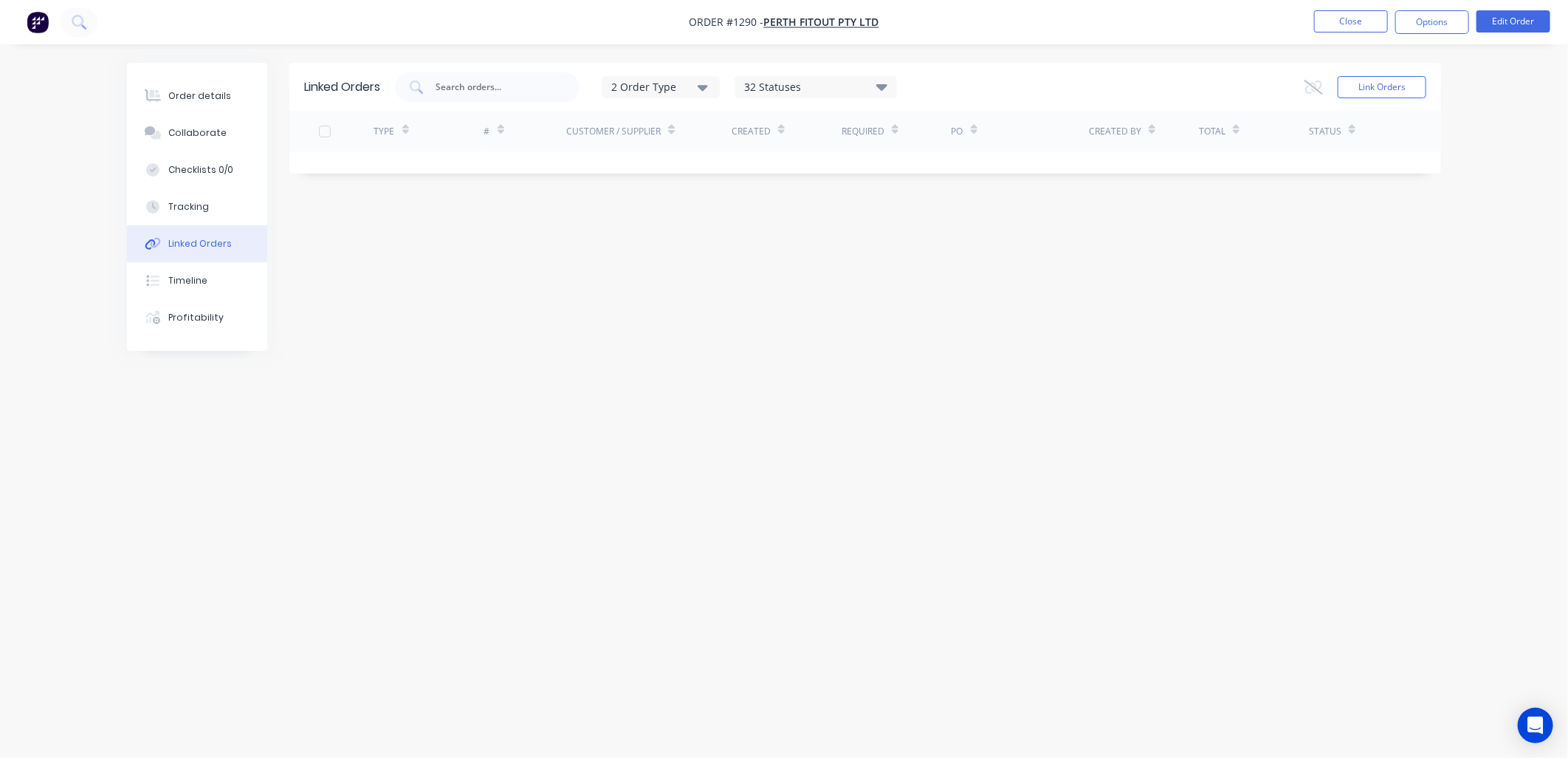
click at [183, 244] on div "Linked Orders" at bounding box center [200, 244] width 64 height 13
click at [224, 105] on button "Order details" at bounding box center [197, 96] width 140 height 37
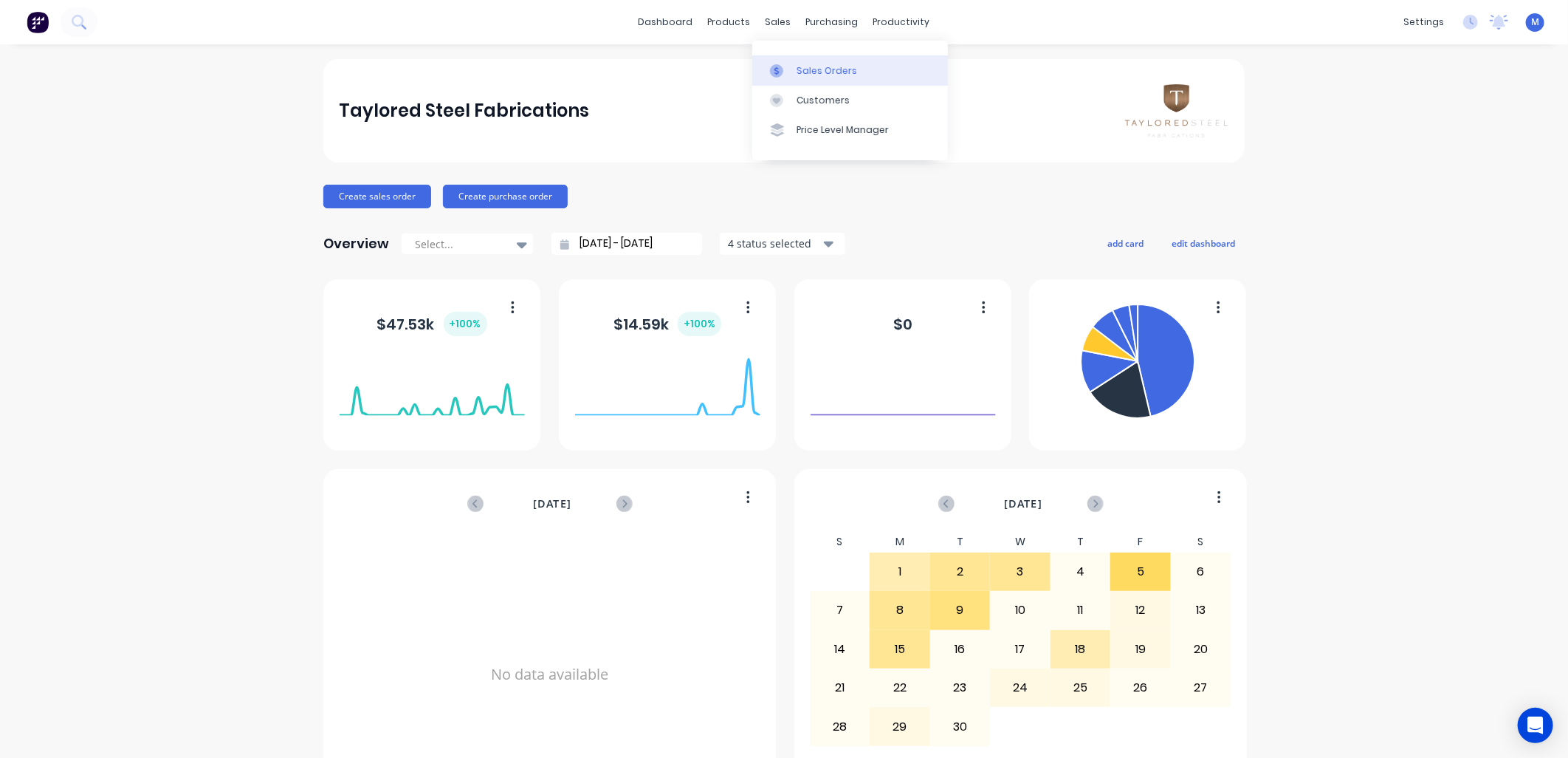
click at [795, 79] on link "Sales Orders" at bounding box center [849, 70] width 195 height 30
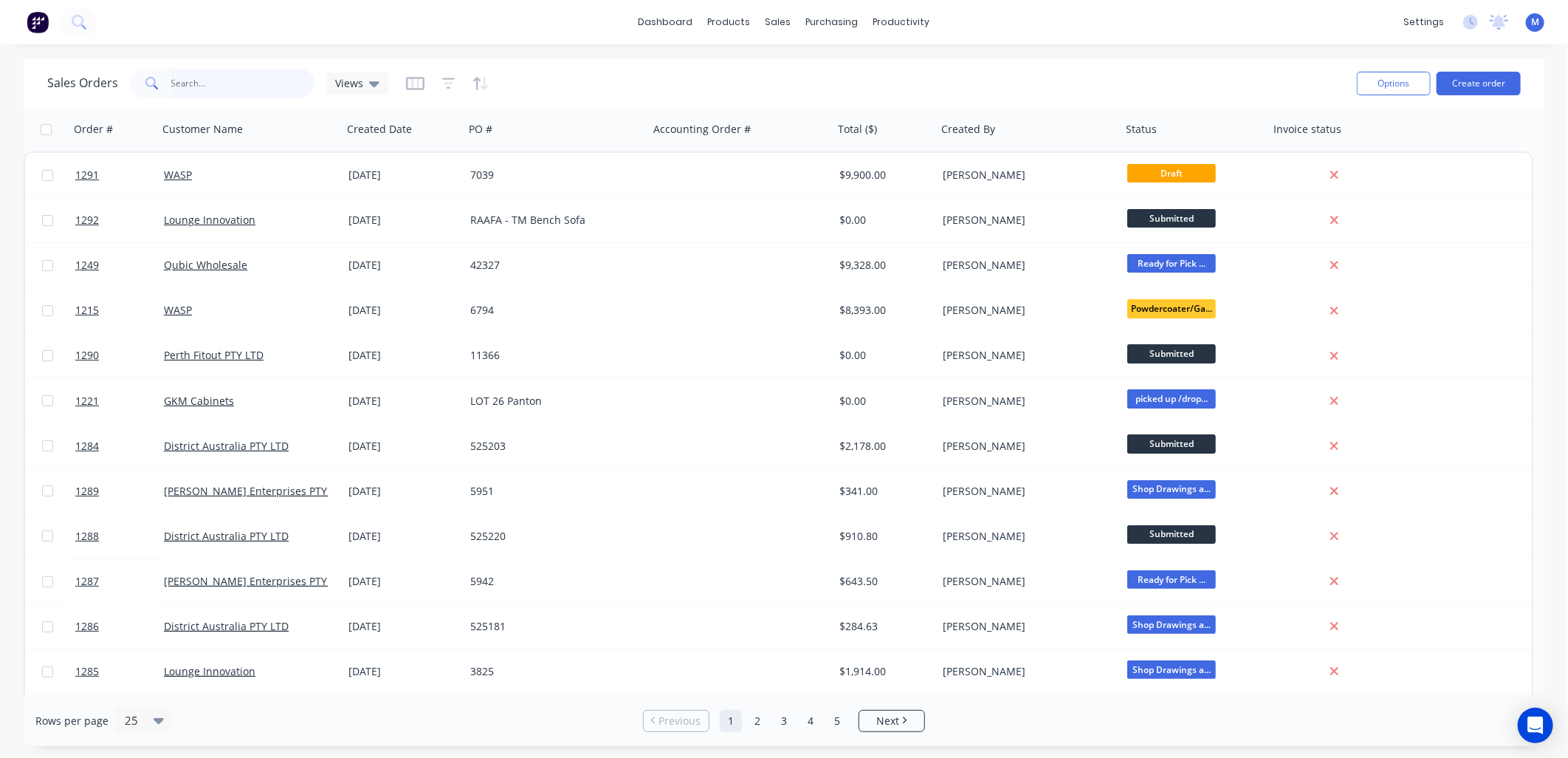
click at [207, 85] on input "text" at bounding box center [243, 83] width 144 height 30
type input "1273"
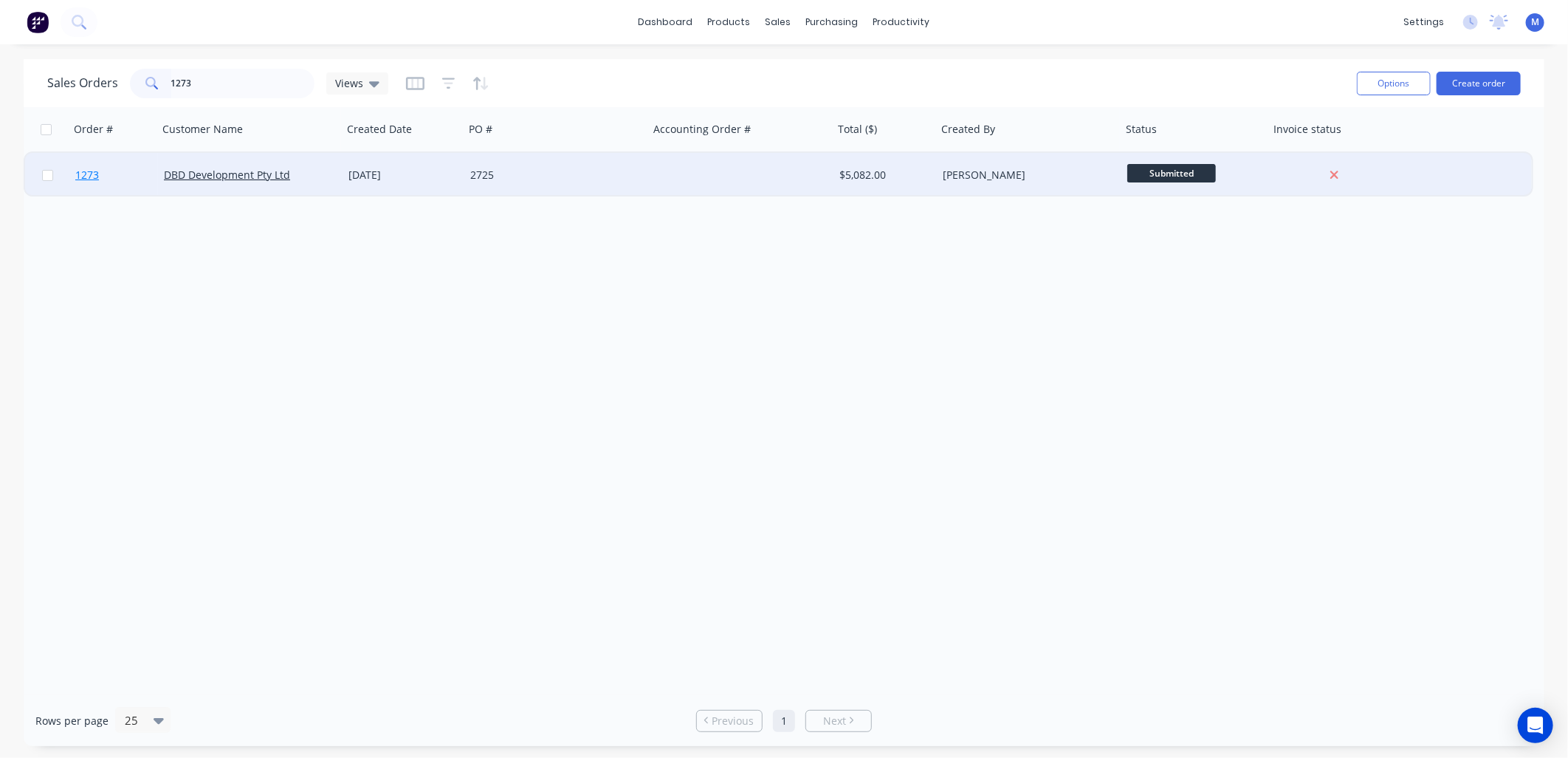
click at [93, 177] on span "1273" at bounding box center [87, 174] width 23 height 15
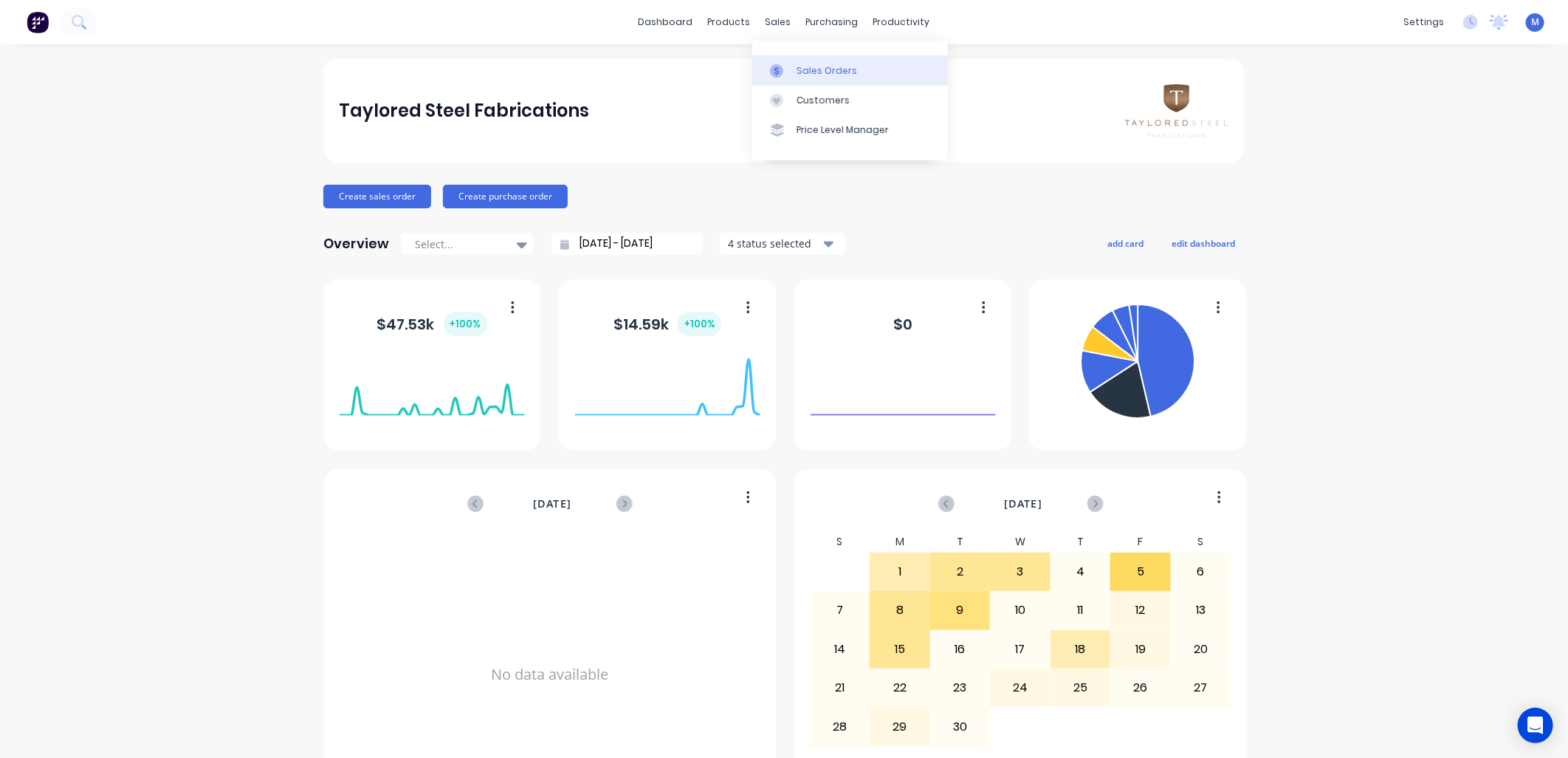
click at [780, 75] on icon at bounding box center [776, 71] width 13 height 13
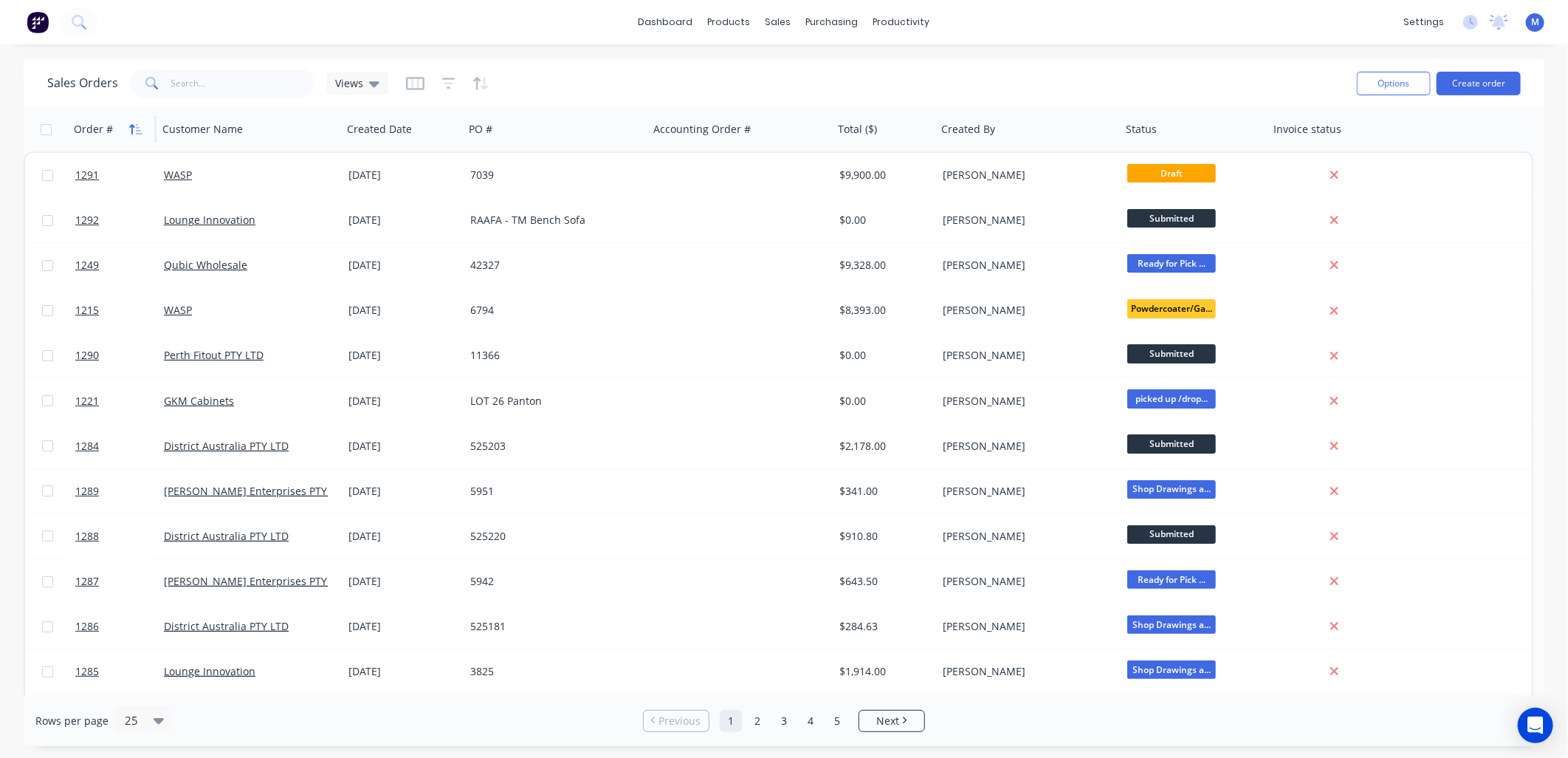
click at [126, 120] on button "button" at bounding box center [135, 129] width 22 height 22
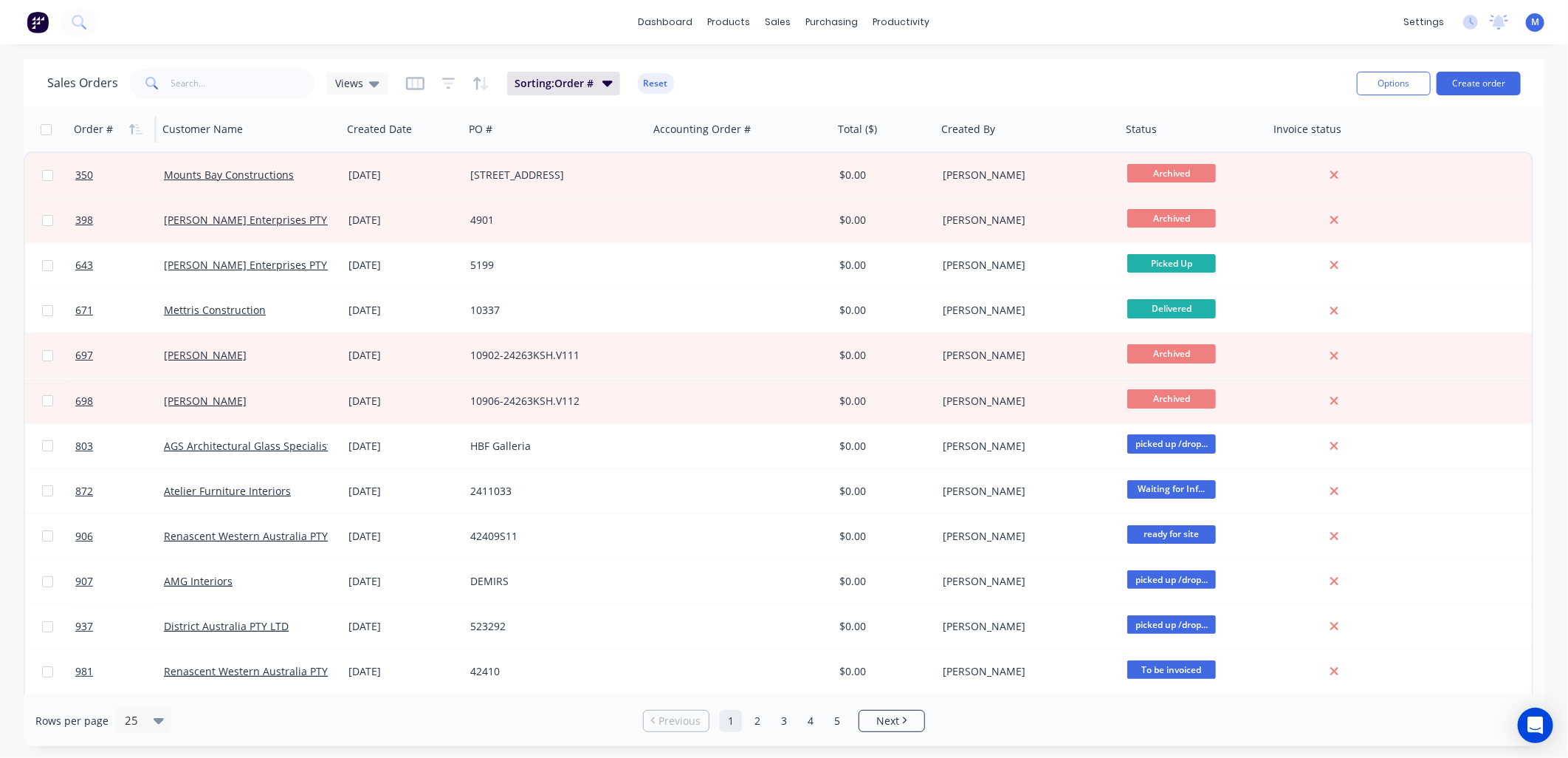
click at [126, 120] on button "button" at bounding box center [135, 129] width 22 height 22
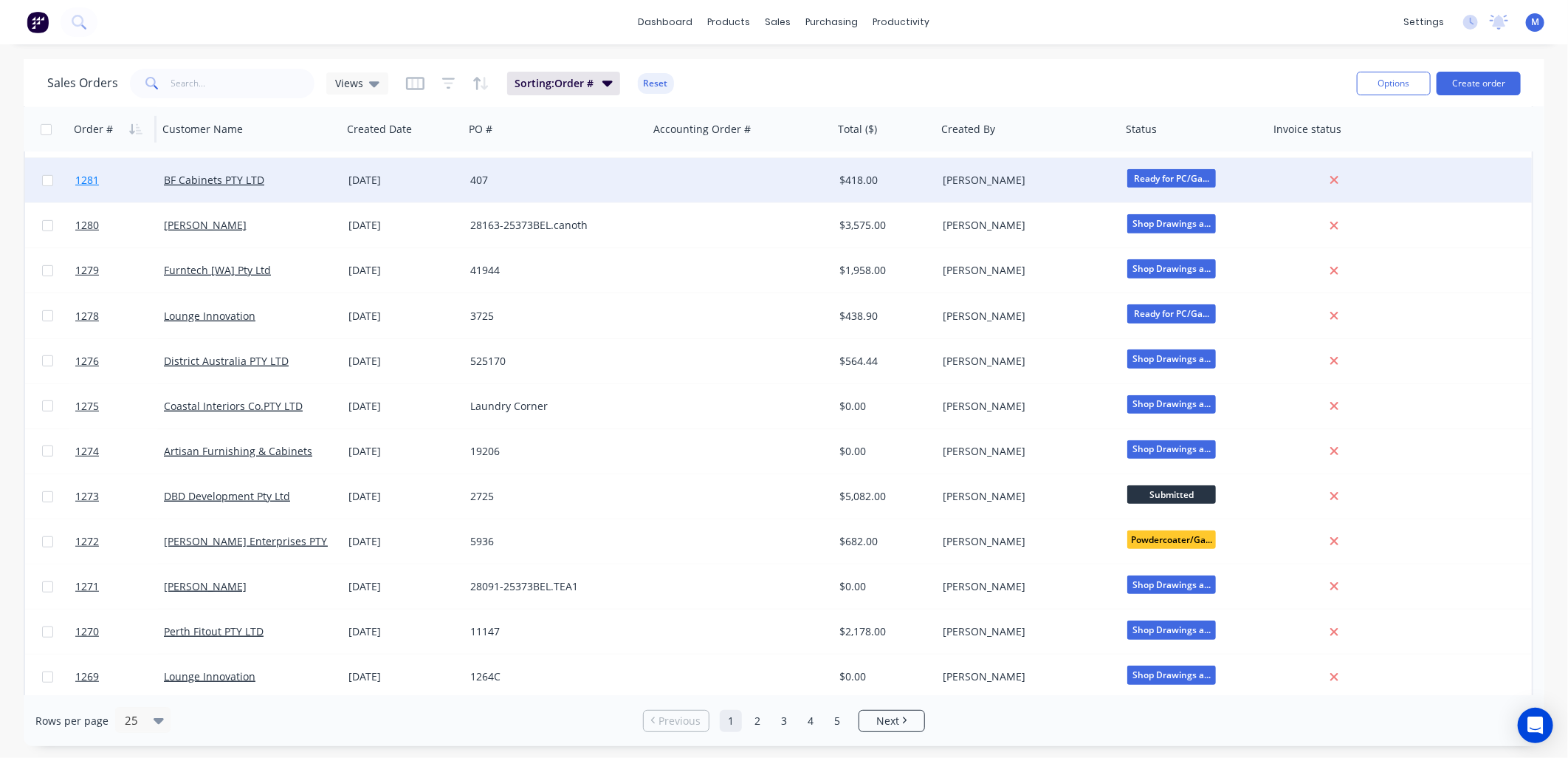
scroll to position [574, 0]
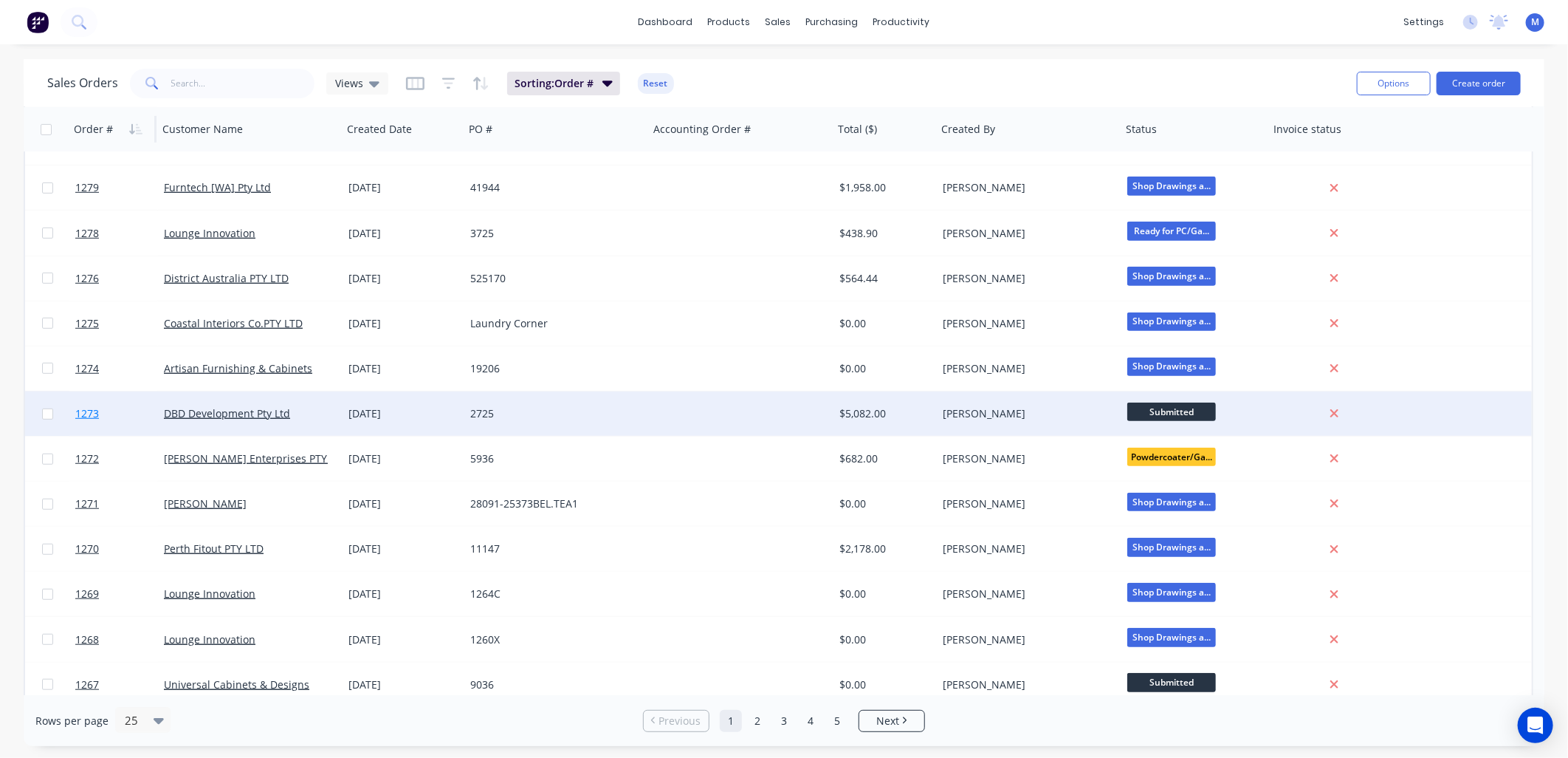
click at [83, 406] on span "1273" at bounding box center [87, 413] width 23 height 15
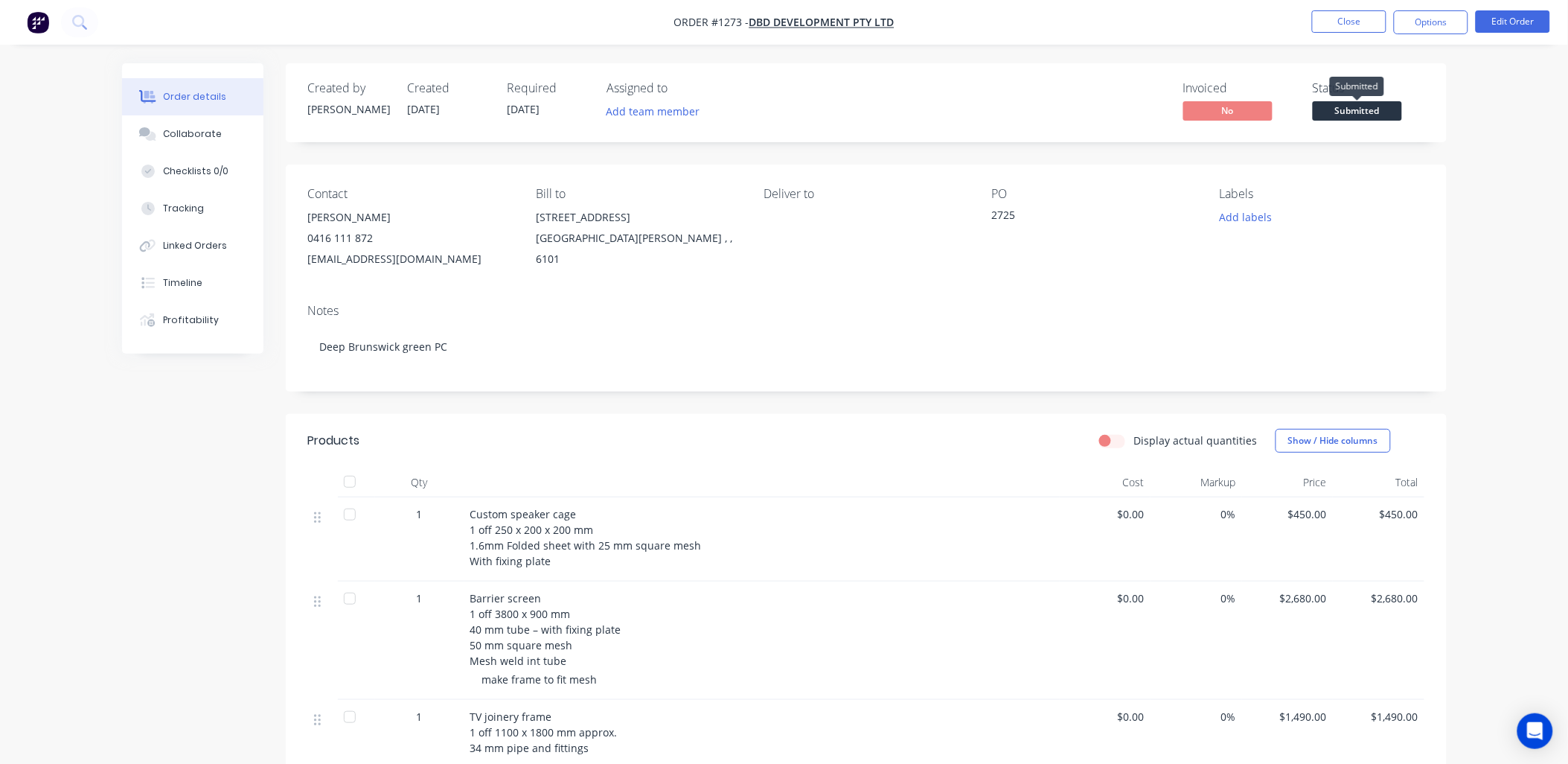
click at [1367, 110] on span "Submitted" at bounding box center [1357, 111] width 89 height 19
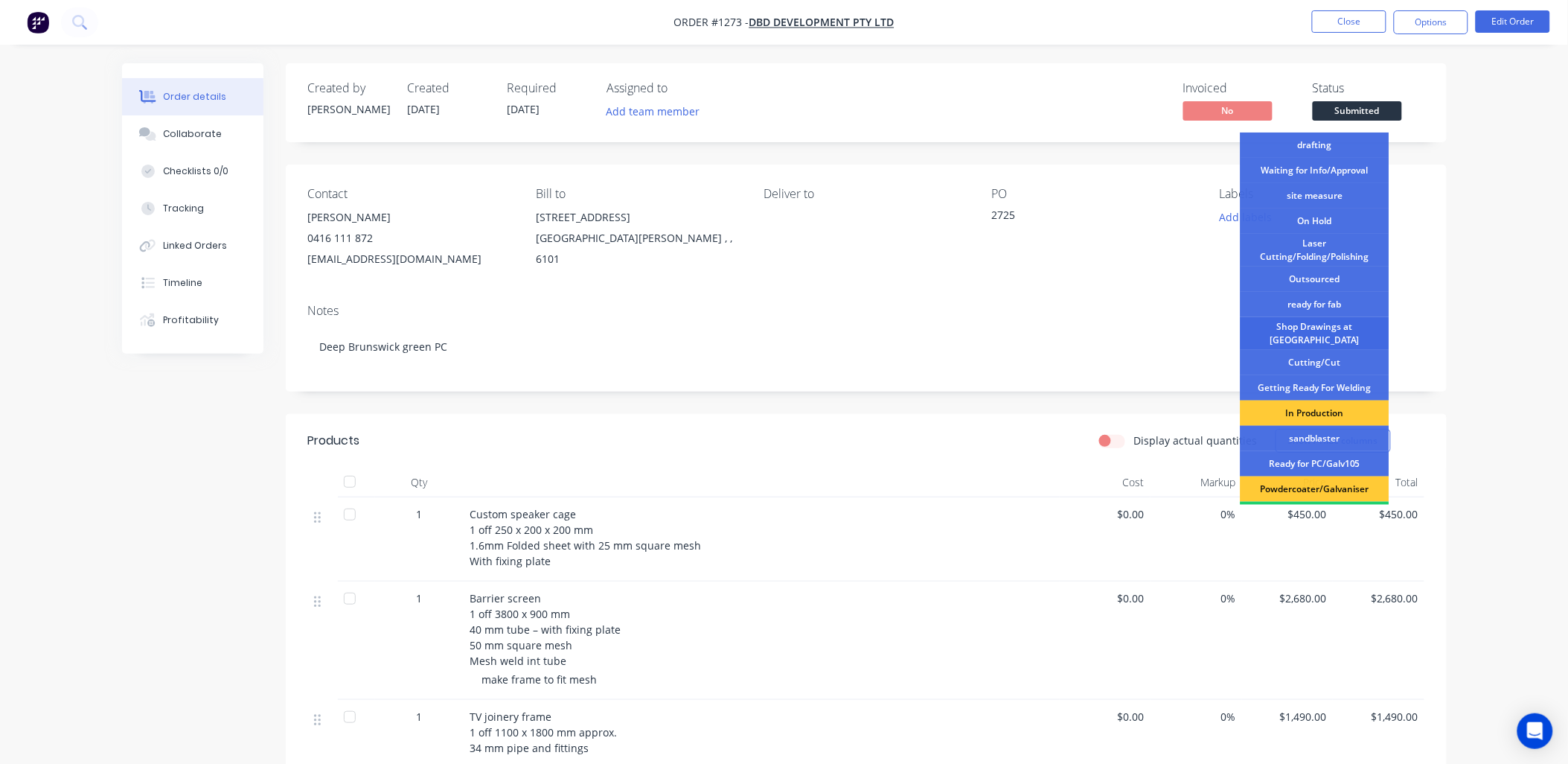
click at [1336, 332] on div "Shop Drawings at [GEOGRAPHIC_DATA]" at bounding box center [1315, 333] width 149 height 33
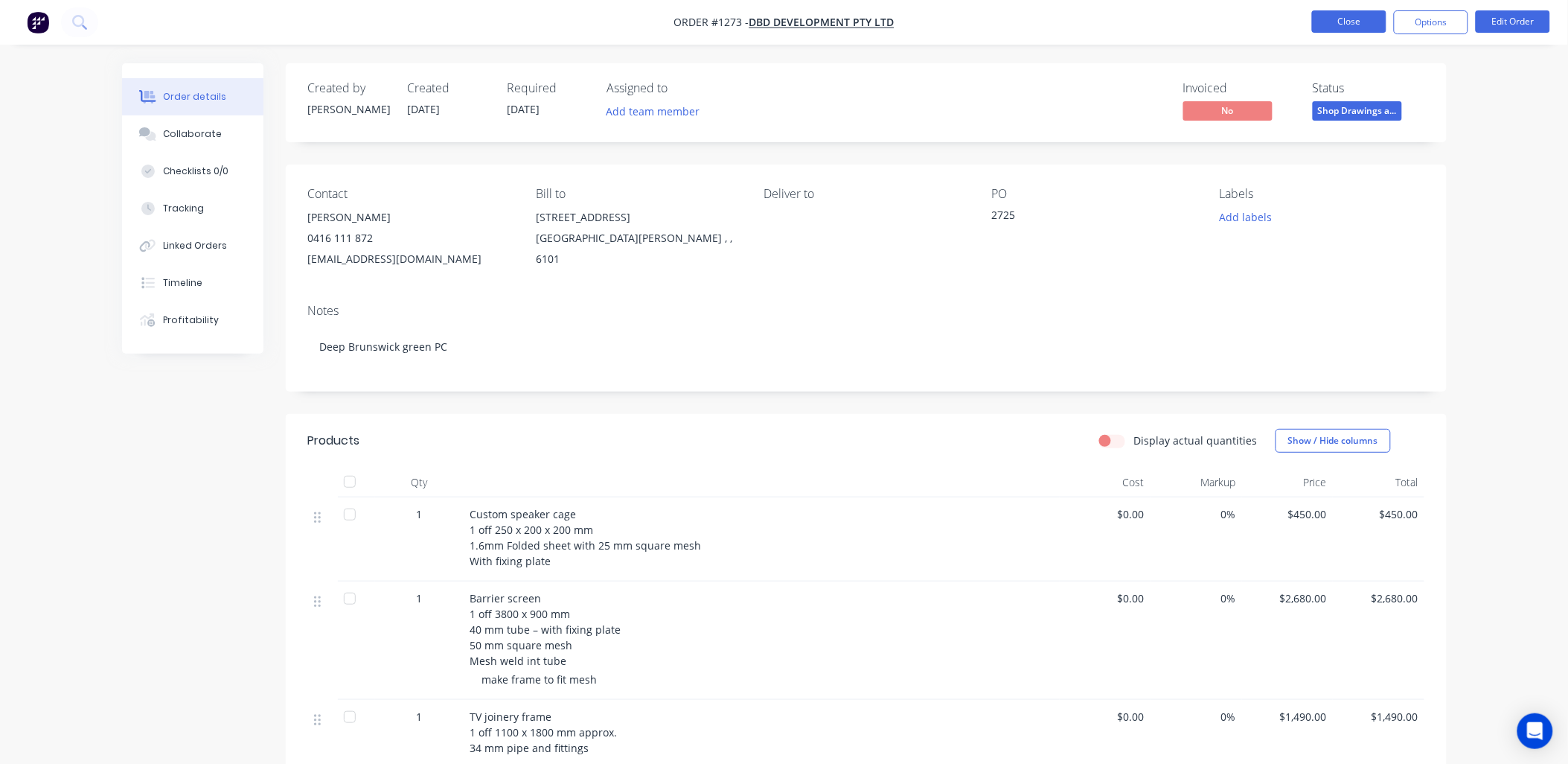
click at [1345, 17] on button "Close" at bounding box center [1348, 21] width 74 height 22
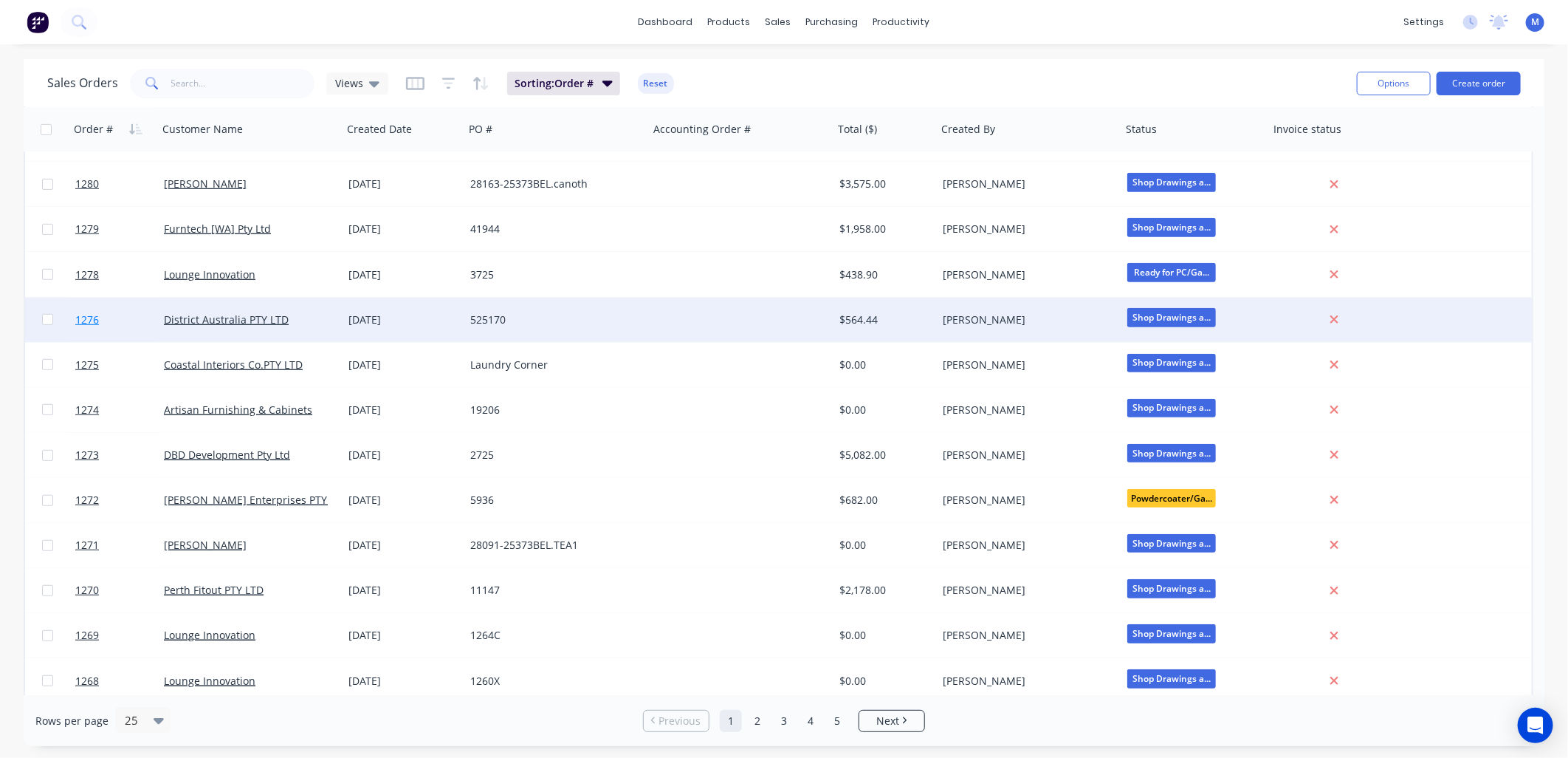
scroll to position [584, 0]
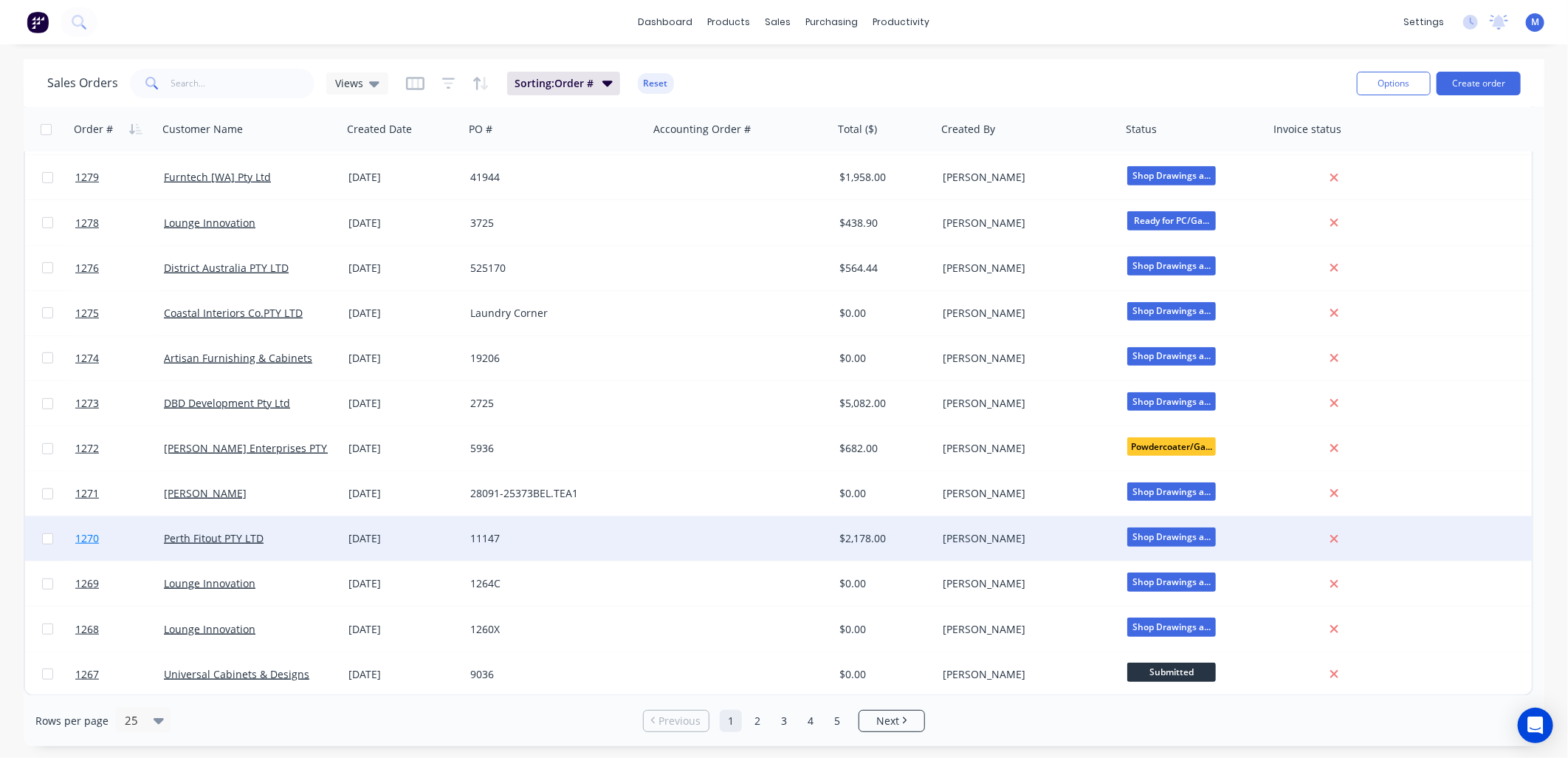
click at [93, 534] on span "1270" at bounding box center [87, 538] width 23 height 15
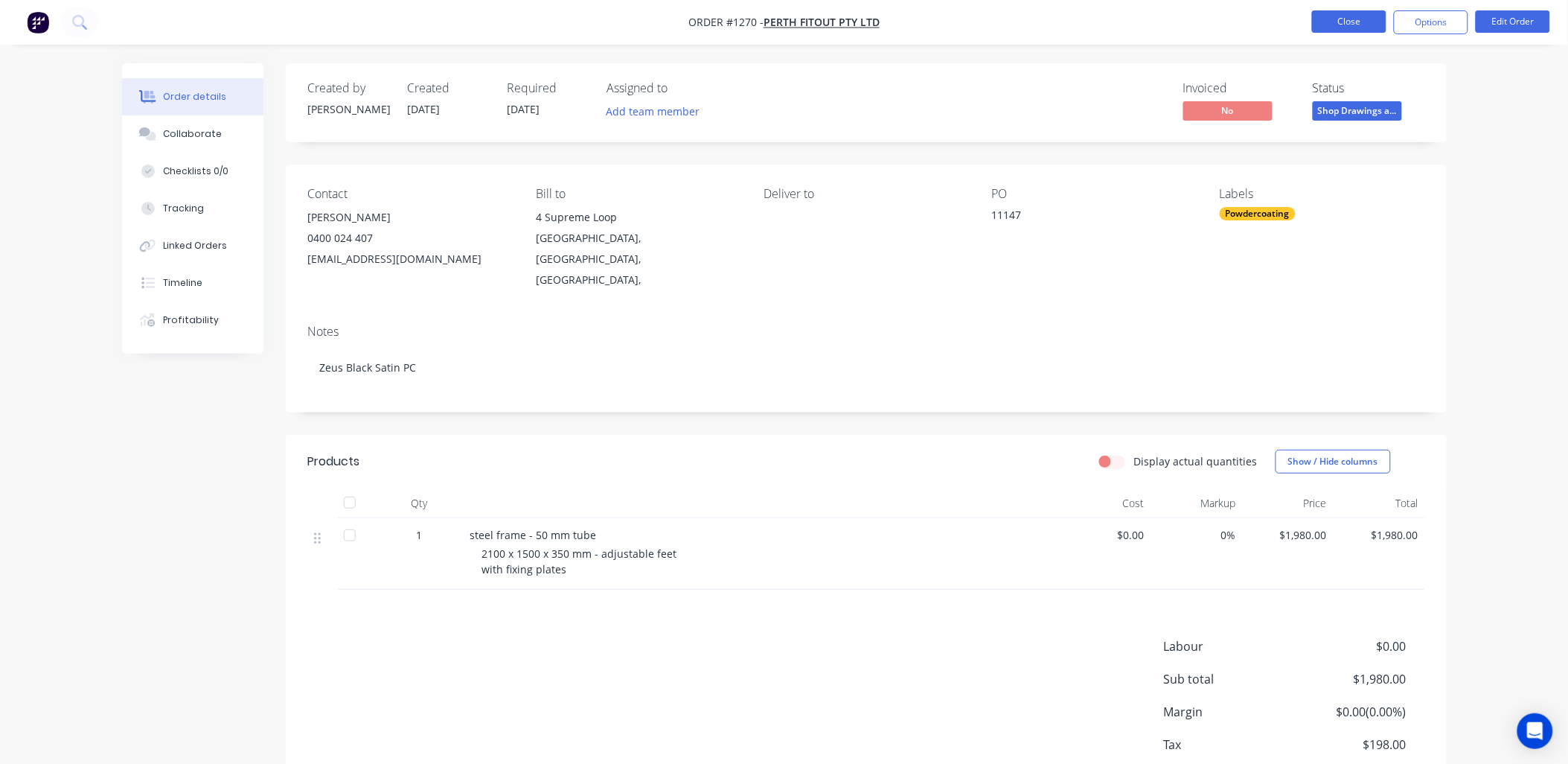
click at [1364, 25] on button "Close" at bounding box center [1348, 21] width 74 height 22
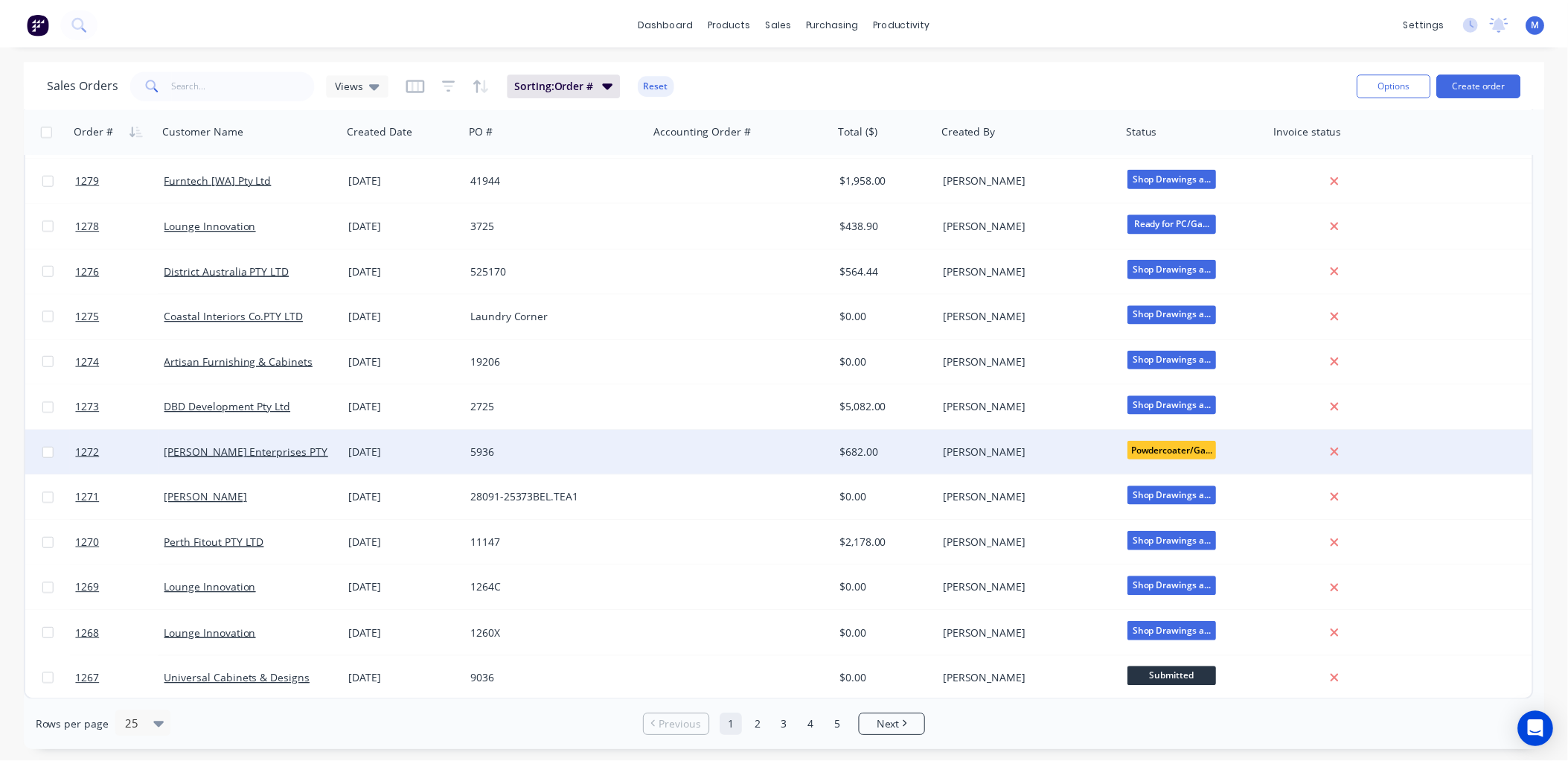
scroll to position [589, 0]
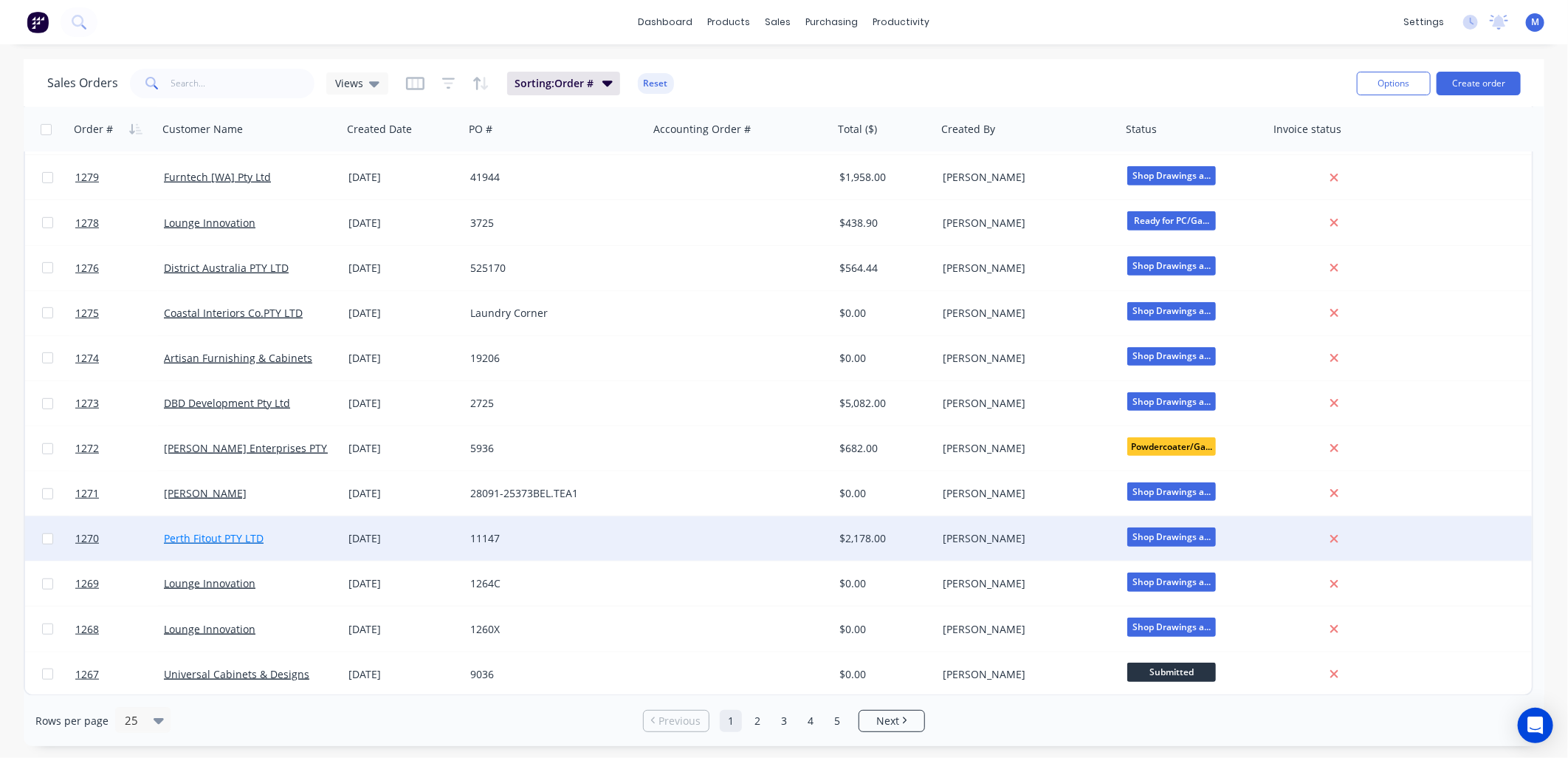
click at [209, 532] on link "Perth Fitout PTY LTD" at bounding box center [214, 538] width 100 height 14
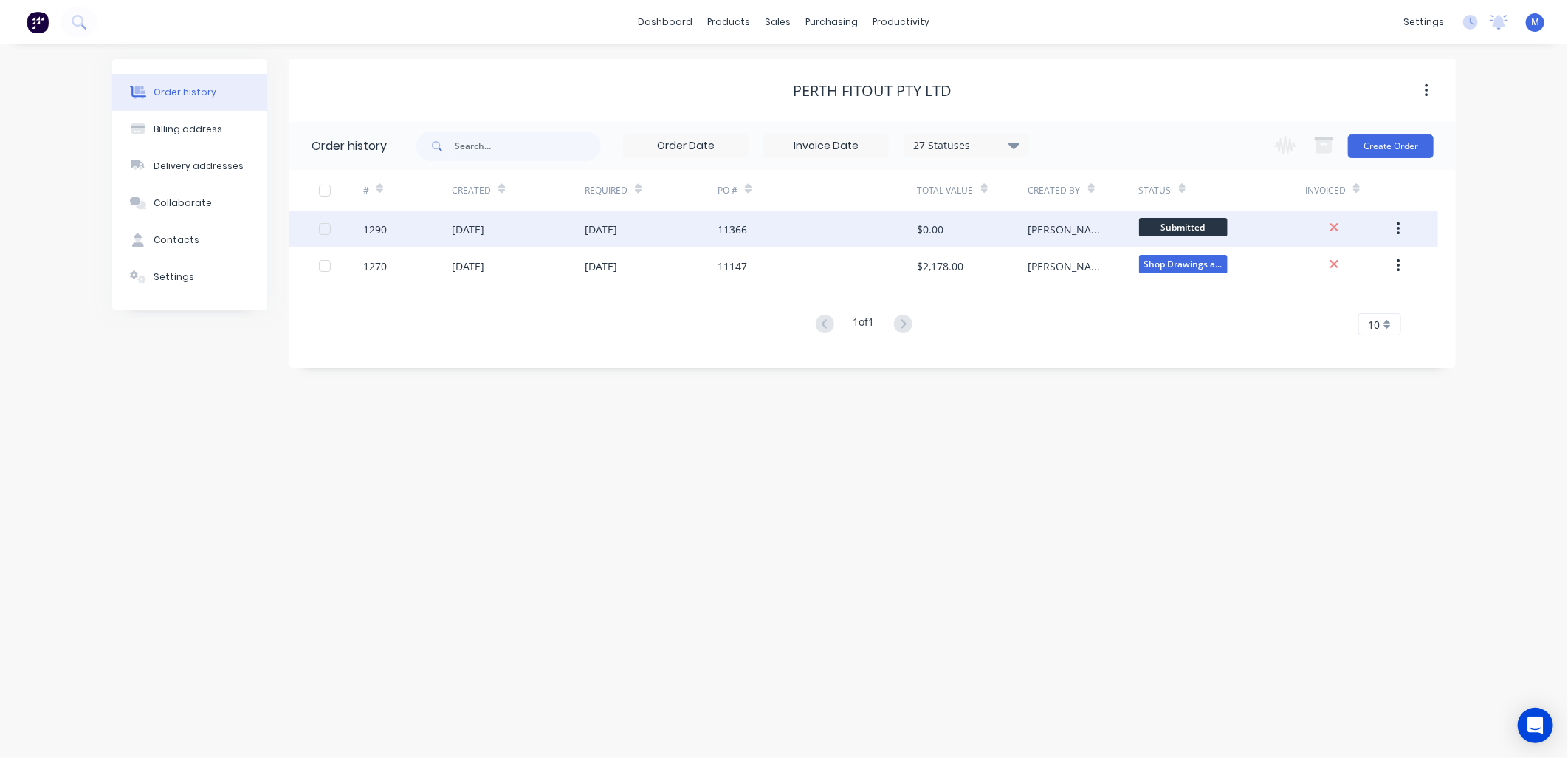
click at [603, 225] on div "[DATE]" at bounding box center [601, 230] width 33 height 16
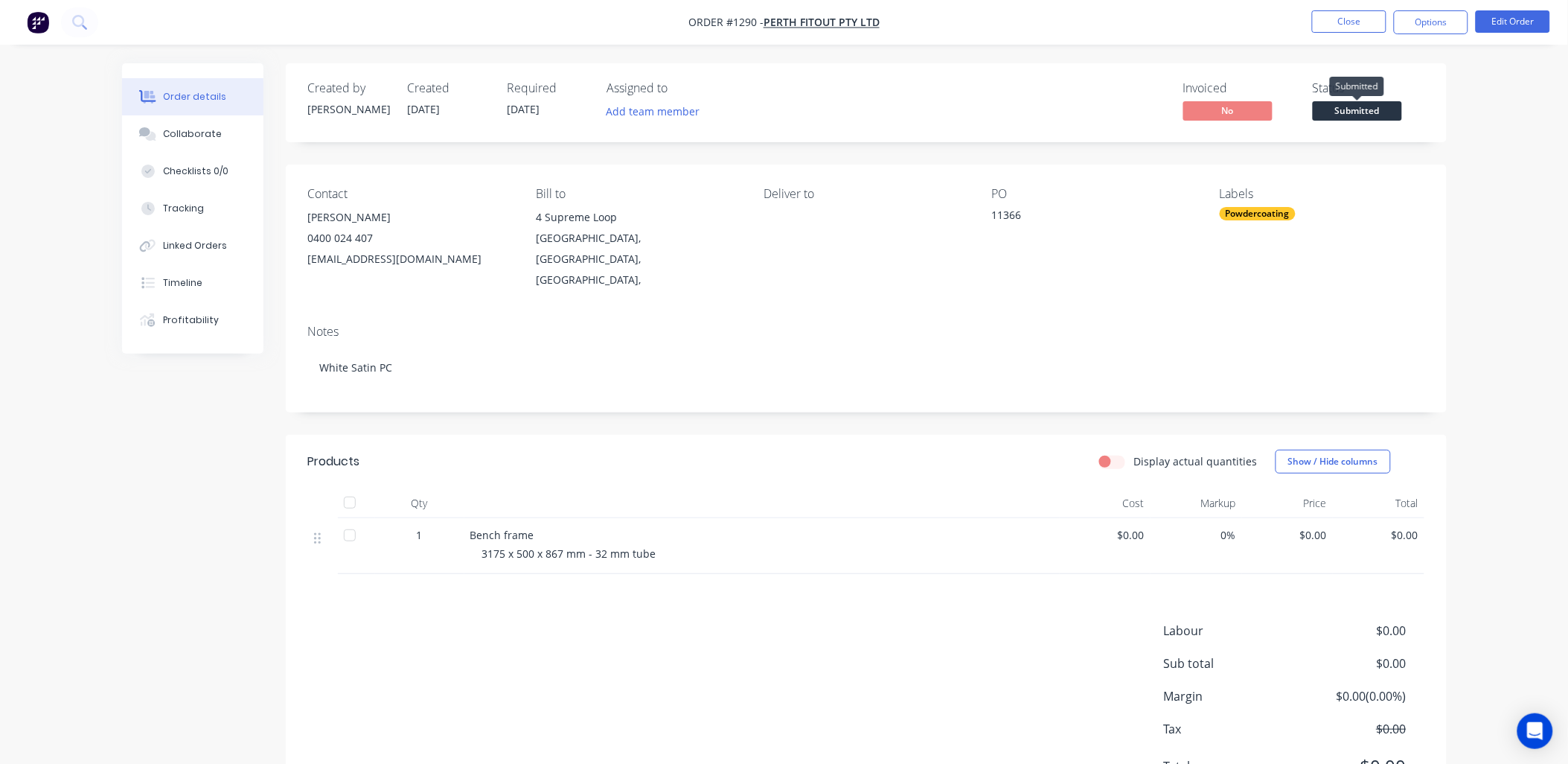
click at [1357, 110] on span "Submitted" at bounding box center [1357, 111] width 89 height 19
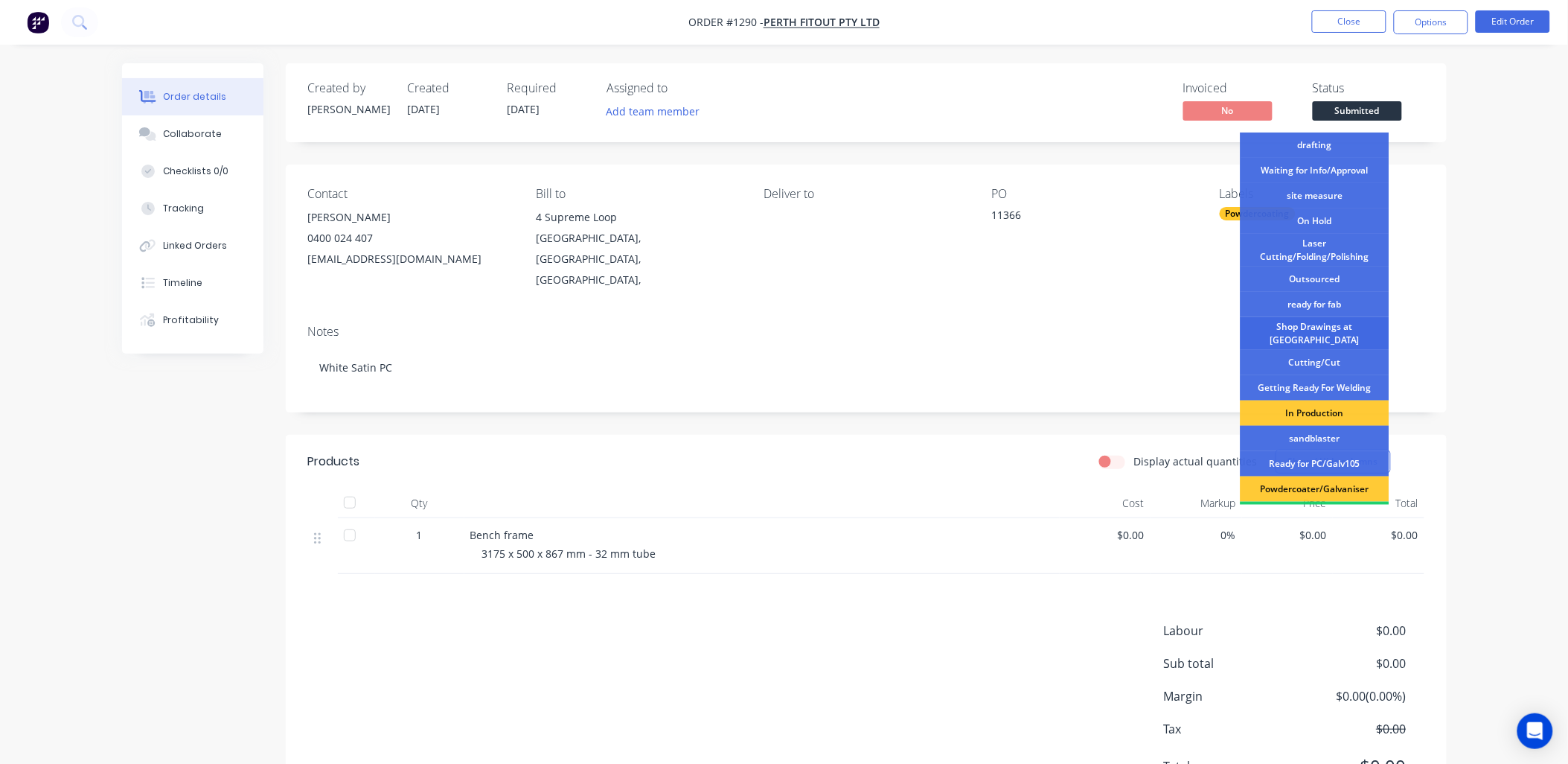
click at [1336, 329] on div "Shop Drawings at [GEOGRAPHIC_DATA]" at bounding box center [1315, 333] width 149 height 33
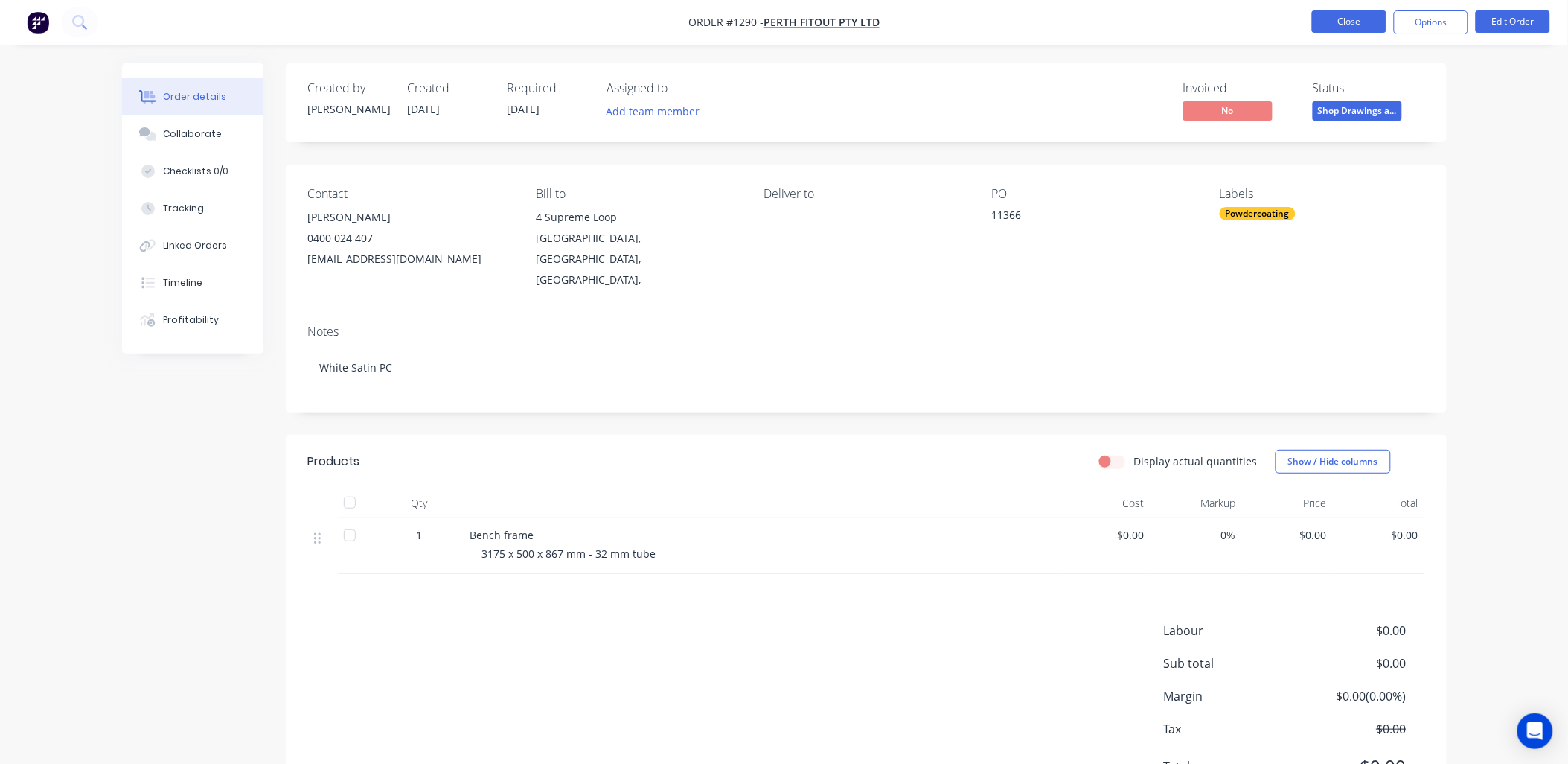
click at [1341, 20] on button "Close" at bounding box center [1348, 21] width 74 height 22
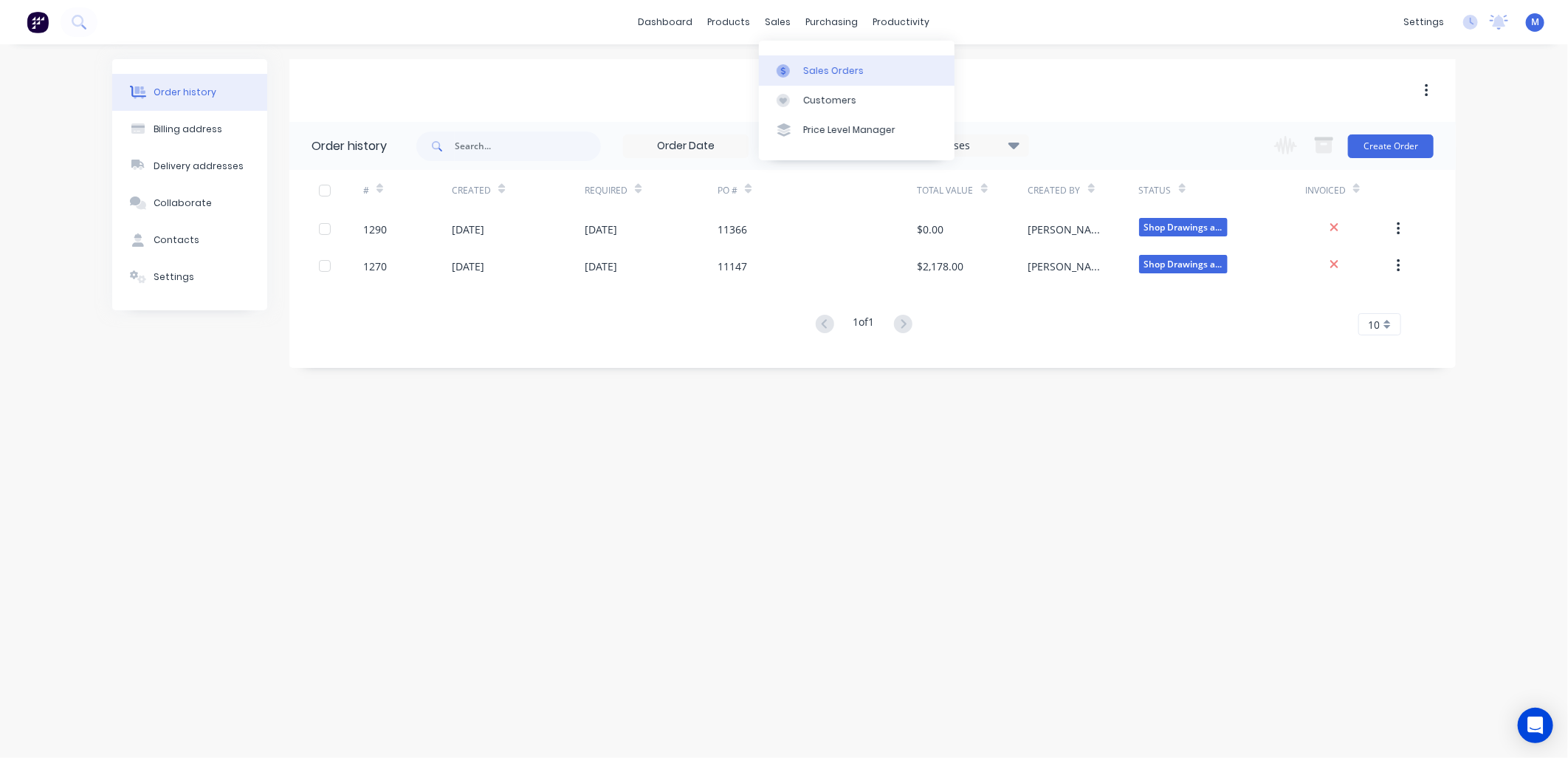
click at [794, 65] on div at bounding box center [787, 71] width 22 height 13
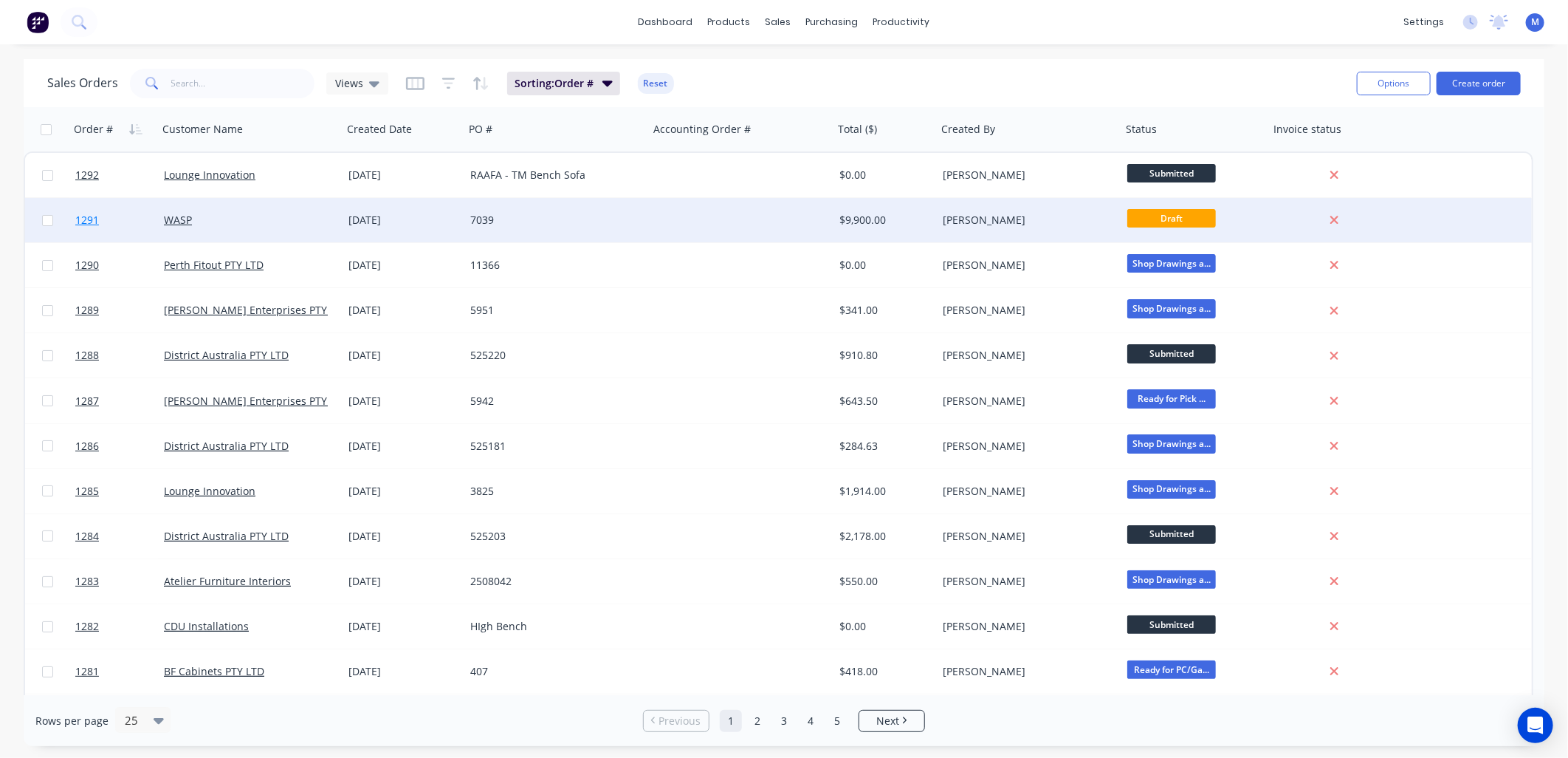
click at [89, 218] on span "1291" at bounding box center [87, 219] width 23 height 15
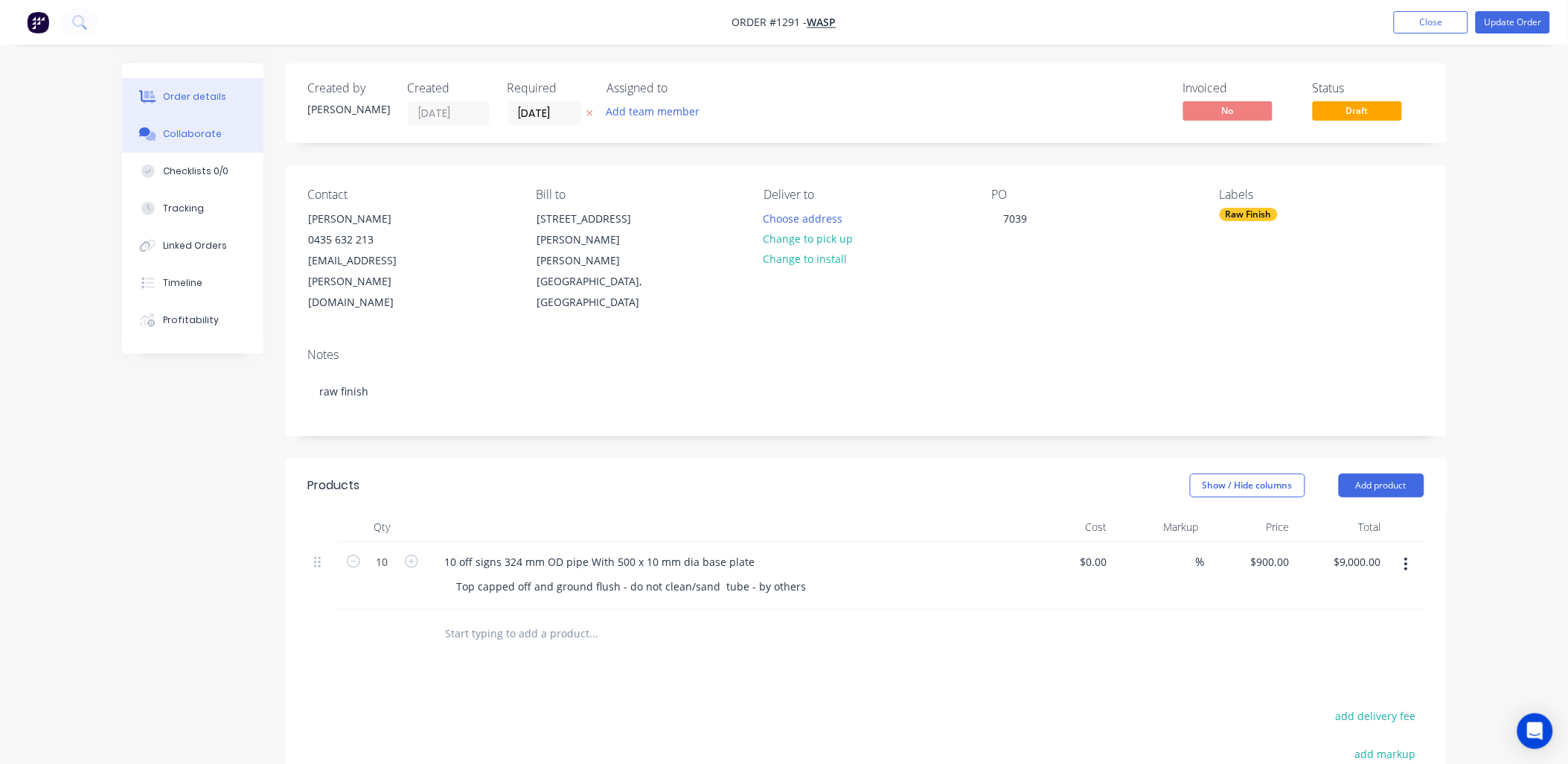
click at [205, 141] on button "Collaborate" at bounding box center [193, 133] width 141 height 37
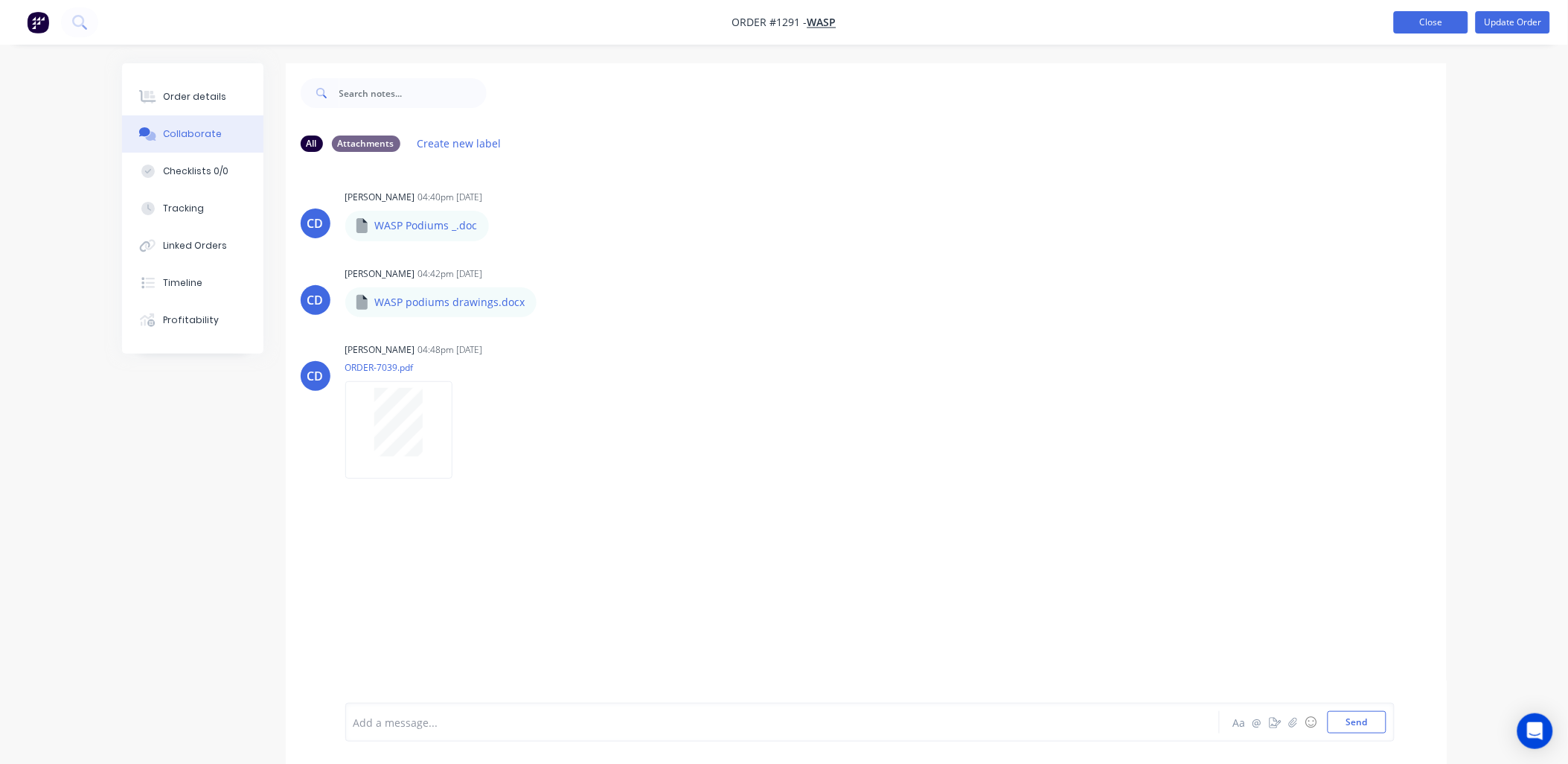
click at [1417, 23] on button "Close" at bounding box center [1431, 22] width 74 height 22
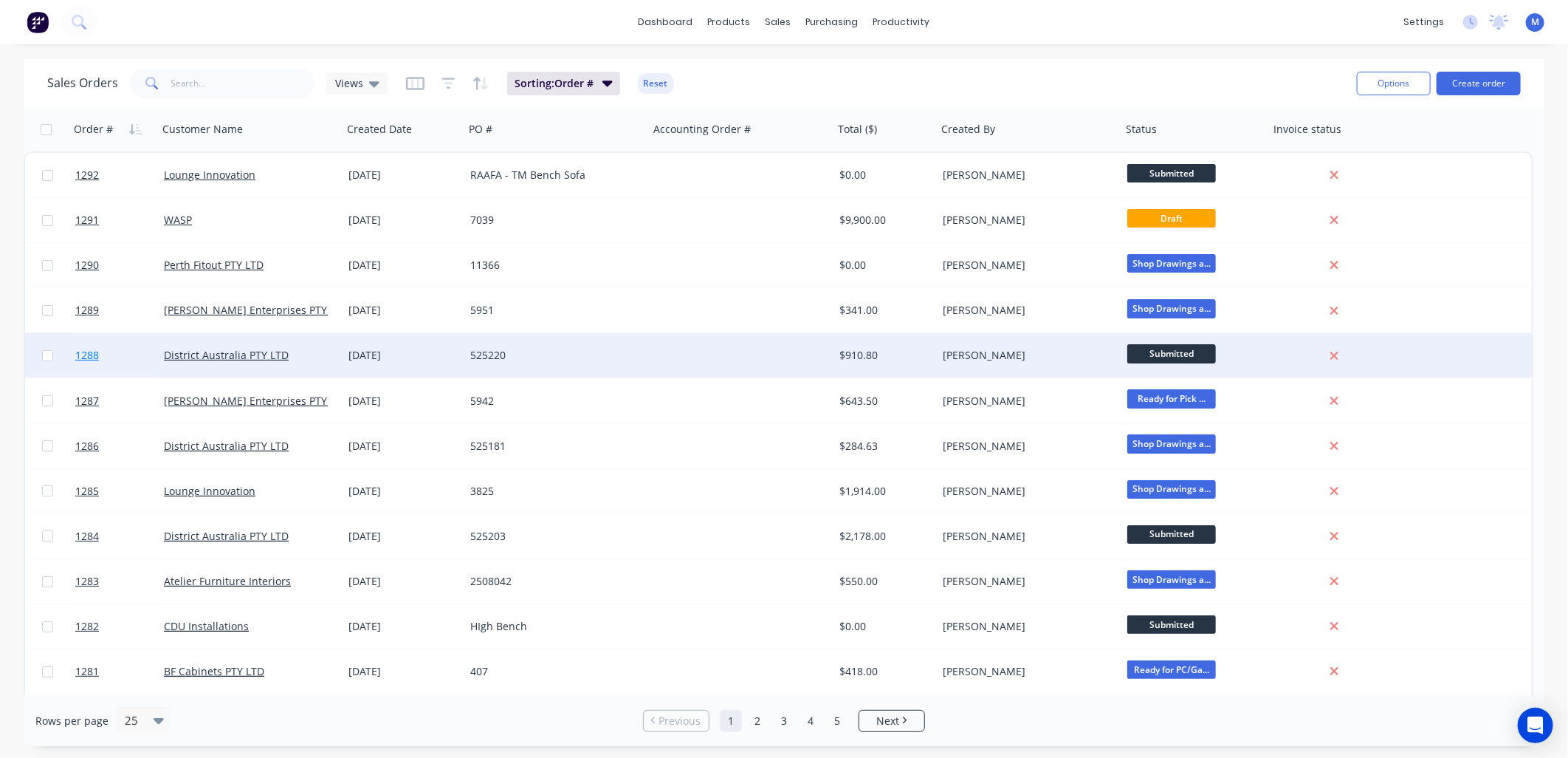
click at [92, 353] on span "1288" at bounding box center [87, 355] width 23 height 15
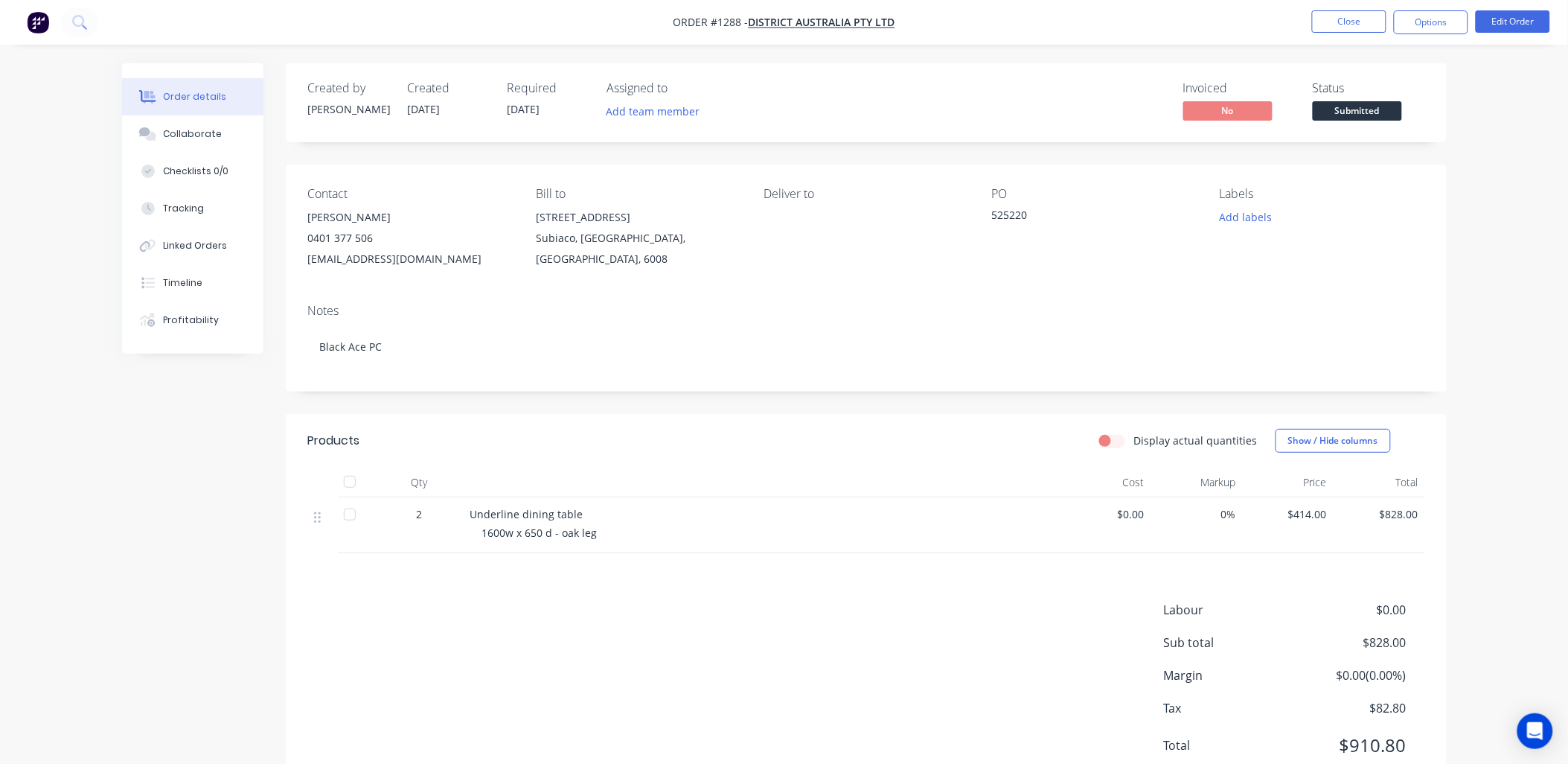
click at [1365, 110] on span "Submitted" at bounding box center [1357, 111] width 89 height 19
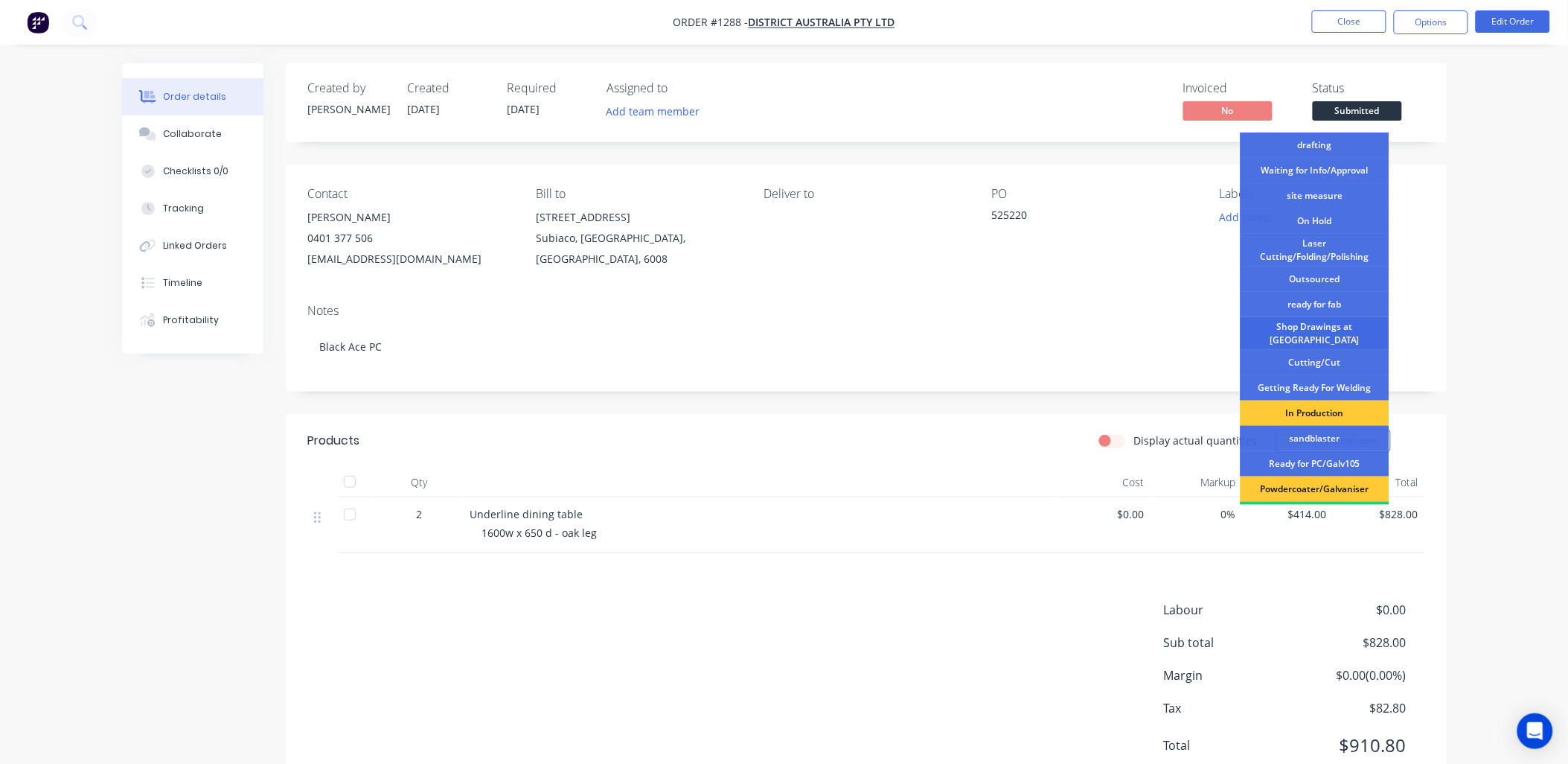
click at [1327, 329] on div "Shop Drawings at [GEOGRAPHIC_DATA]" at bounding box center [1315, 333] width 149 height 33
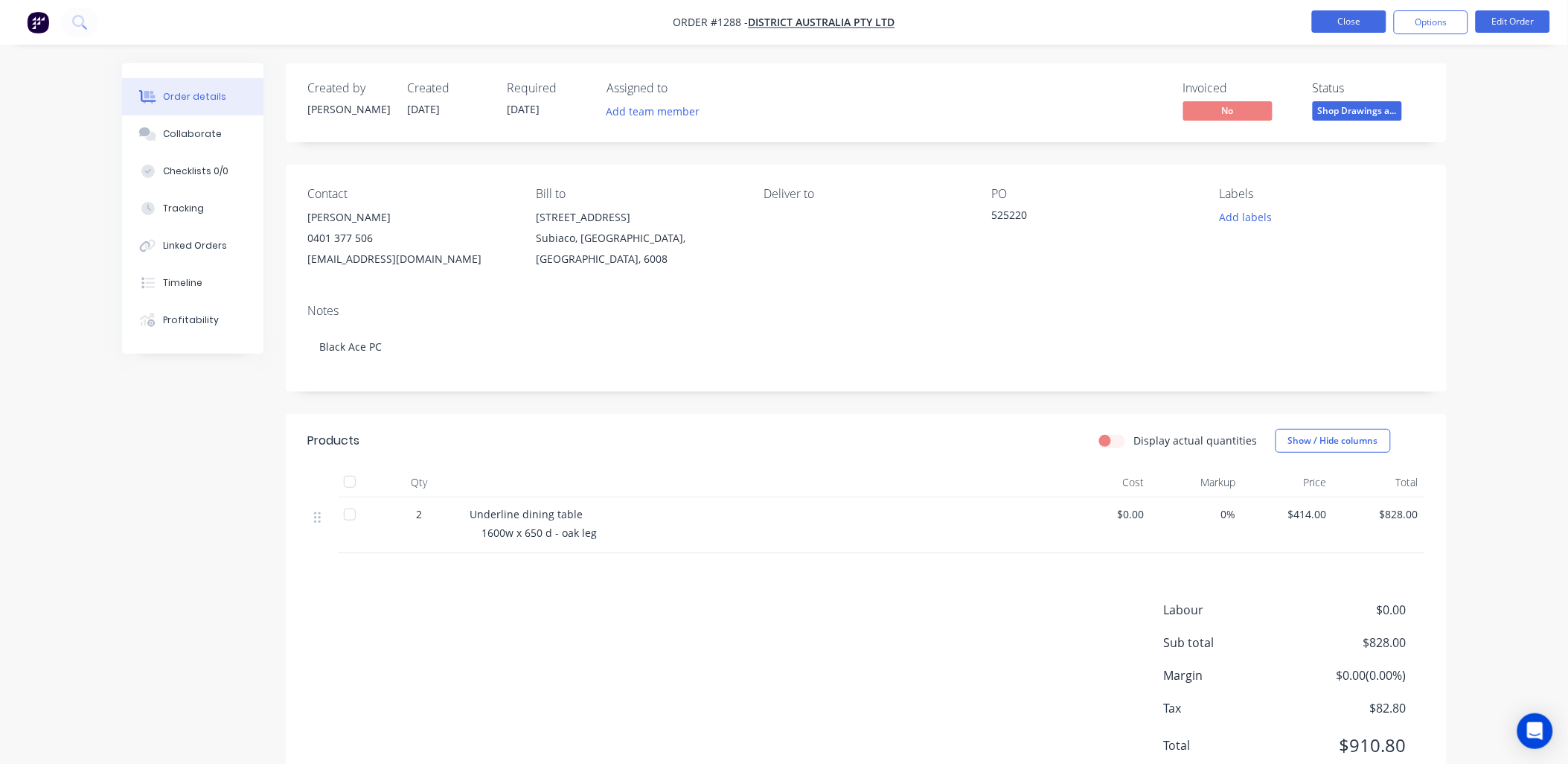
click at [1344, 15] on button "Close" at bounding box center [1348, 21] width 74 height 22
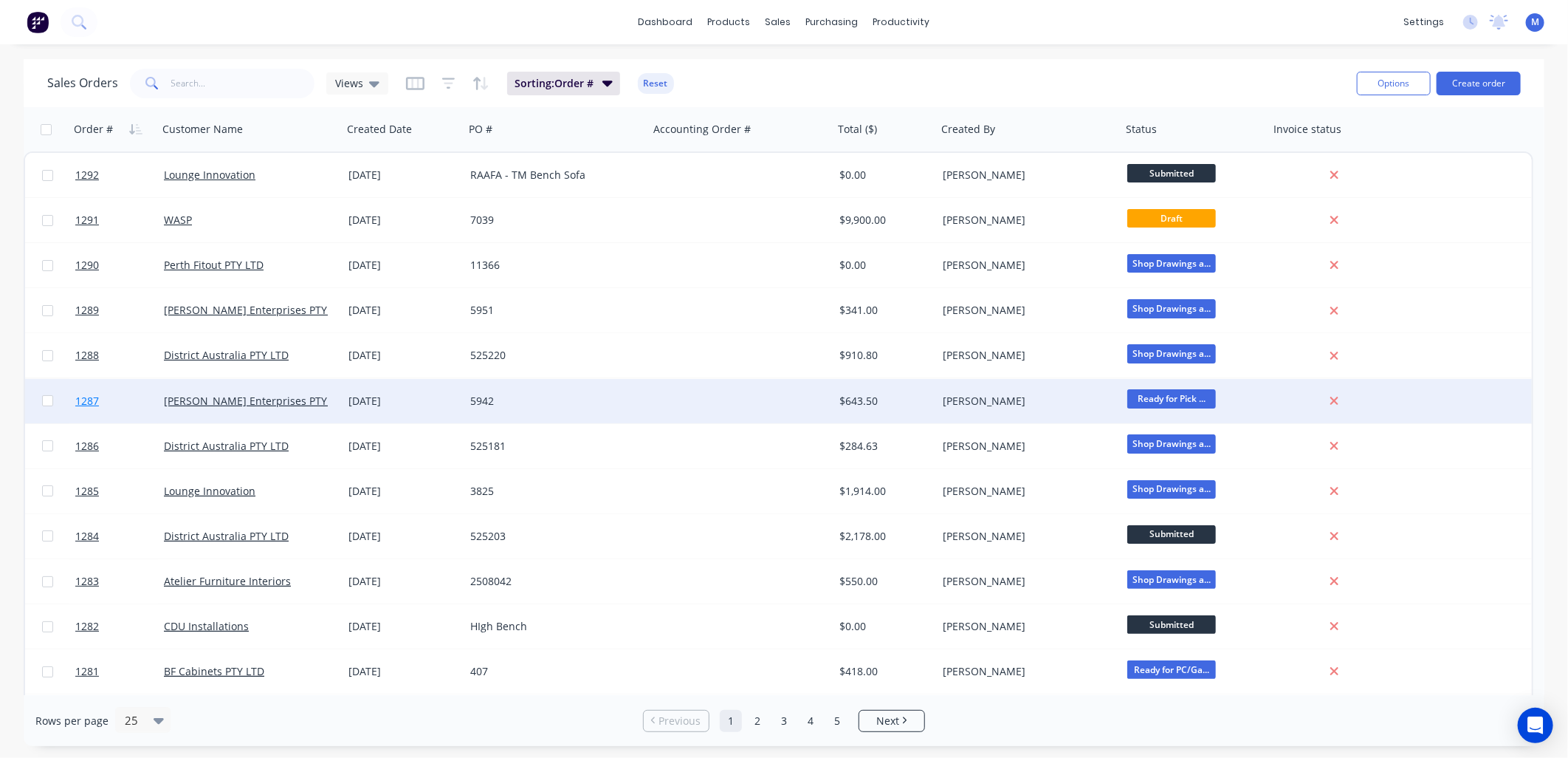
click at [85, 395] on span "1287" at bounding box center [87, 401] width 23 height 15
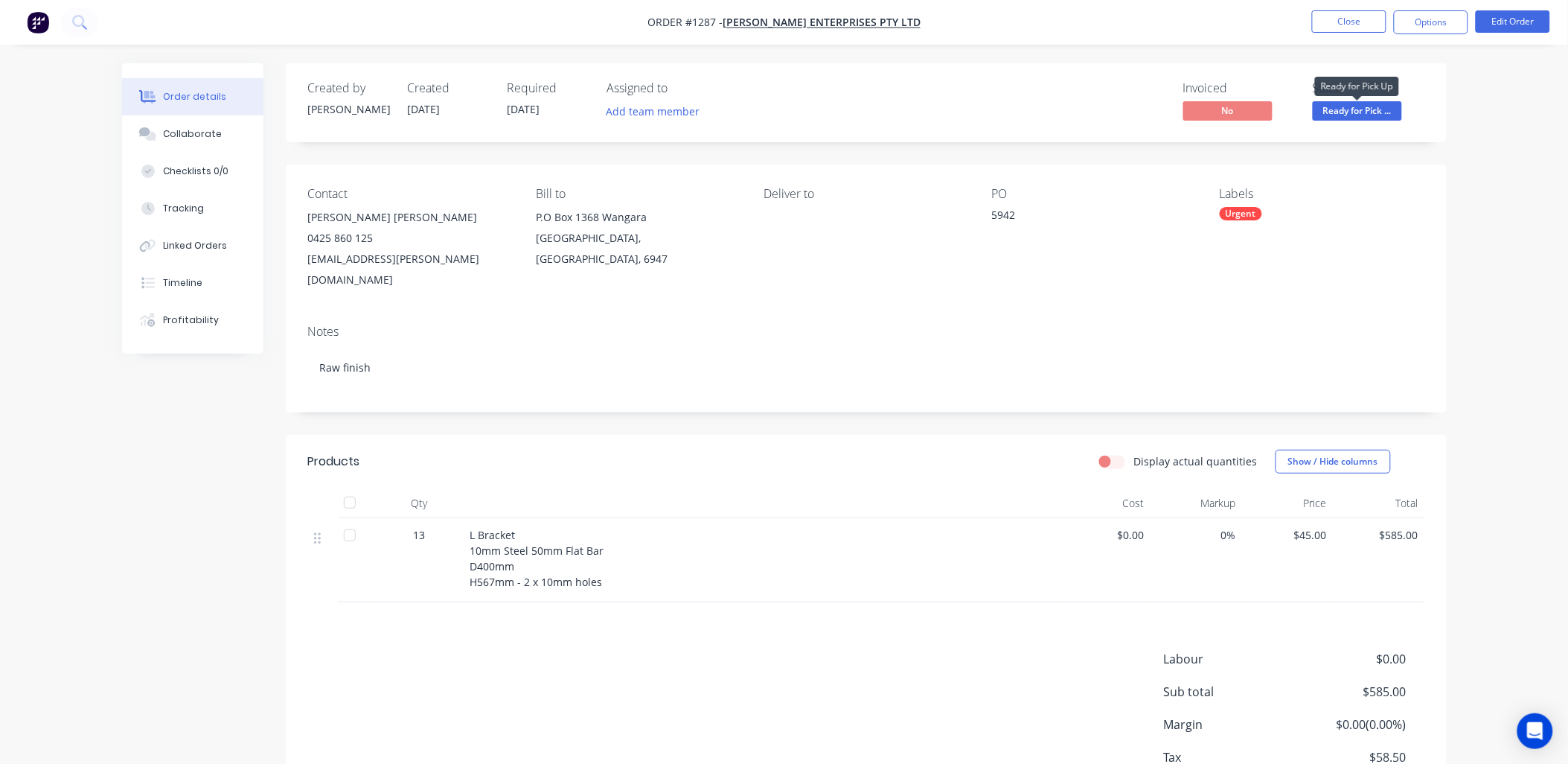
click at [1348, 114] on span "Ready for Pick ..." at bounding box center [1357, 111] width 89 height 19
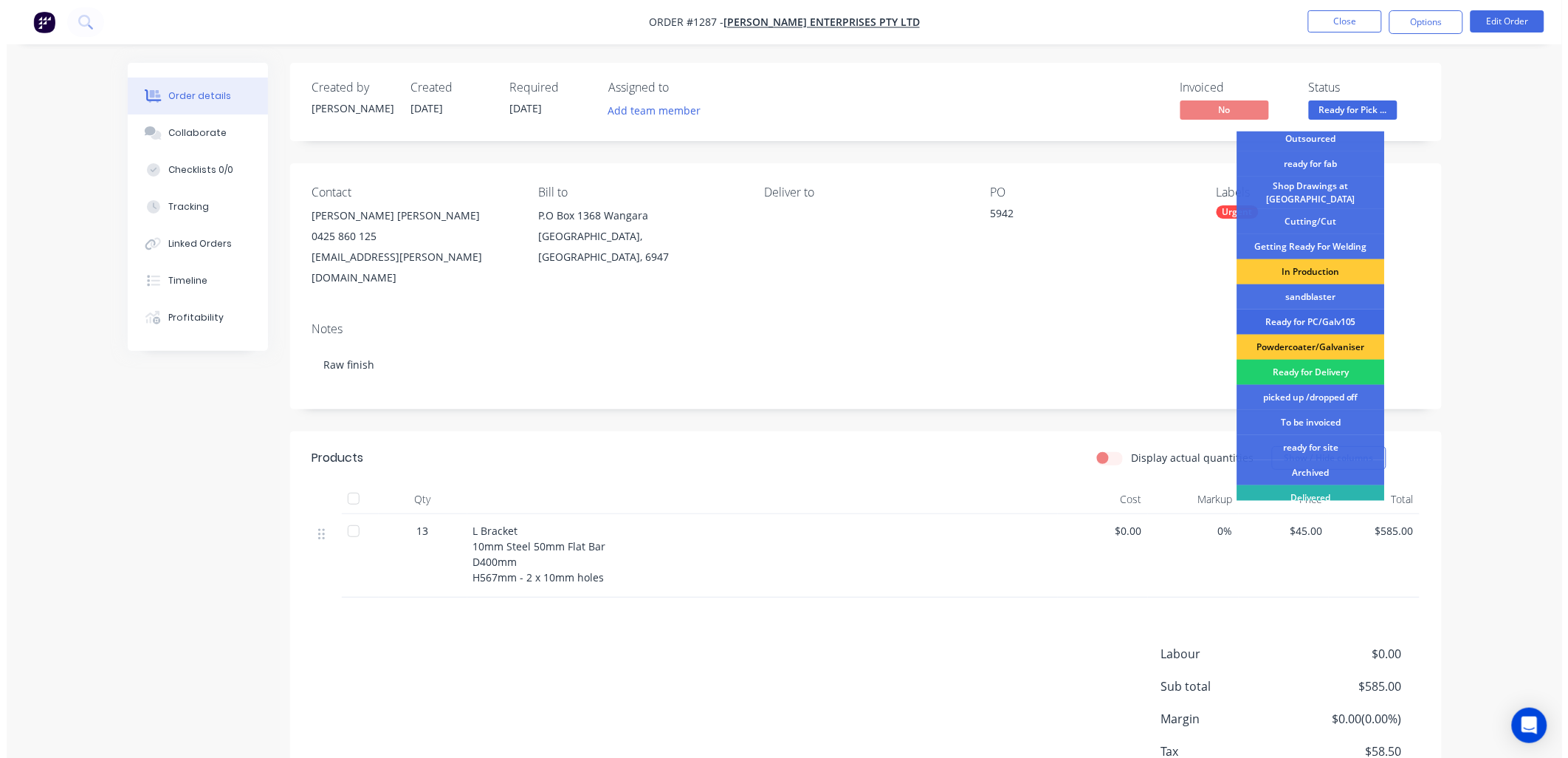
scroll to position [164, 0]
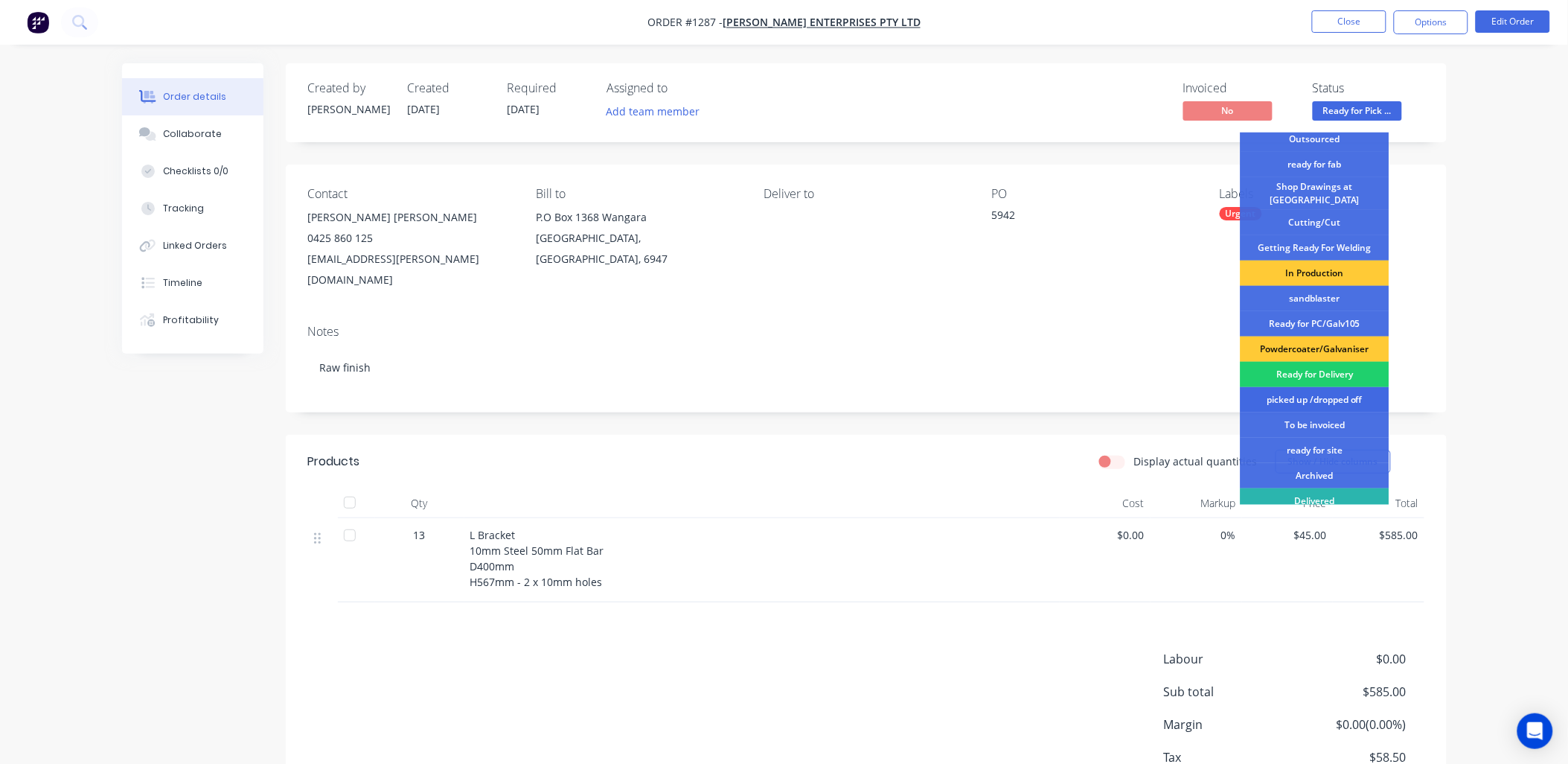
click at [1319, 387] on div "picked up /dropped off" at bounding box center [1315, 399] width 149 height 25
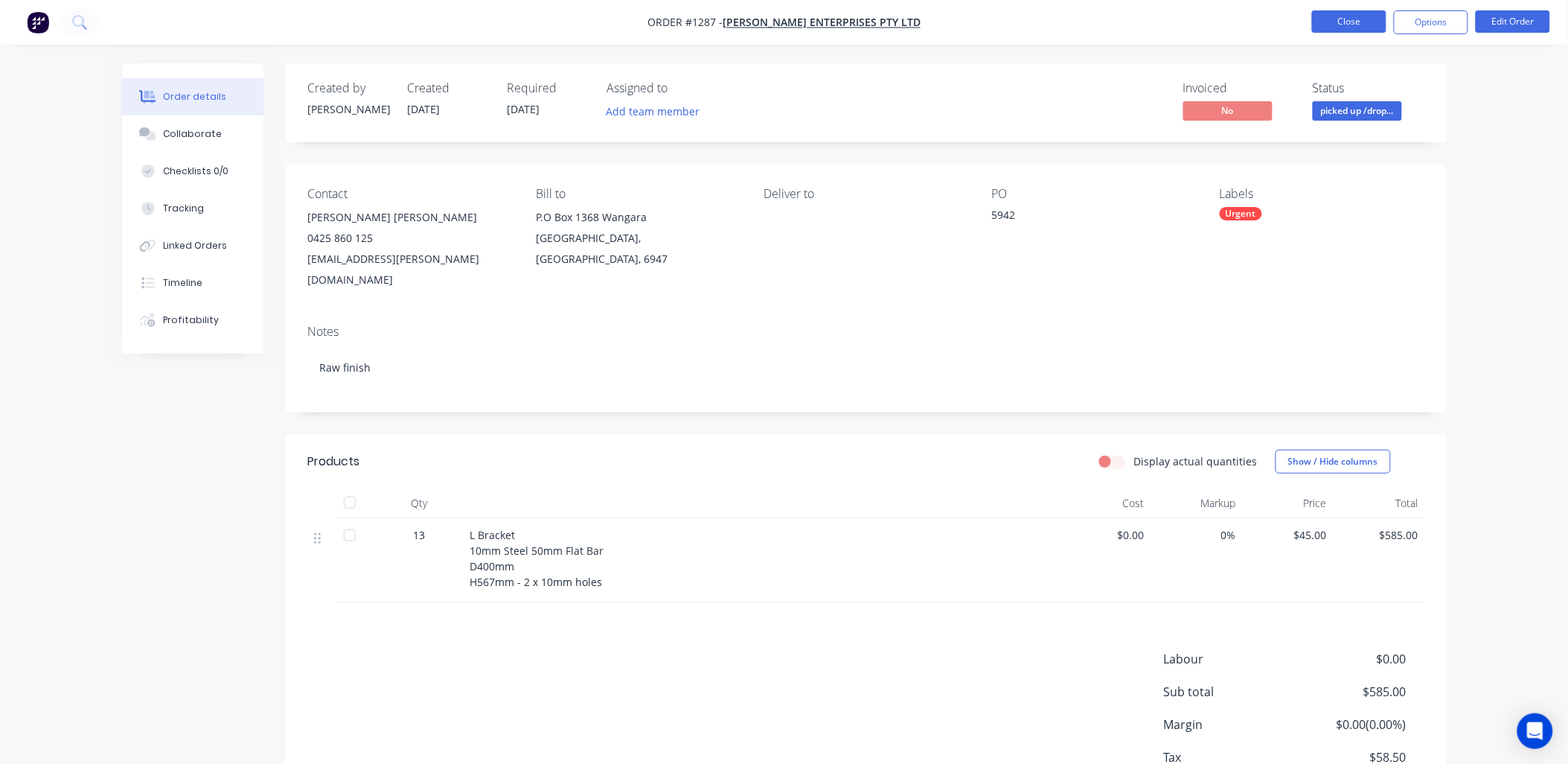
click at [1359, 22] on button "Close" at bounding box center [1348, 21] width 74 height 22
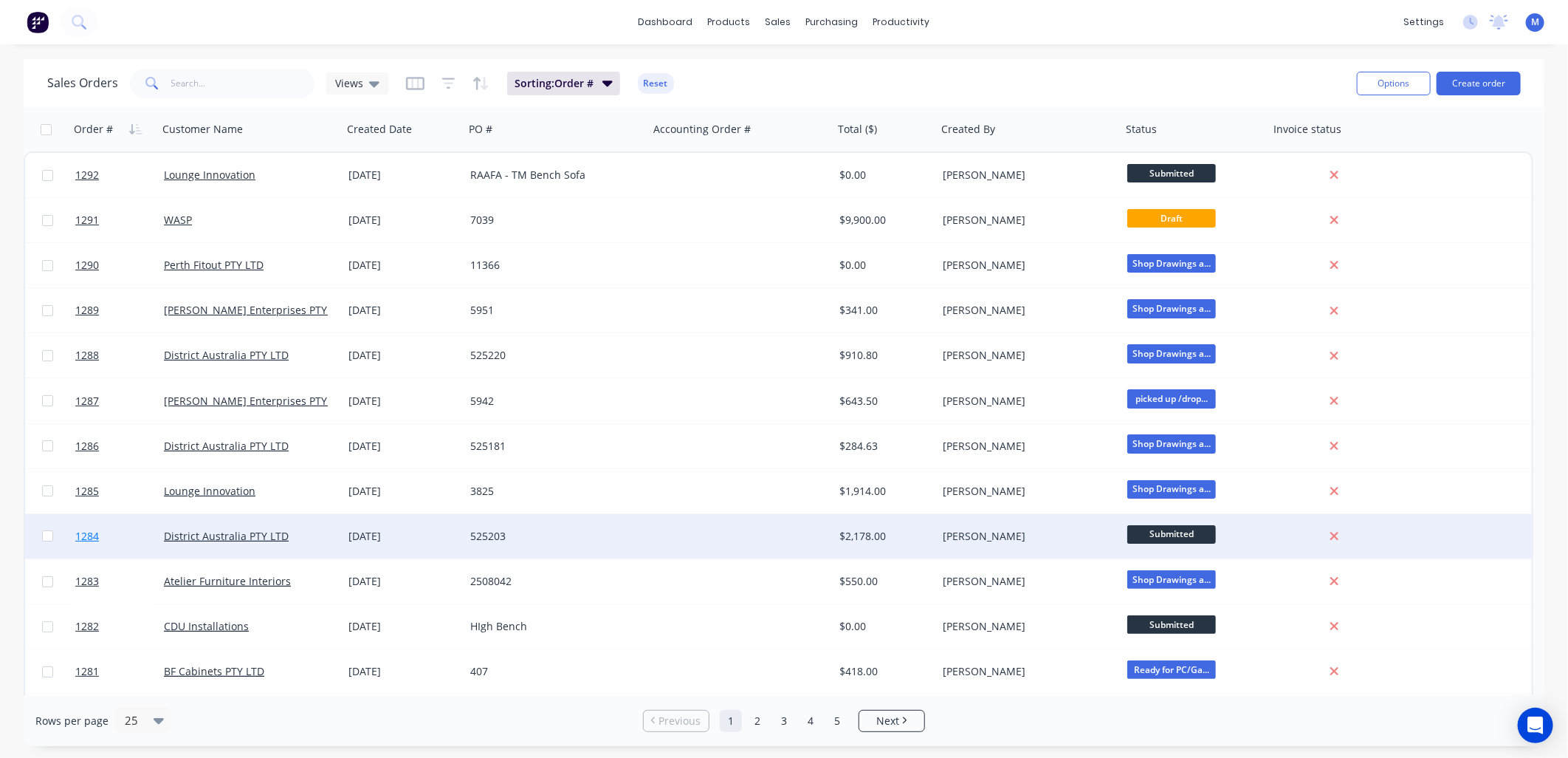
click at [86, 537] on span "1284" at bounding box center [87, 535] width 23 height 15
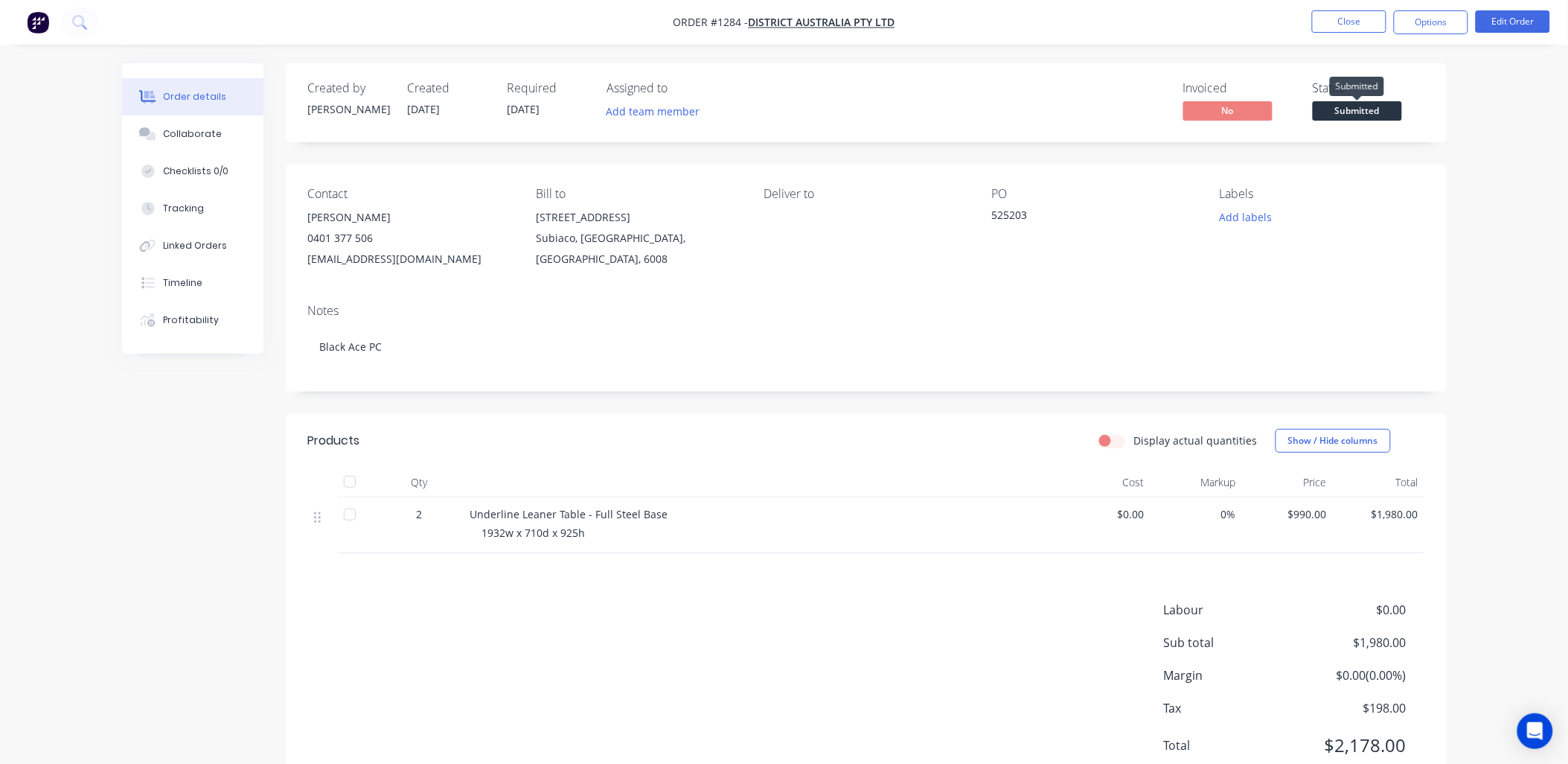
click at [1343, 110] on span "Submitted" at bounding box center [1357, 111] width 89 height 19
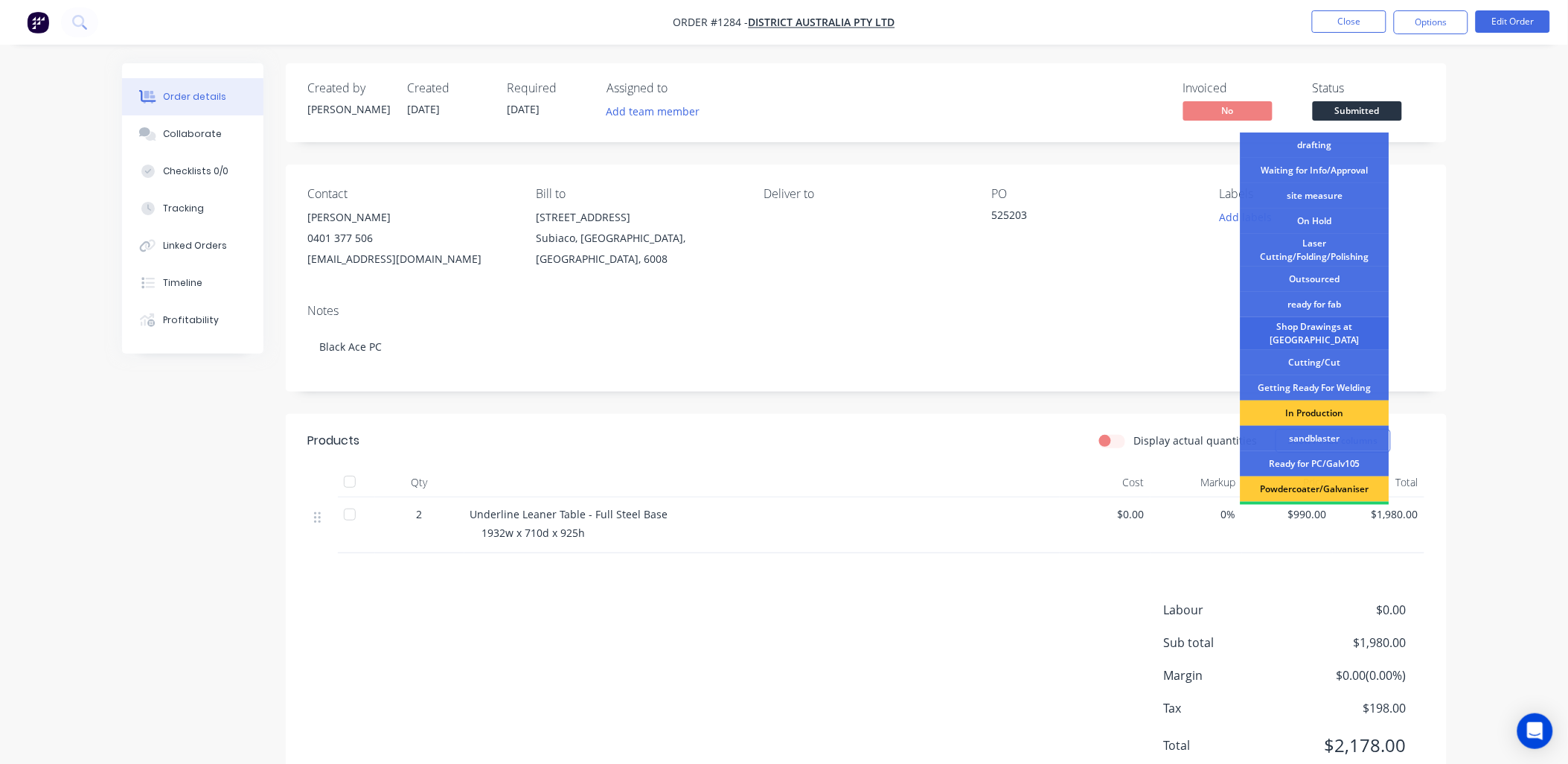
click at [1330, 328] on div "Shop Drawings at [GEOGRAPHIC_DATA]" at bounding box center [1315, 333] width 149 height 33
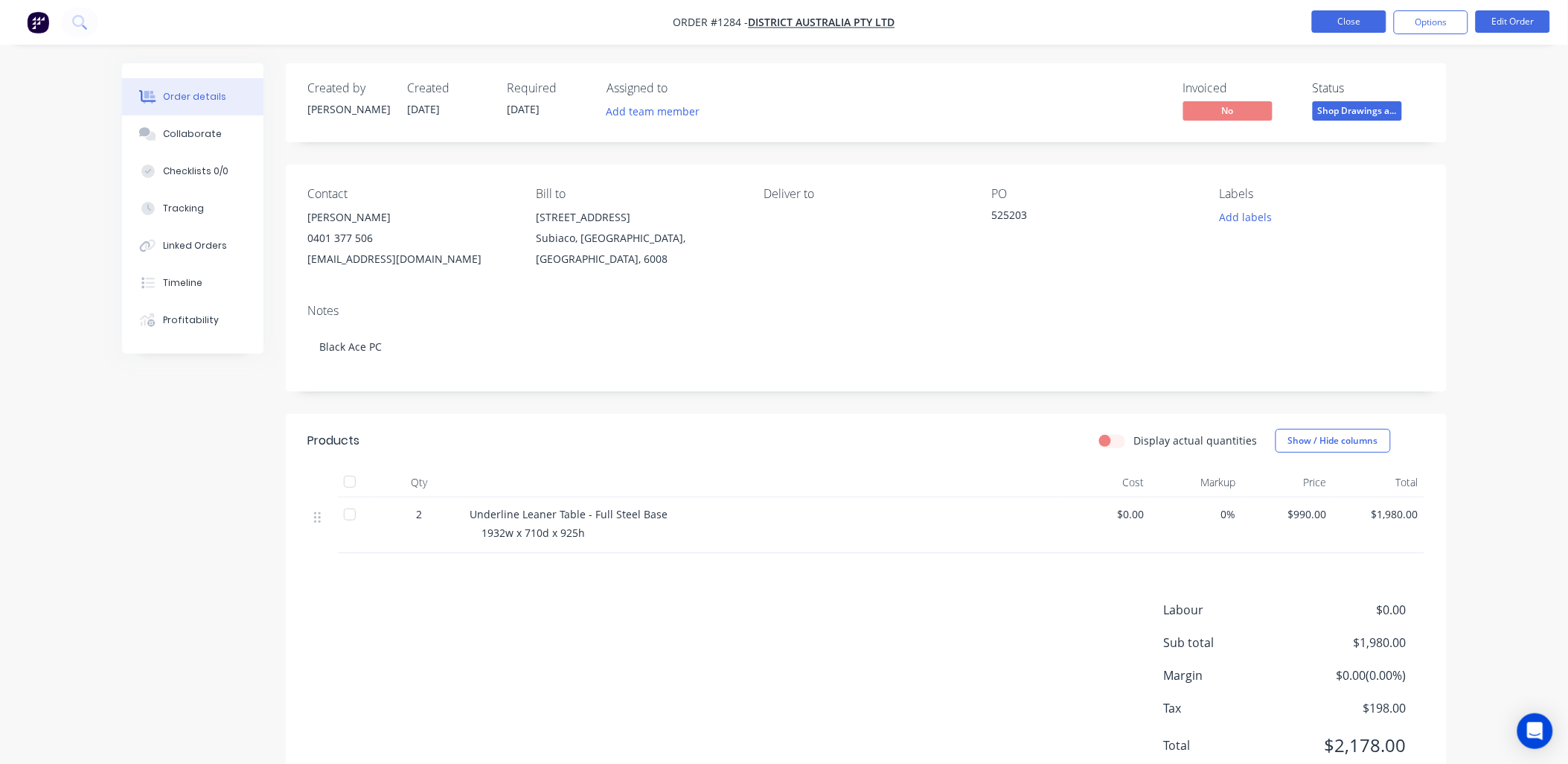
click at [1365, 19] on button "Close" at bounding box center [1348, 21] width 74 height 22
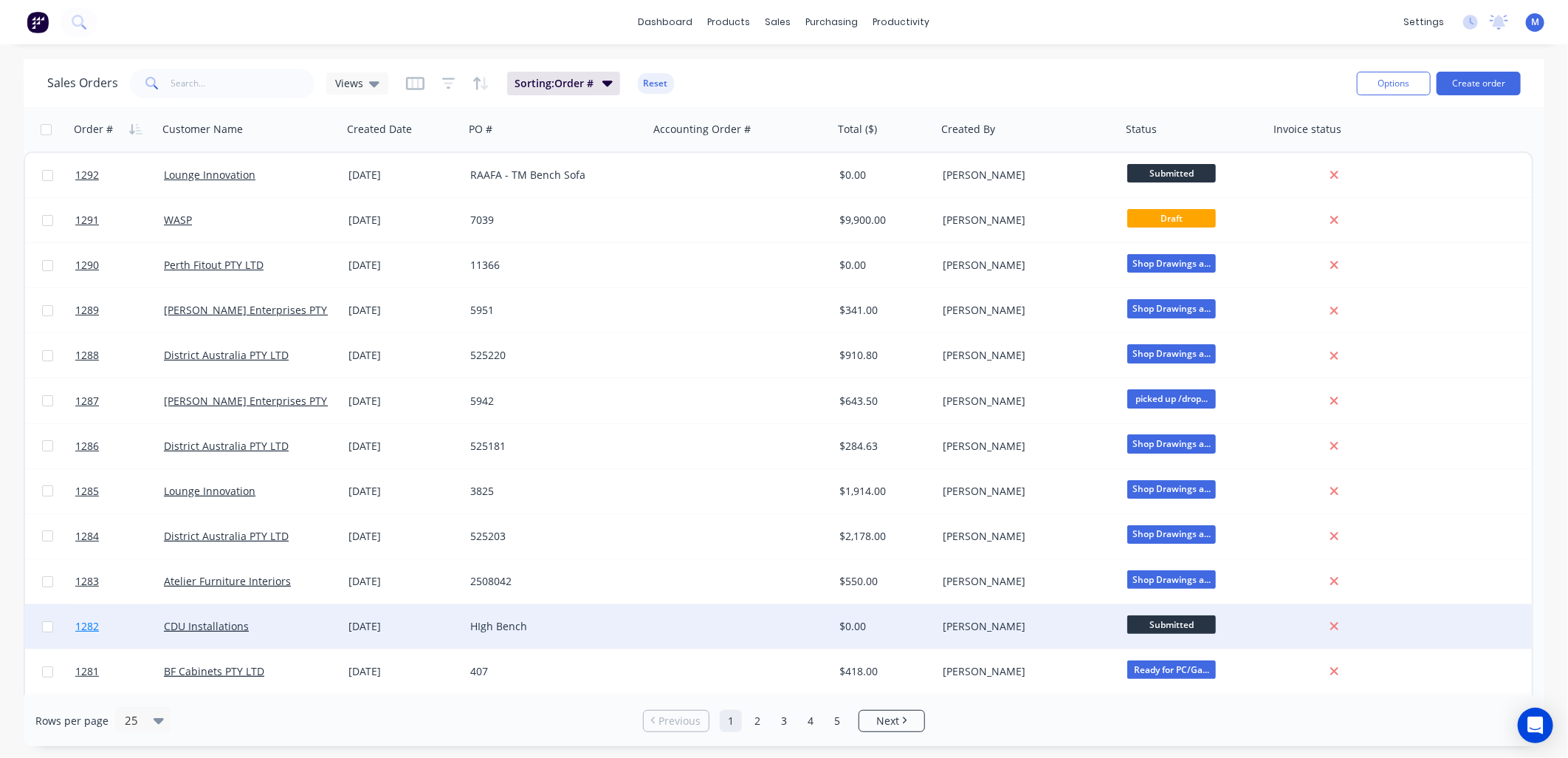
click at [77, 623] on span "1282" at bounding box center [87, 626] width 23 height 15
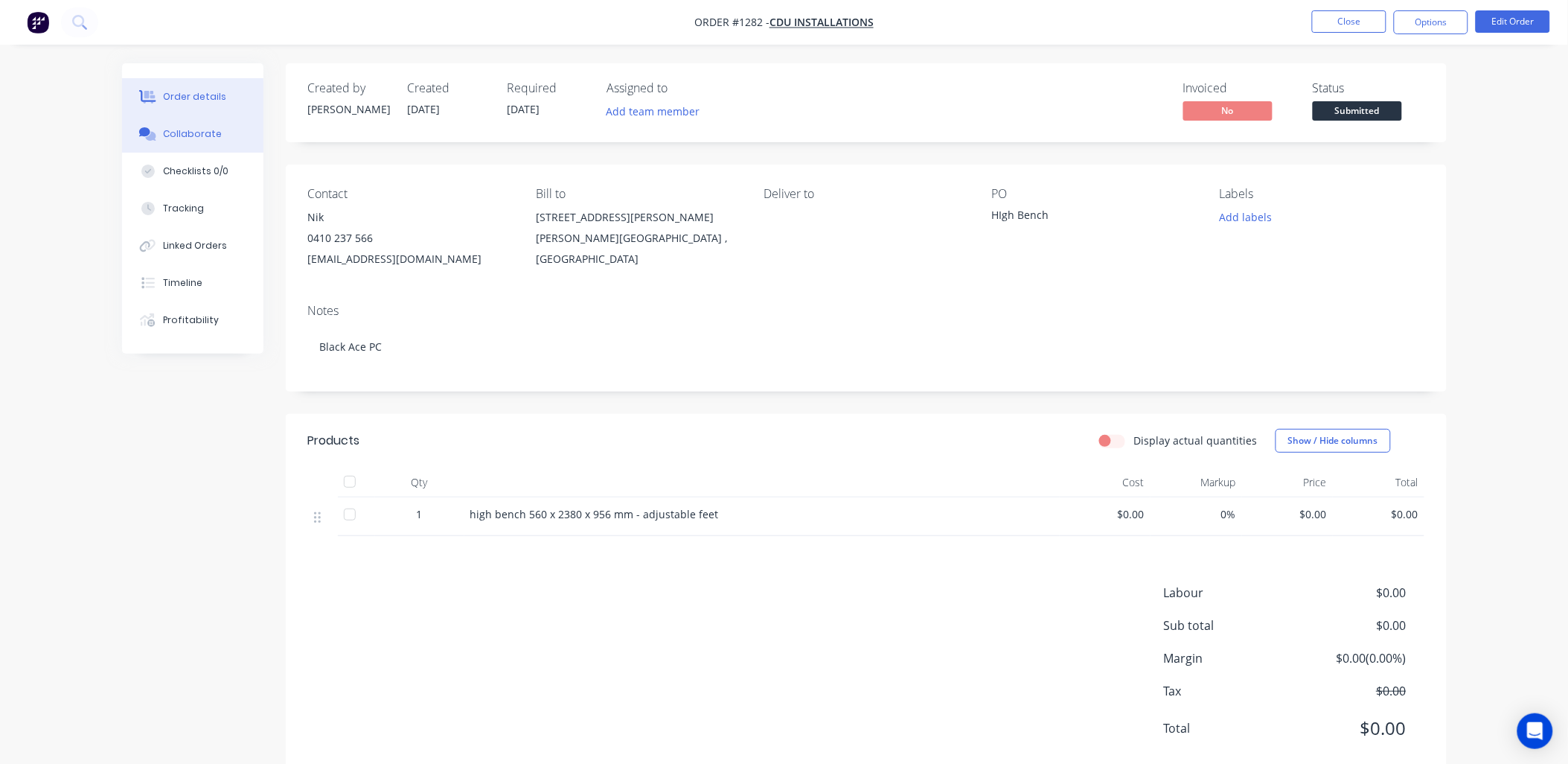
click at [186, 136] on div "Collaborate" at bounding box center [192, 133] width 59 height 13
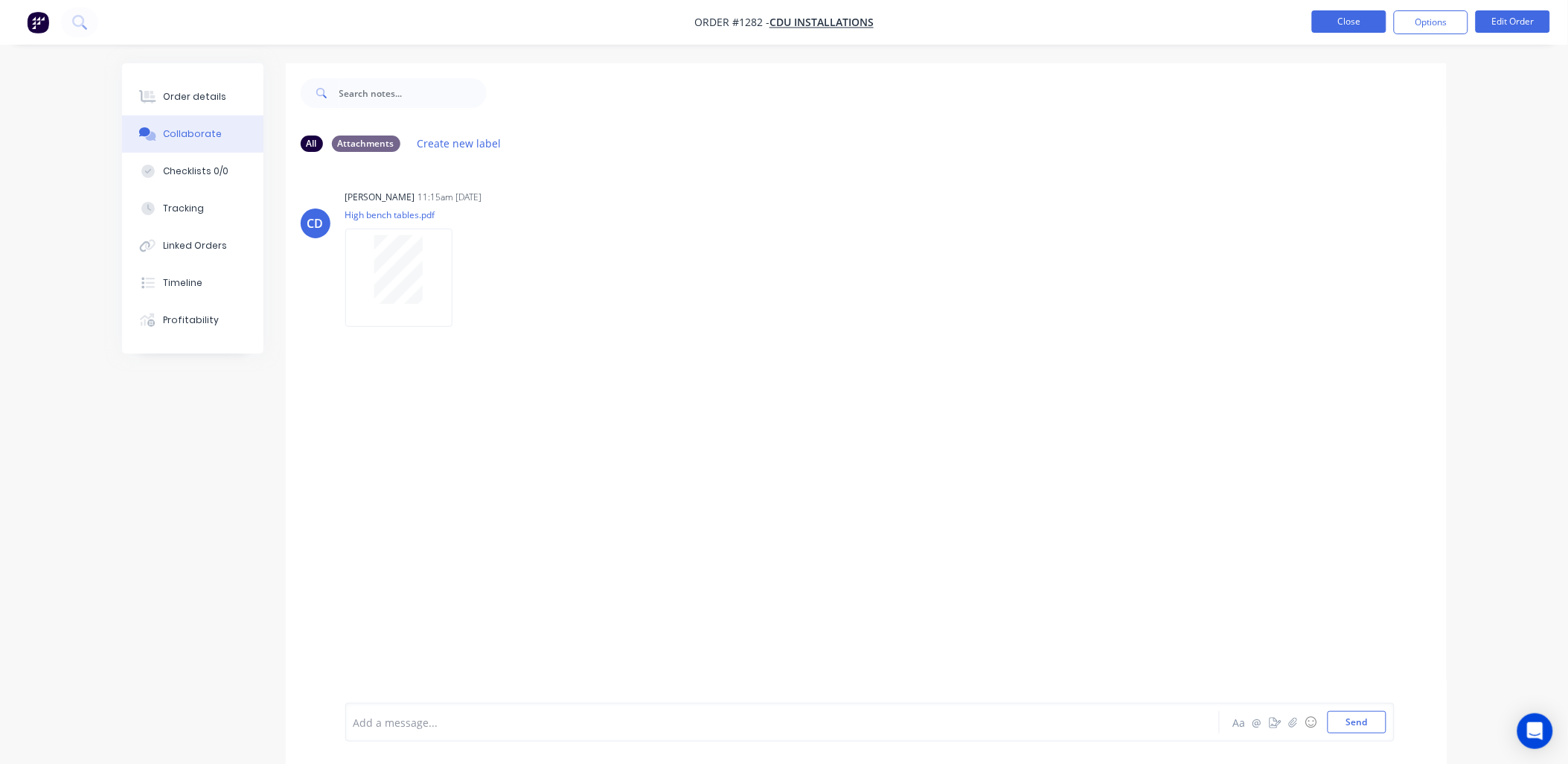
click at [1354, 25] on button "Close" at bounding box center [1348, 21] width 74 height 22
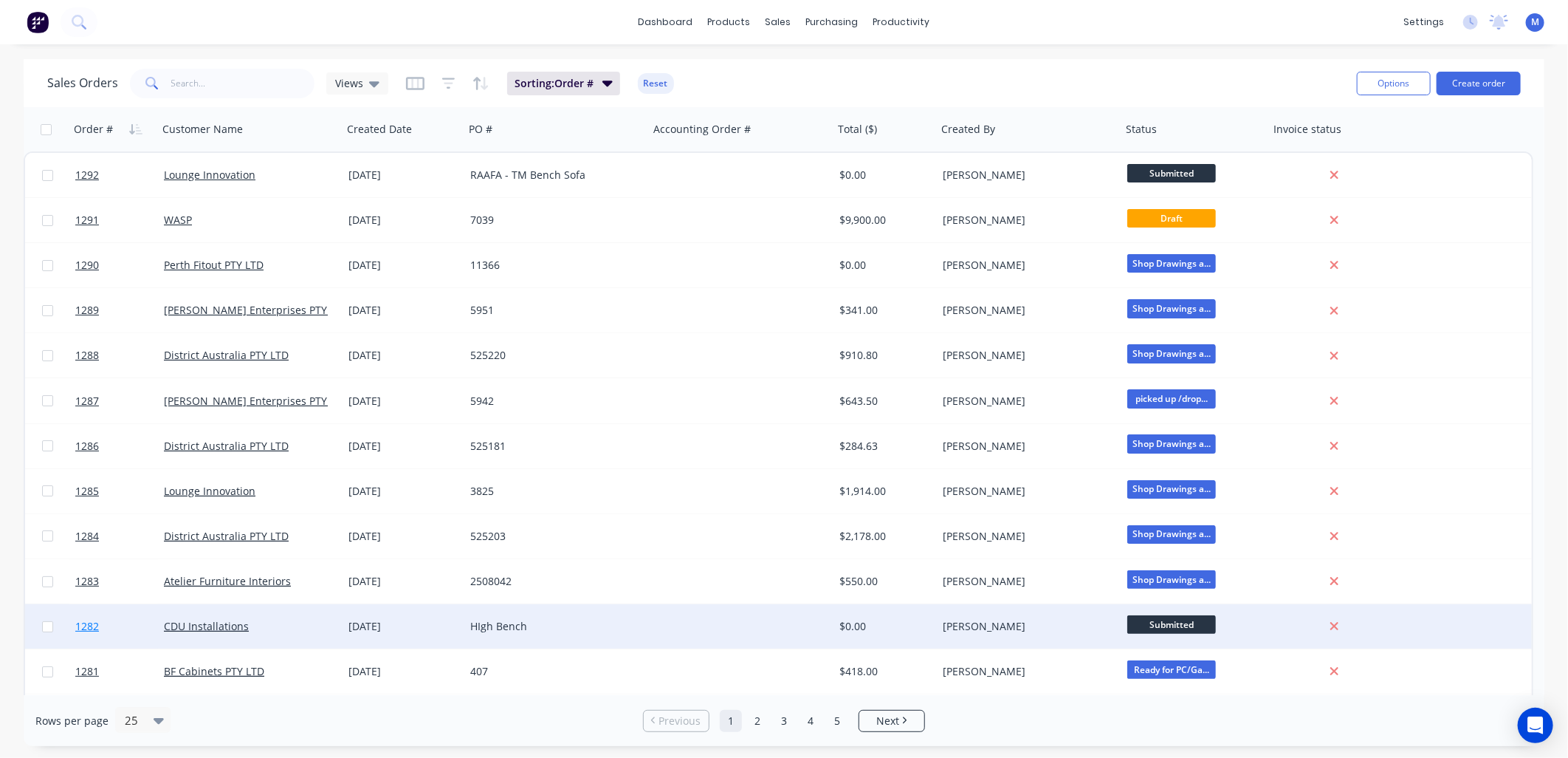
click at [86, 622] on span "1282" at bounding box center [87, 626] width 23 height 15
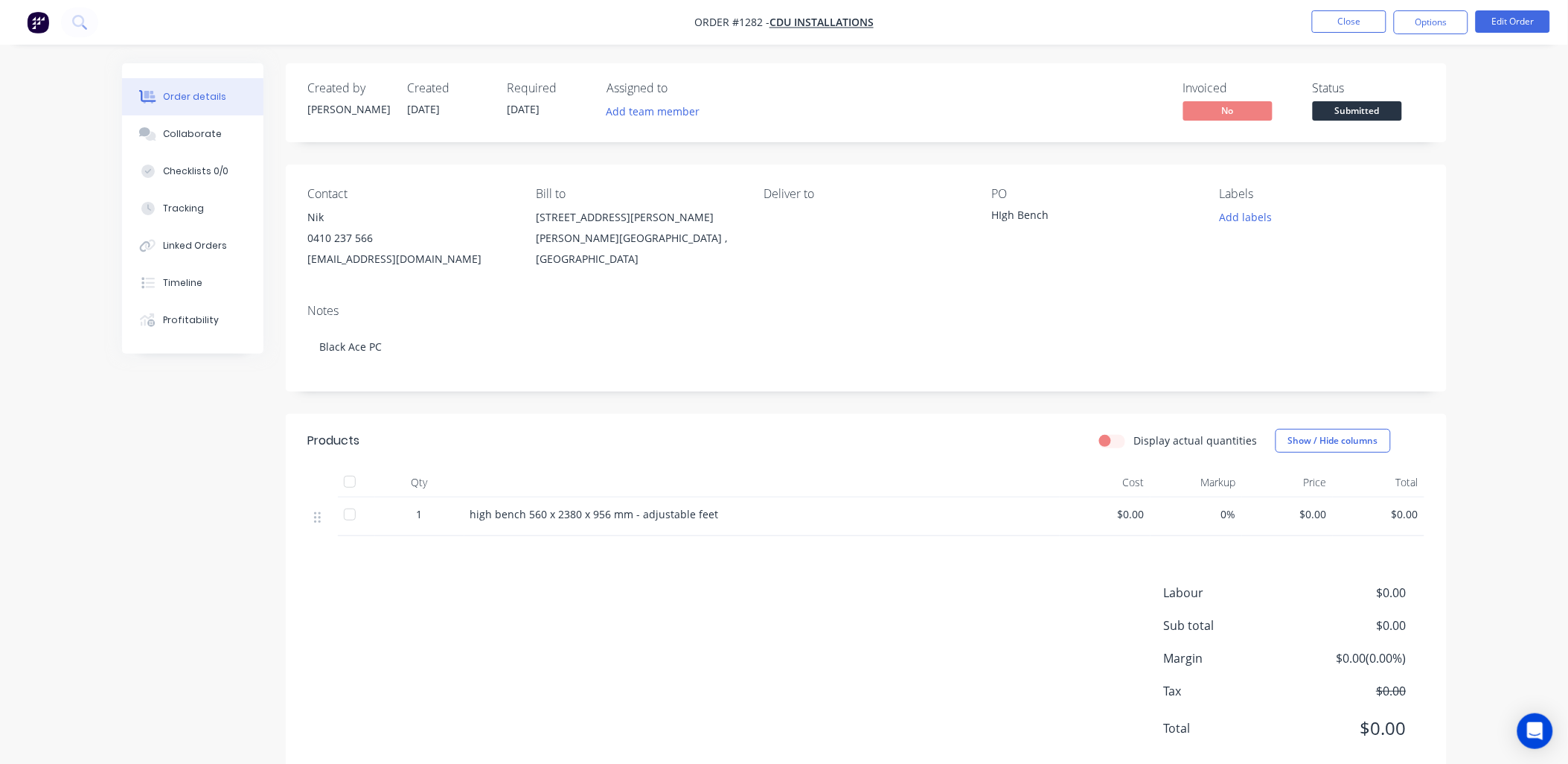
click at [1345, 105] on span "Submitted" at bounding box center [1357, 111] width 89 height 19
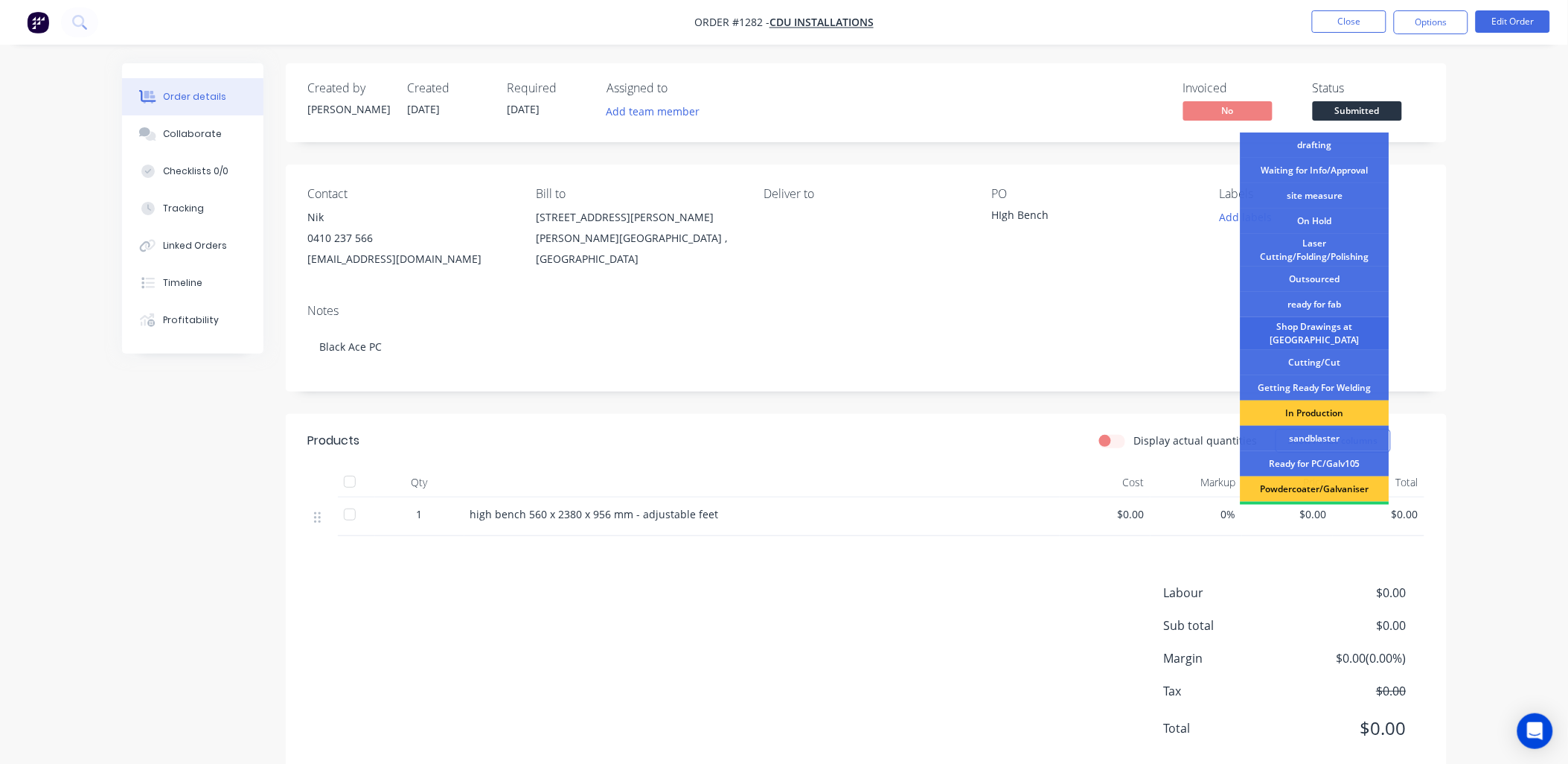
click at [1323, 329] on div "Shop Drawings at [GEOGRAPHIC_DATA]" at bounding box center [1315, 333] width 149 height 33
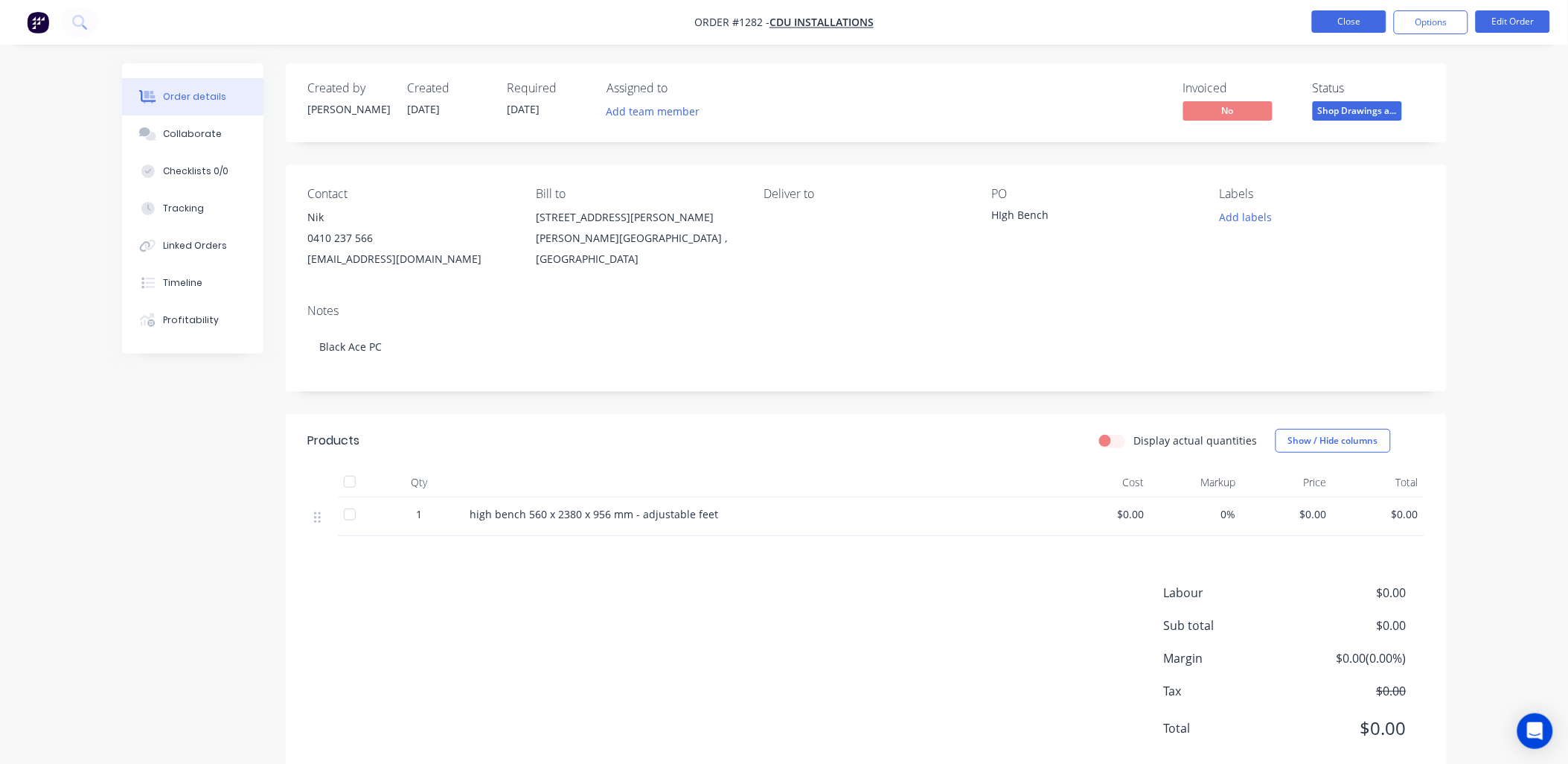
click at [1358, 24] on button "Close" at bounding box center [1348, 21] width 74 height 22
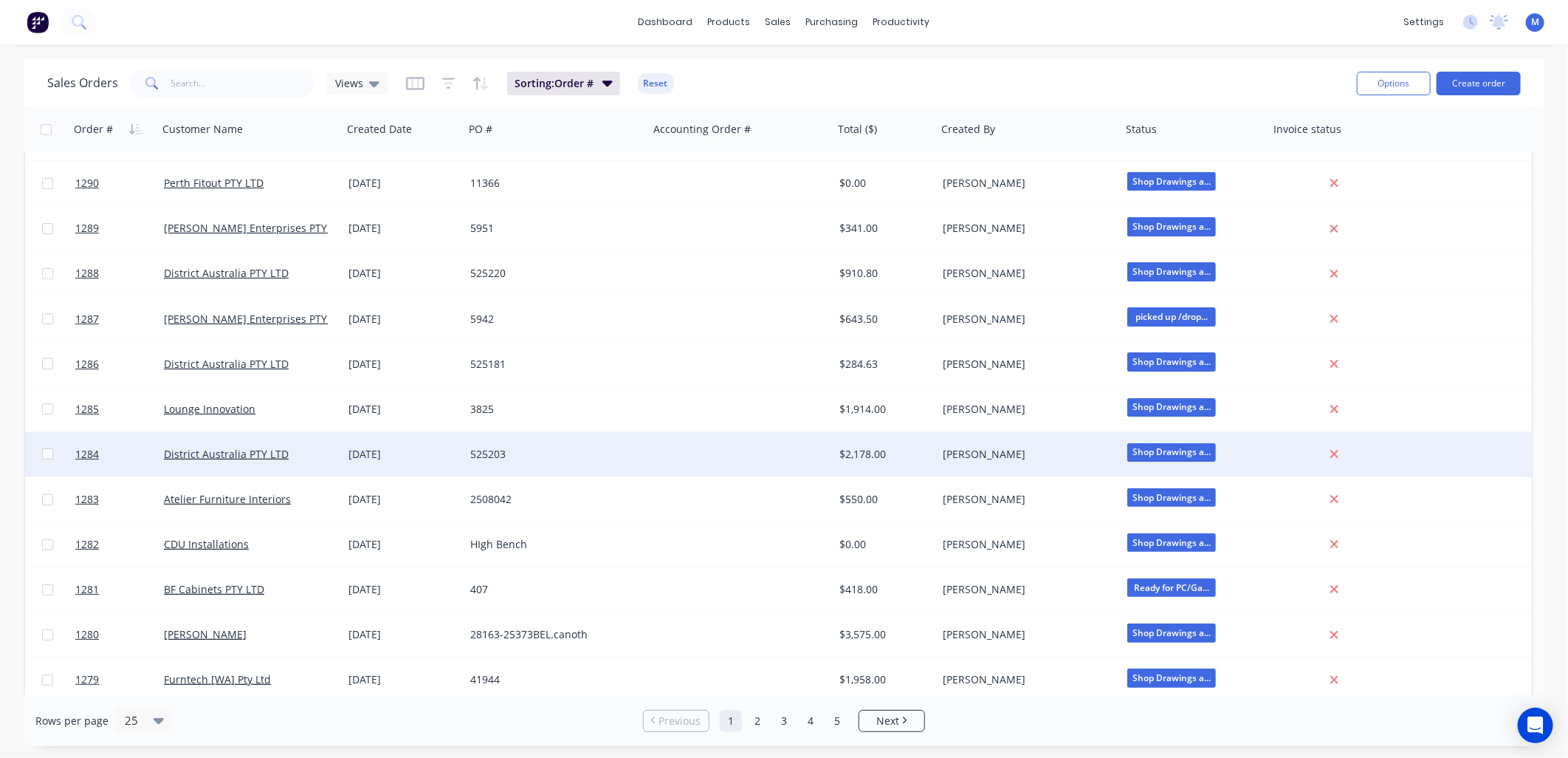
scroll to position [164, 0]
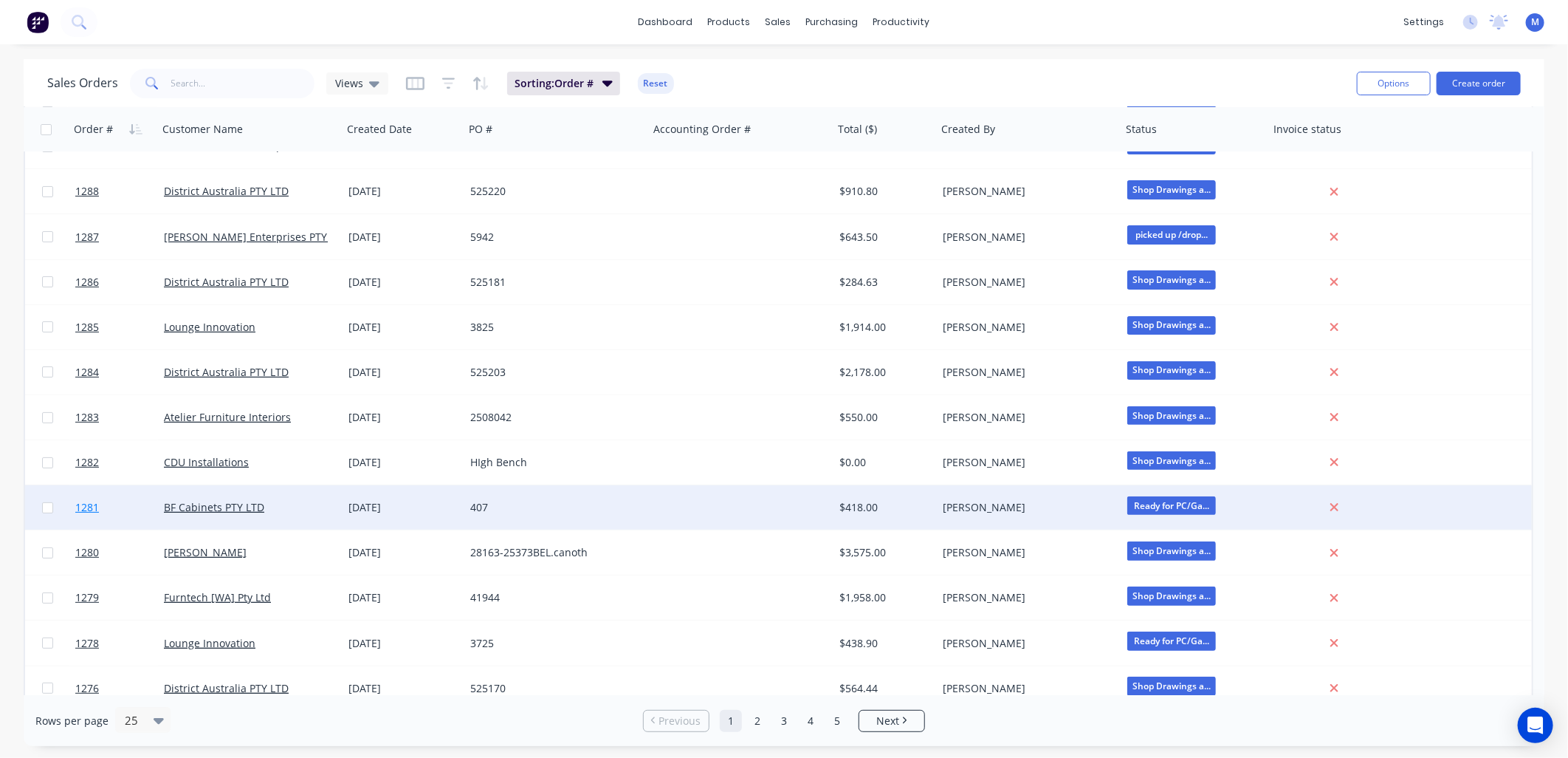
click at [93, 507] on span "1281" at bounding box center [87, 507] width 23 height 15
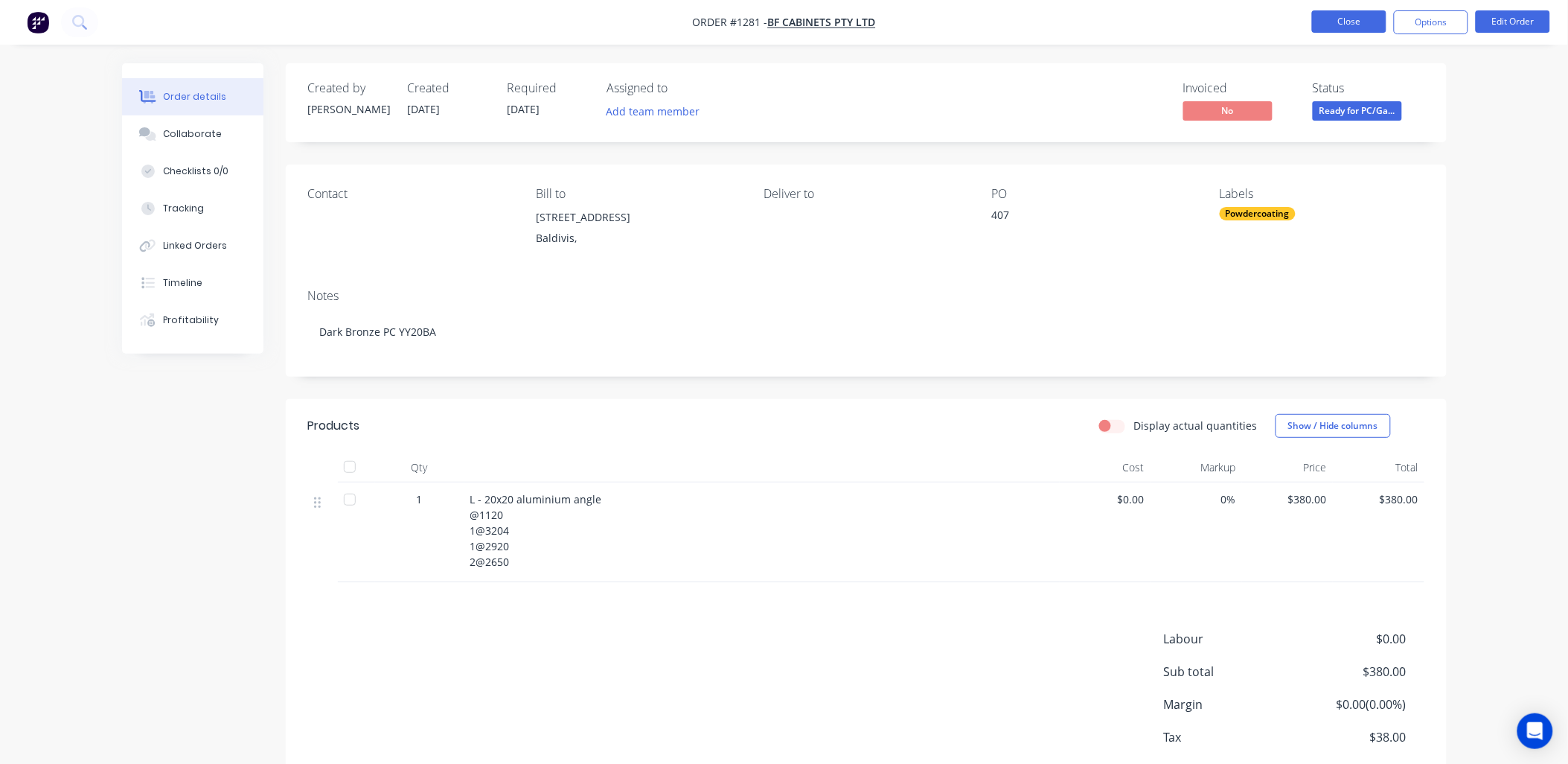
click at [1356, 24] on button "Close" at bounding box center [1348, 21] width 74 height 22
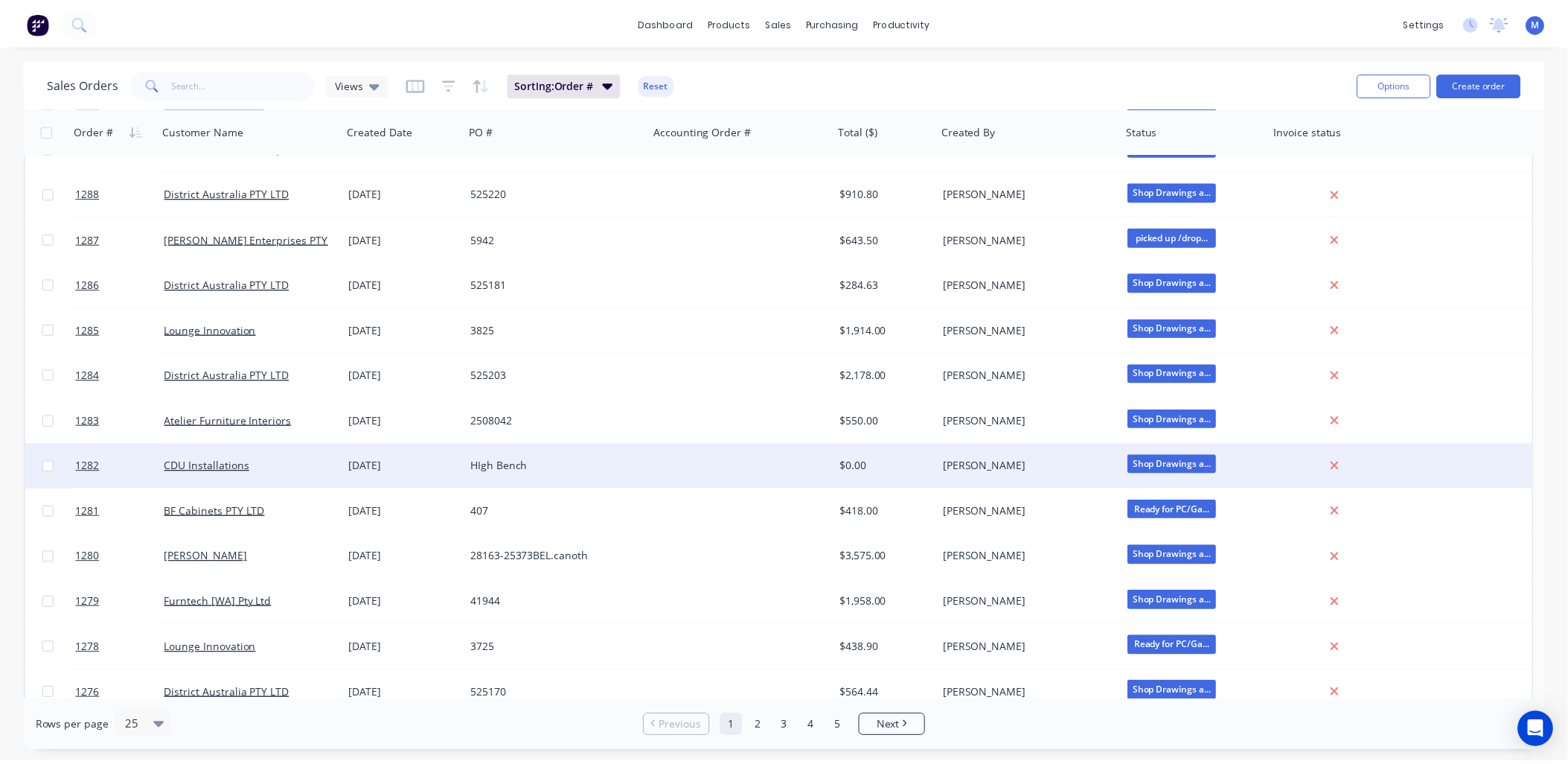
scroll to position [248, 0]
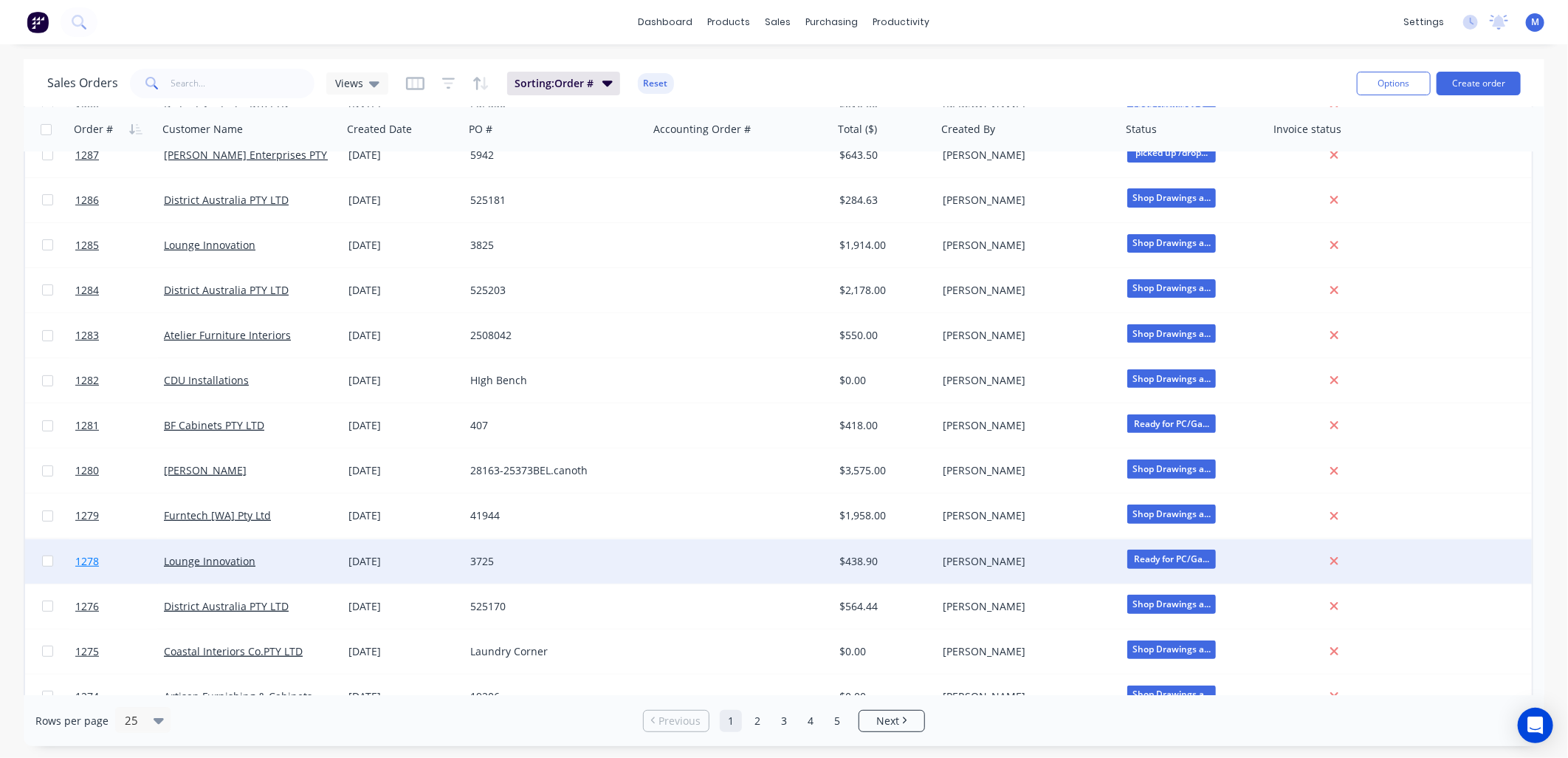
click at [96, 561] on span "1278" at bounding box center [87, 561] width 23 height 15
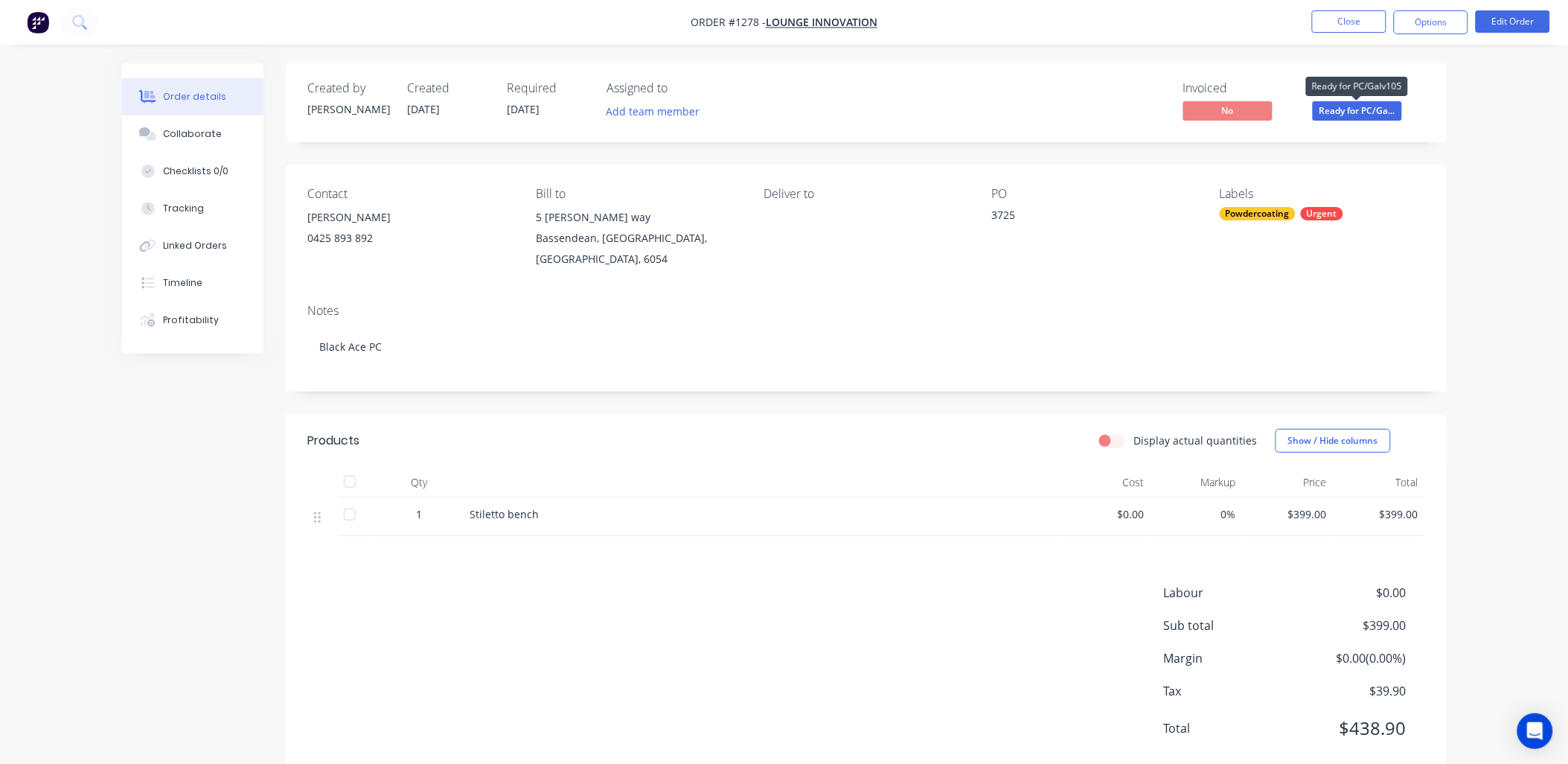
click at [1356, 110] on span "Ready for PC/Ga..." at bounding box center [1357, 111] width 89 height 19
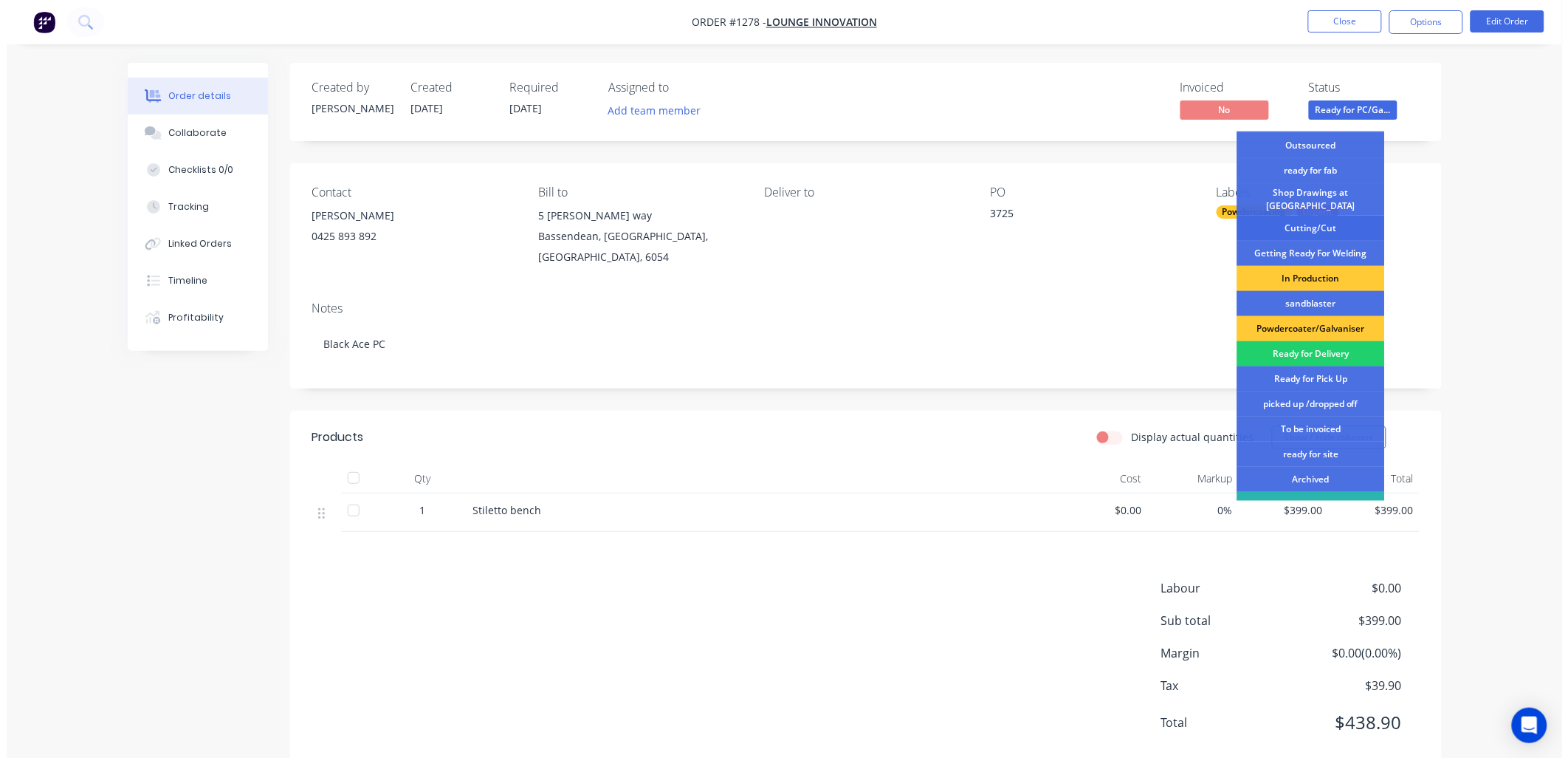
scroll to position [190, 0]
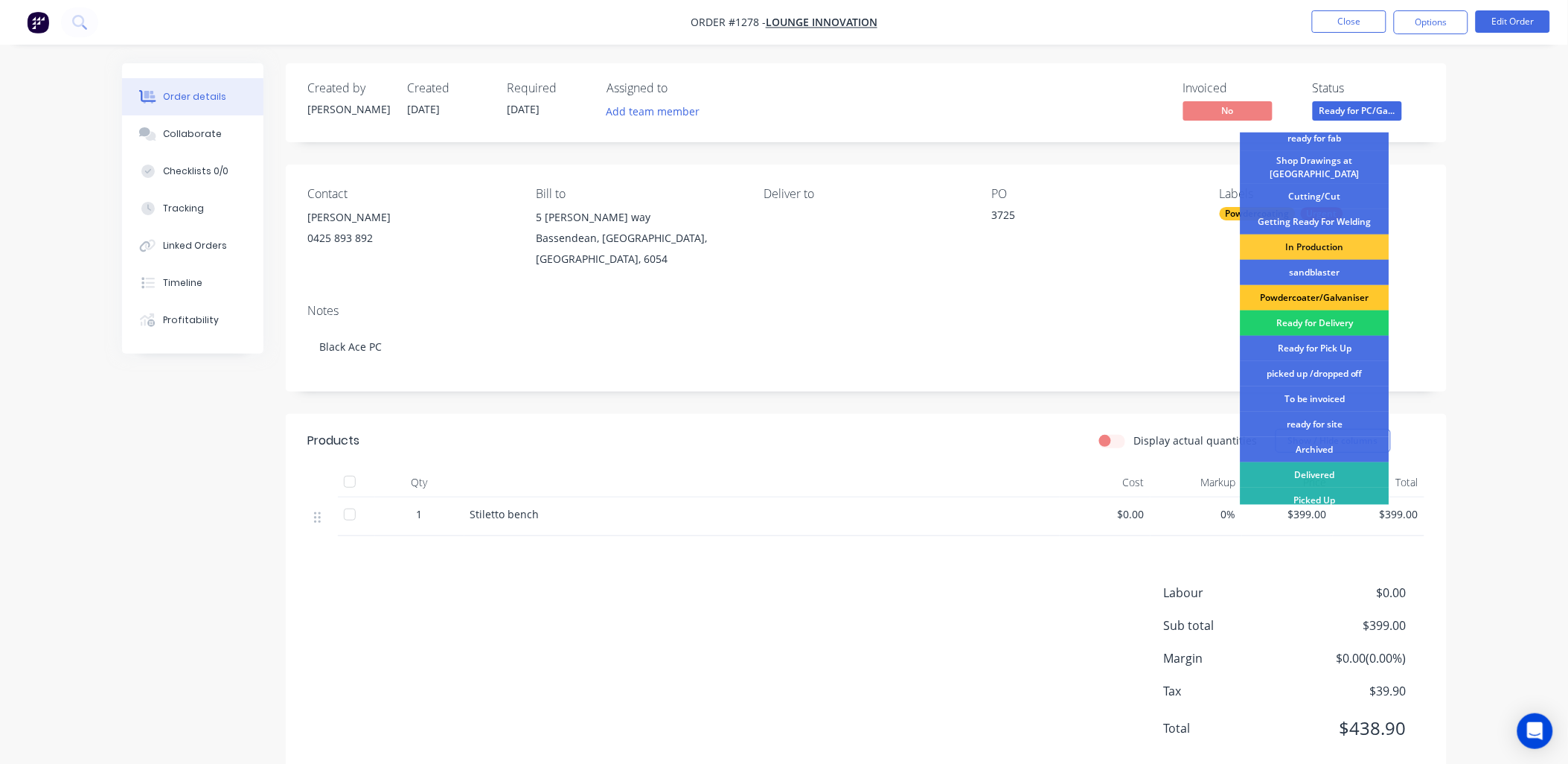
click at [1341, 285] on div "Powdercoater/Galvaniser" at bounding box center [1315, 297] width 149 height 25
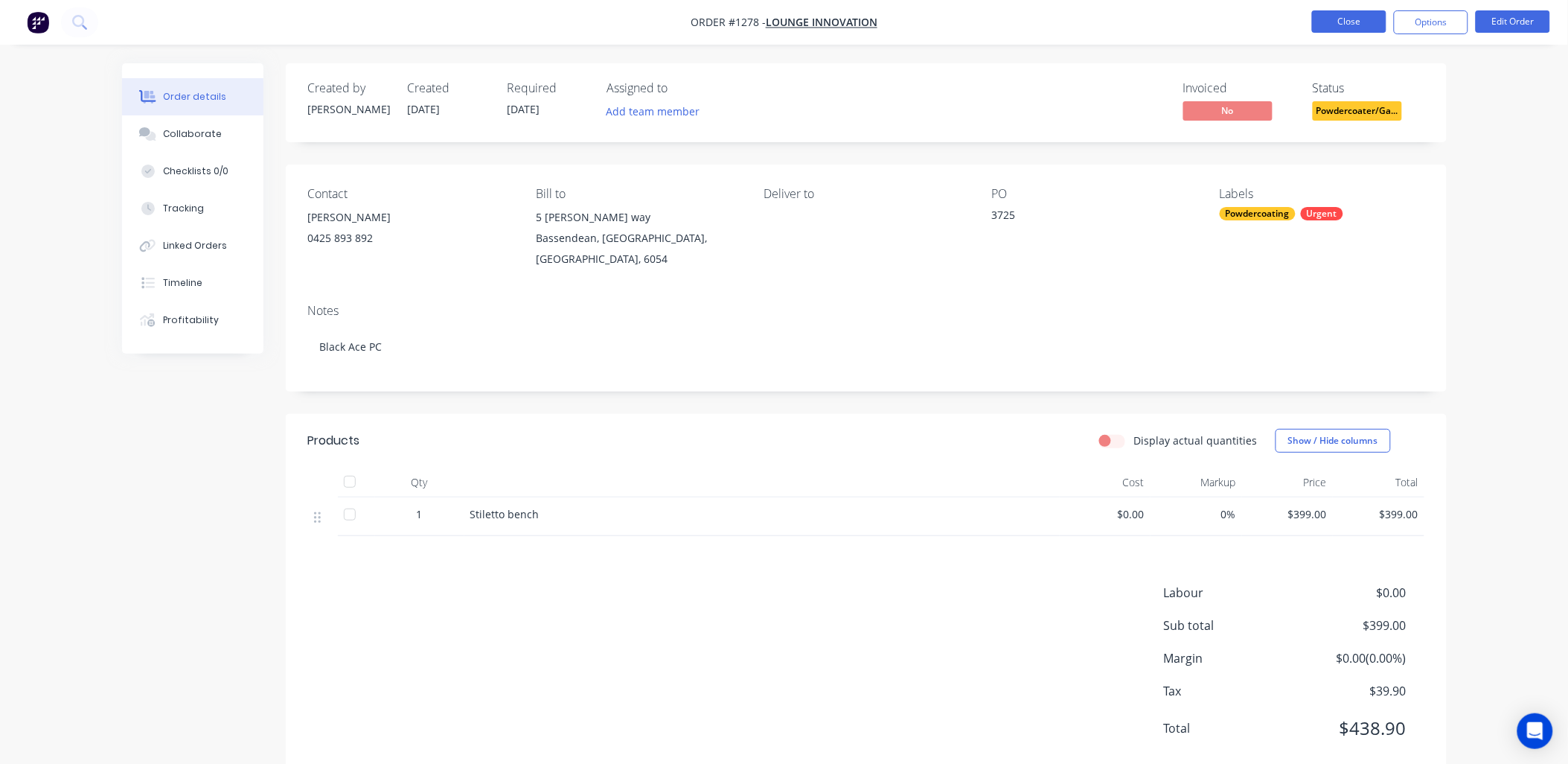
click at [1355, 23] on button "Close" at bounding box center [1348, 21] width 74 height 22
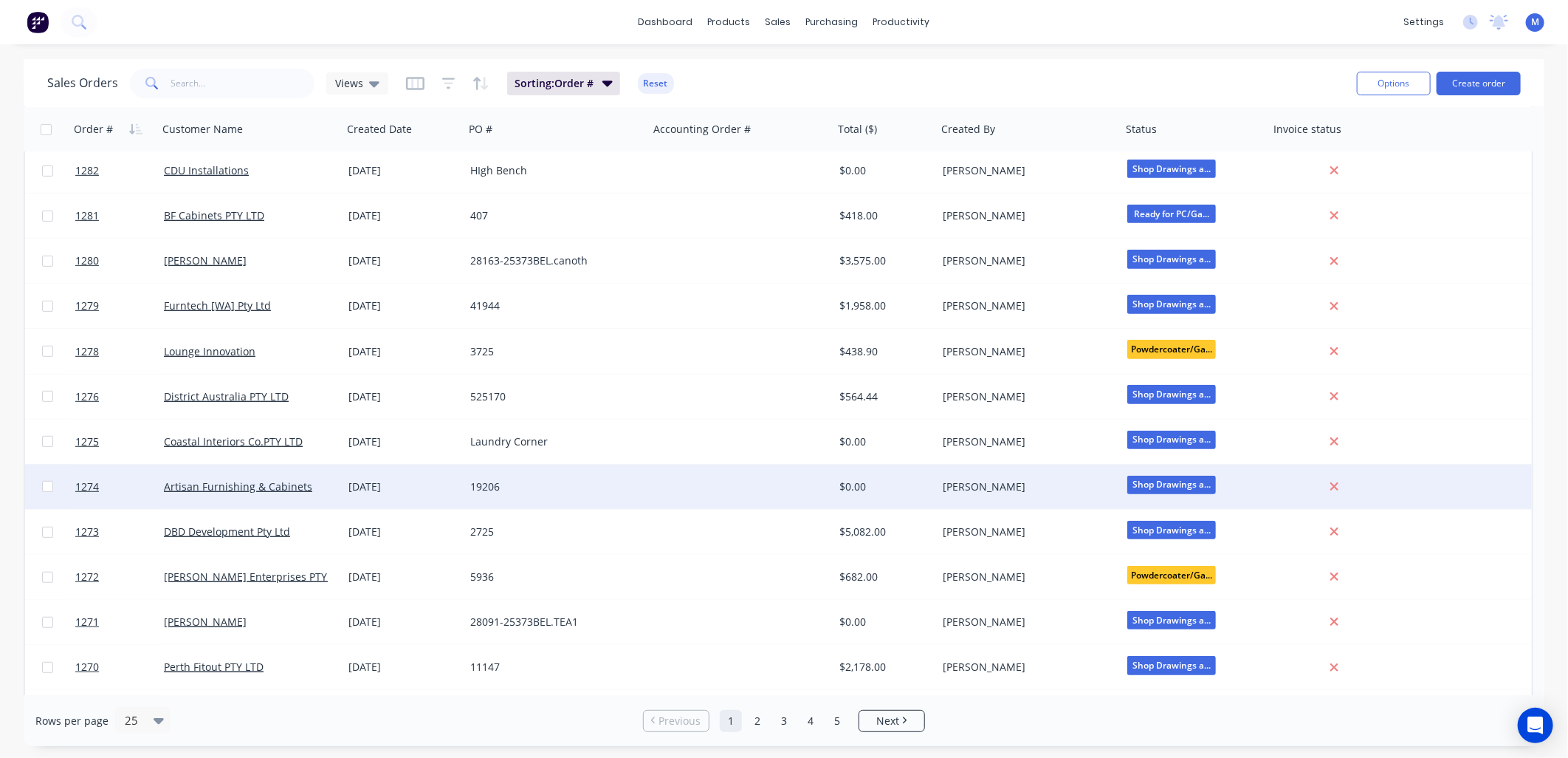
scroll to position [492, 0]
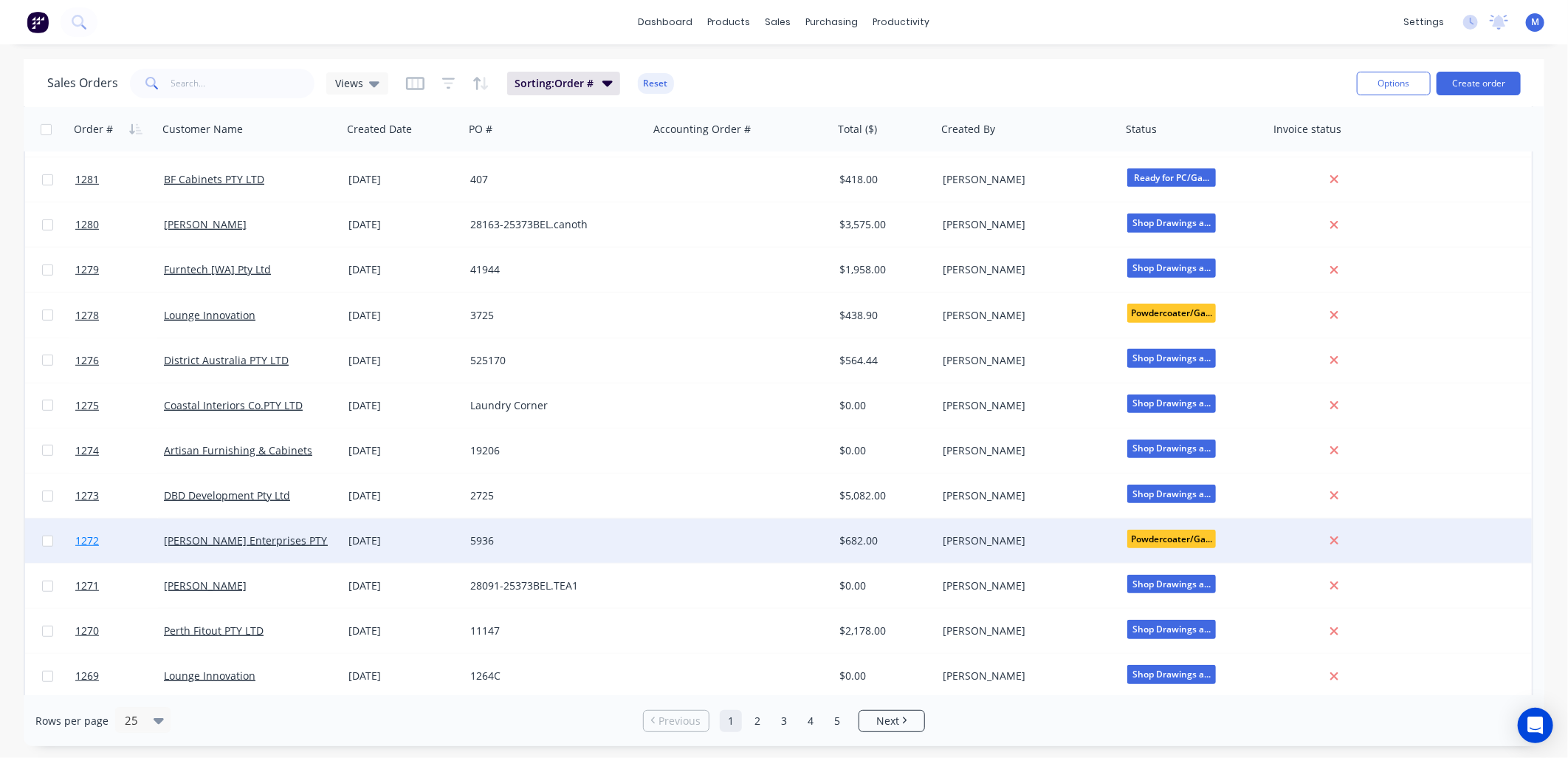
click at [91, 542] on span "1272" at bounding box center [87, 540] width 23 height 15
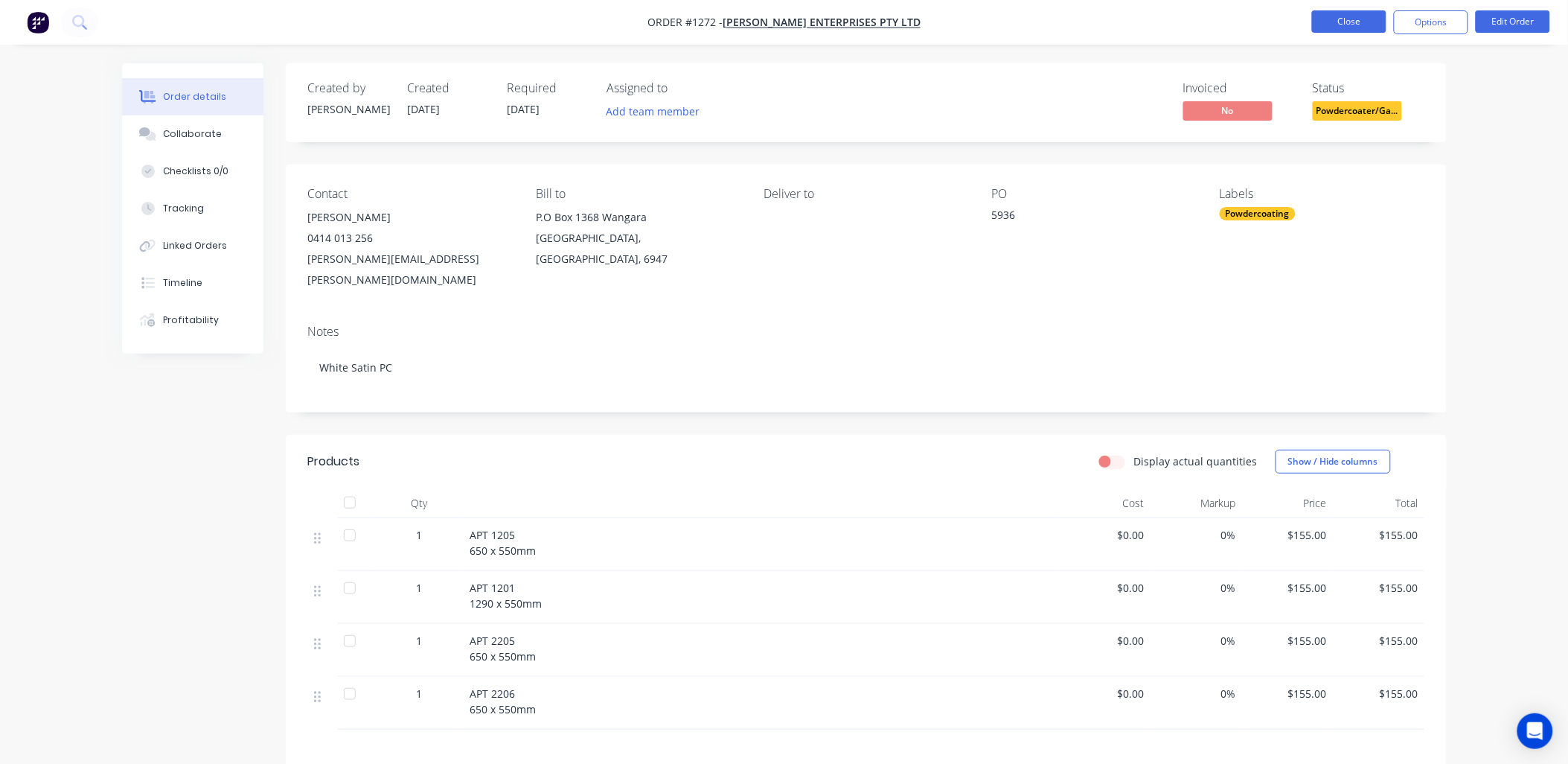
click at [1356, 24] on button "Close" at bounding box center [1348, 21] width 74 height 22
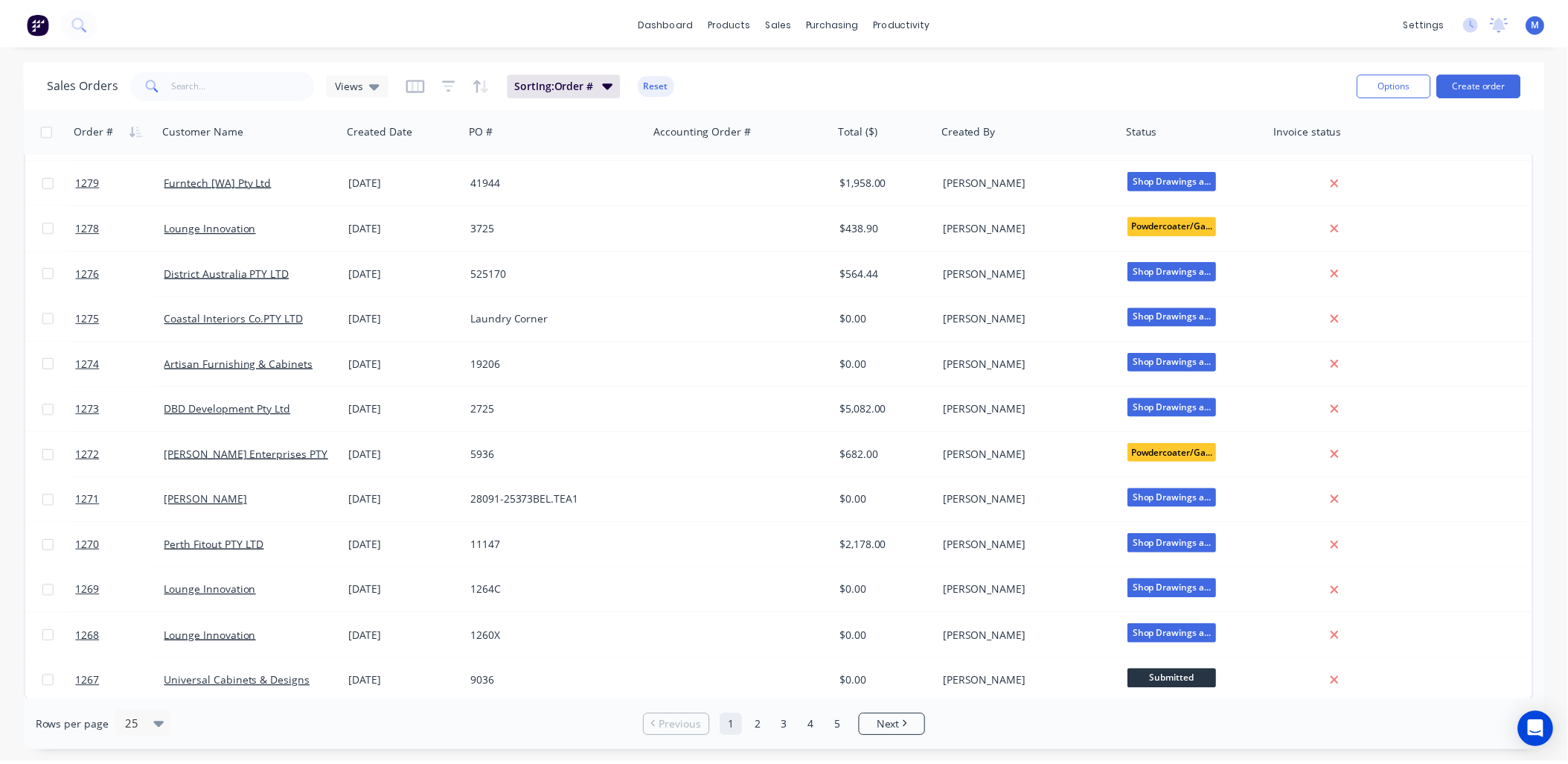
scroll to position [589, 0]
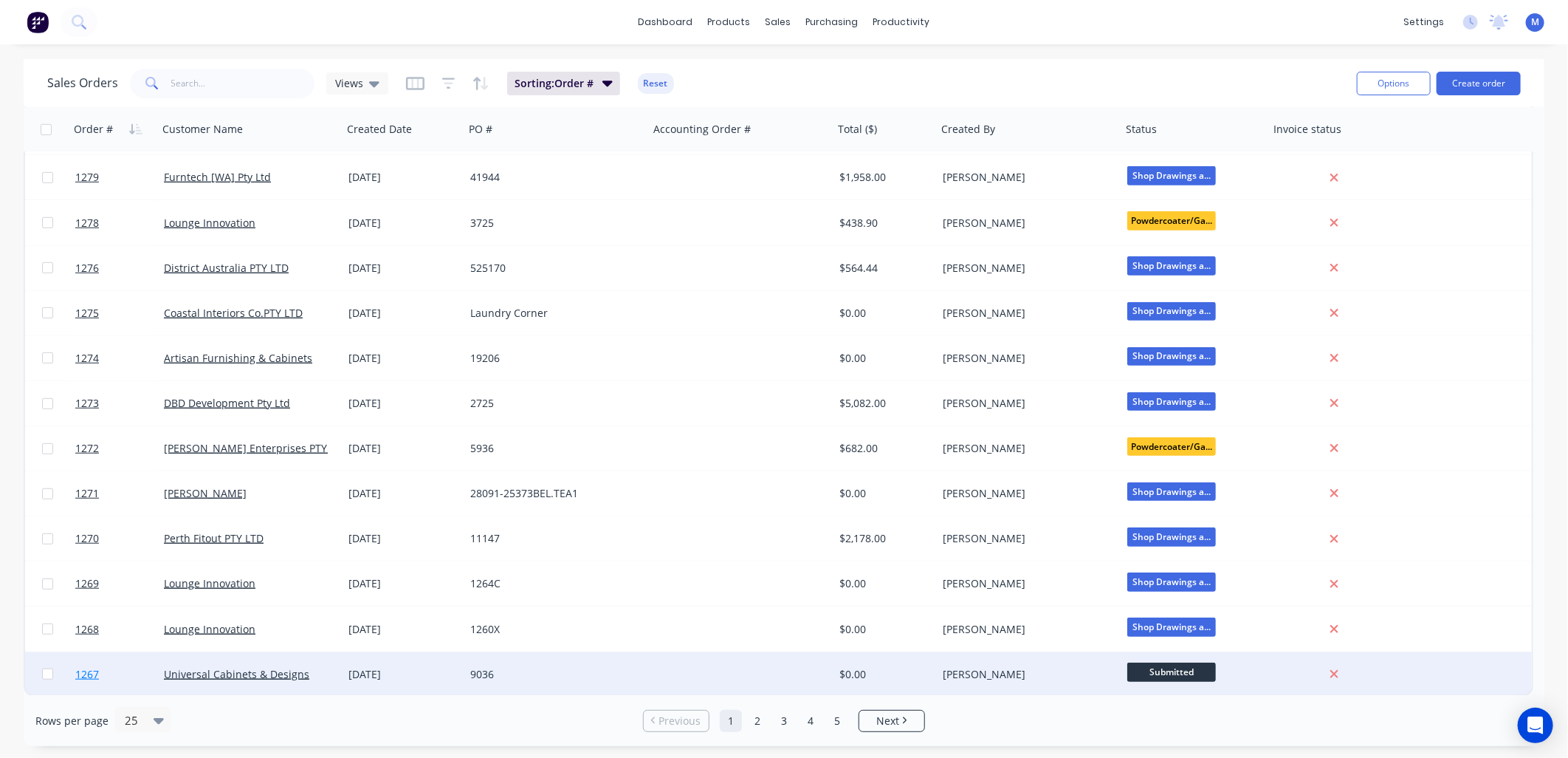
click at [89, 676] on span "1267" at bounding box center [87, 674] width 23 height 15
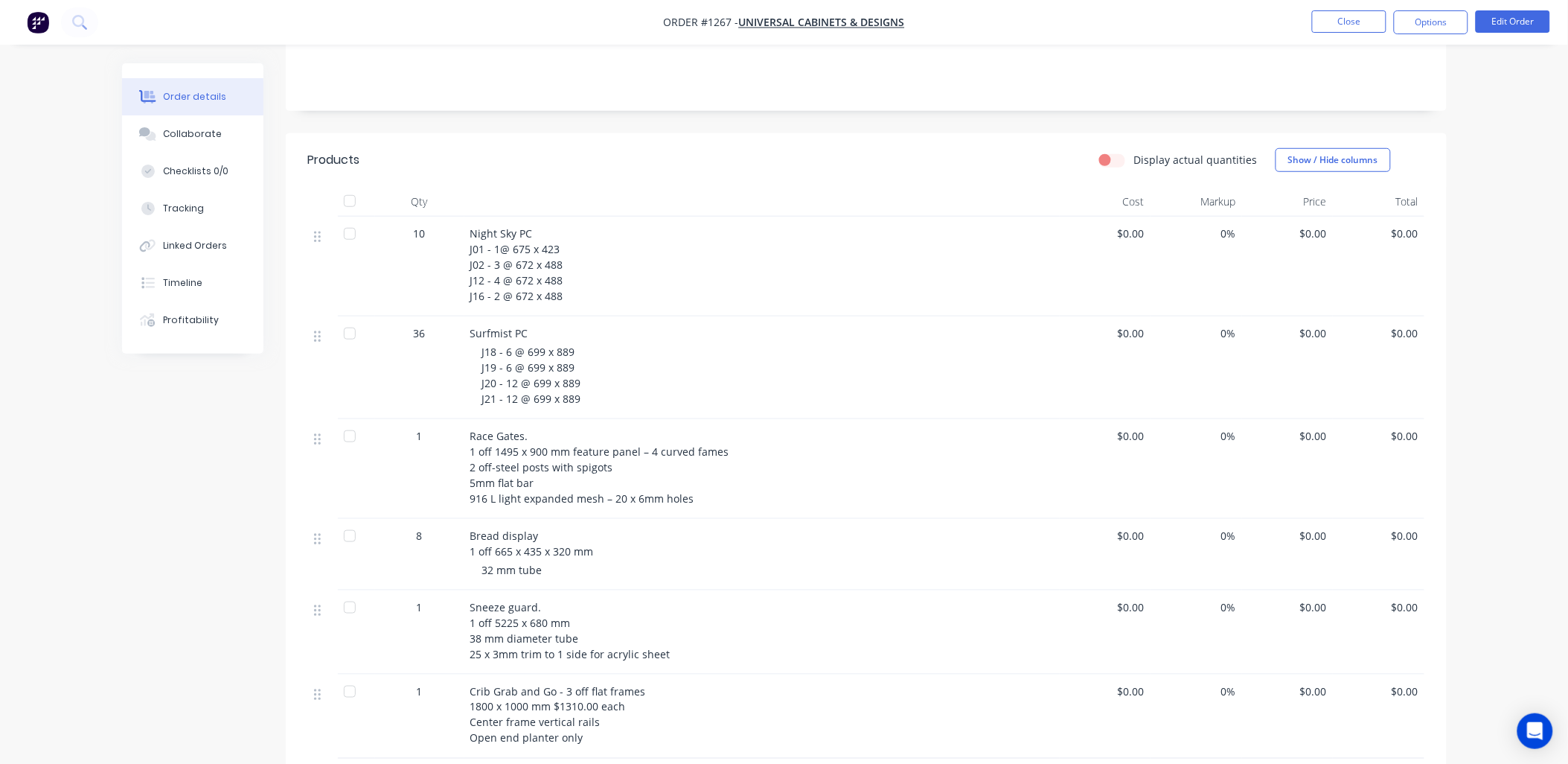
scroll to position [330, 0]
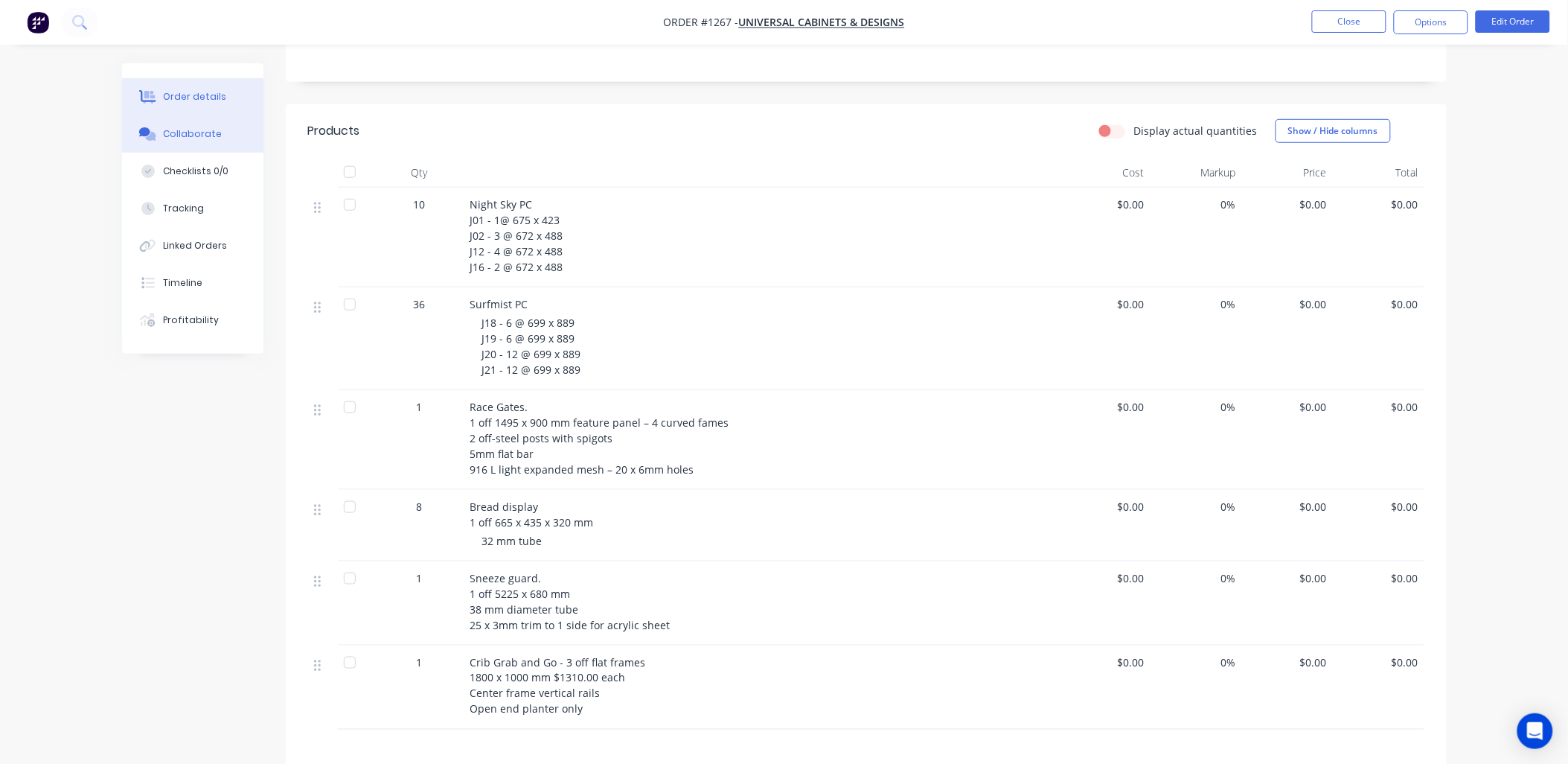
click at [211, 135] on div "Collaborate" at bounding box center [192, 133] width 59 height 13
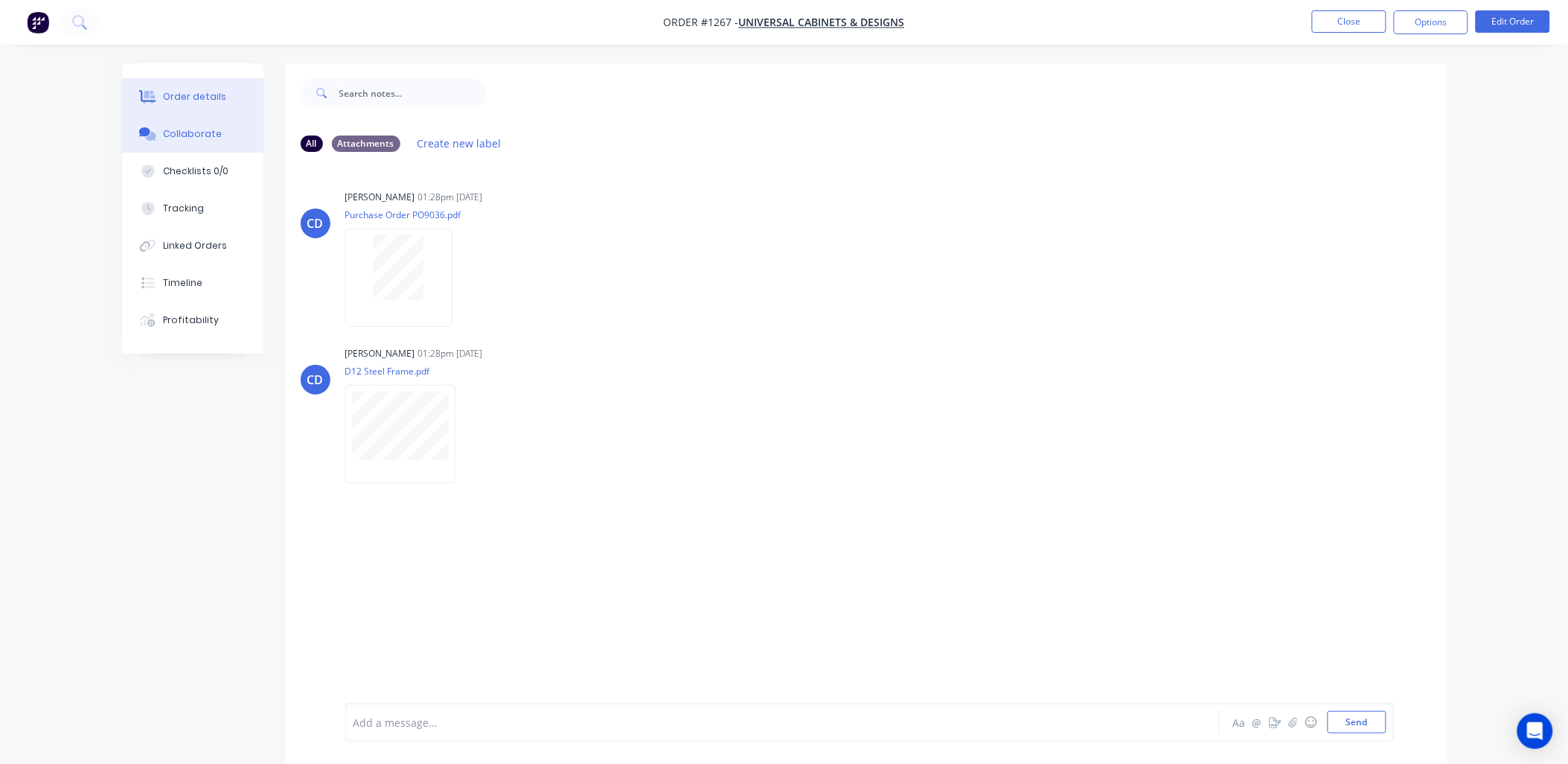
click at [187, 95] on div "Order details" at bounding box center [194, 96] width 64 height 13
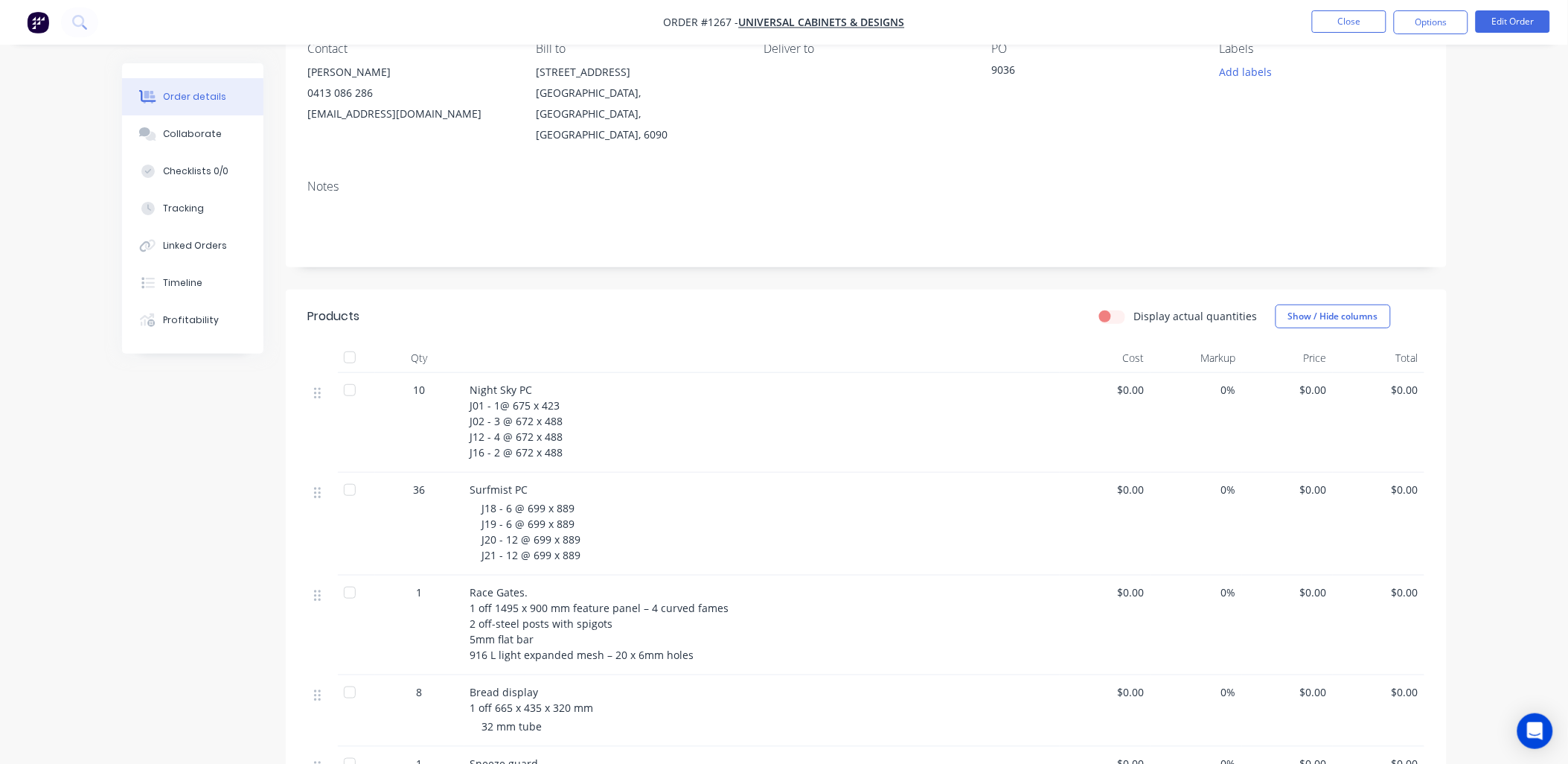
scroll to position [330, 0]
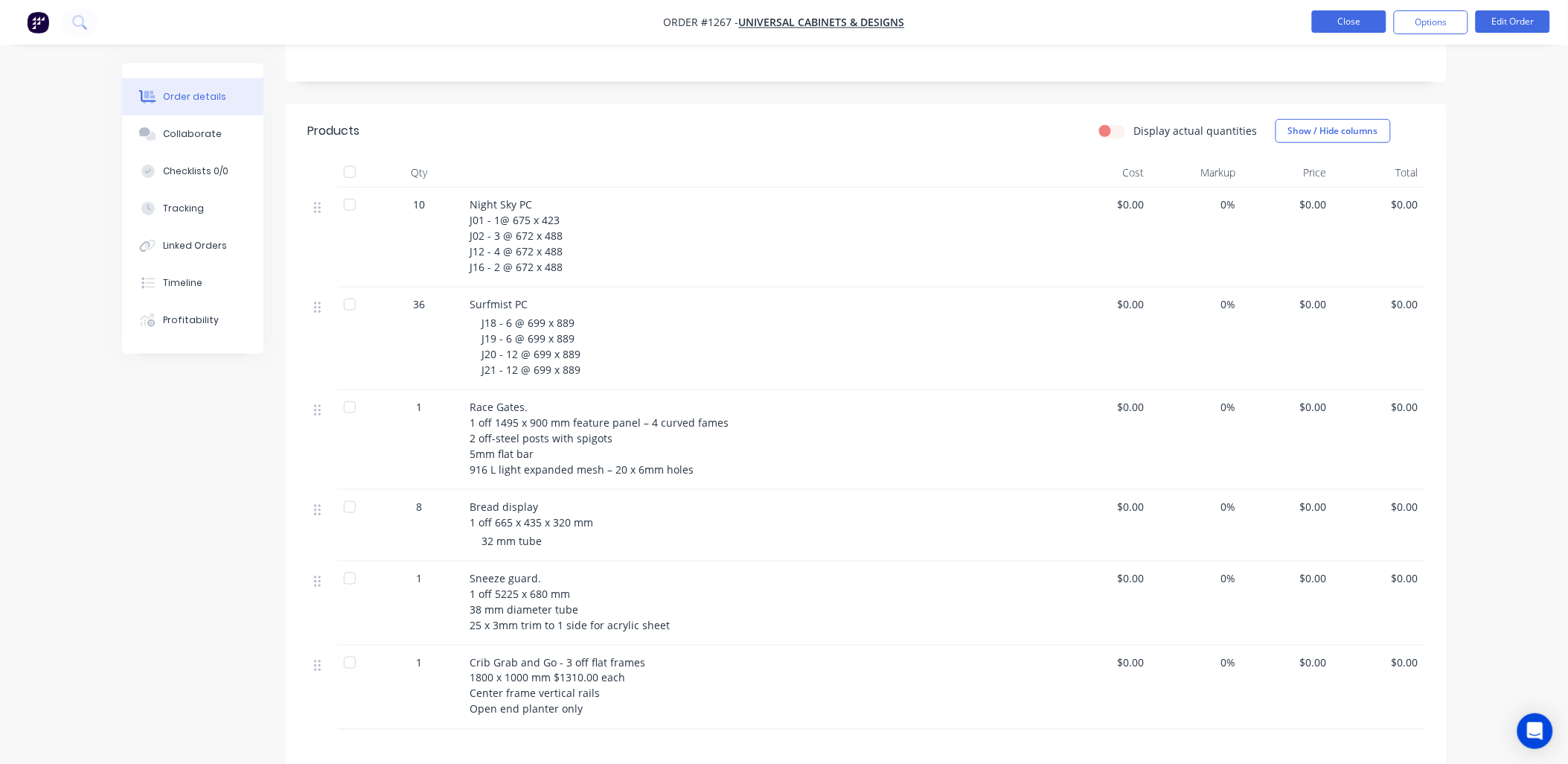
click at [1349, 25] on button "Close" at bounding box center [1348, 21] width 74 height 22
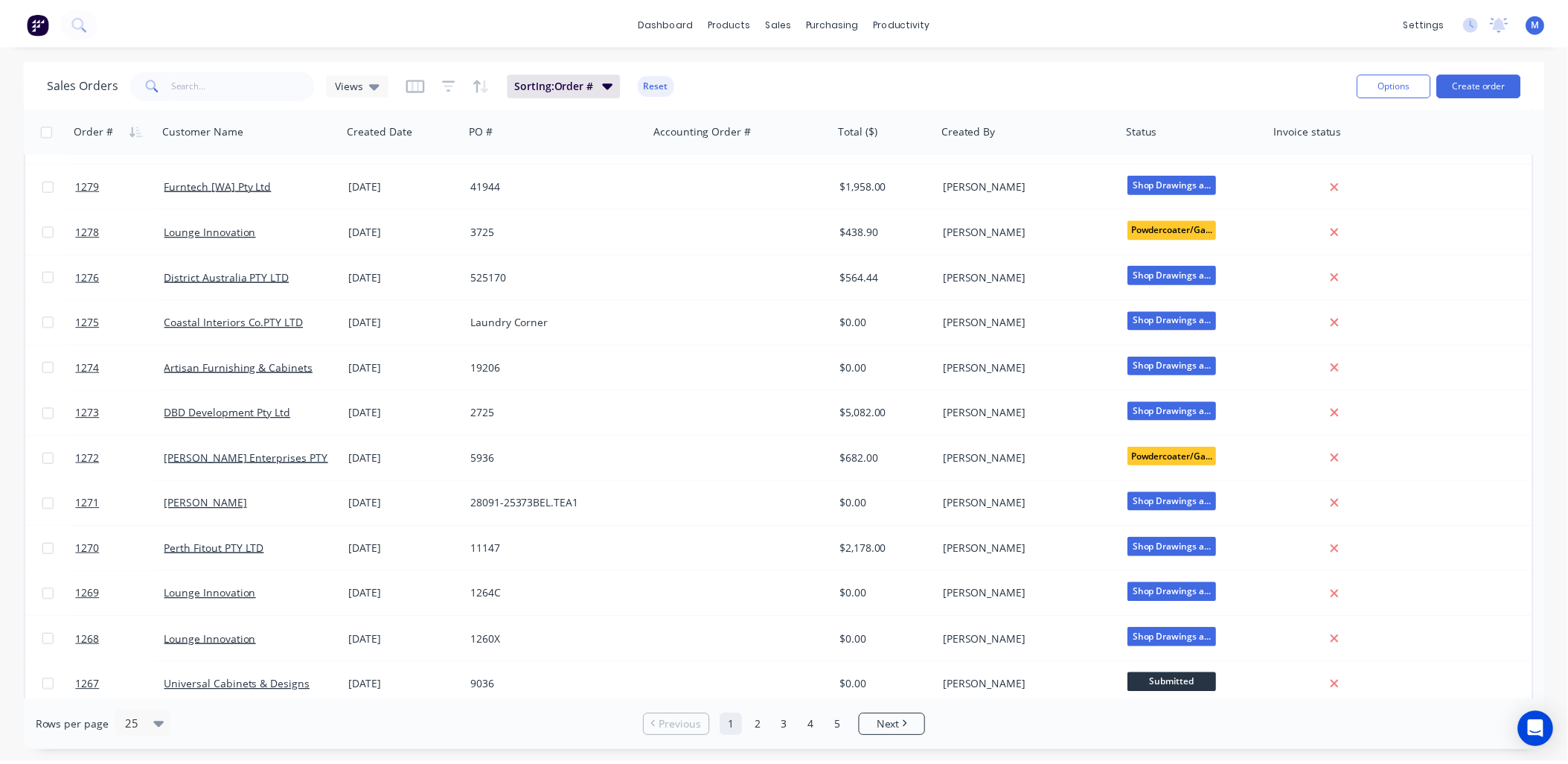
scroll to position [589, 0]
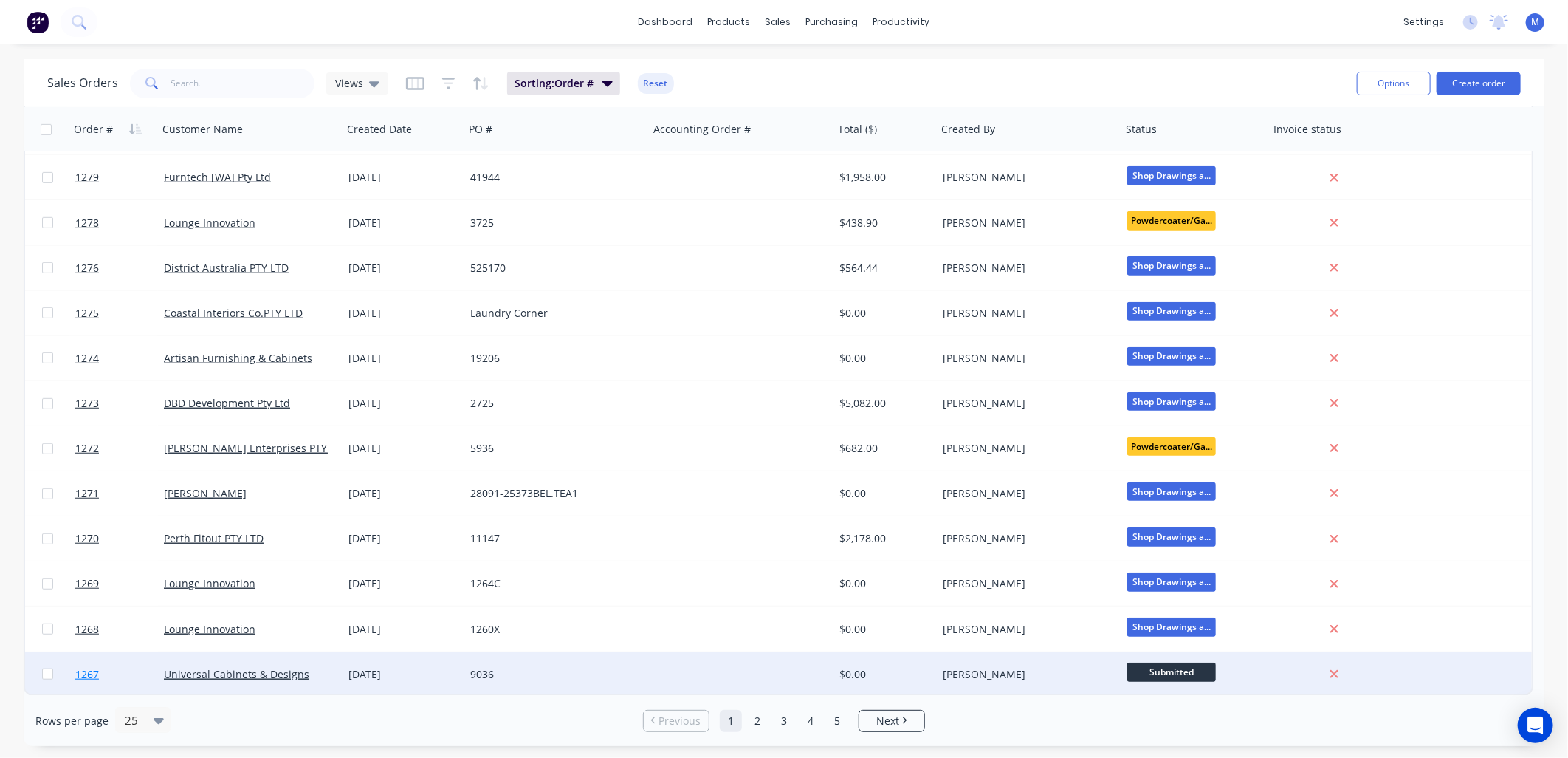
click at [97, 671] on span "1267" at bounding box center [87, 674] width 23 height 15
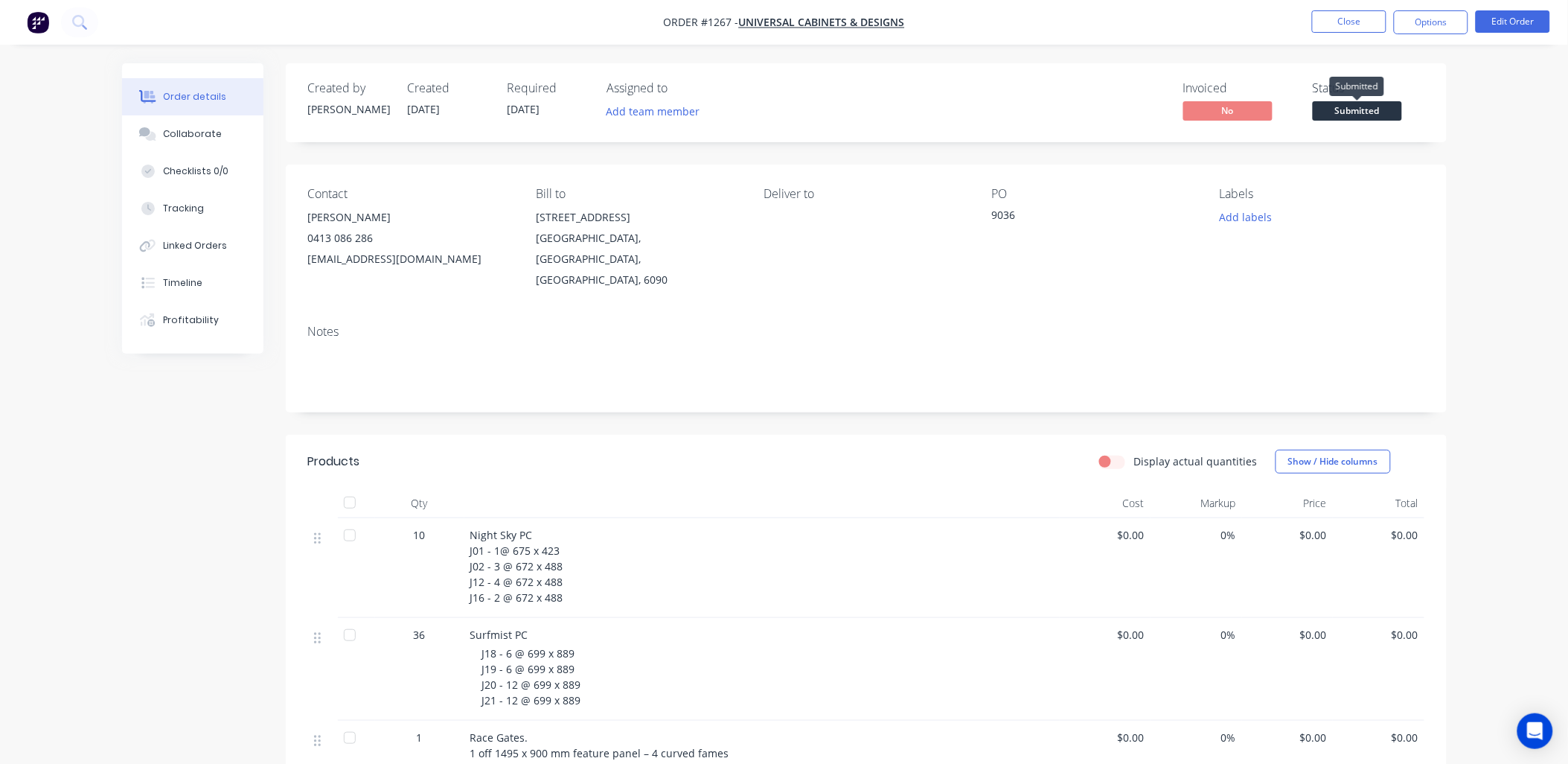
click at [1360, 113] on span "Submitted" at bounding box center [1357, 111] width 89 height 19
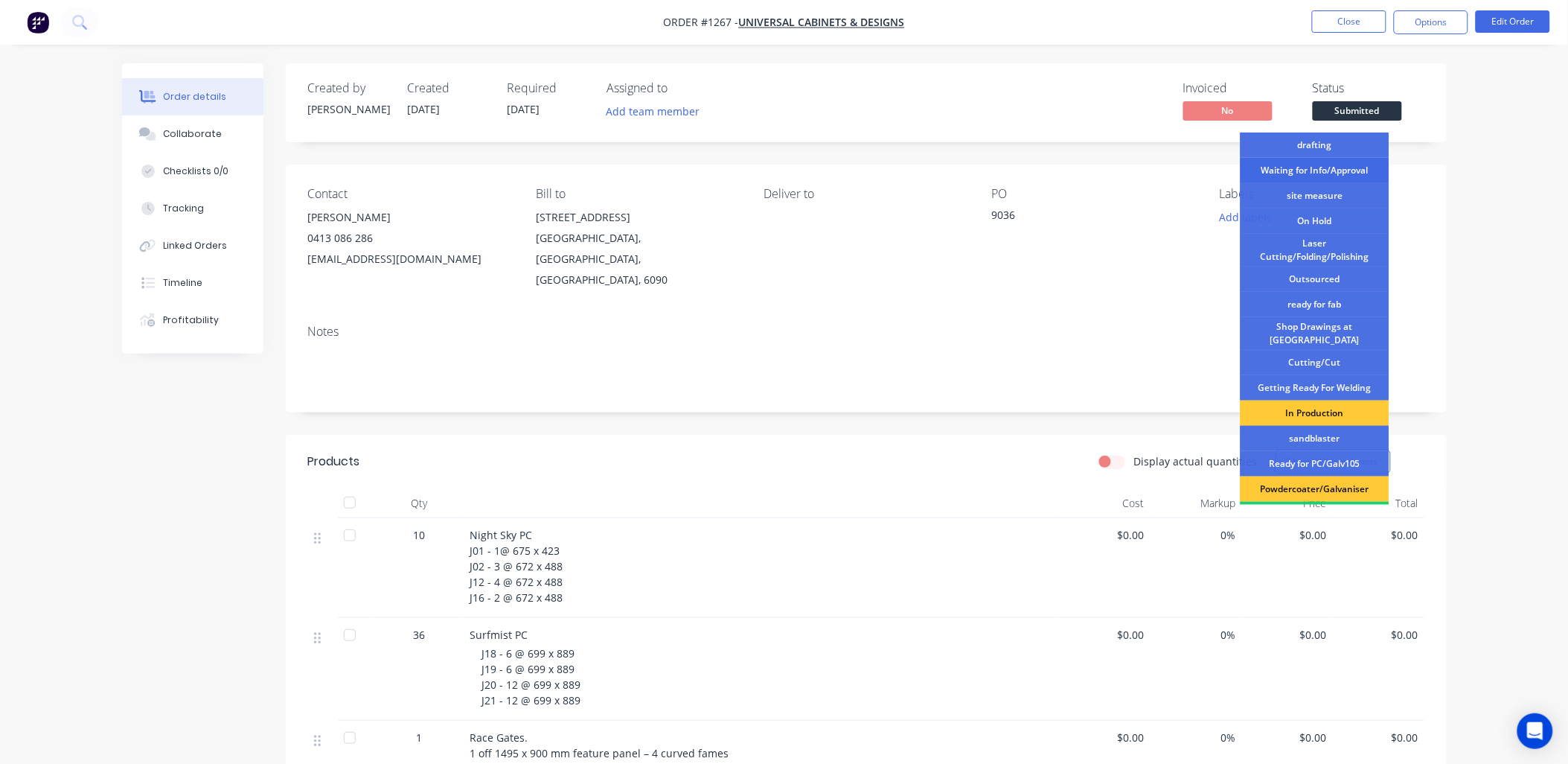
click at [1339, 165] on div "Waiting for Info/Approval" at bounding box center [1315, 170] width 149 height 25
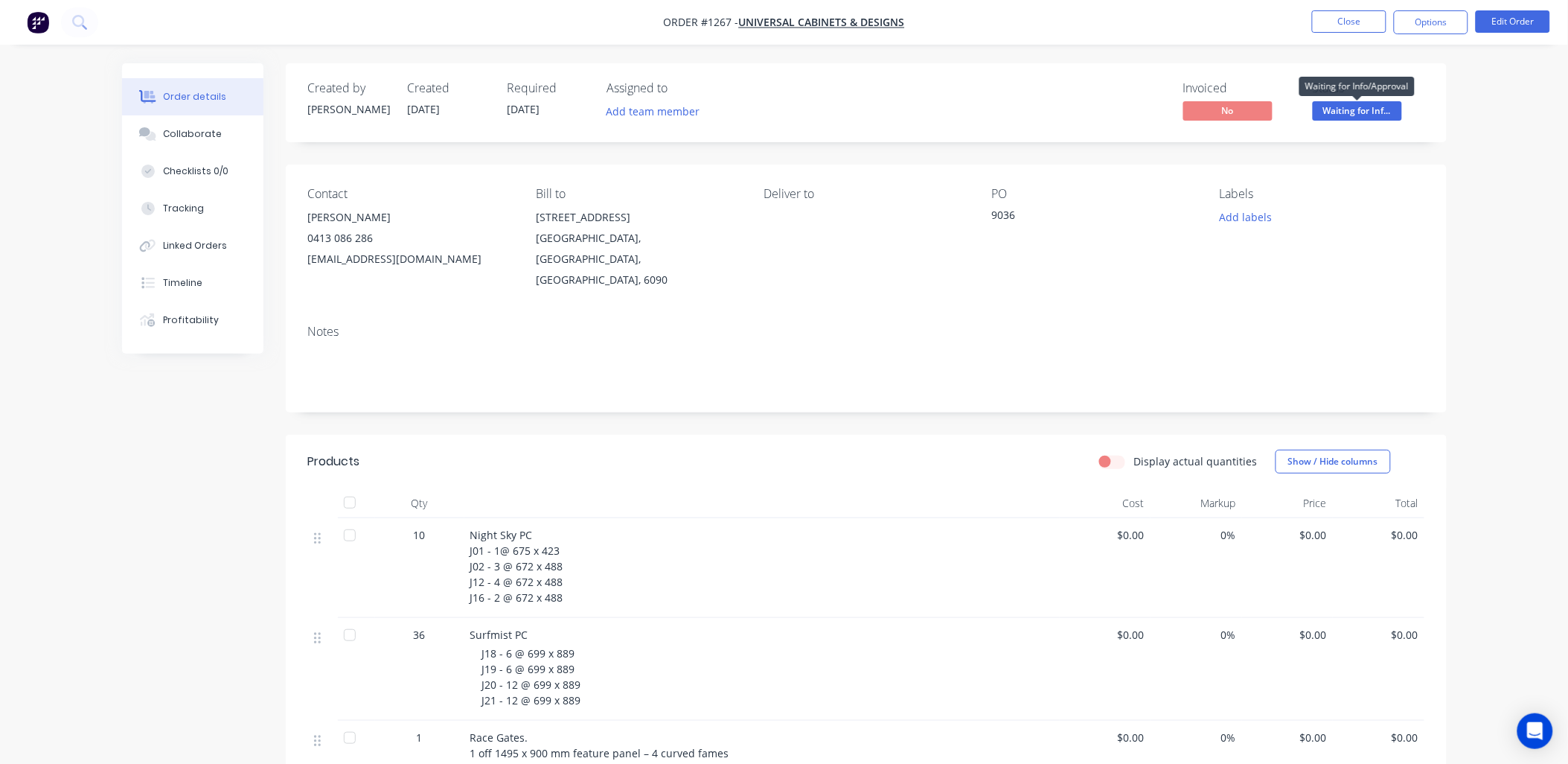
click at [1357, 113] on span "Waiting for Inf..." at bounding box center [1357, 111] width 89 height 19
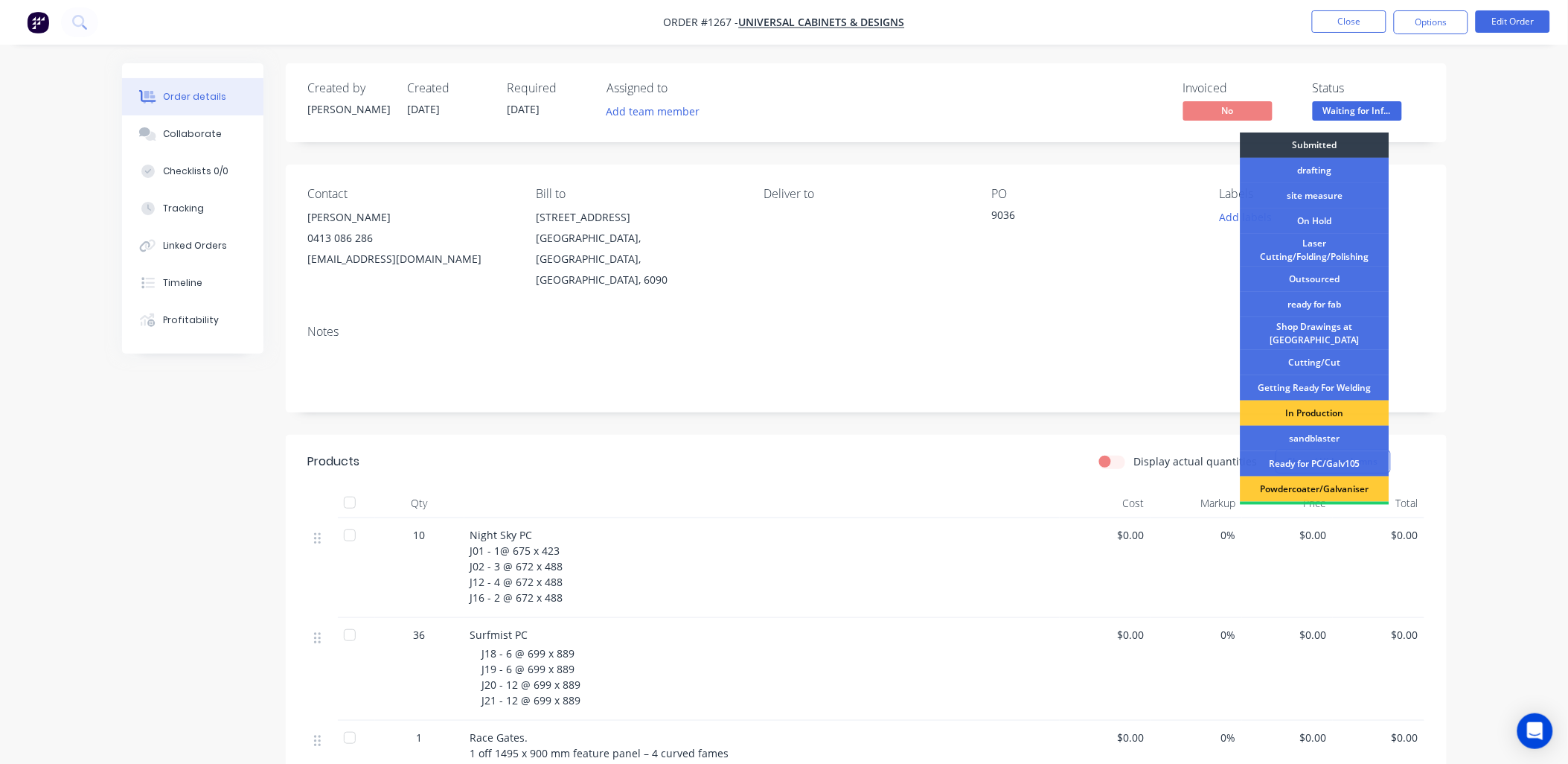
click at [1429, 128] on div "Created by [PERSON_NAME] Created [DATE] Required [DATE] Assigned to Add team me…" at bounding box center [866, 103] width 1160 height 79
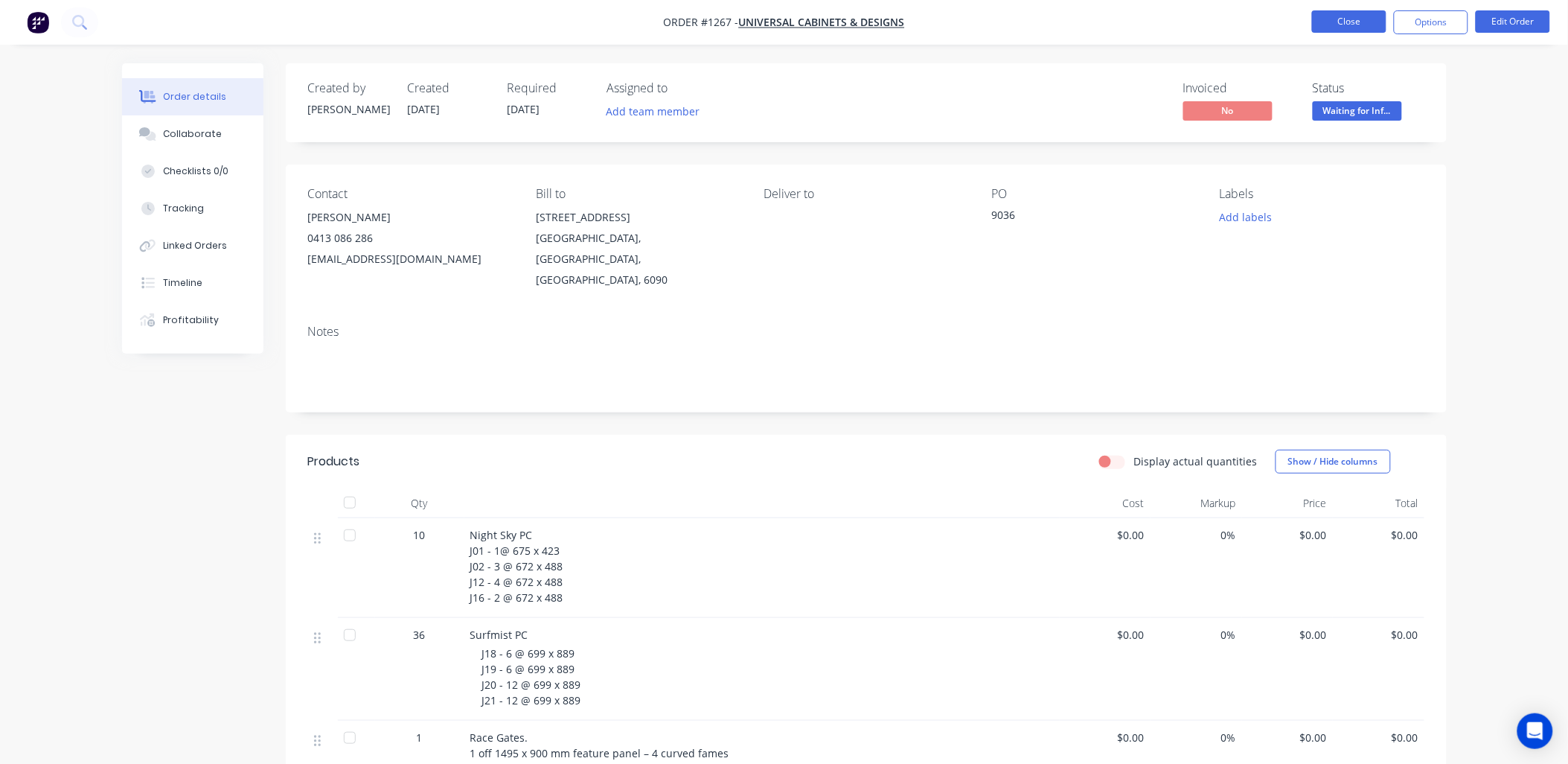
click at [1350, 24] on button "Close" at bounding box center [1348, 21] width 74 height 22
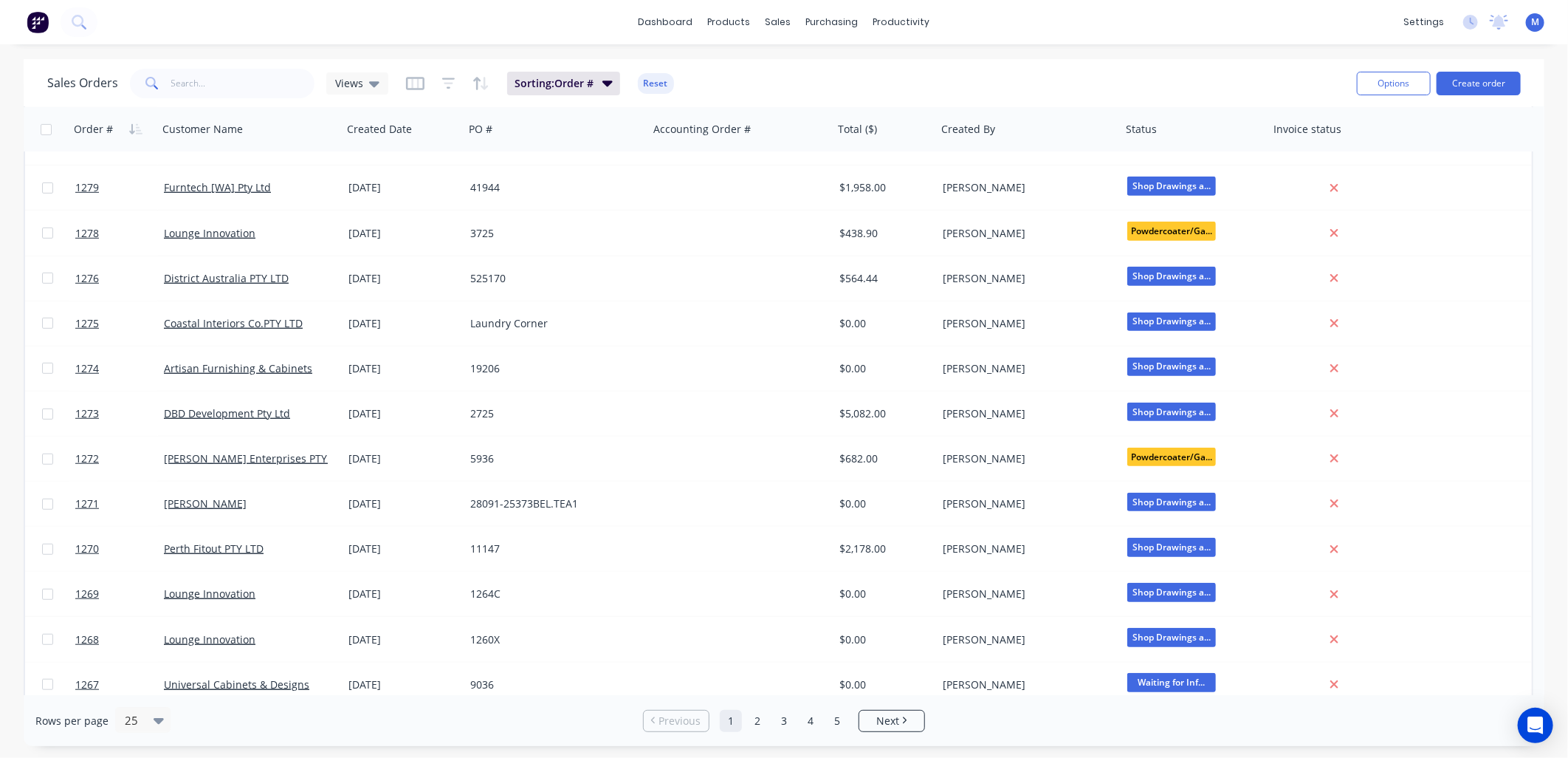
scroll to position [584, 0]
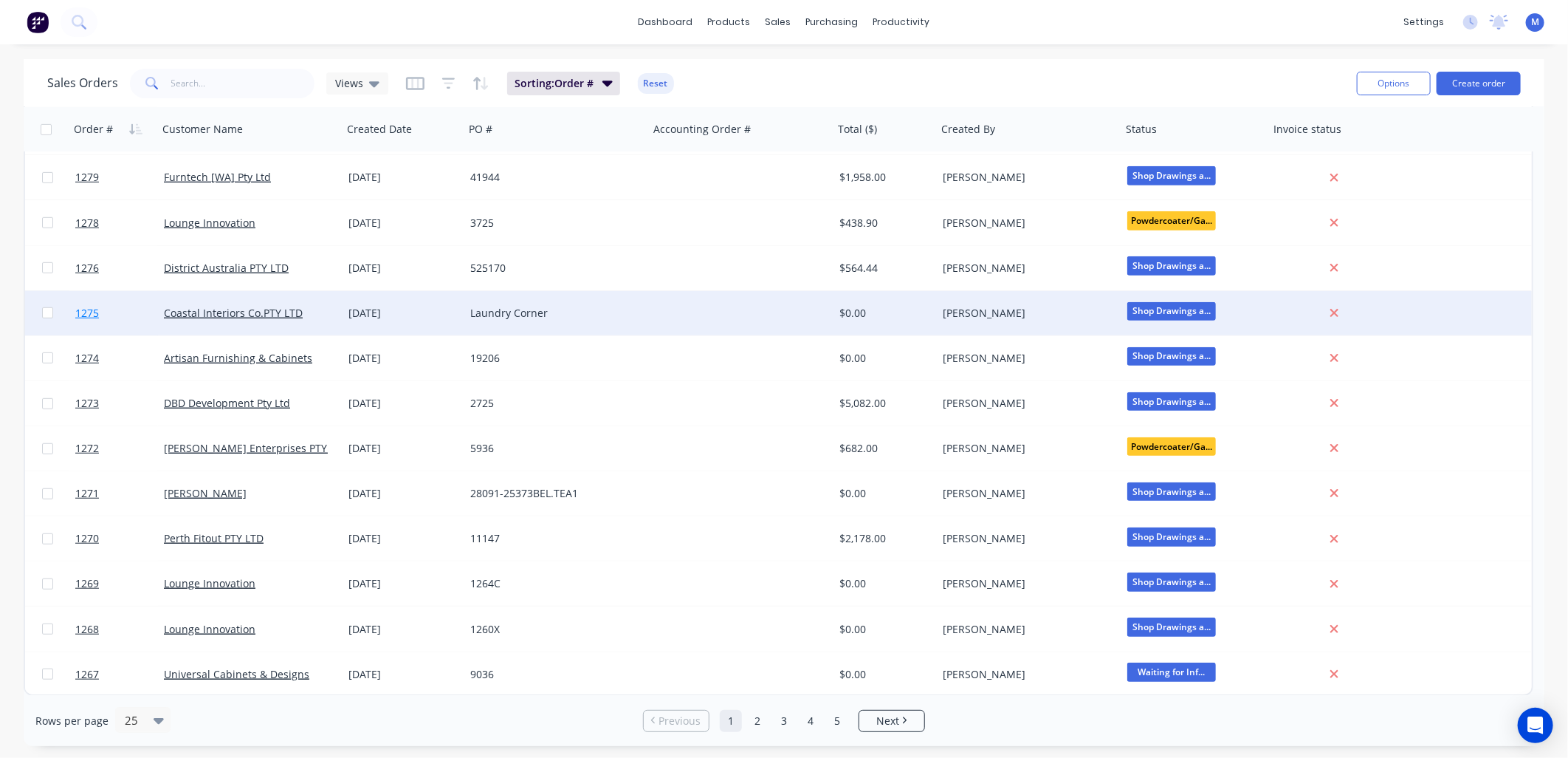
click at [89, 311] on span "1275" at bounding box center [87, 313] width 23 height 15
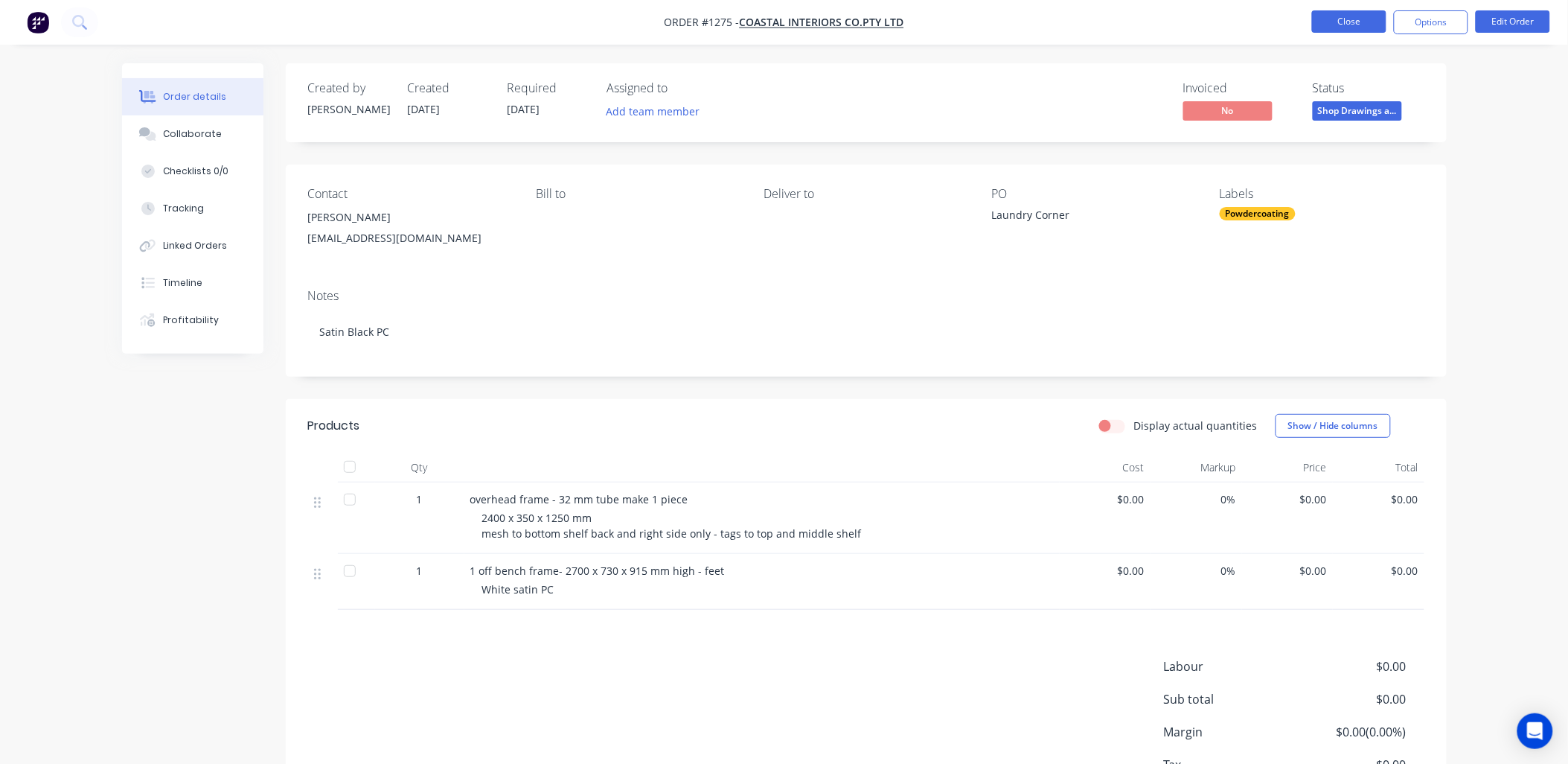
click at [1358, 25] on button "Close" at bounding box center [1348, 21] width 74 height 22
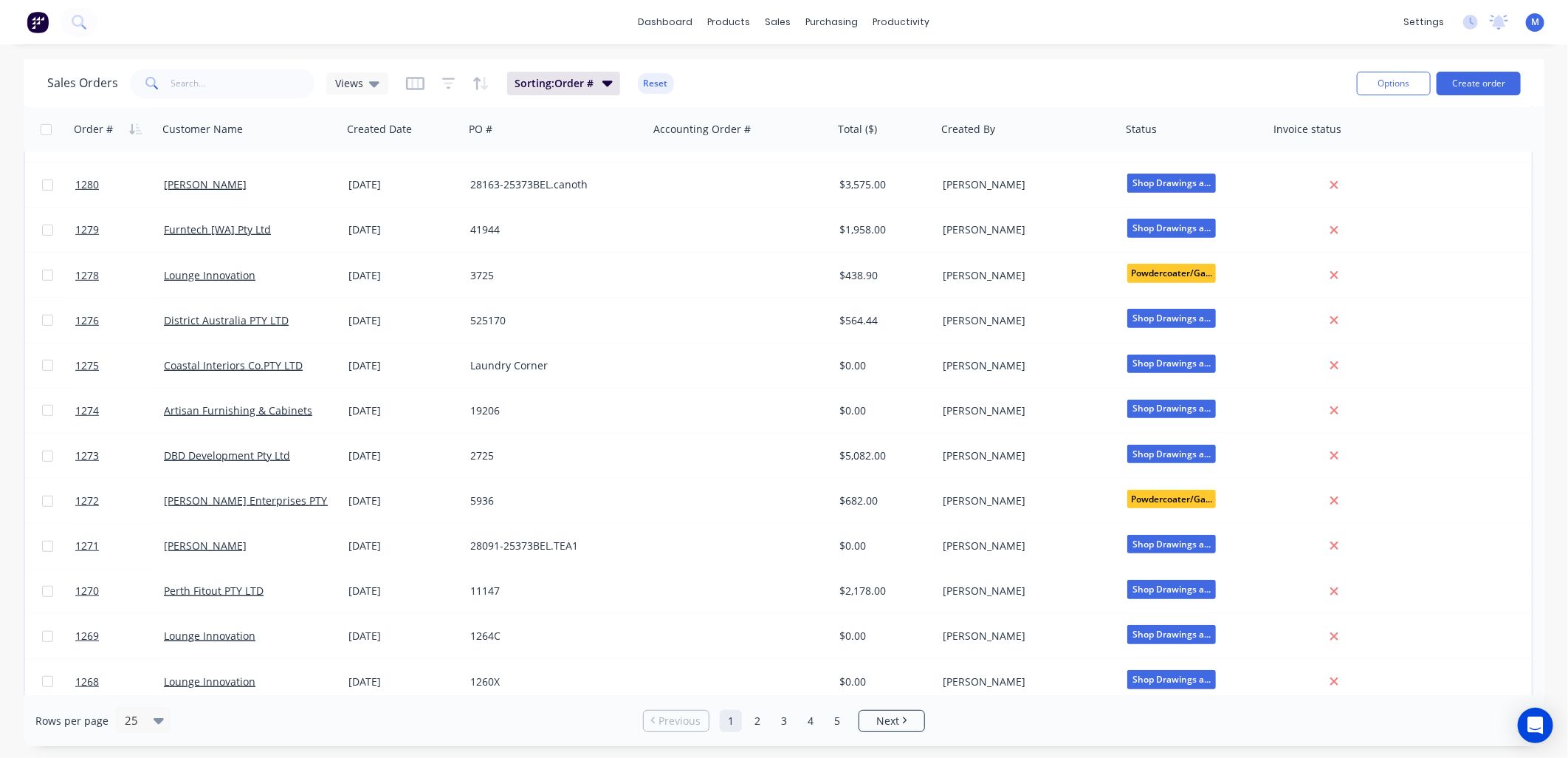
scroll to position [584, 0]
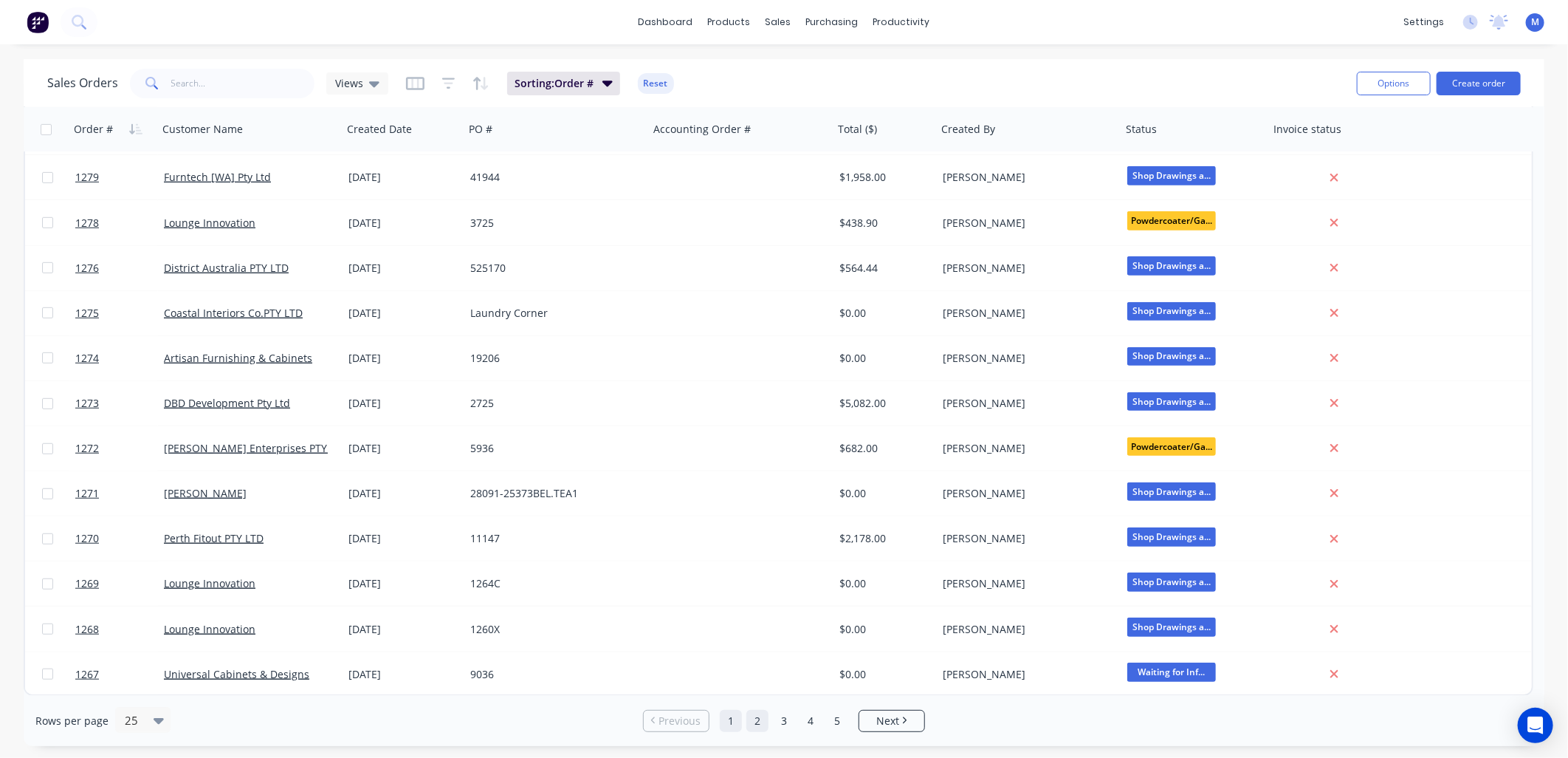
click at [760, 725] on link "2" at bounding box center [757, 721] width 22 height 22
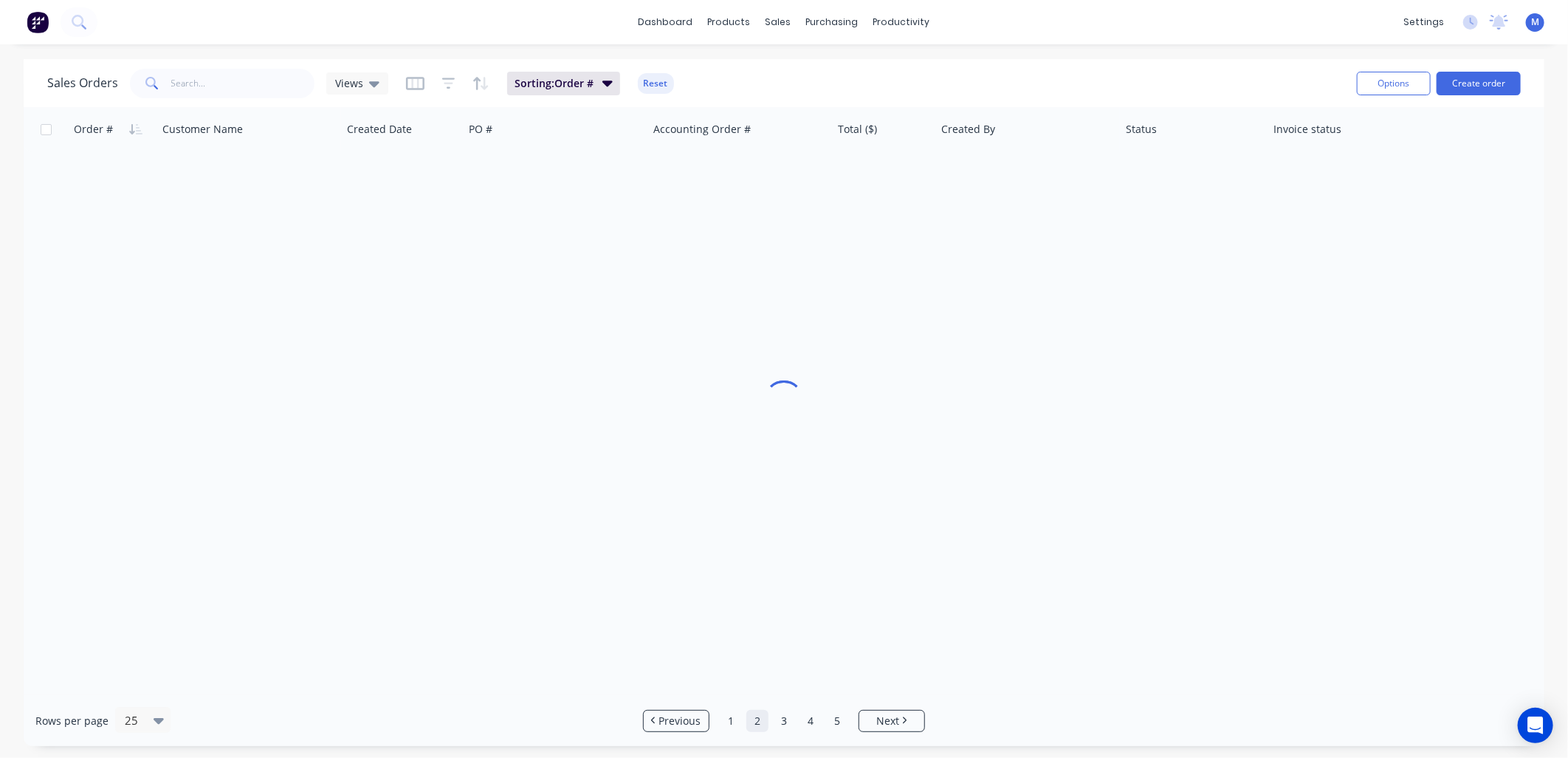
scroll to position [0, 0]
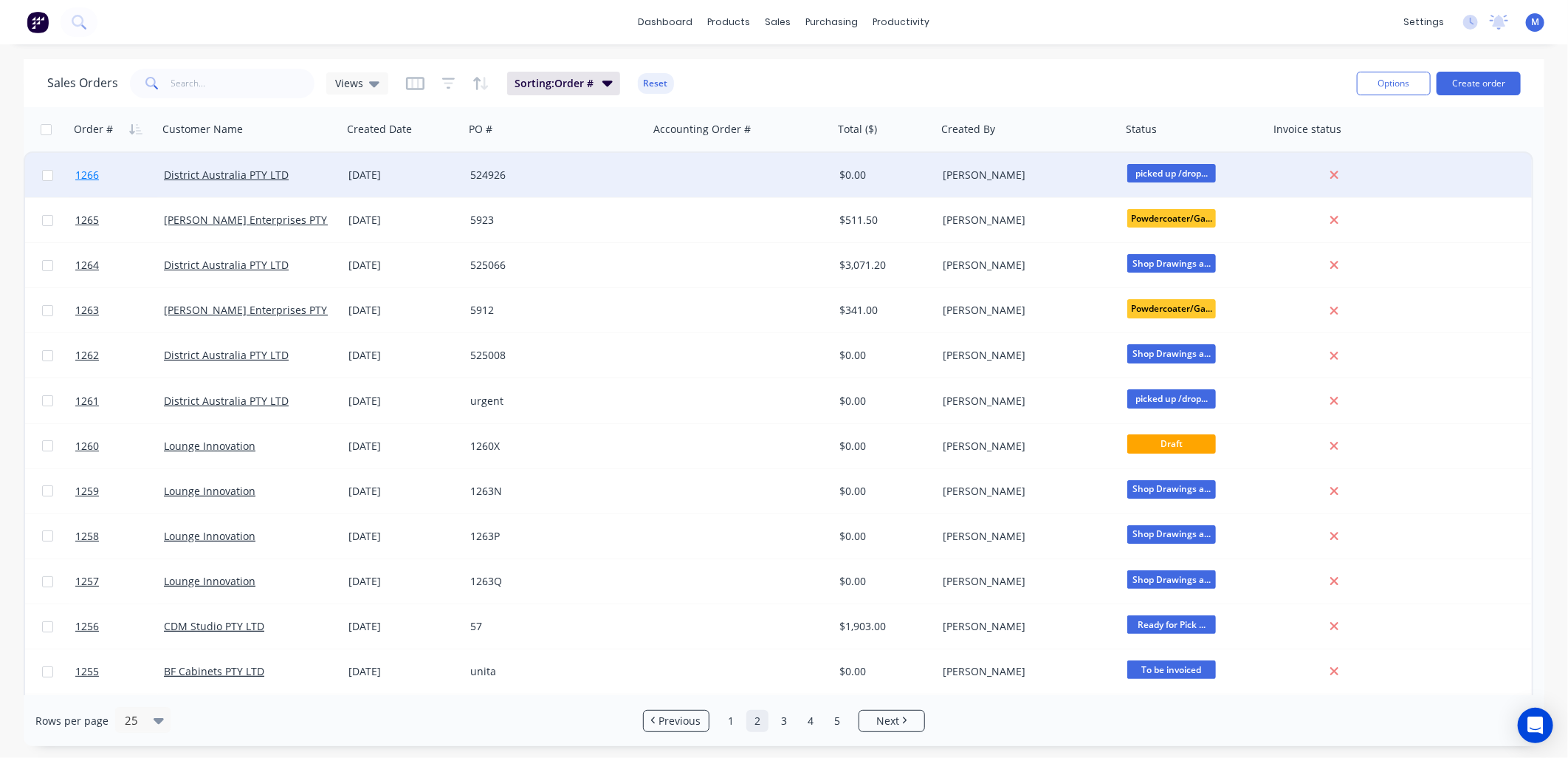
click at [85, 176] on span "1266" at bounding box center [87, 174] width 23 height 15
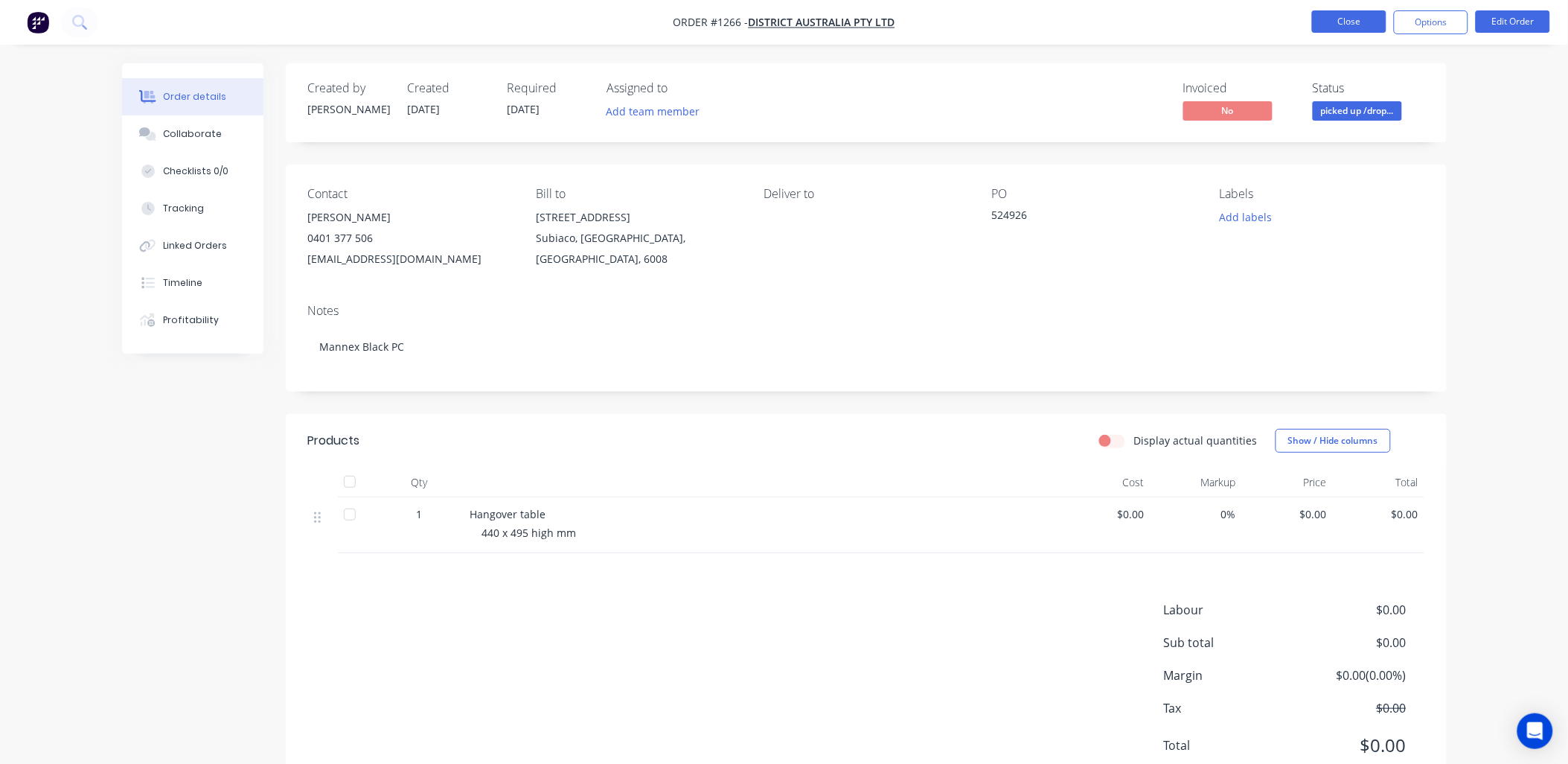
click at [1345, 20] on button "Close" at bounding box center [1348, 21] width 74 height 22
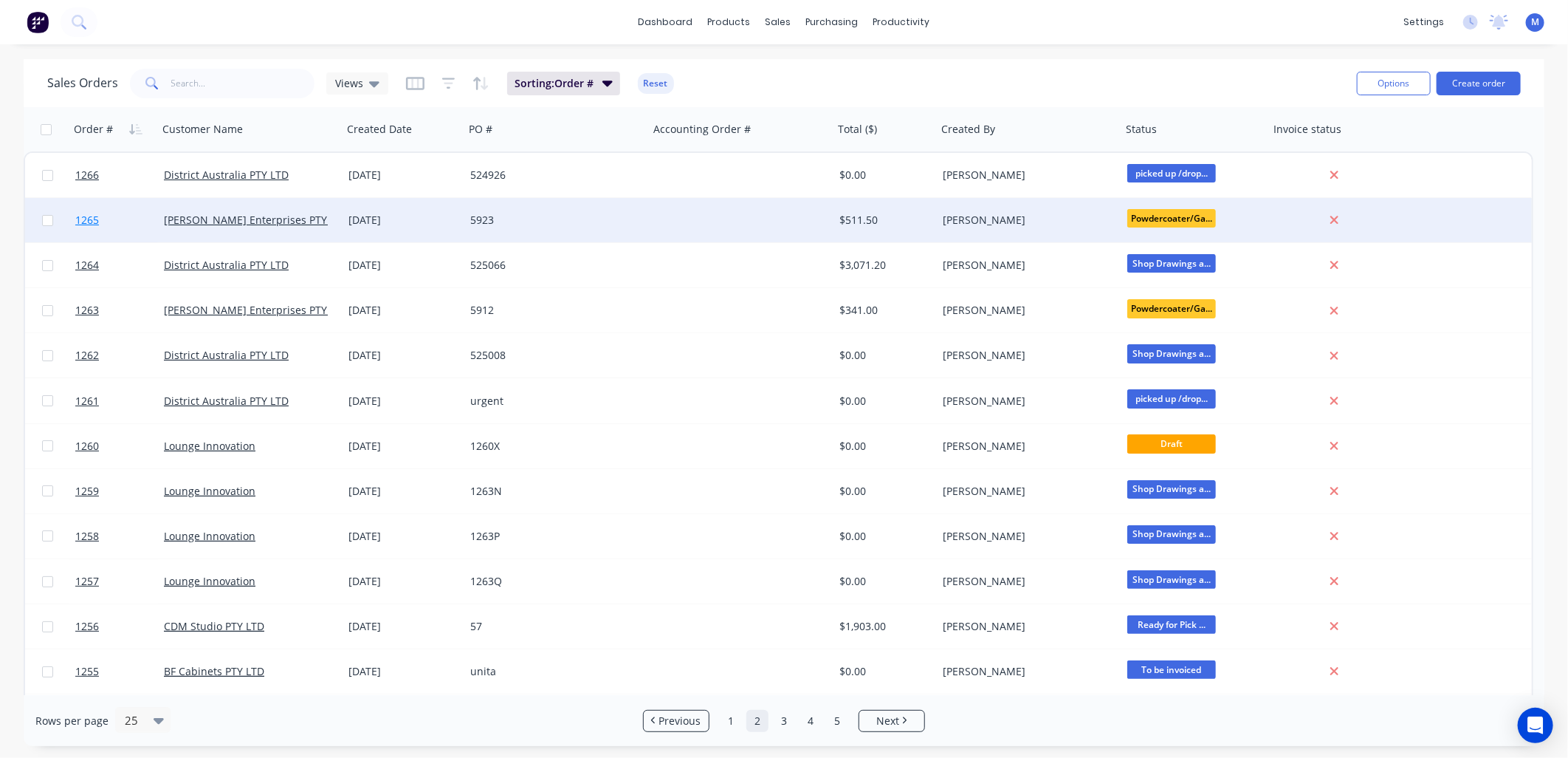
click at [86, 212] on span "1265" at bounding box center [87, 219] width 23 height 15
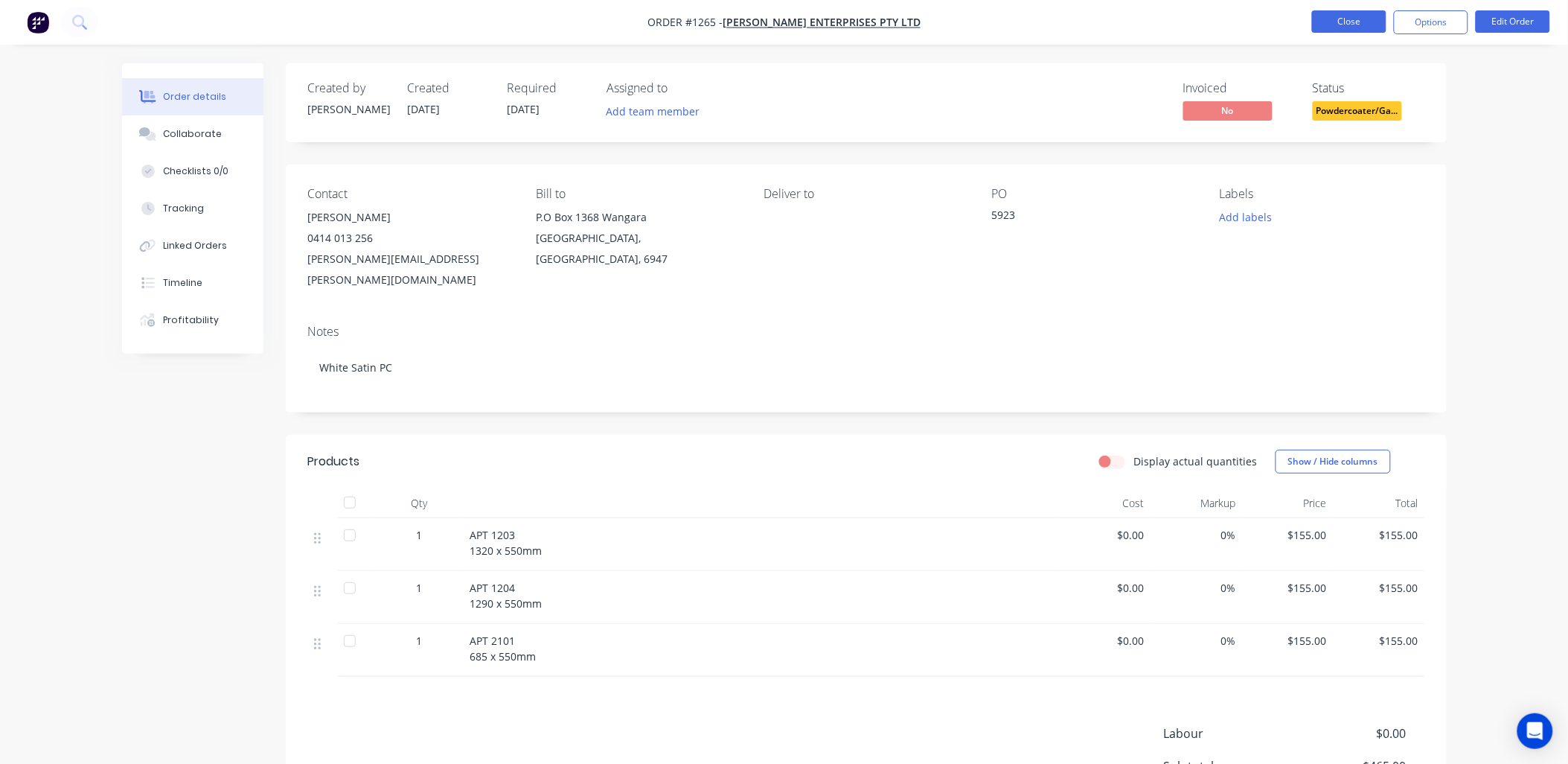
click at [1337, 22] on button "Close" at bounding box center [1348, 21] width 74 height 22
